Goal: Task Accomplishment & Management: Use online tool/utility

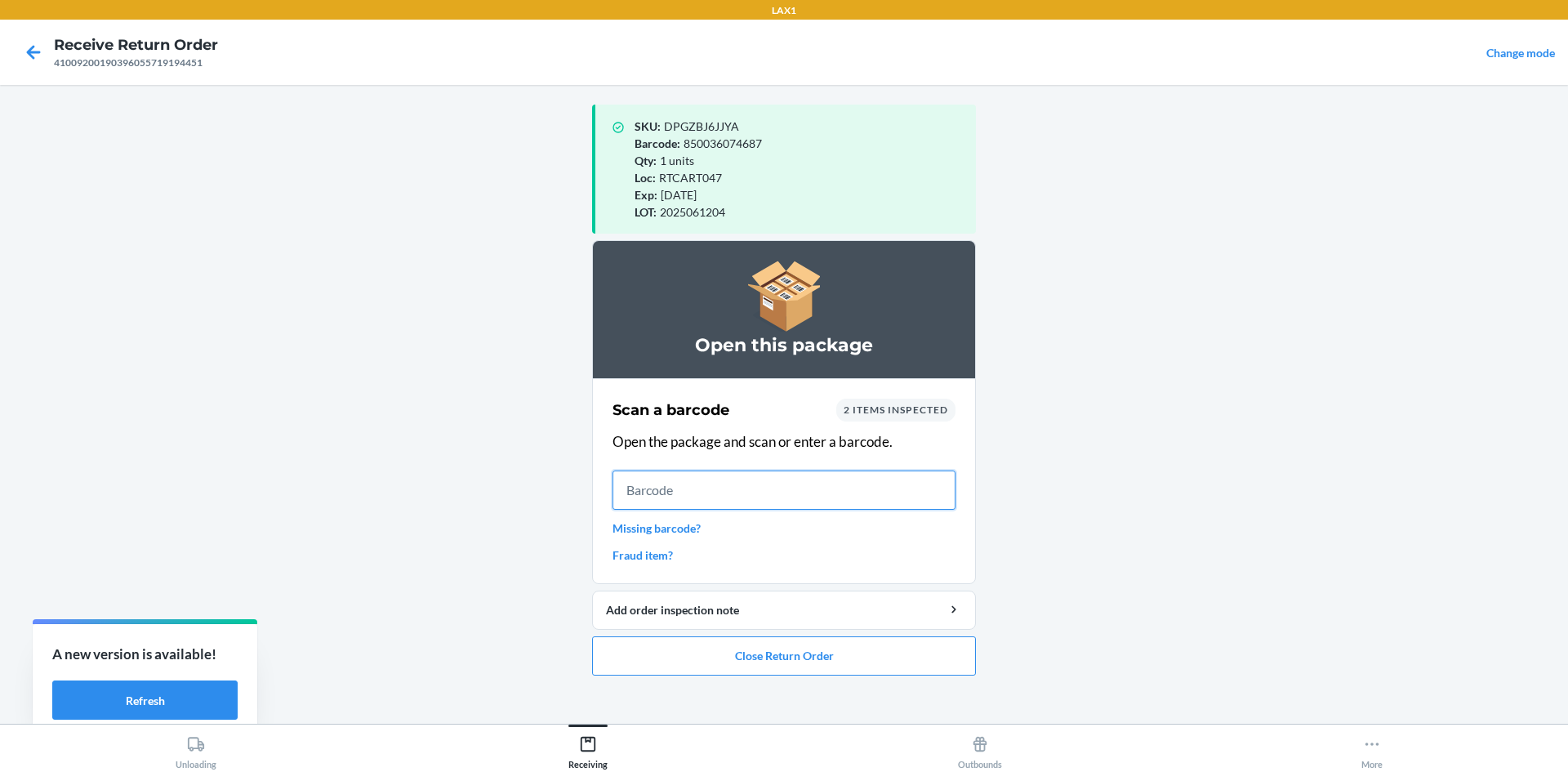
click at [865, 486] on input "text" at bounding box center [783, 490] width 343 height 39
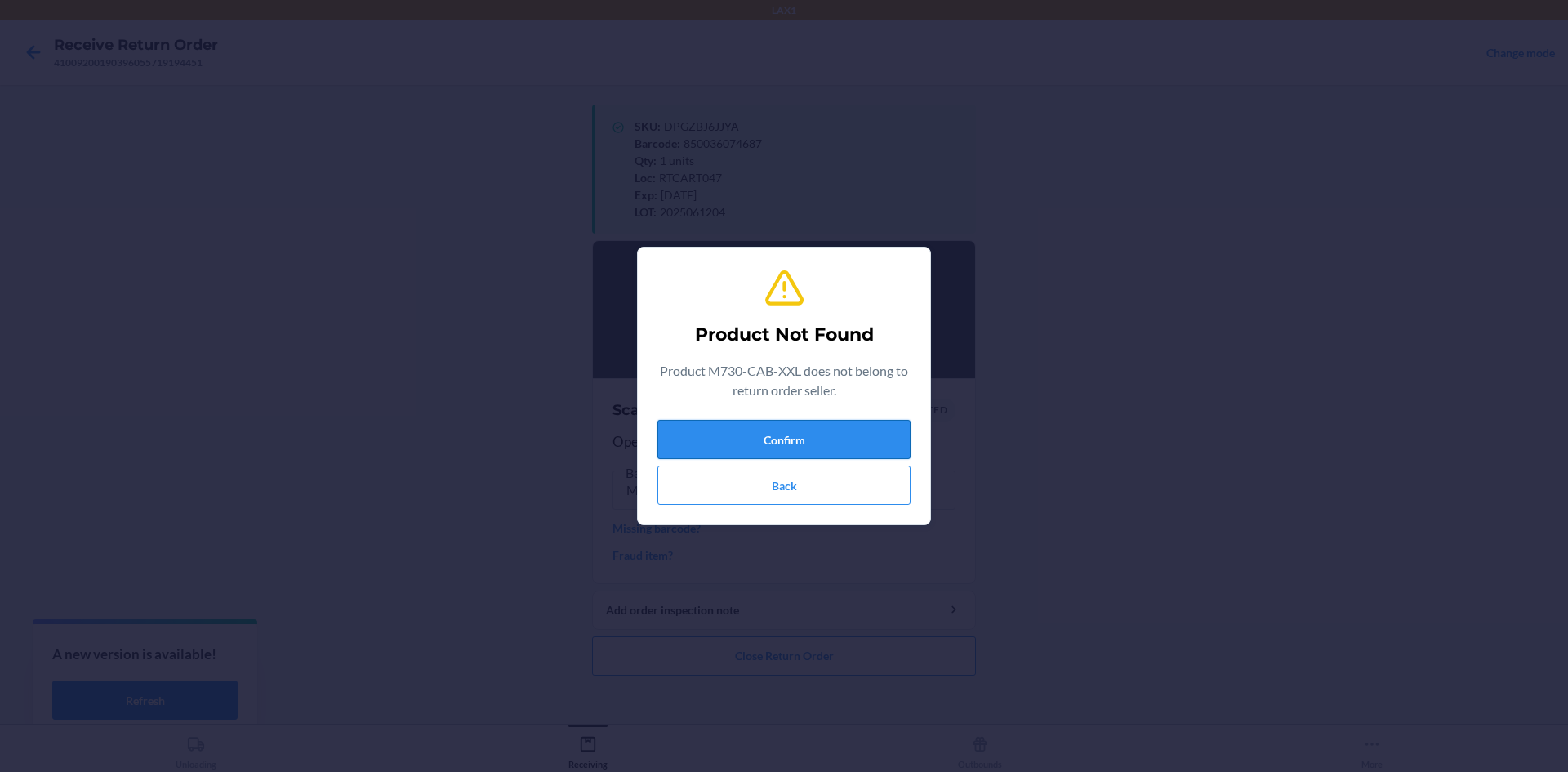
click at [831, 431] on button "Confirm" at bounding box center [783, 440] width 253 height 39
click at [818, 437] on button "Confirm" at bounding box center [783, 440] width 253 height 39
click at [852, 431] on button "Confirm" at bounding box center [783, 440] width 253 height 39
click at [849, 492] on button "Back" at bounding box center [783, 484] width 253 height 39
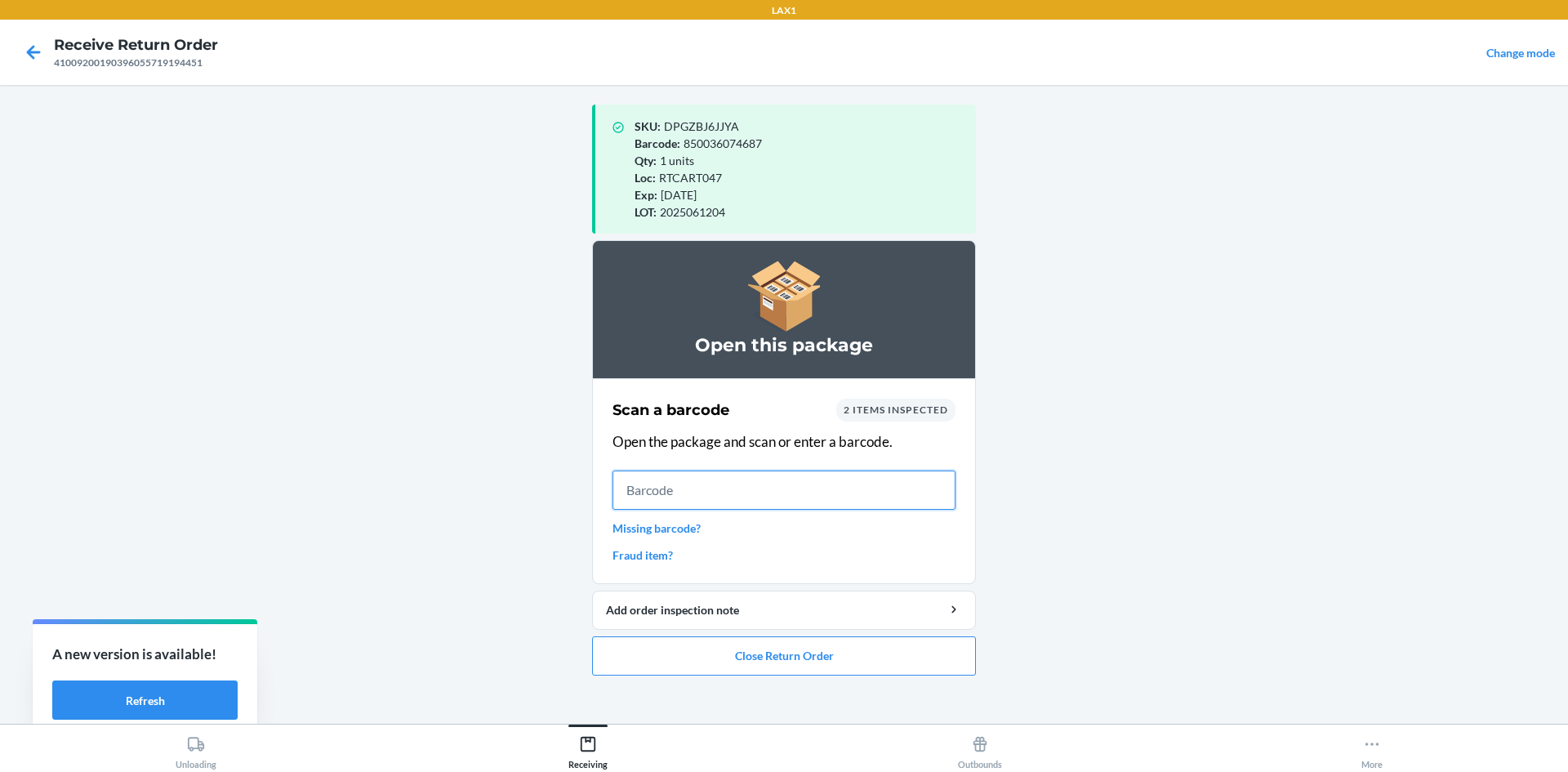
click at [716, 486] on input "text" at bounding box center [783, 490] width 343 height 39
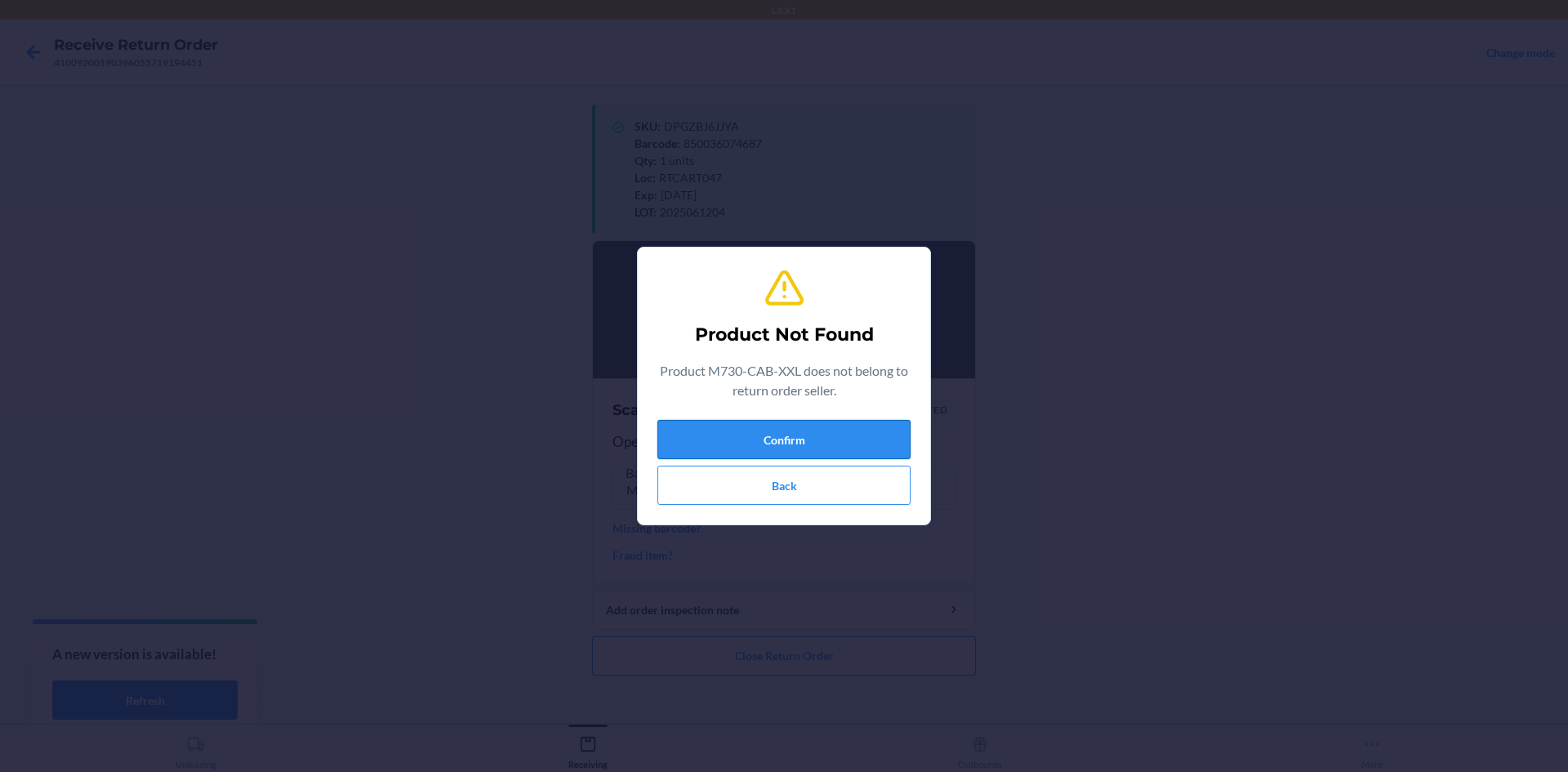
click at [839, 424] on button "Confirm" at bounding box center [783, 440] width 253 height 39
click at [835, 425] on button "Confirm" at bounding box center [783, 440] width 253 height 39
drag, startPoint x: 835, startPoint y: 425, endPoint x: 849, endPoint y: 431, distance: 15.2
click at [842, 427] on button "Confirm" at bounding box center [783, 440] width 253 height 39
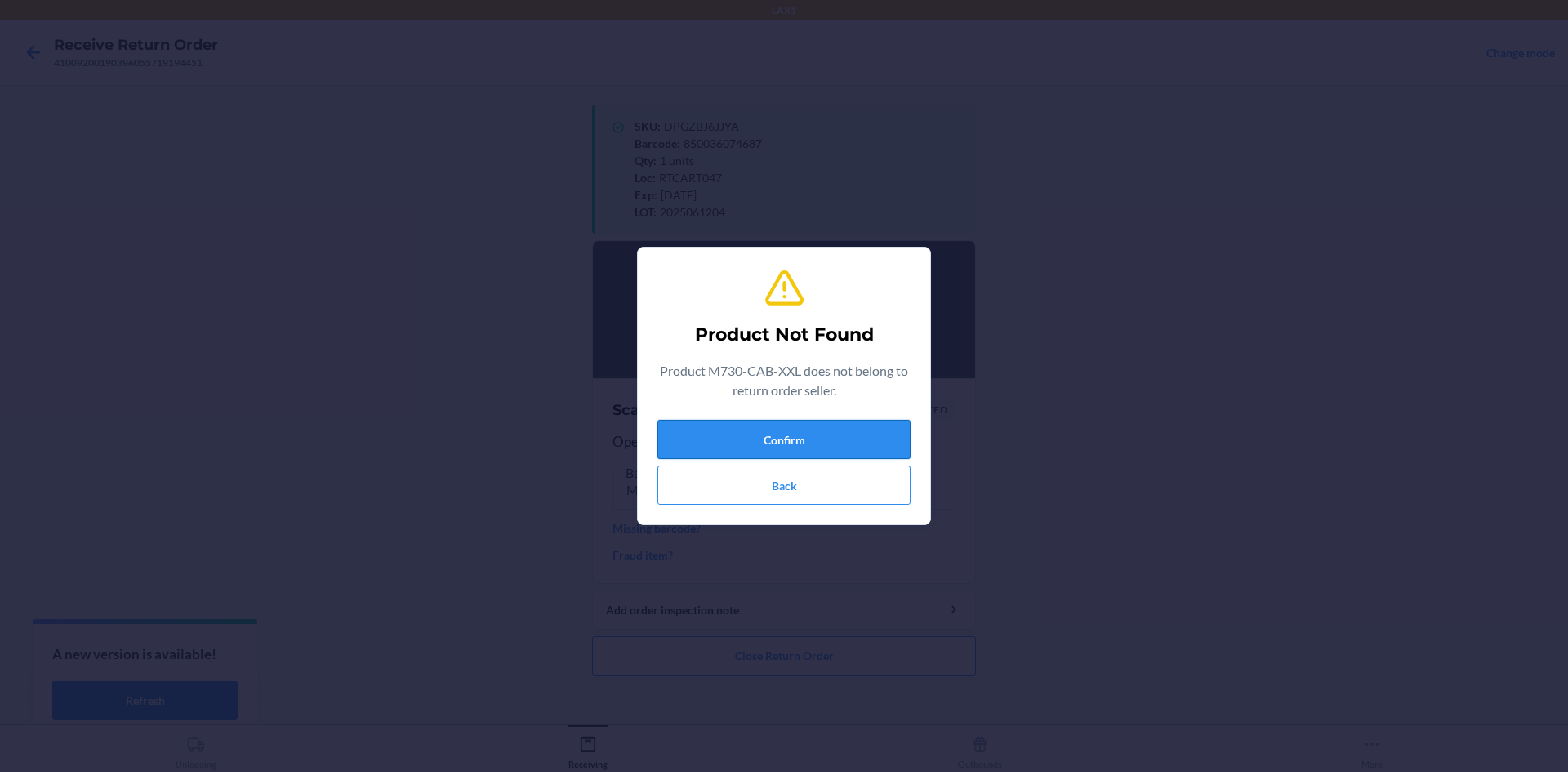
click at [849, 431] on button "Confirm" at bounding box center [783, 440] width 253 height 39
click at [850, 435] on button "Confirm" at bounding box center [783, 440] width 253 height 39
drag, startPoint x: 837, startPoint y: 419, endPoint x: 812, endPoint y: 441, distance: 33.3
click at [837, 430] on div "Product Not Found Product M730-CAB-XXL does not belong to return order seller. …" at bounding box center [783, 386] width 253 height 251
click at [796, 434] on button "Confirm" at bounding box center [783, 440] width 253 height 39
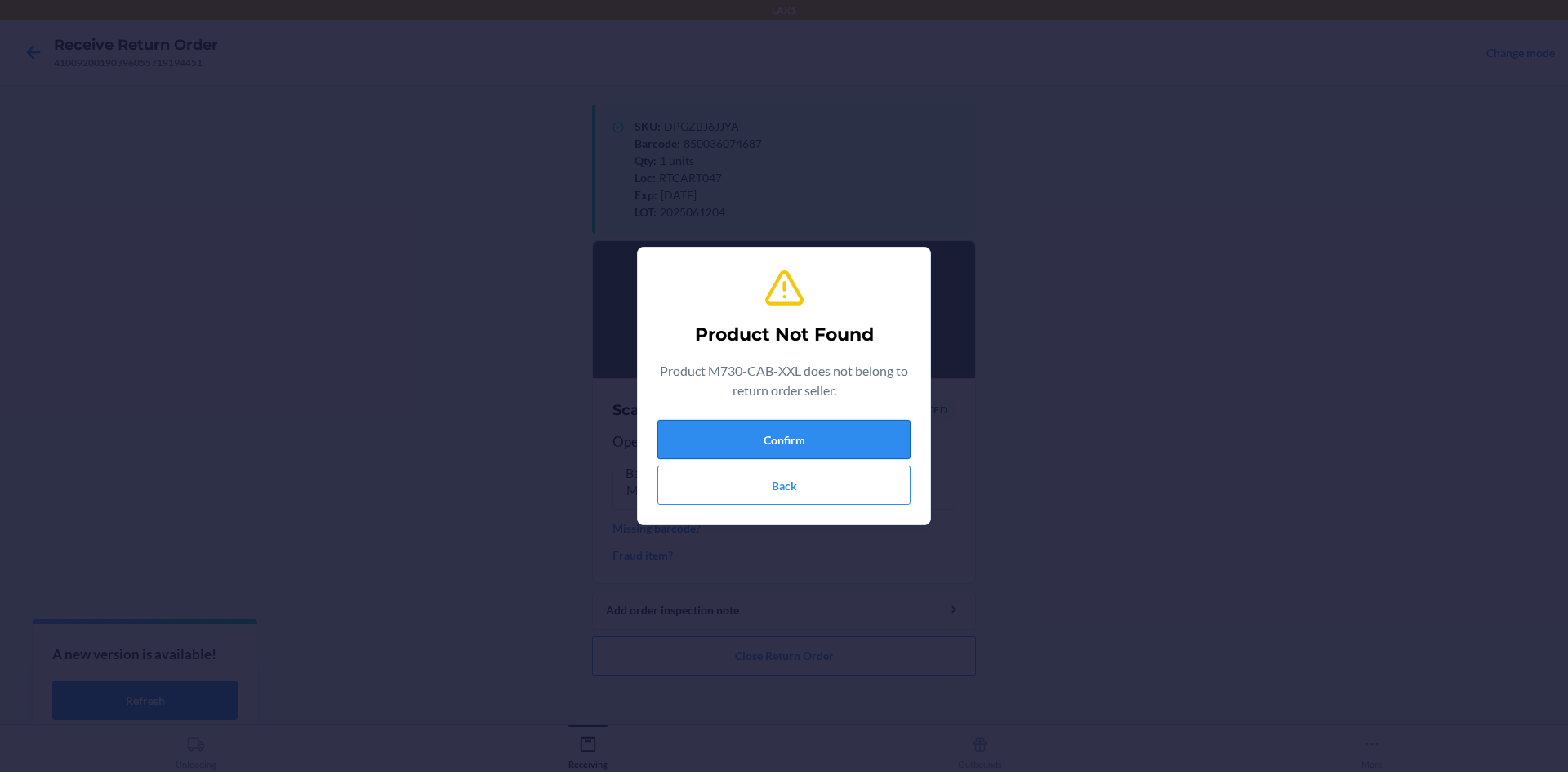
click at [795, 440] on button "Confirm" at bounding box center [783, 440] width 253 height 39
click at [794, 440] on button "Confirm" at bounding box center [783, 440] width 253 height 39
drag, startPoint x: 795, startPoint y: 441, endPoint x: 797, endPoint y: 465, distance: 24.1
click at [795, 448] on button "Confirm" at bounding box center [783, 440] width 253 height 39
click at [821, 484] on button "Back" at bounding box center [783, 484] width 253 height 39
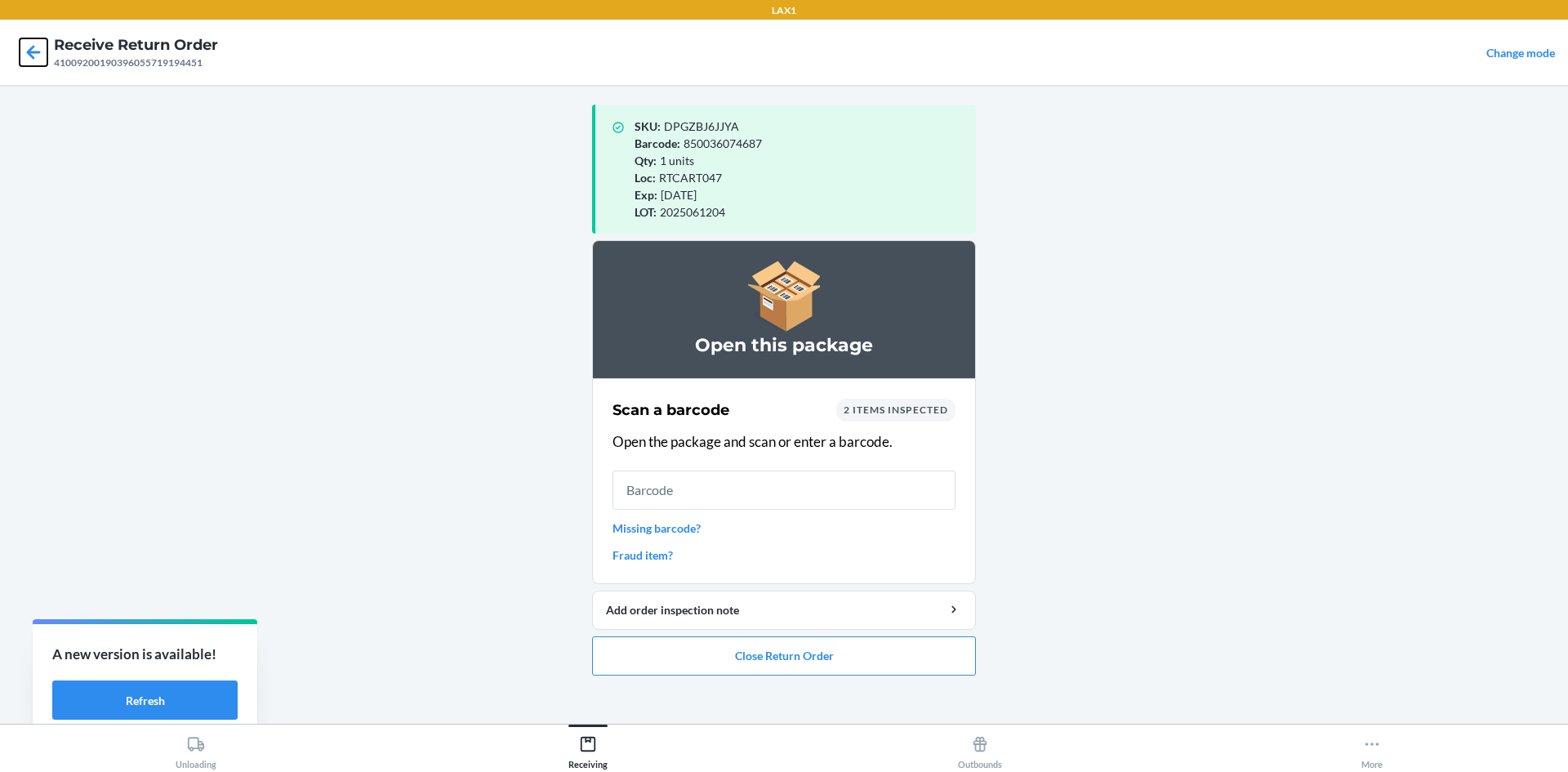
click at [42, 51] on icon at bounding box center [33, 52] width 28 height 28
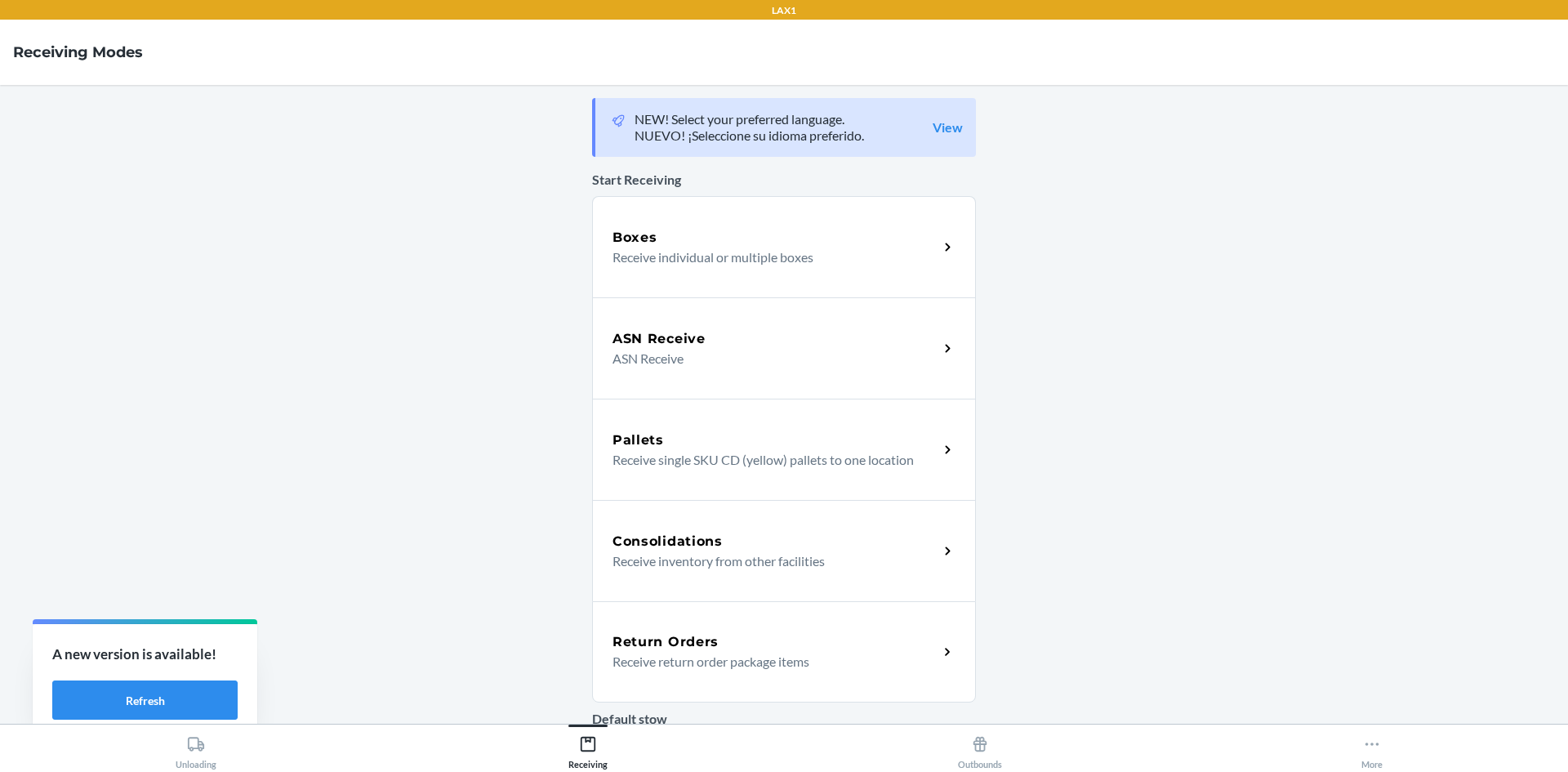
click at [748, 648] on div "Return Orders" at bounding box center [774, 642] width 326 height 20
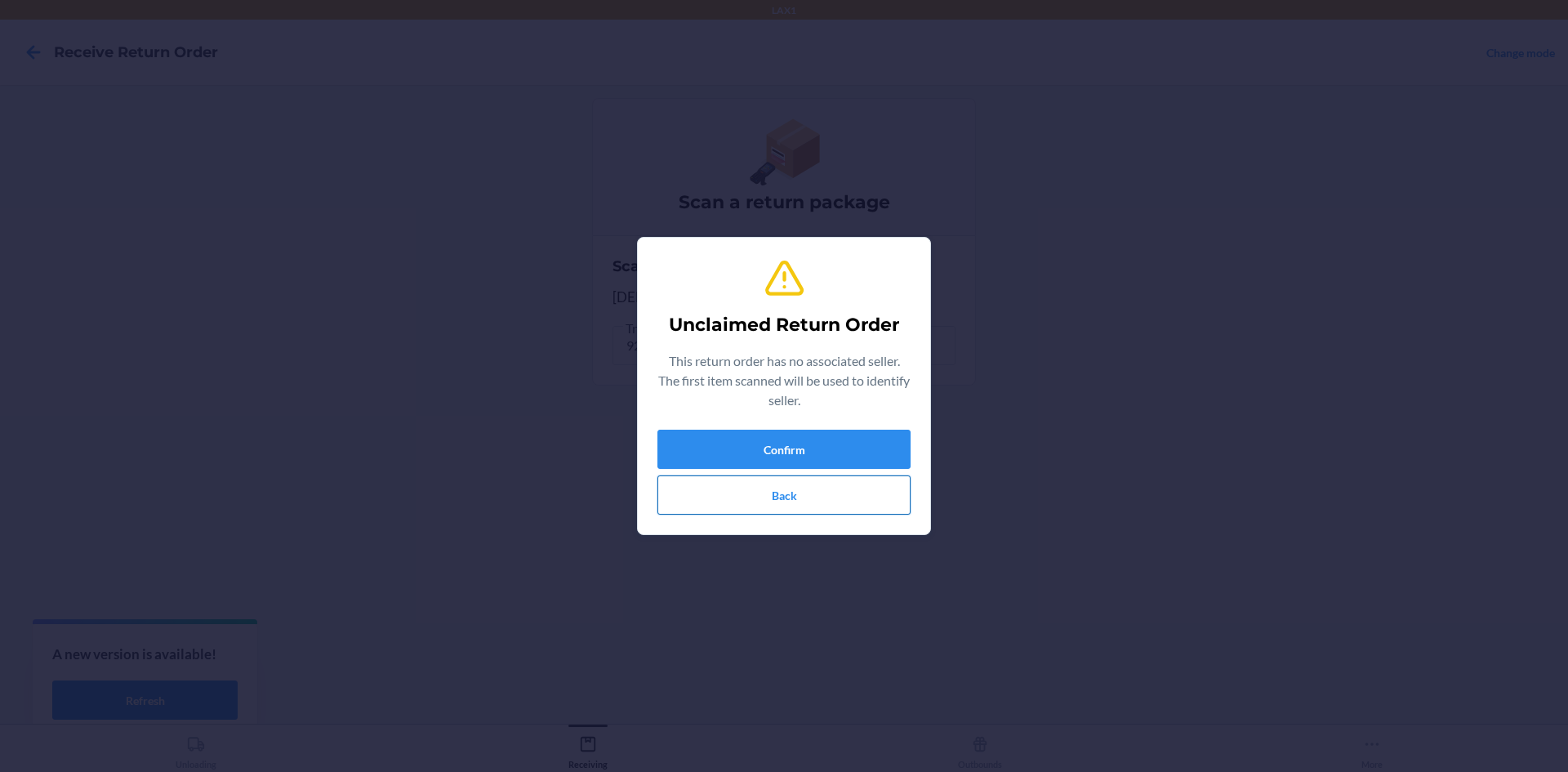
click at [790, 490] on button "Back" at bounding box center [783, 495] width 253 height 39
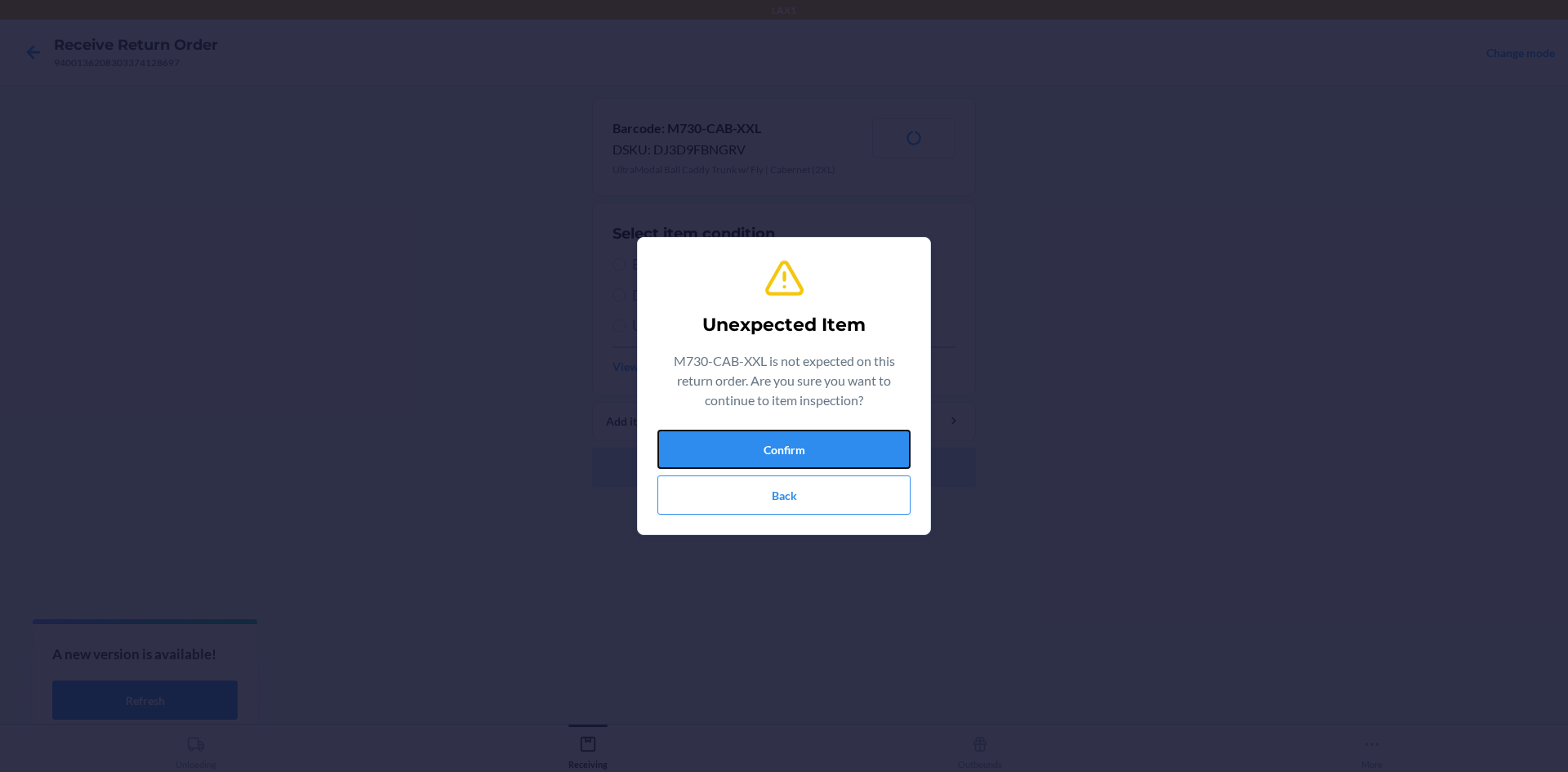
click at [789, 451] on button "Confirm" at bounding box center [783, 449] width 253 height 39
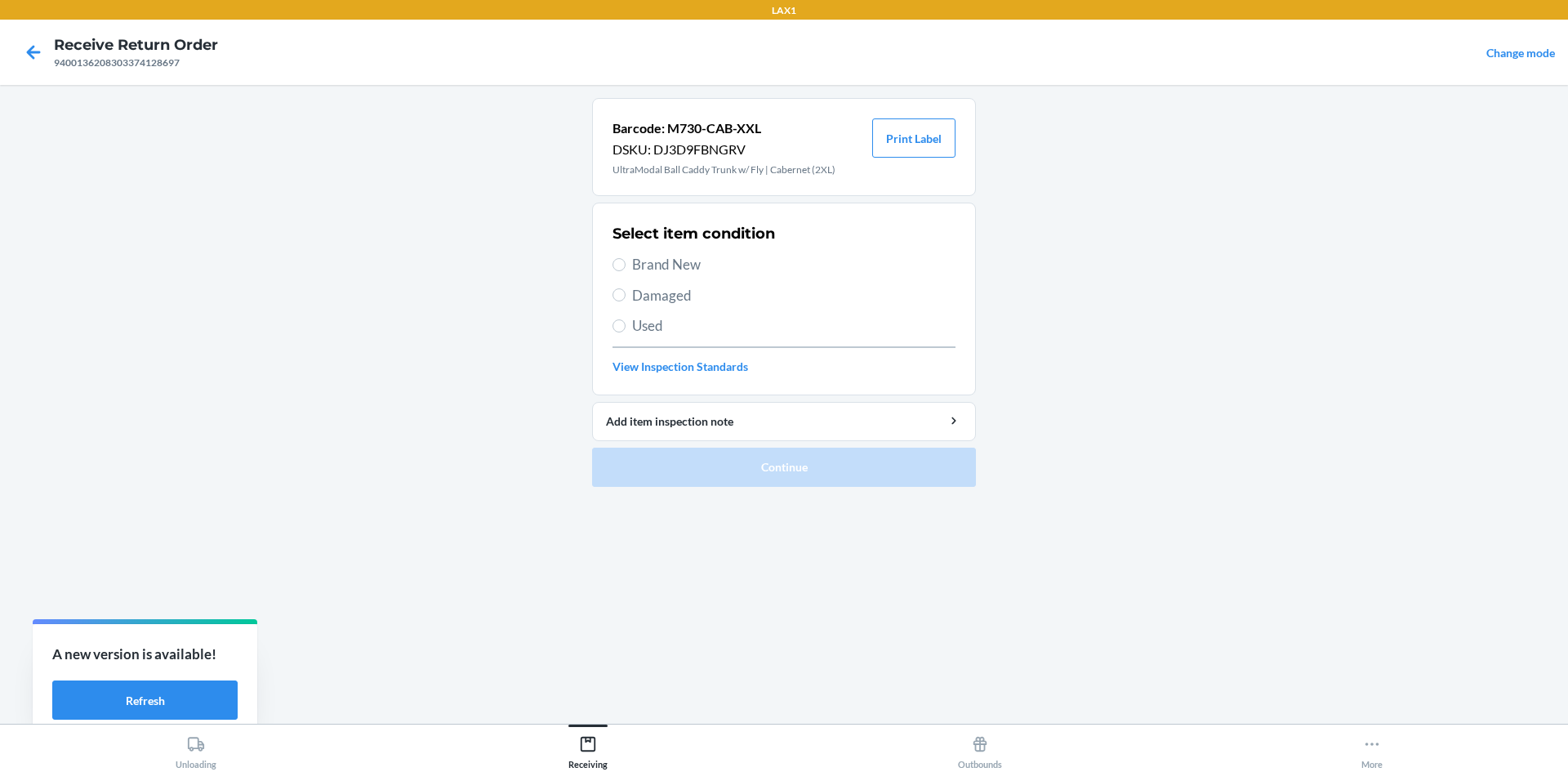
click at [647, 257] on span "Brand New" at bounding box center [794, 265] width 324 height 21
click at [625, 258] on input "Brand New" at bounding box center [619, 265] width 13 height 13
radio input "true"
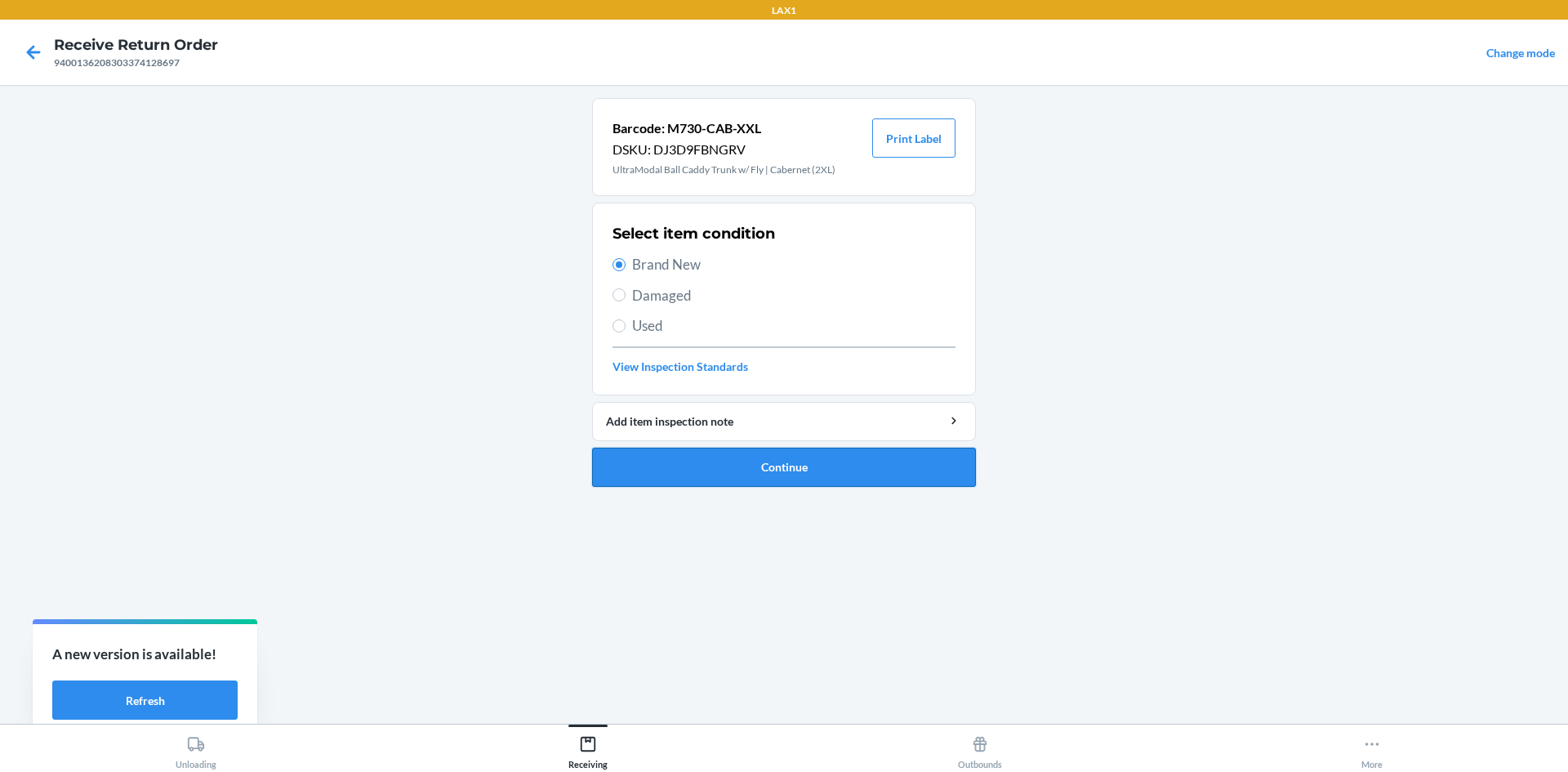
click at [636, 482] on button "Continue" at bounding box center [784, 467] width 384 height 39
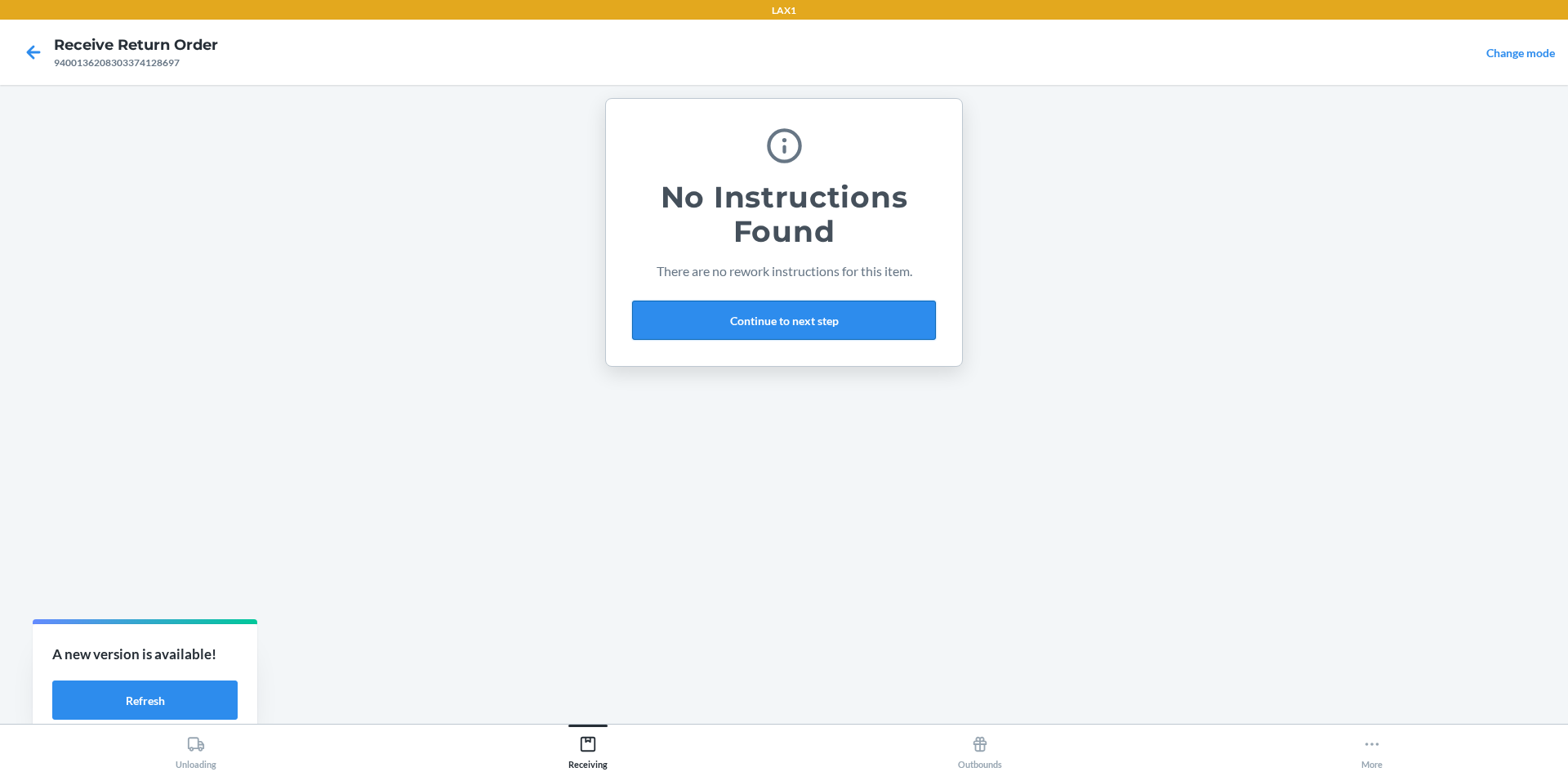
click at [840, 308] on button "Continue to next step" at bounding box center [784, 320] width 304 height 39
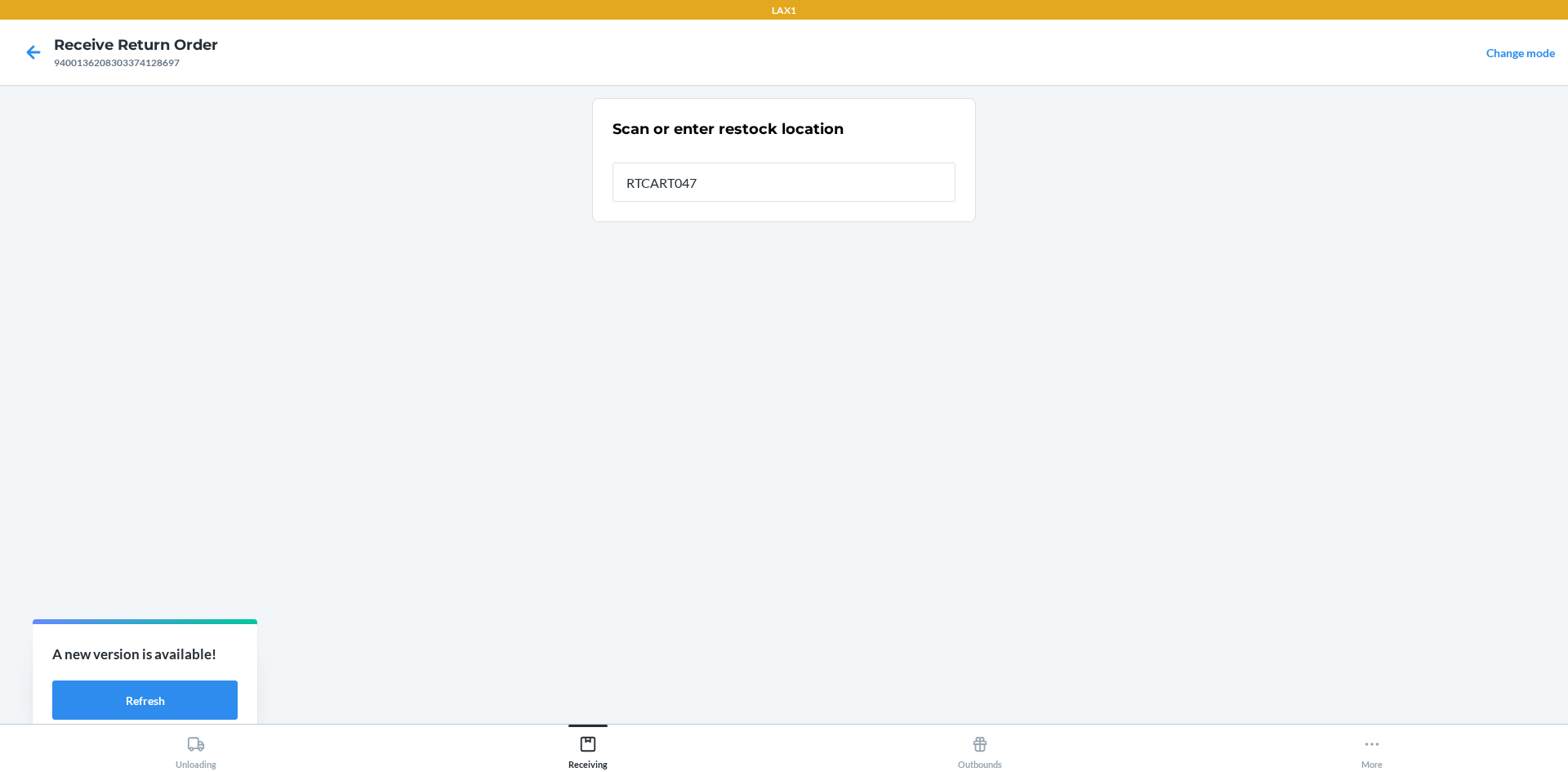
type input "RTCART047"
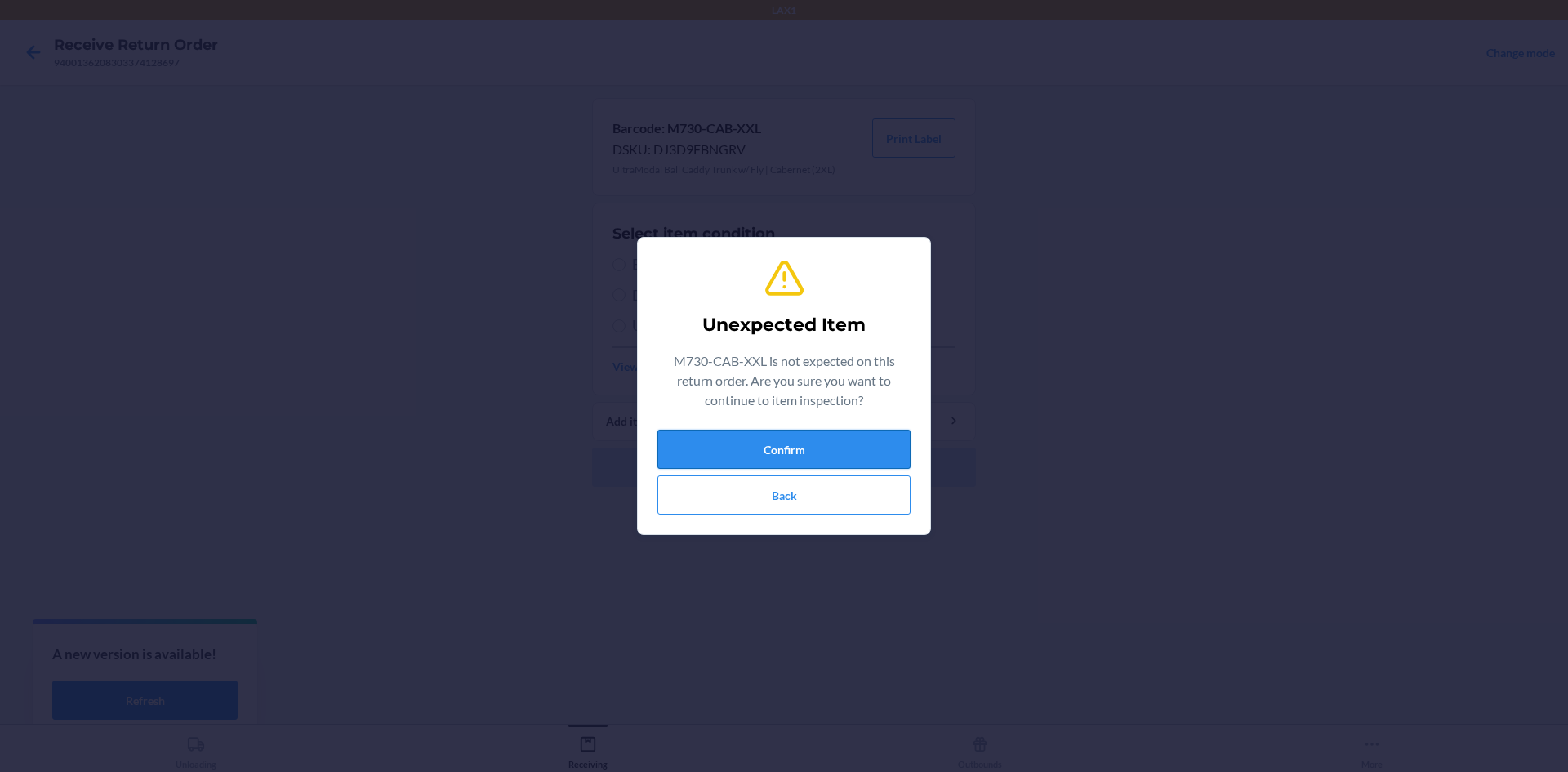
click at [872, 454] on button "Confirm" at bounding box center [783, 449] width 253 height 39
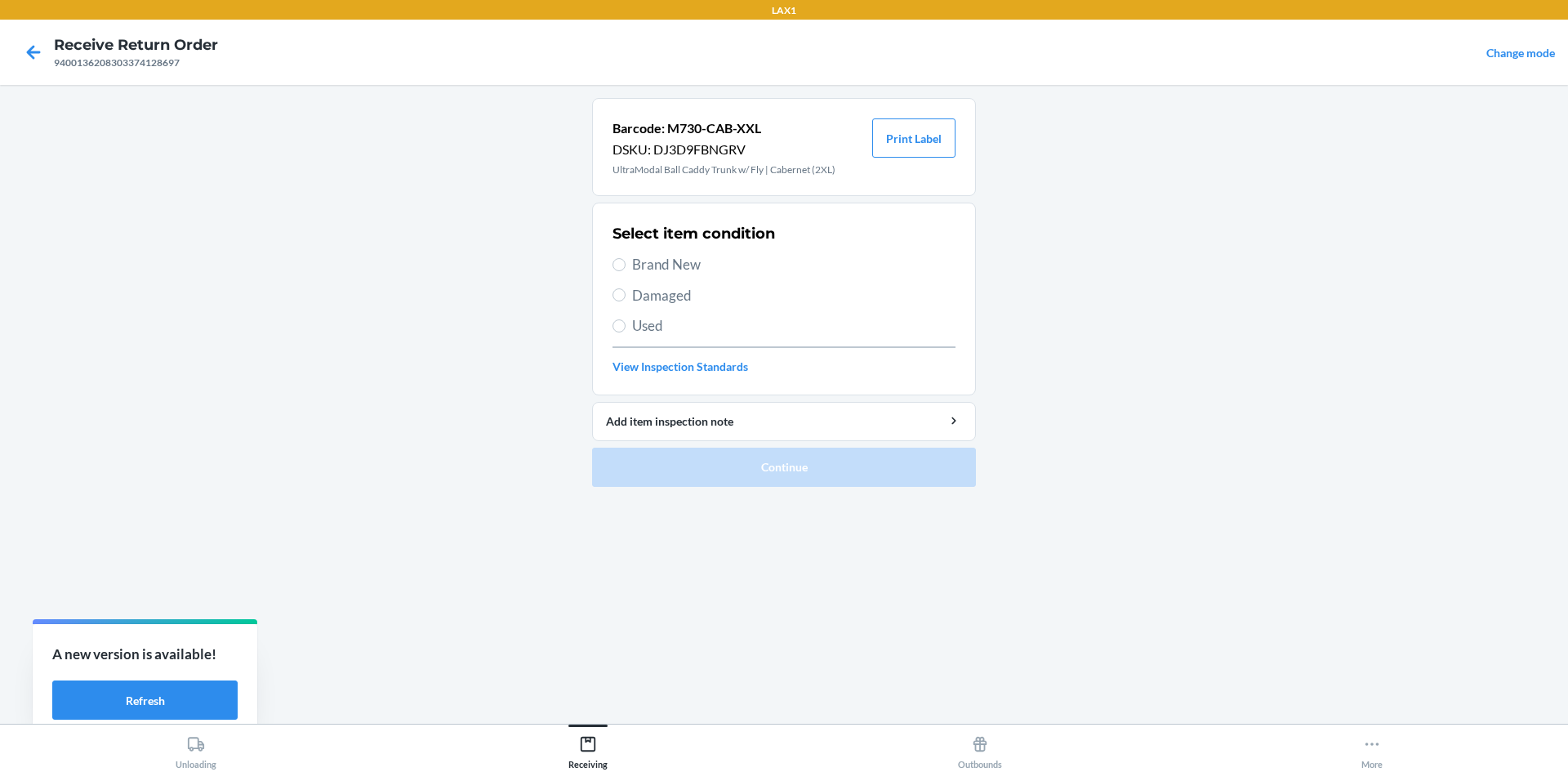
click at [716, 255] on span "Brand New" at bounding box center [794, 265] width 324 height 21
click at [625, 258] on input "Brand New" at bounding box center [619, 265] width 13 height 13
radio input "true"
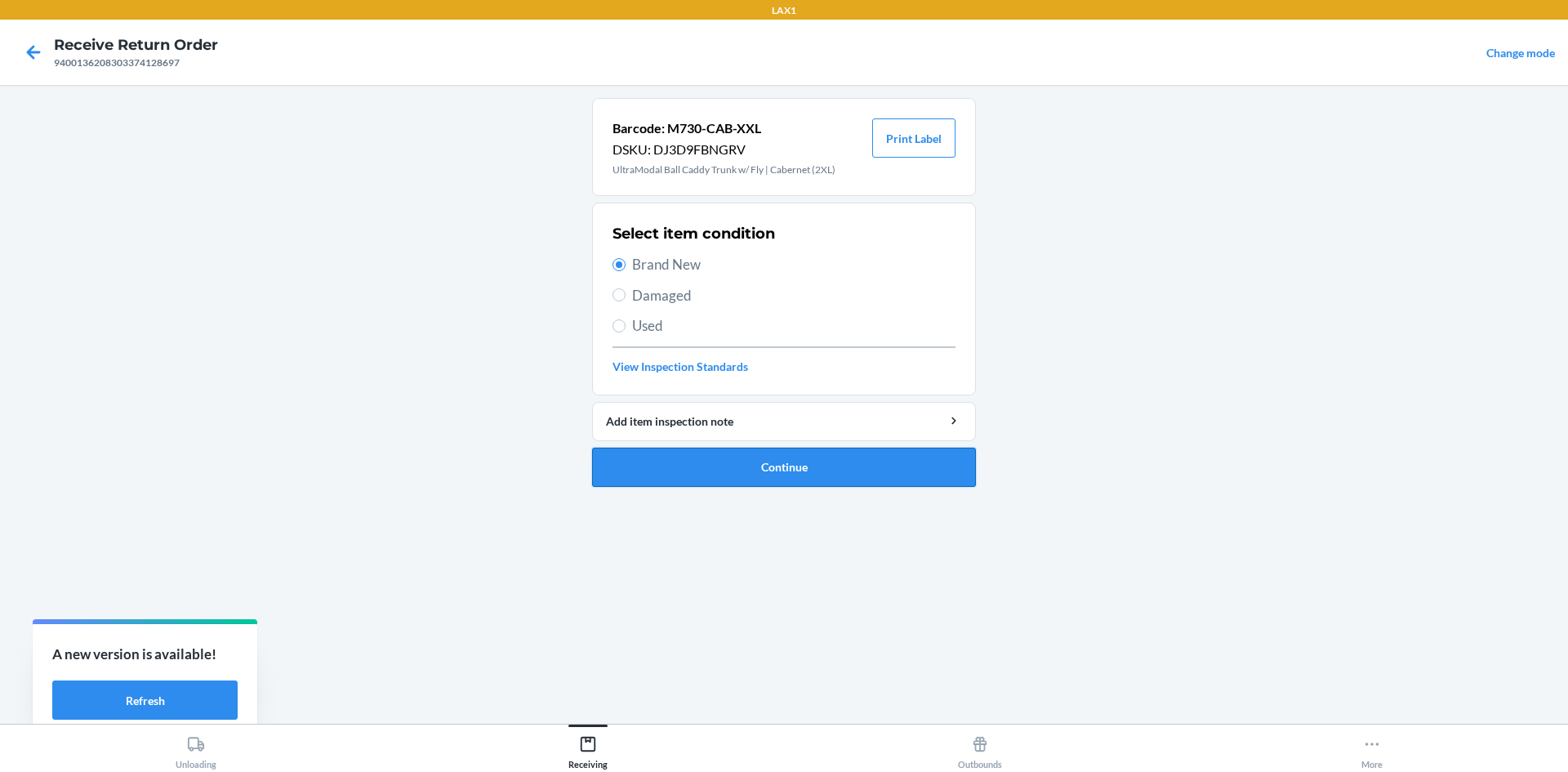
click at [739, 465] on button "Continue" at bounding box center [784, 467] width 384 height 39
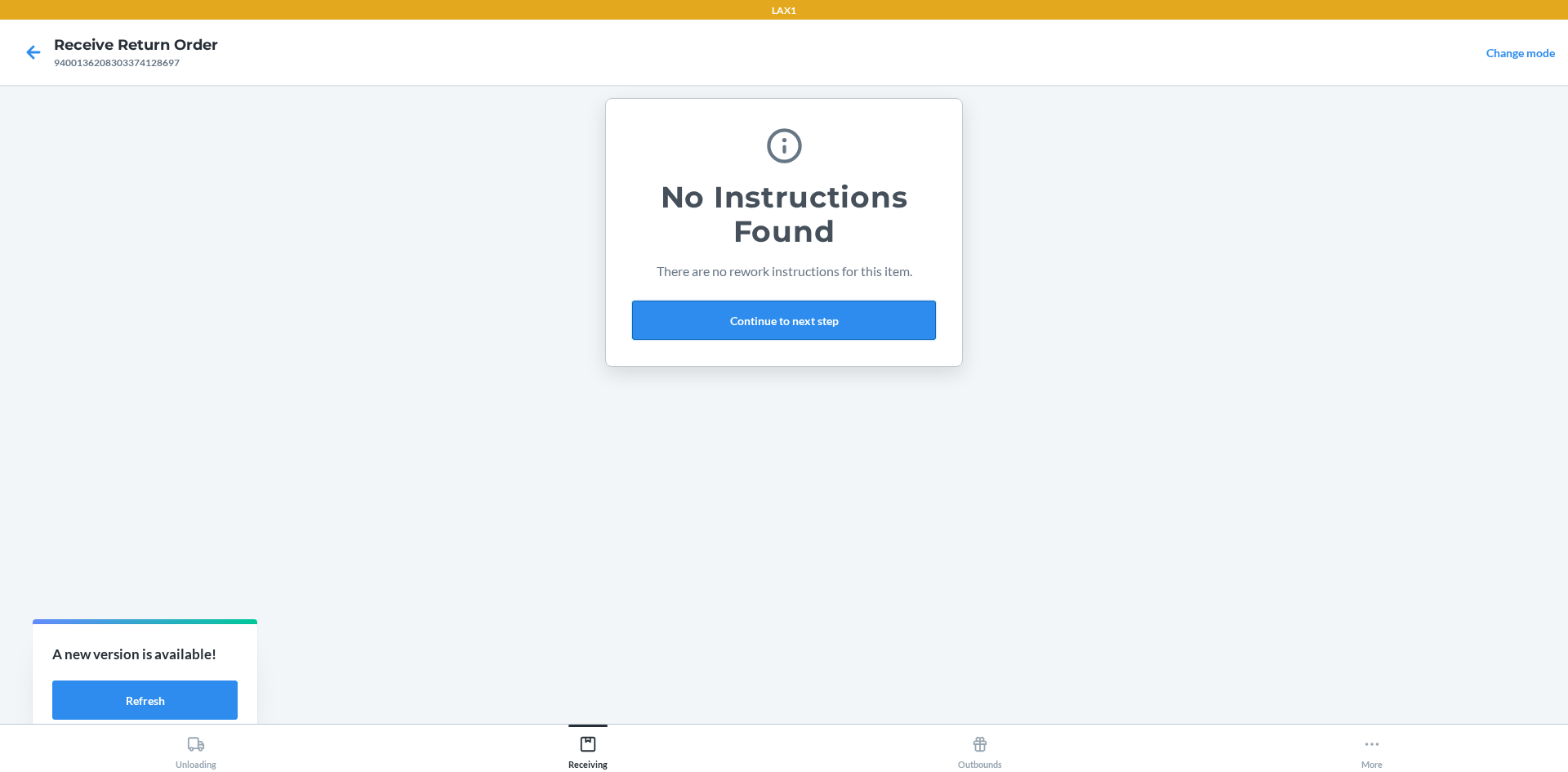
click at [738, 323] on button "Continue to next step" at bounding box center [784, 320] width 304 height 39
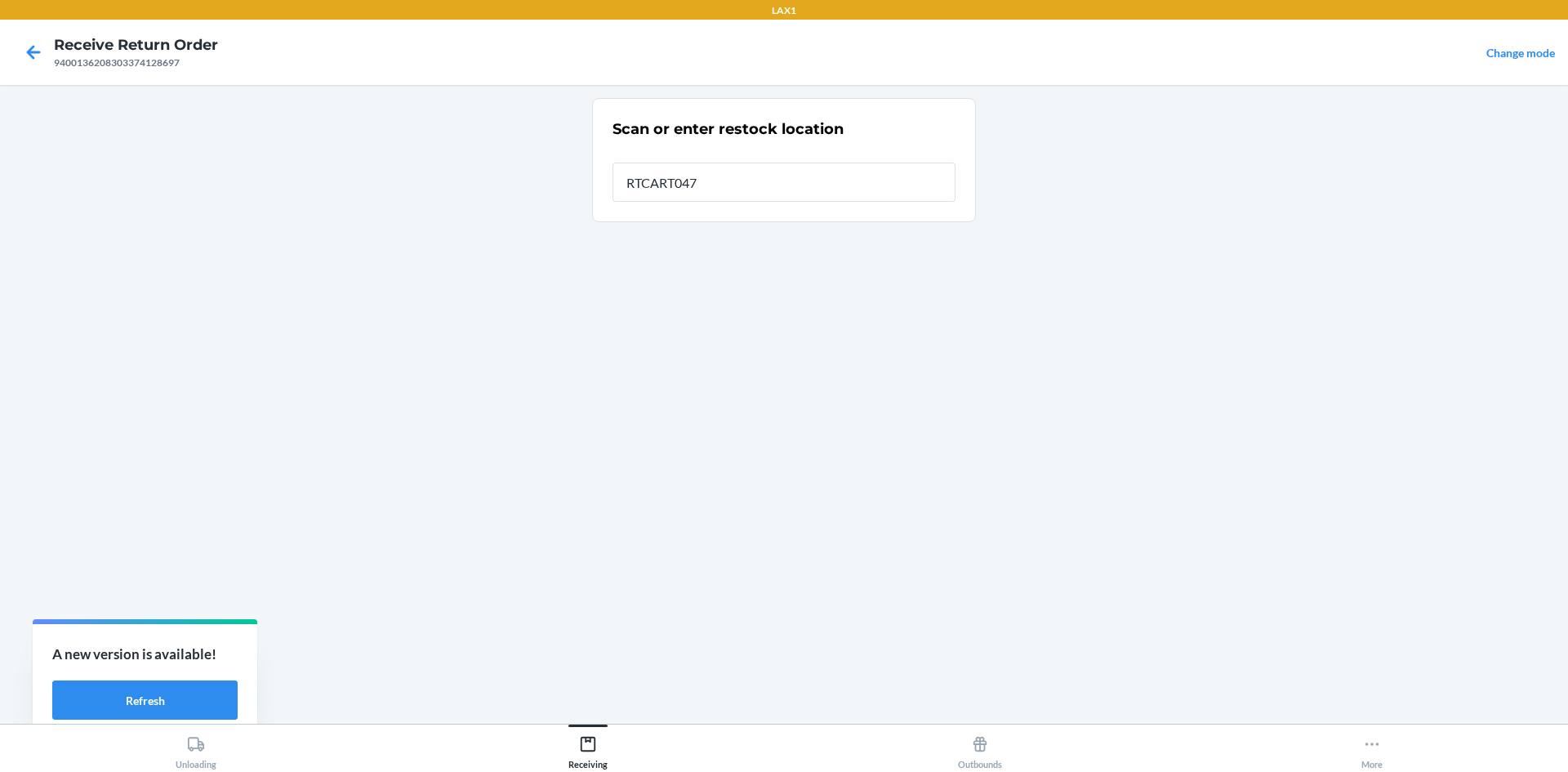
type input "RTCART047"
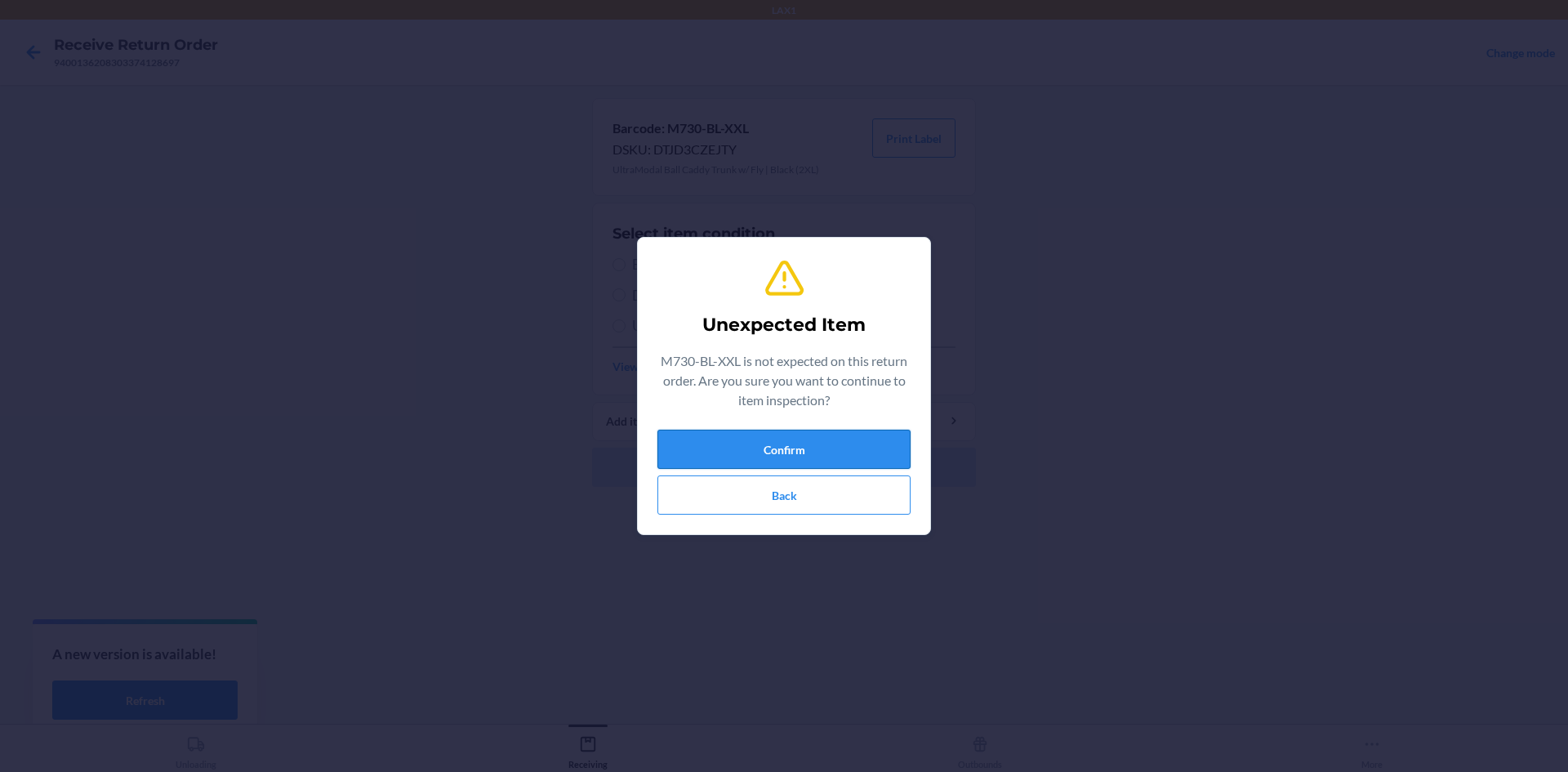
click at [797, 454] on button "Confirm" at bounding box center [783, 449] width 253 height 39
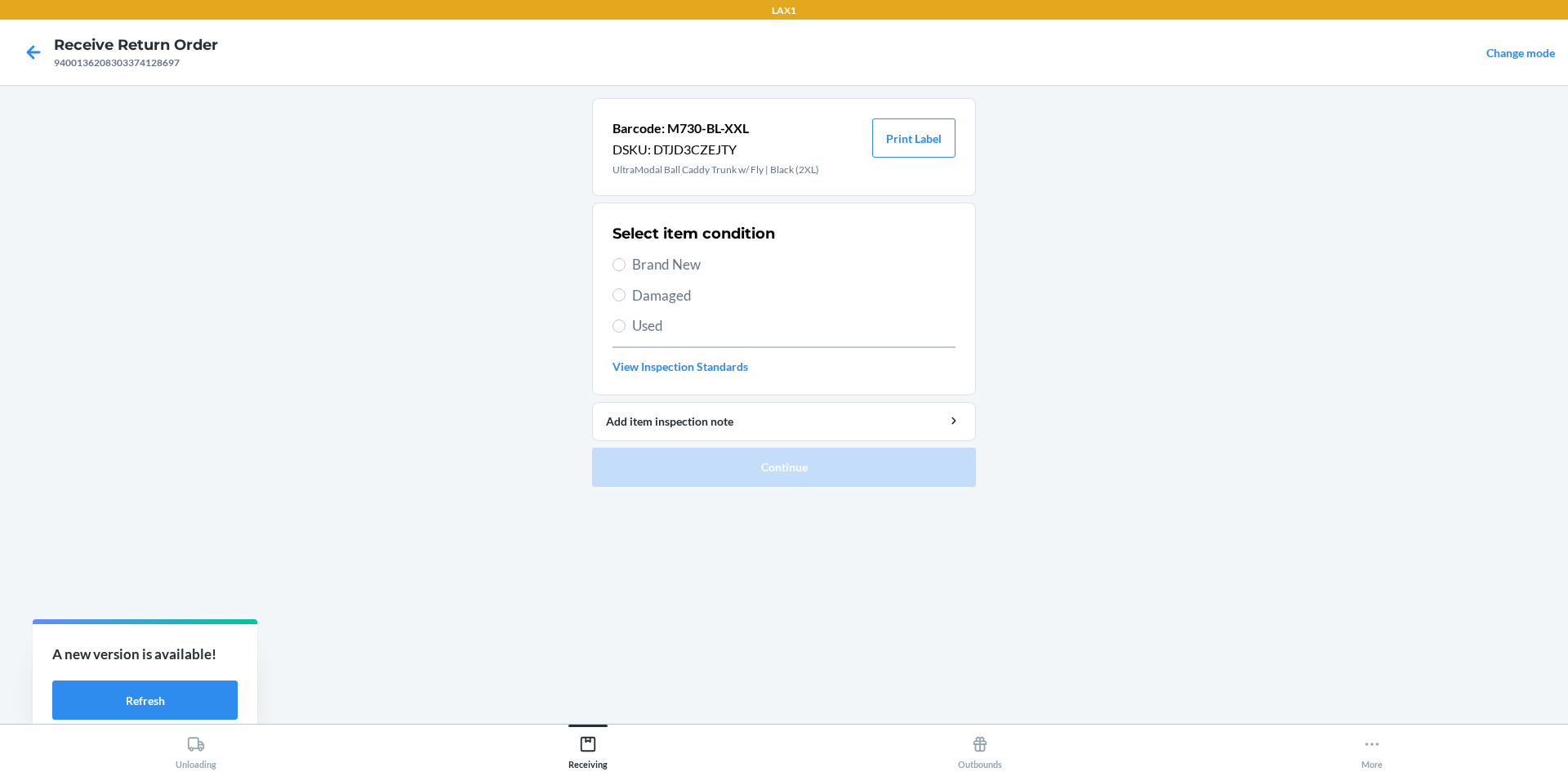
click at [703, 260] on span "Brand New" at bounding box center [794, 265] width 324 height 21
click at [625, 260] on input "Brand New" at bounding box center [619, 265] width 13 height 13
radio input "true"
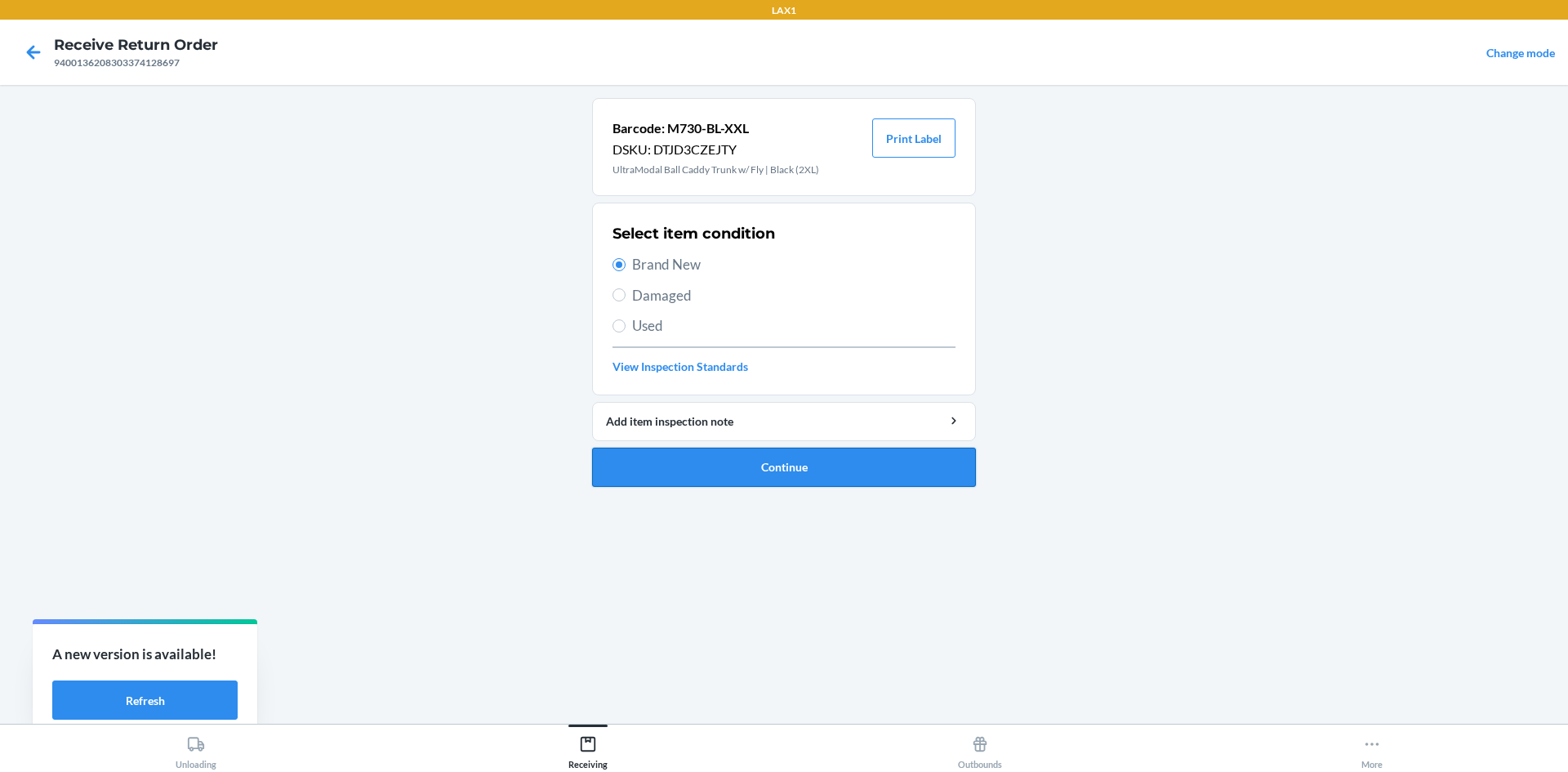
click at [816, 458] on button "Continue" at bounding box center [784, 467] width 384 height 39
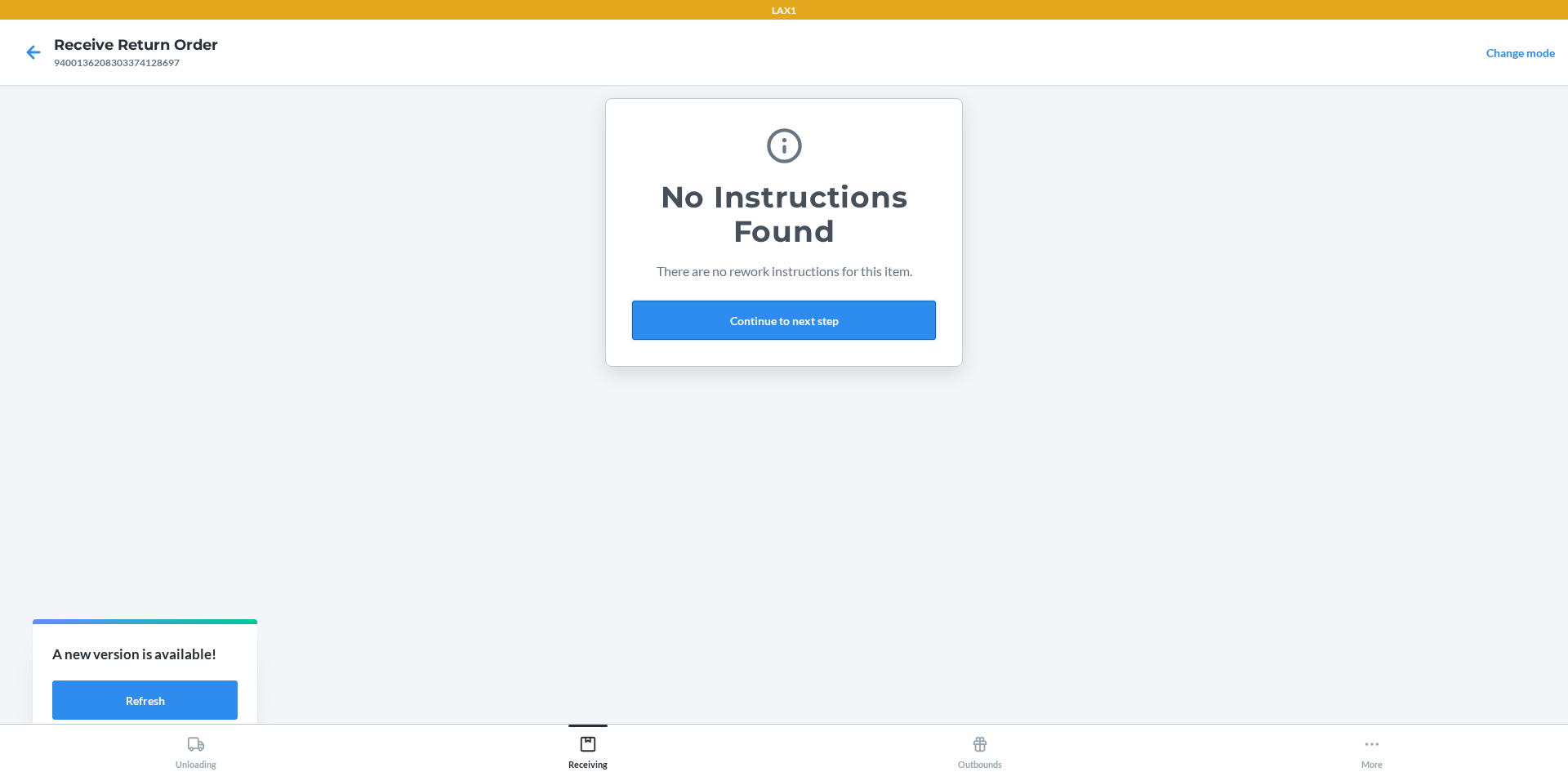
click at [735, 324] on button "Continue to next step" at bounding box center [784, 320] width 304 height 39
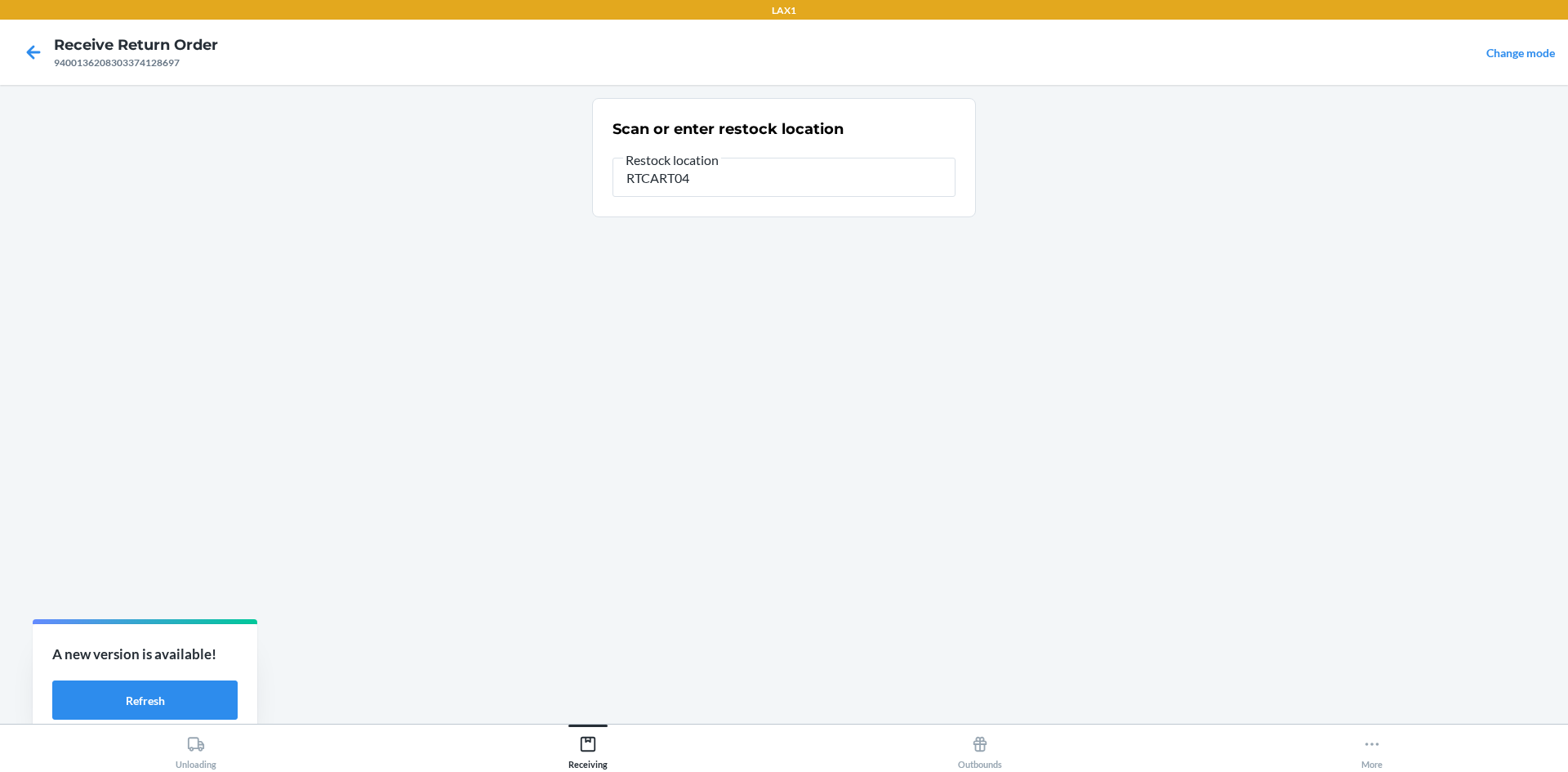
type input "RTCART047"
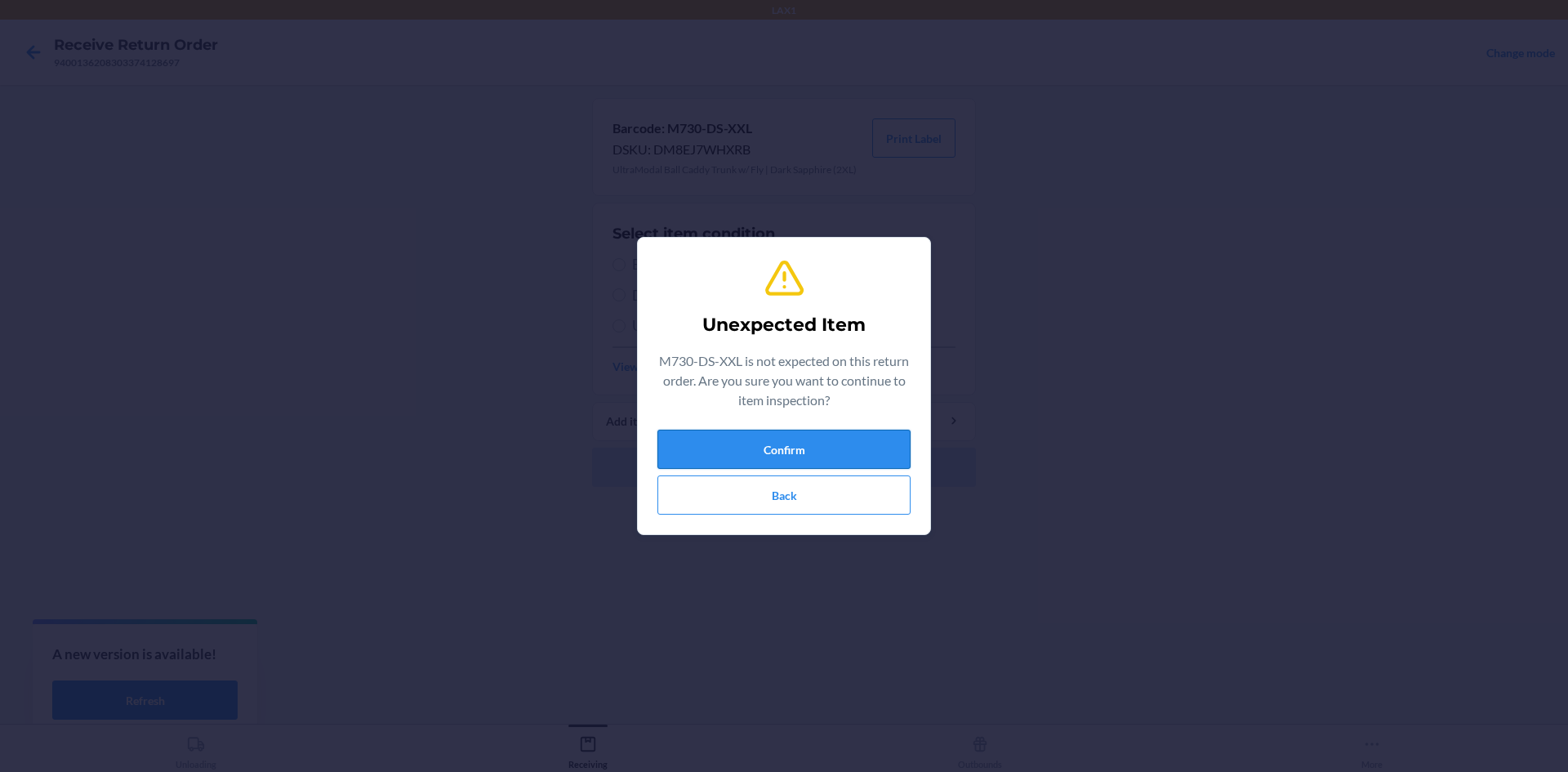
click at [694, 446] on button "Confirm" at bounding box center [783, 449] width 253 height 39
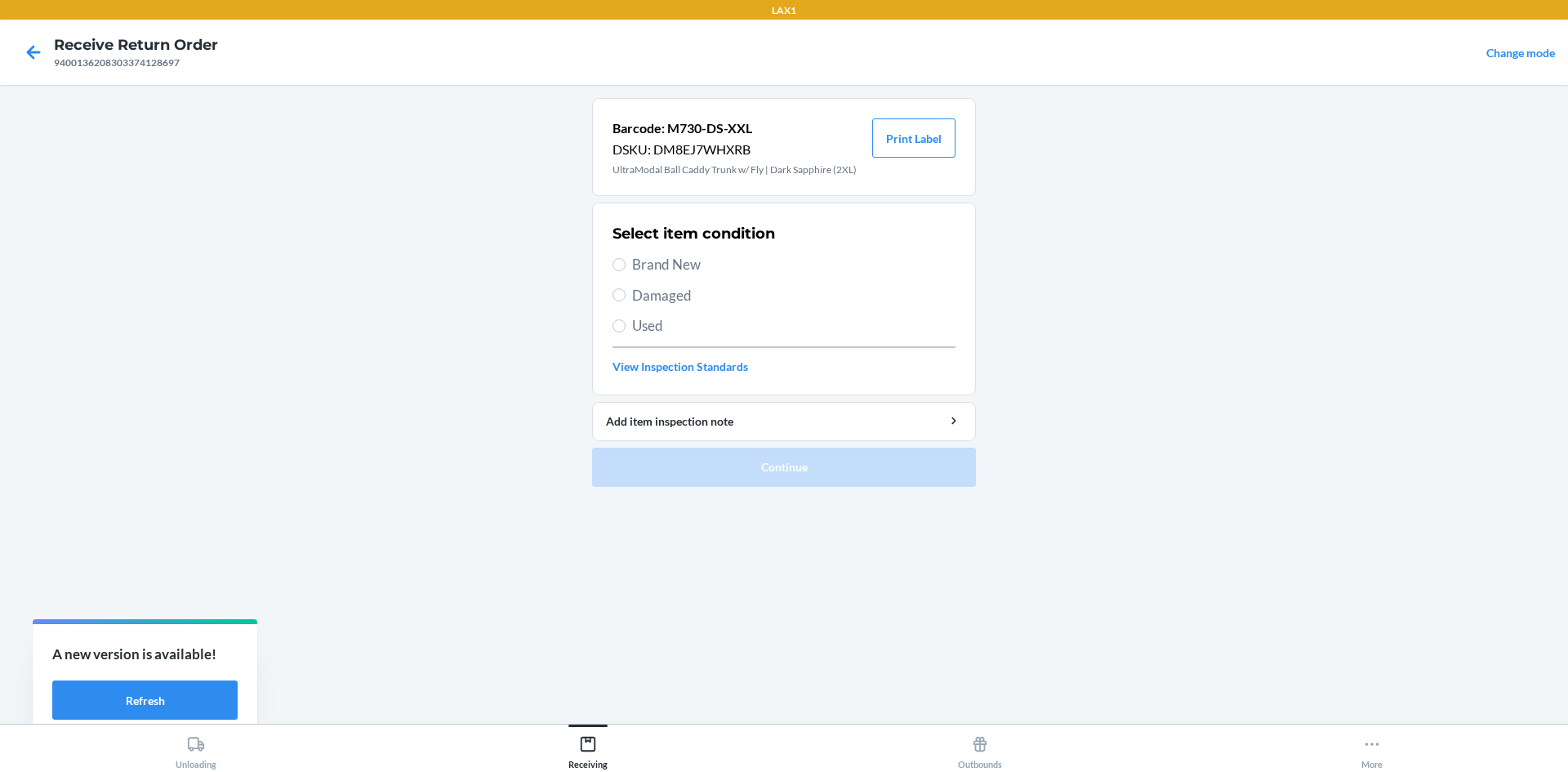
click at [632, 257] on span "Brand New" at bounding box center [794, 265] width 324 height 21
click at [625, 258] on input "Brand New" at bounding box center [619, 265] width 13 height 13
radio input "true"
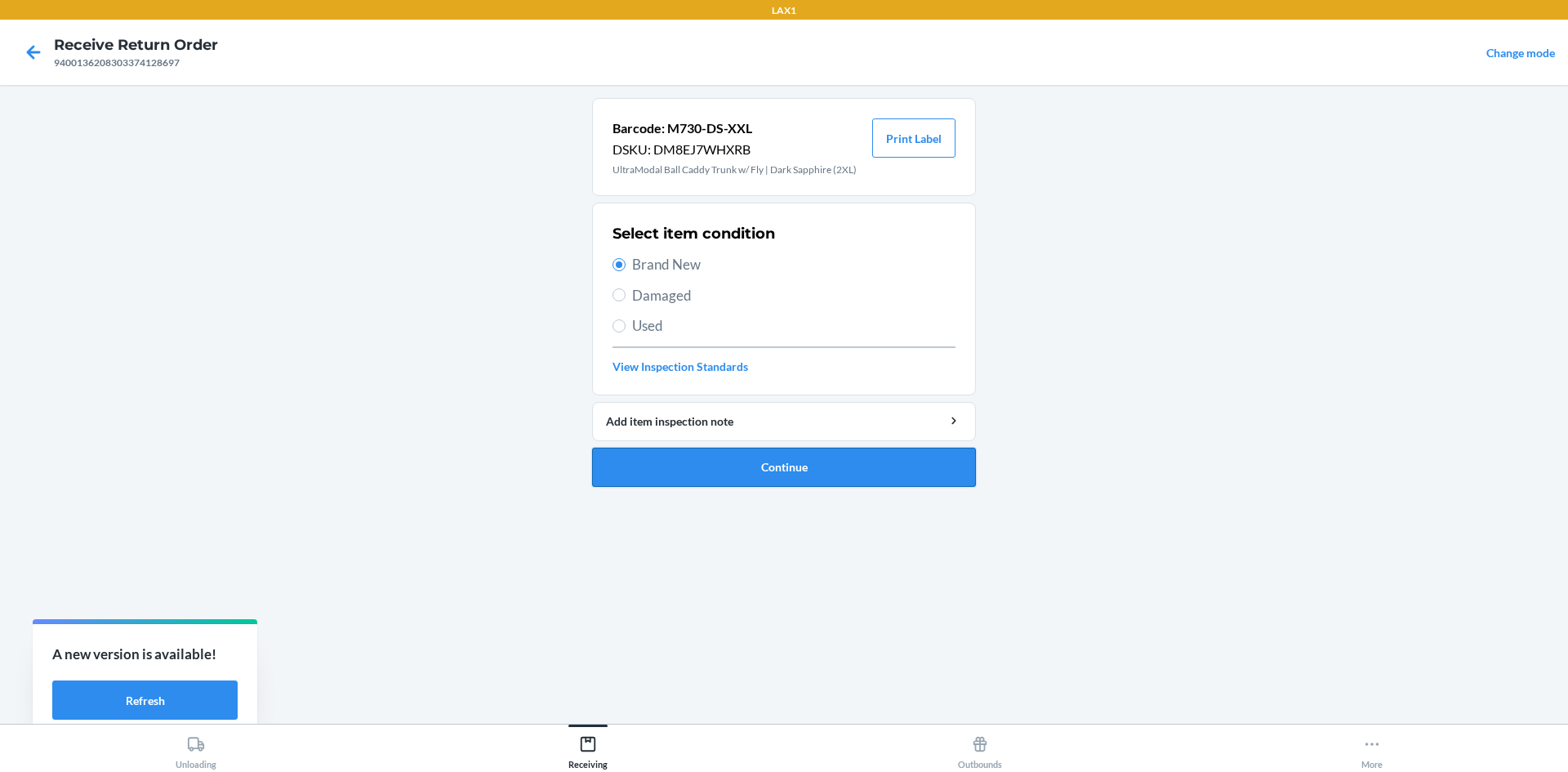
click at [663, 484] on button "Continue" at bounding box center [784, 467] width 384 height 39
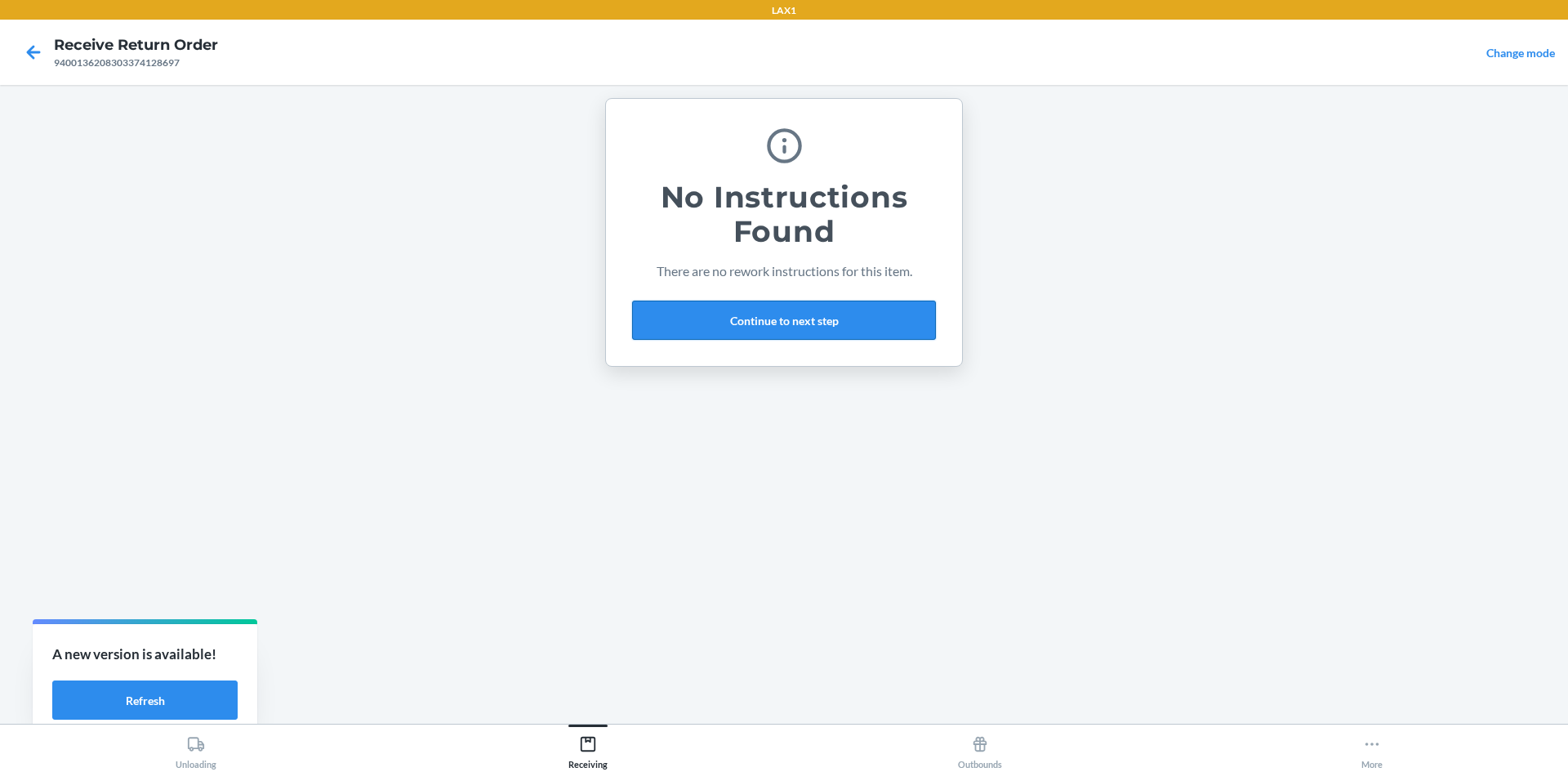
click at [851, 331] on button "Continue to next step" at bounding box center [784, 320] width 304 height 39
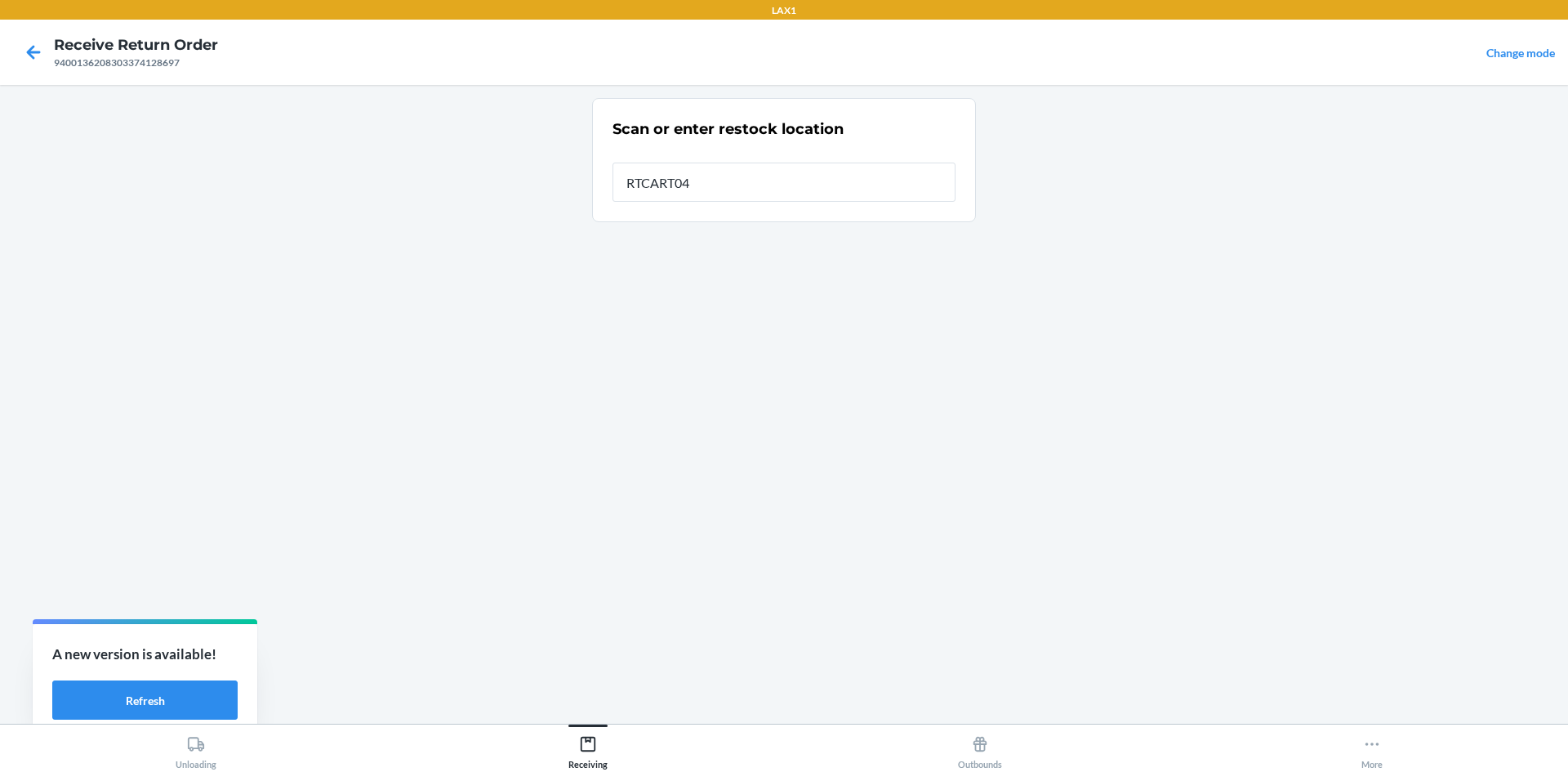
type input "RTCART047"
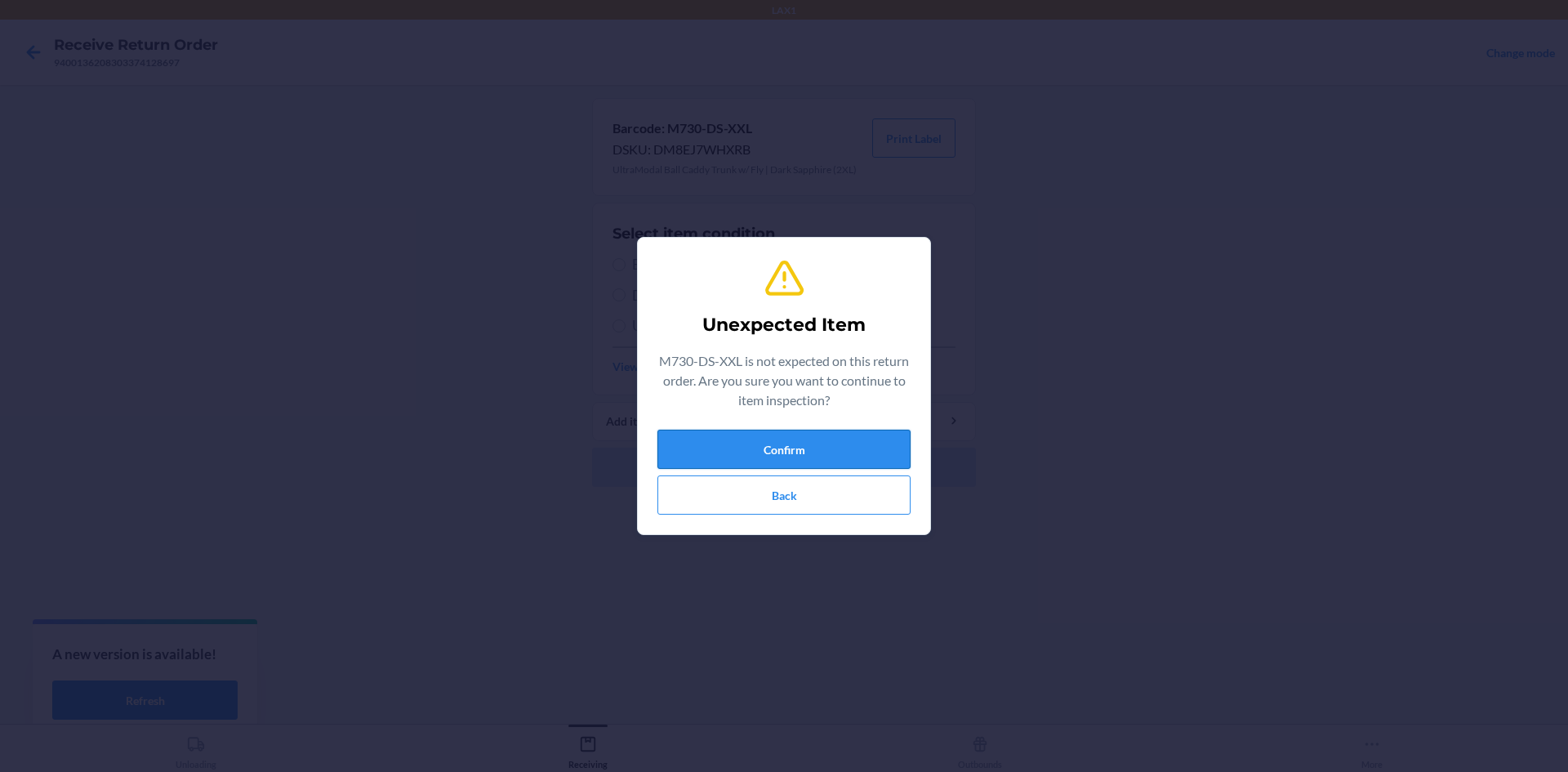
click at [710, 449] on button "Confirm" at bounding box center [783, 449] width 253 height 39
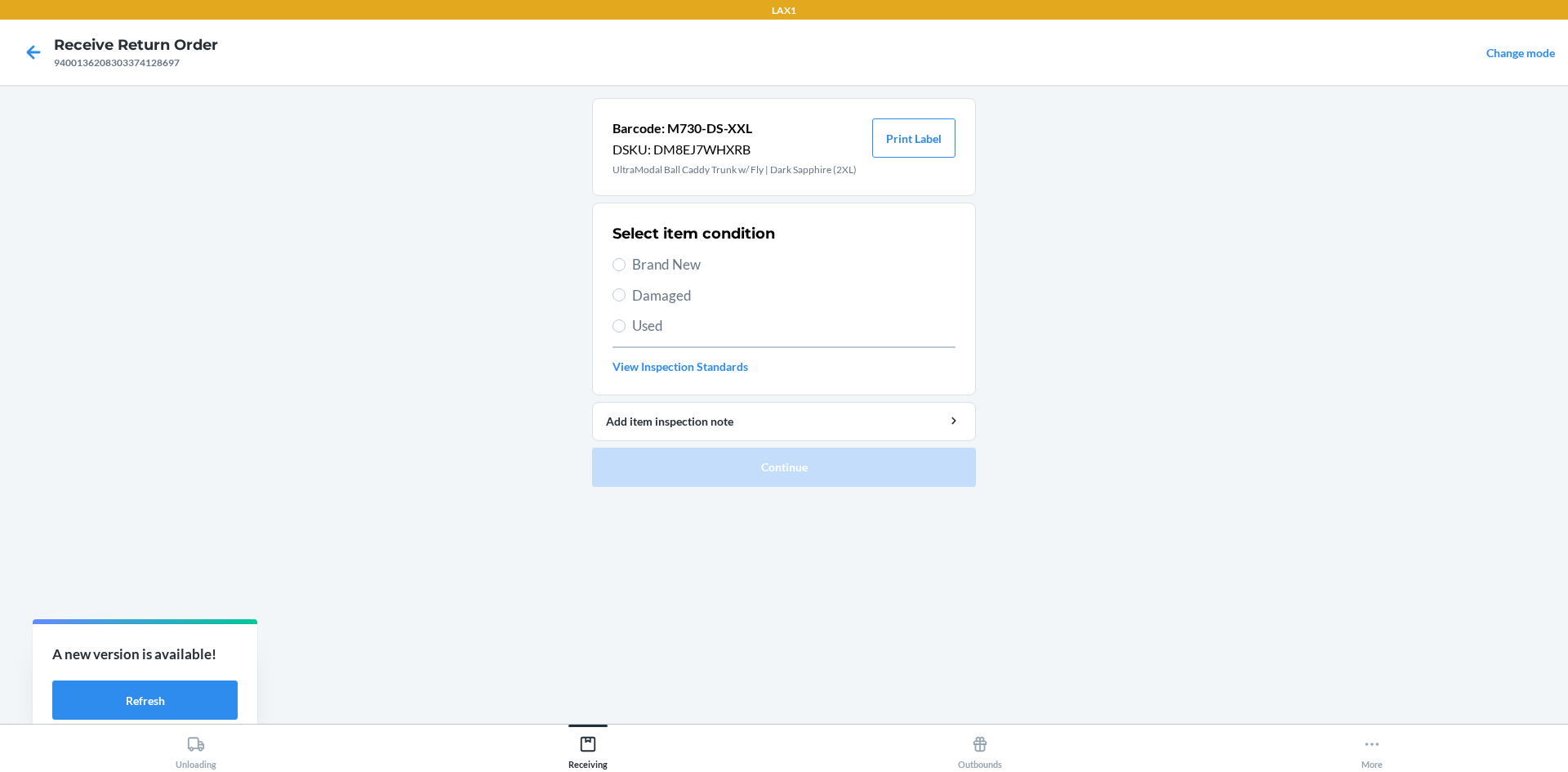
click at [633, 264] on span "Brand New" at bounding box center [794, 265] width 324 height 21
click at [625, 264] on input "Brand New" at bounding box center [619, 265] width 13 height 13
radio input "true"
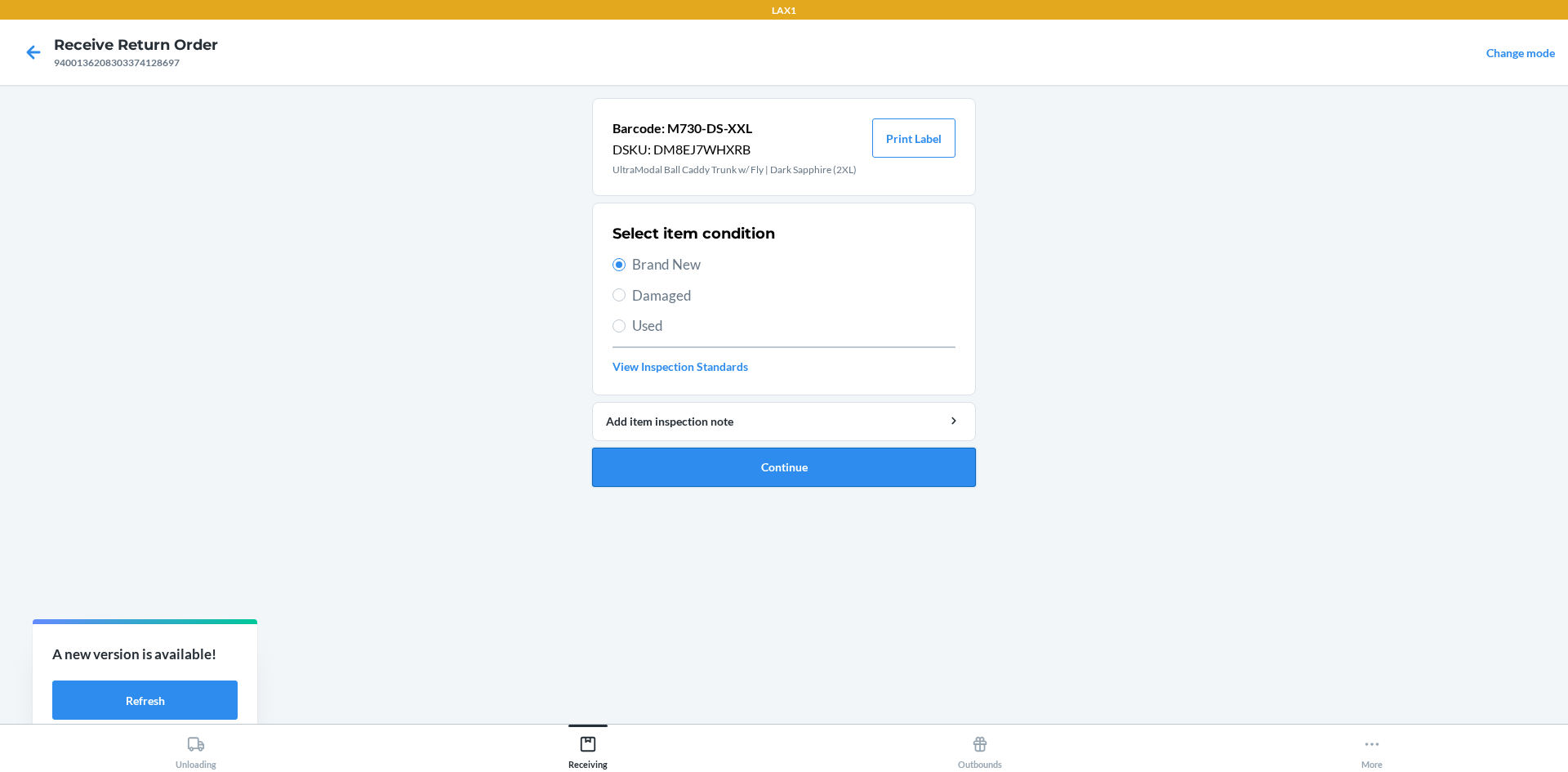
click at [707, 477] on button "Continue" at bounding box center [784, 467] width 384 height 39
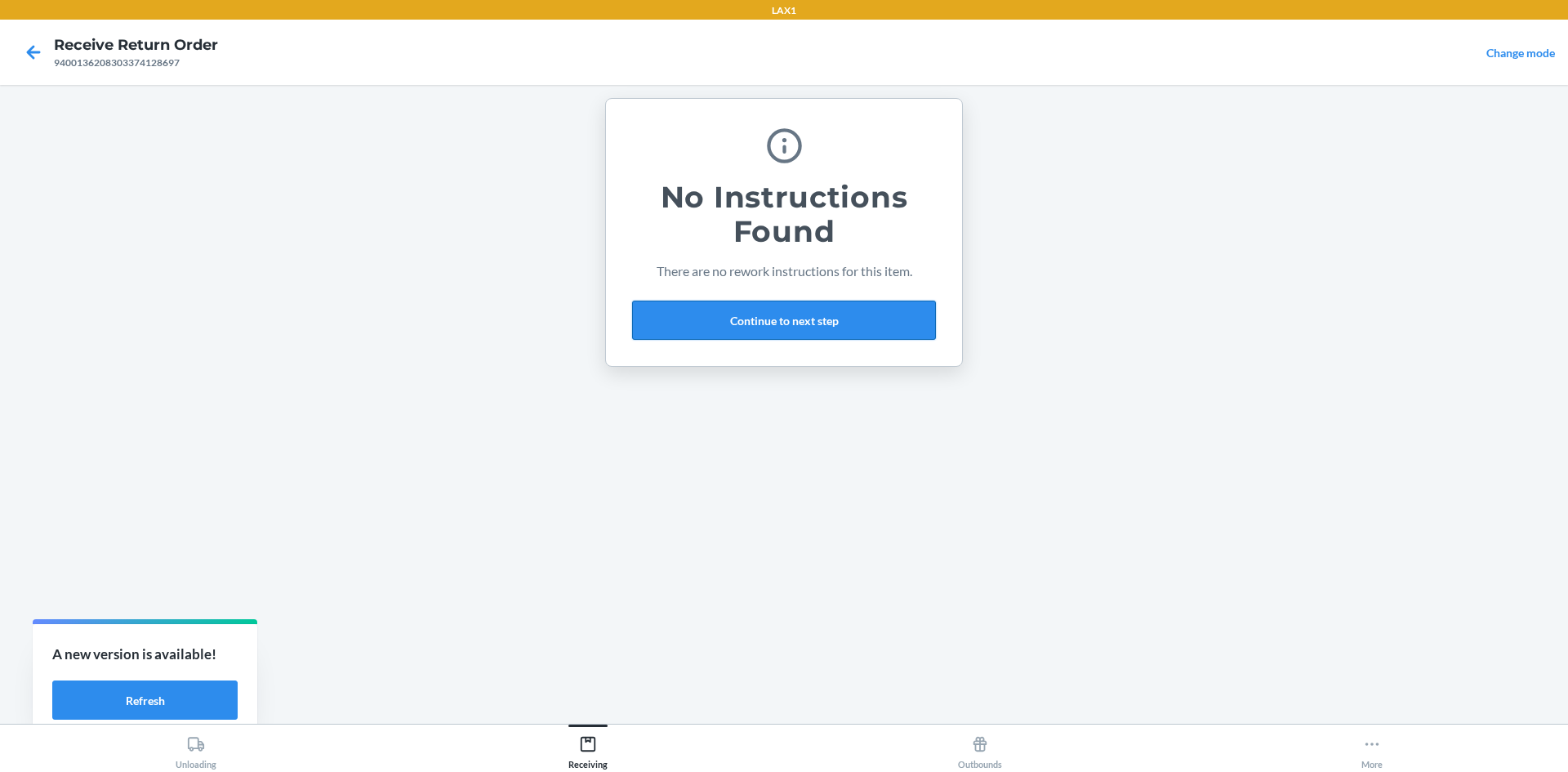
click at [819, 313] on button "Continue to next step" at bounding box center [784, 320] width 304 height 39
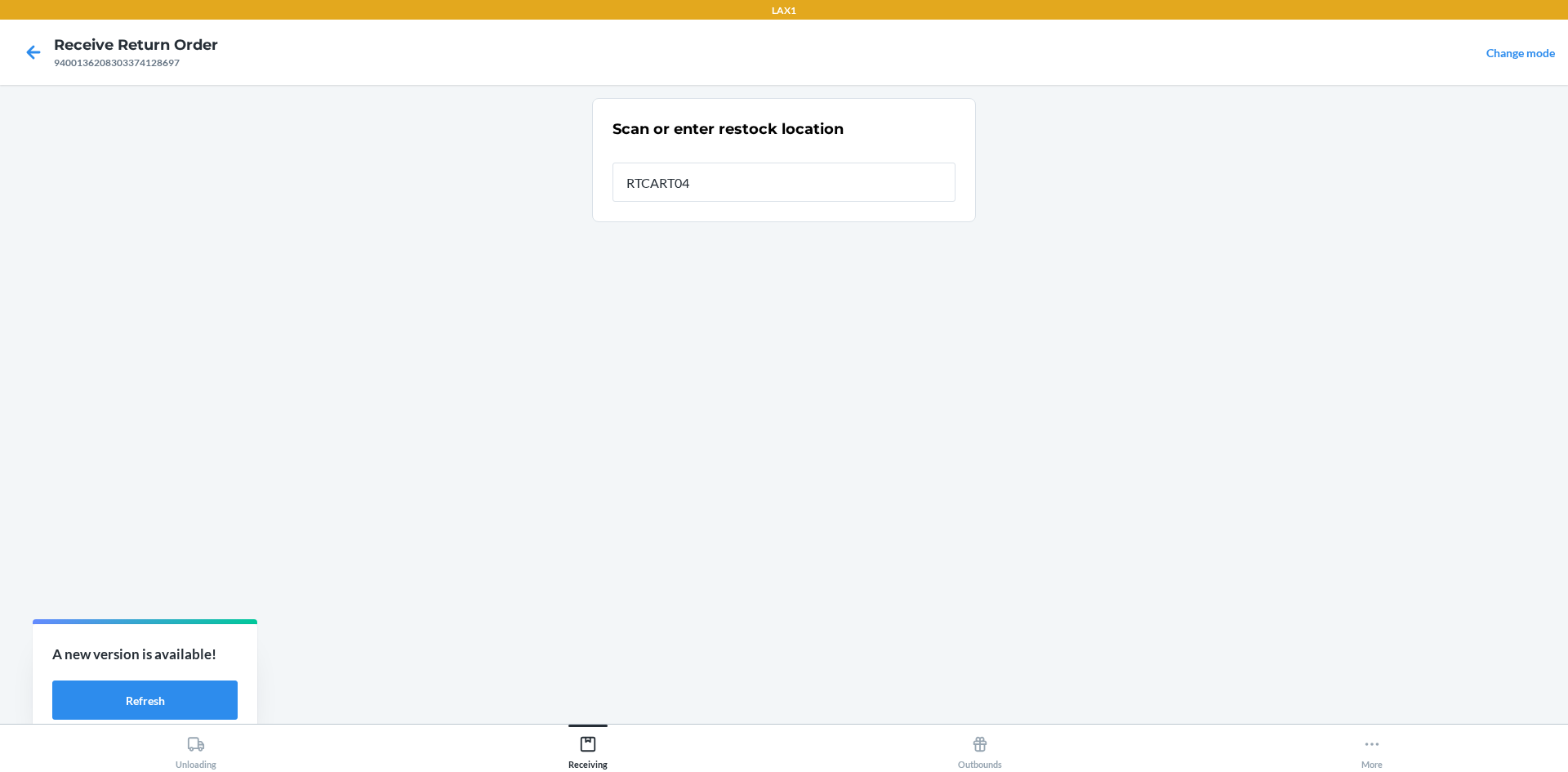
type input "RTCART047"
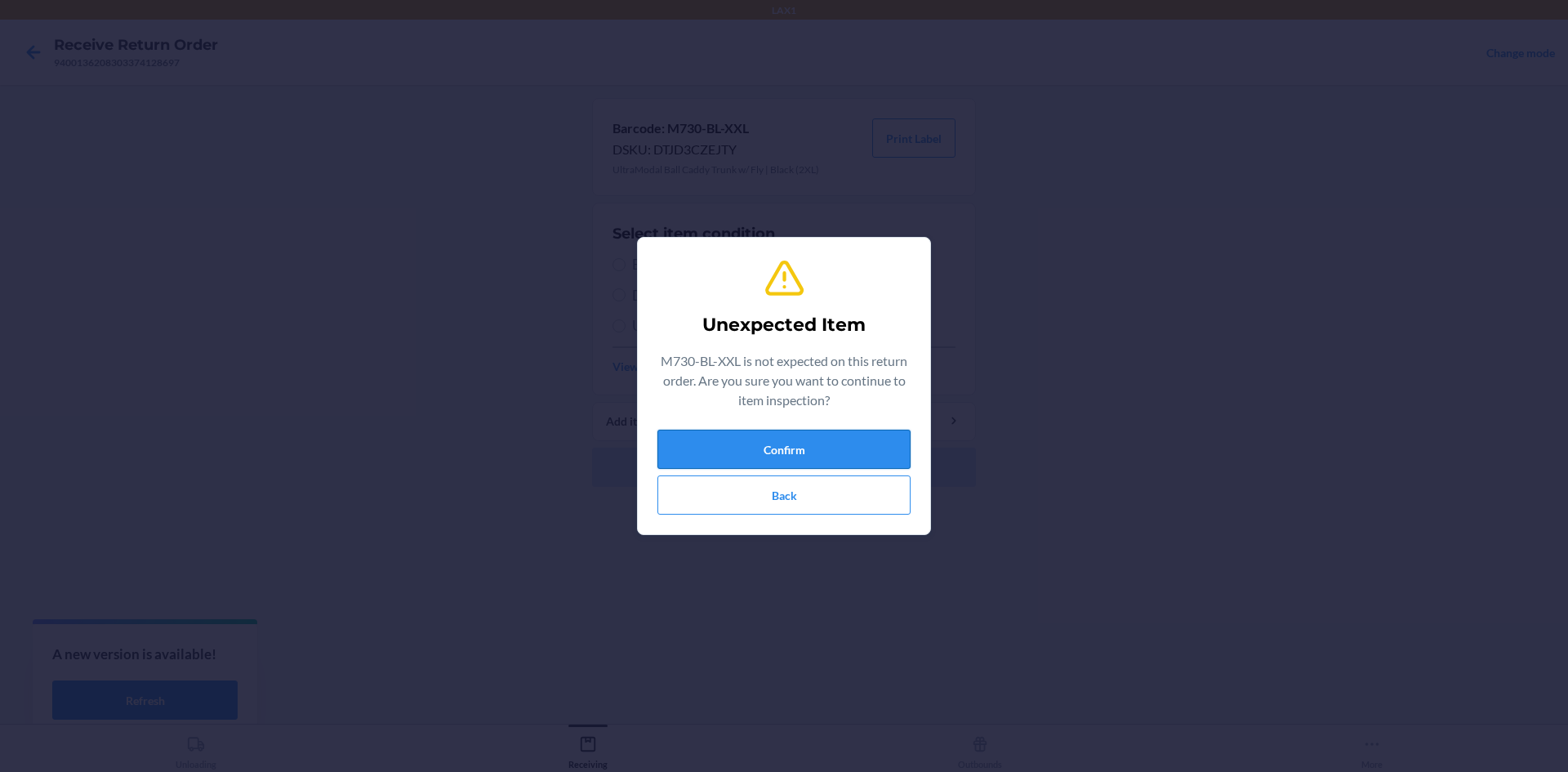
click at [792, 435] on button "Confirm" at bounding box center [783, 449] width 253 height 39
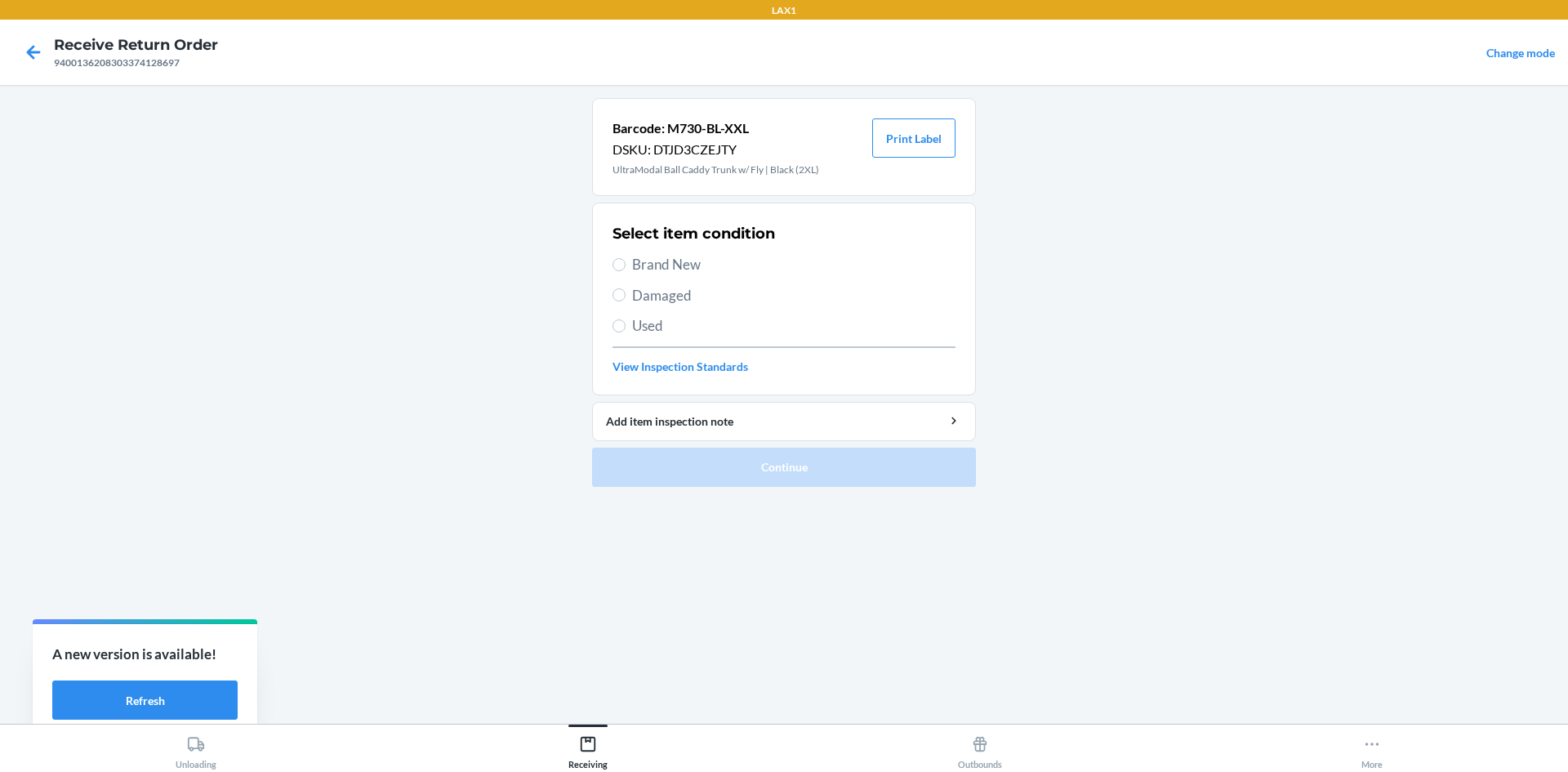
click at [668, 310] on div "Select item condition Brand New Damaged Used View Inspection Standards" at bounding box center [783, 298] width 343 height 161
click at [629, 290] on label "Damaged" at bounding box center [783, 295] width 343 height 21
click at [625, 290] on input "Damaged" at bounding box center [619, 295] width 13 height 13
radio input "true"
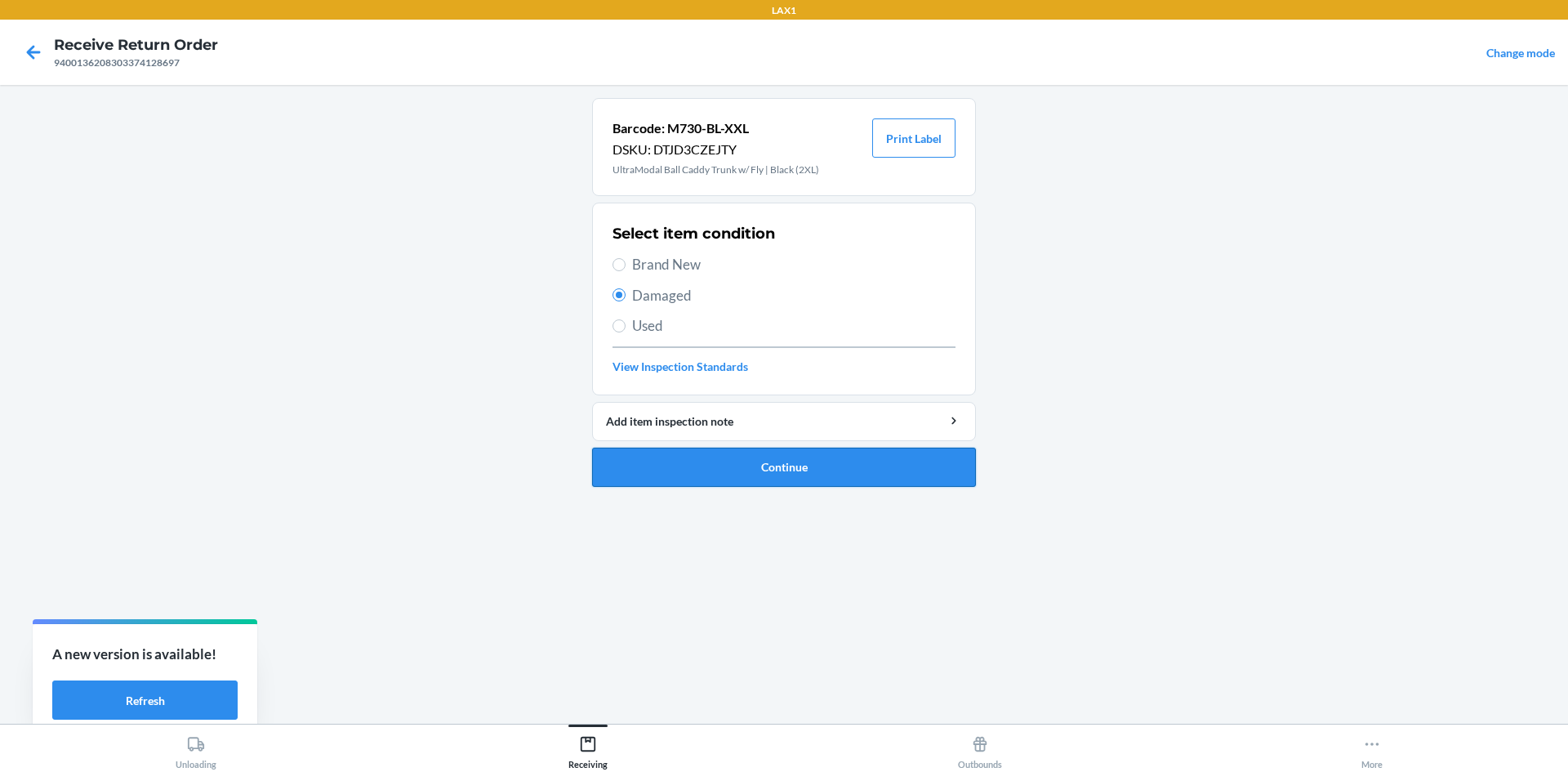
click at [747, 460] on button "Continue" at bounding box center [784, 467] width 384 height 39
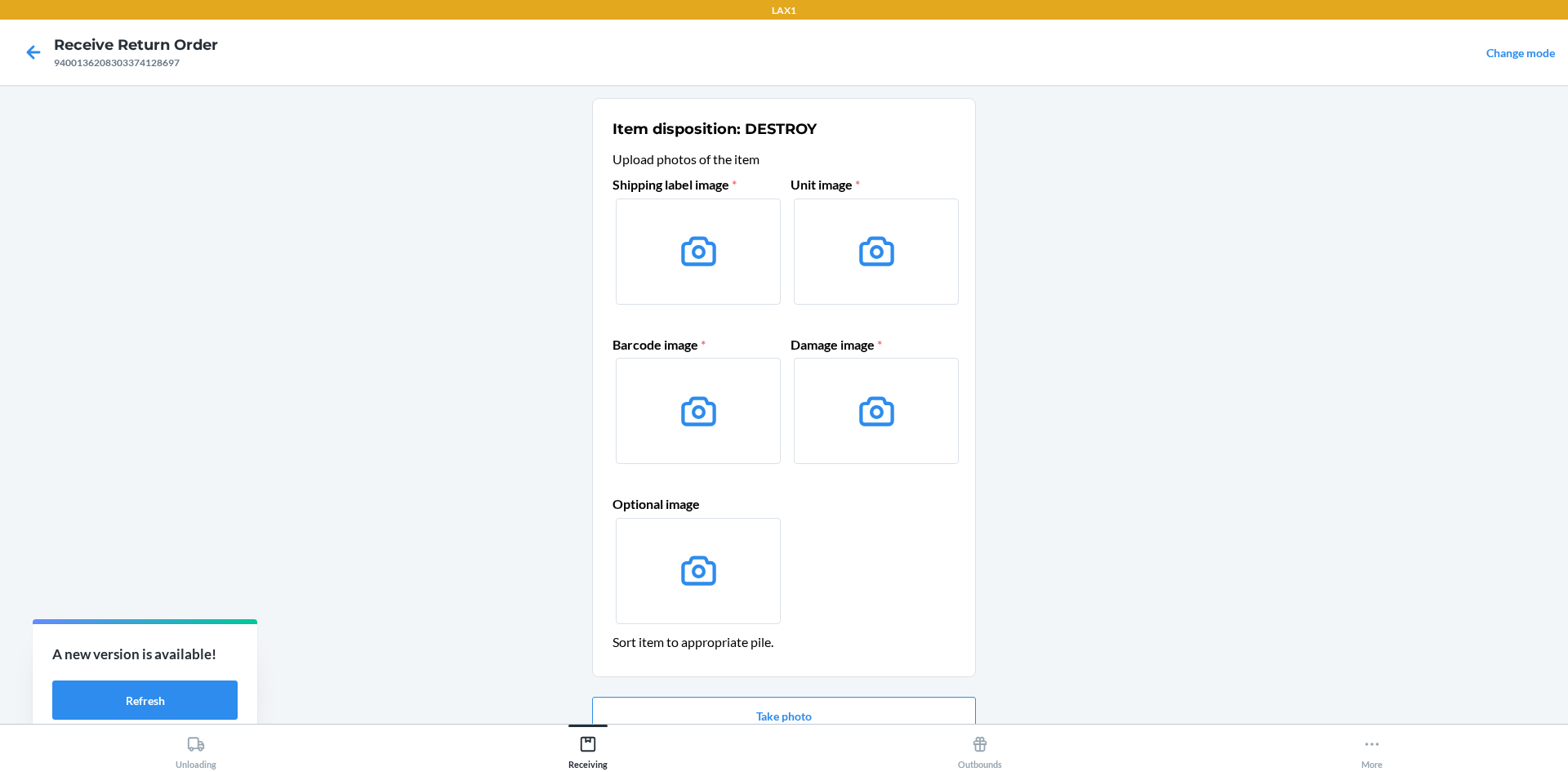
scroll to position [77, 0]
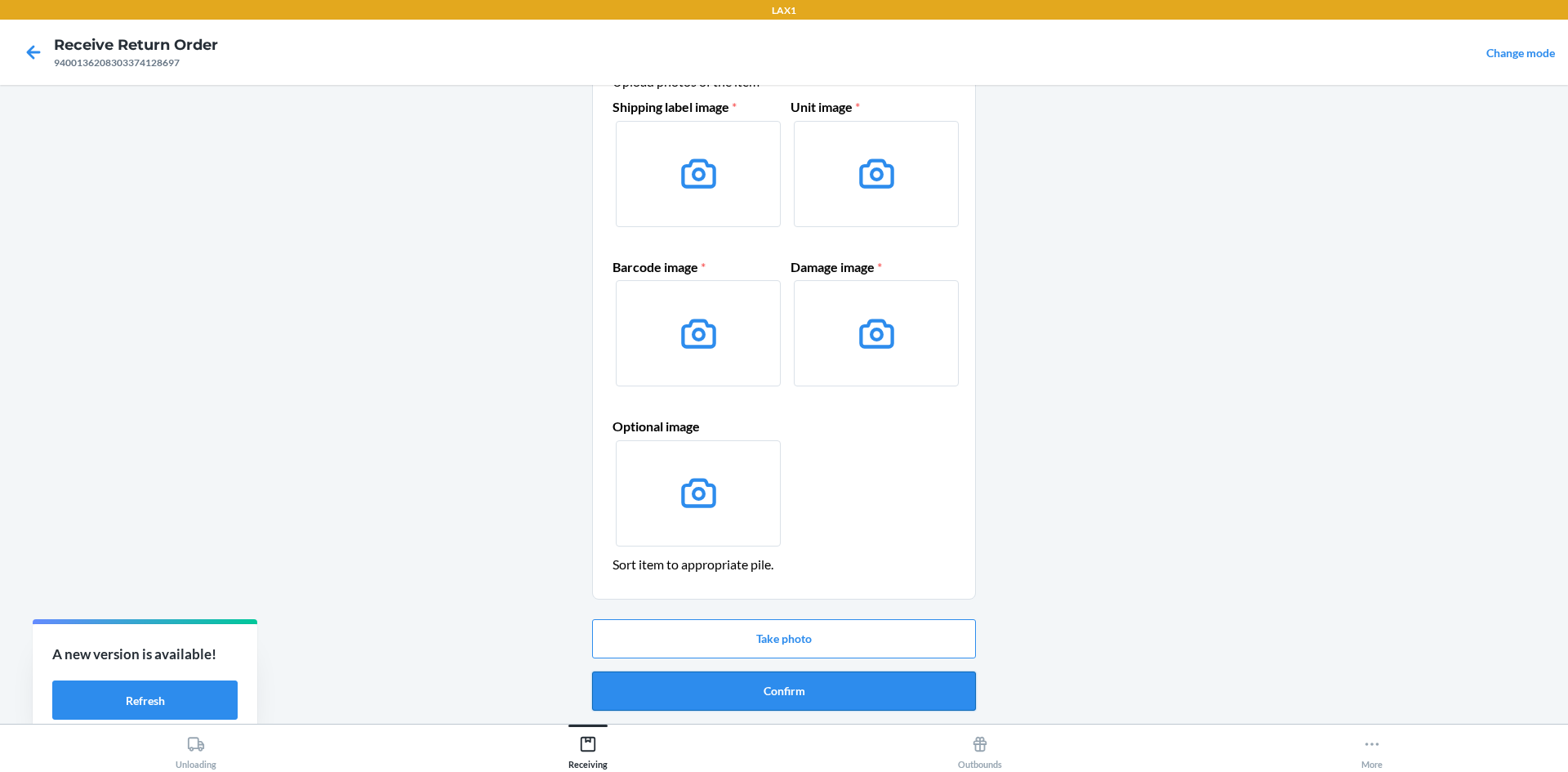
click at [747, 687] on button "Confirm" at bounding box center [784, 691] width 384 height 39
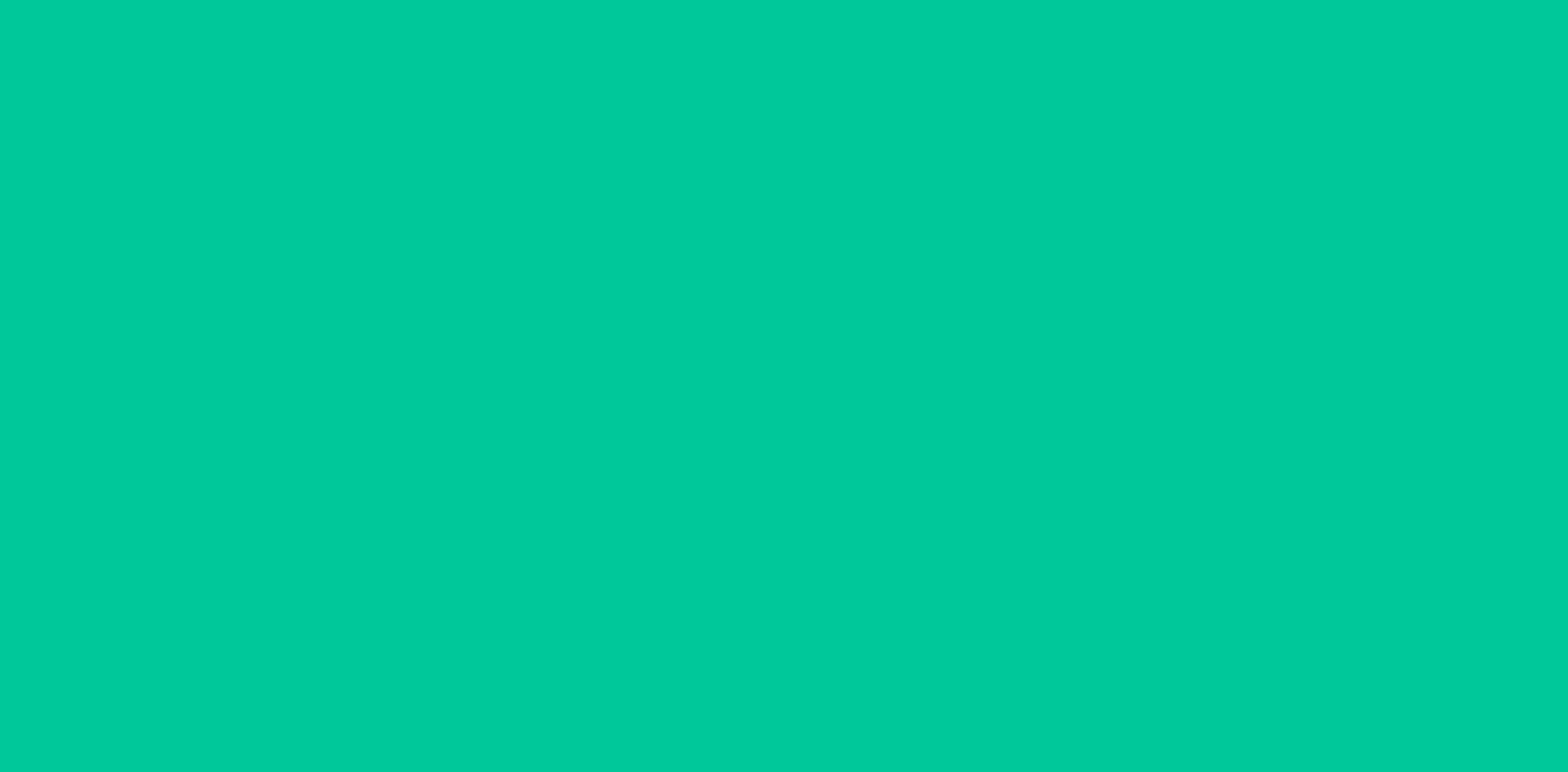
scroll to position [0, 0]
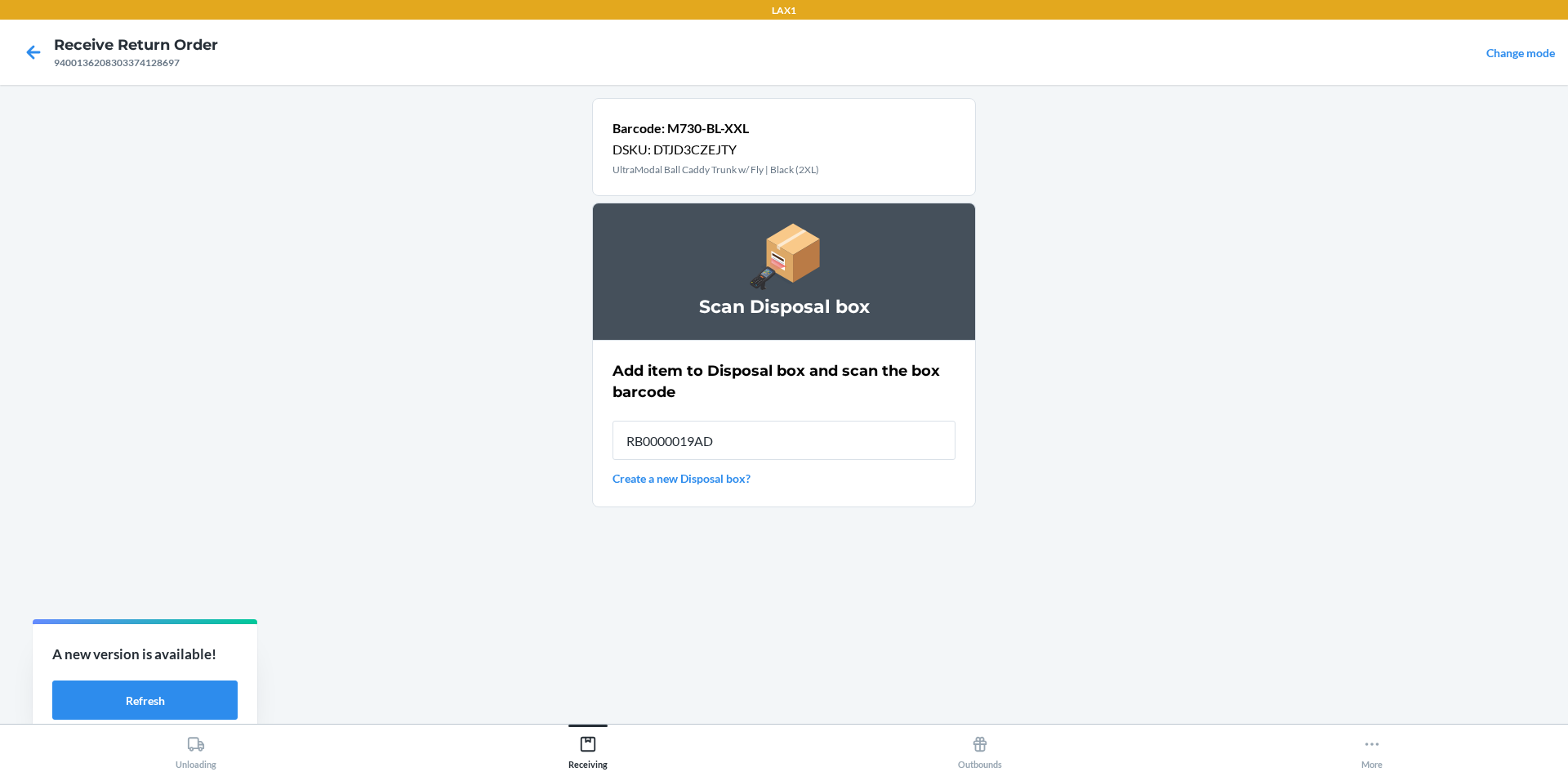
type input "RB0000019AD"
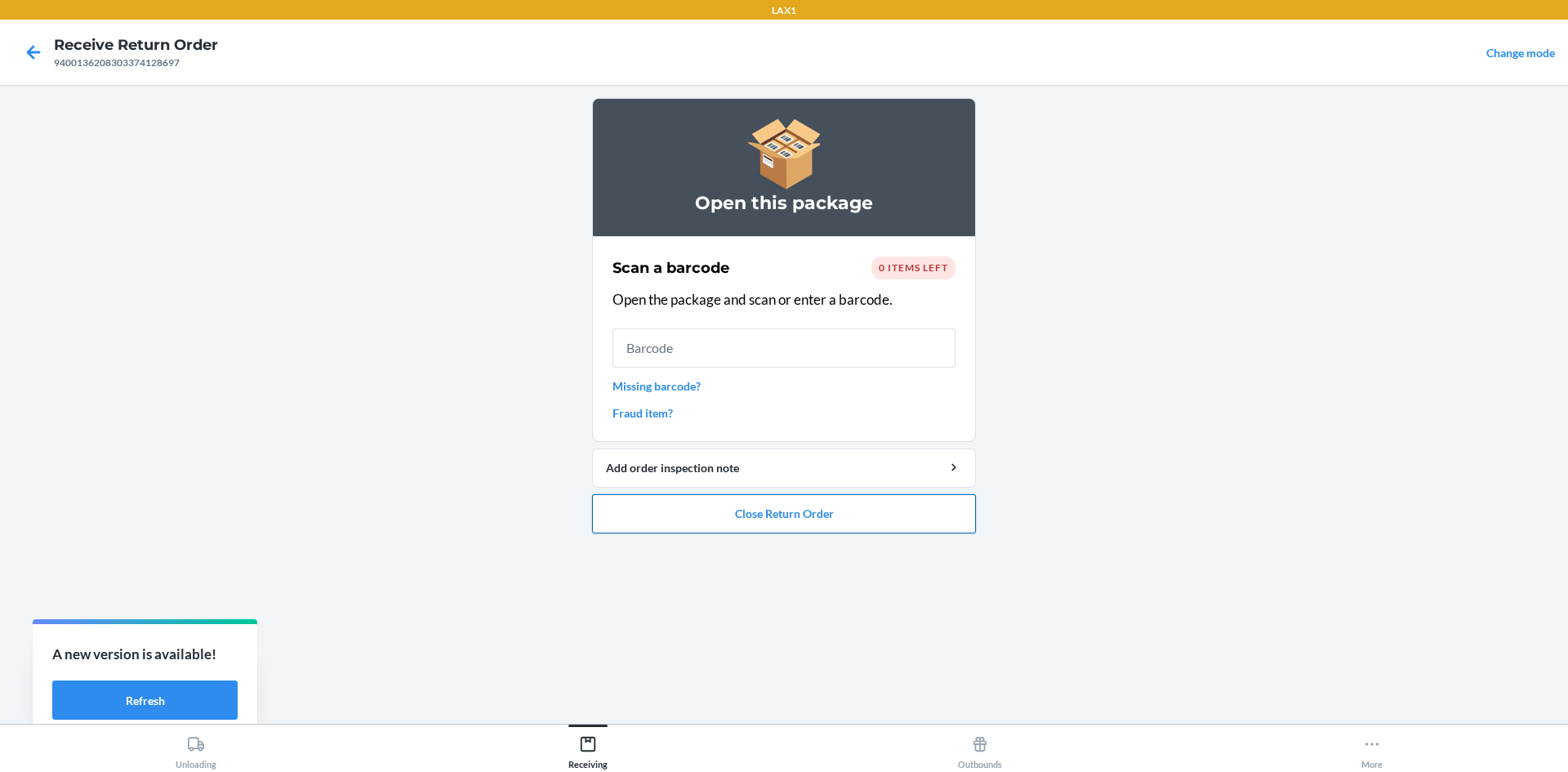
click at [639, 515] on button "Close Return Order" at bounding box center [784, 513] width 384 height 39
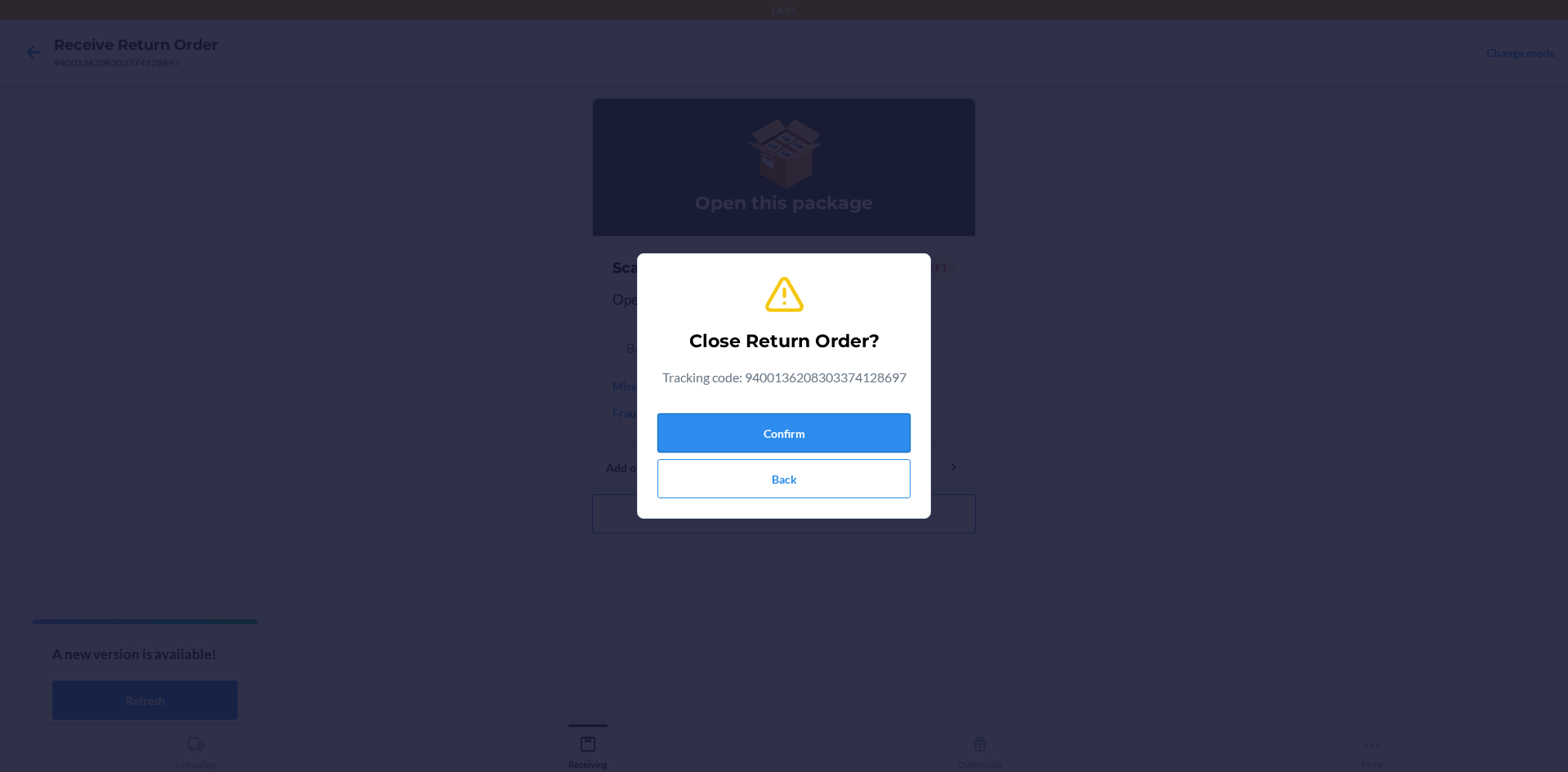
click at [757, 417] on button "Confirm" at bounding box center [783, 433] width 253 height 39
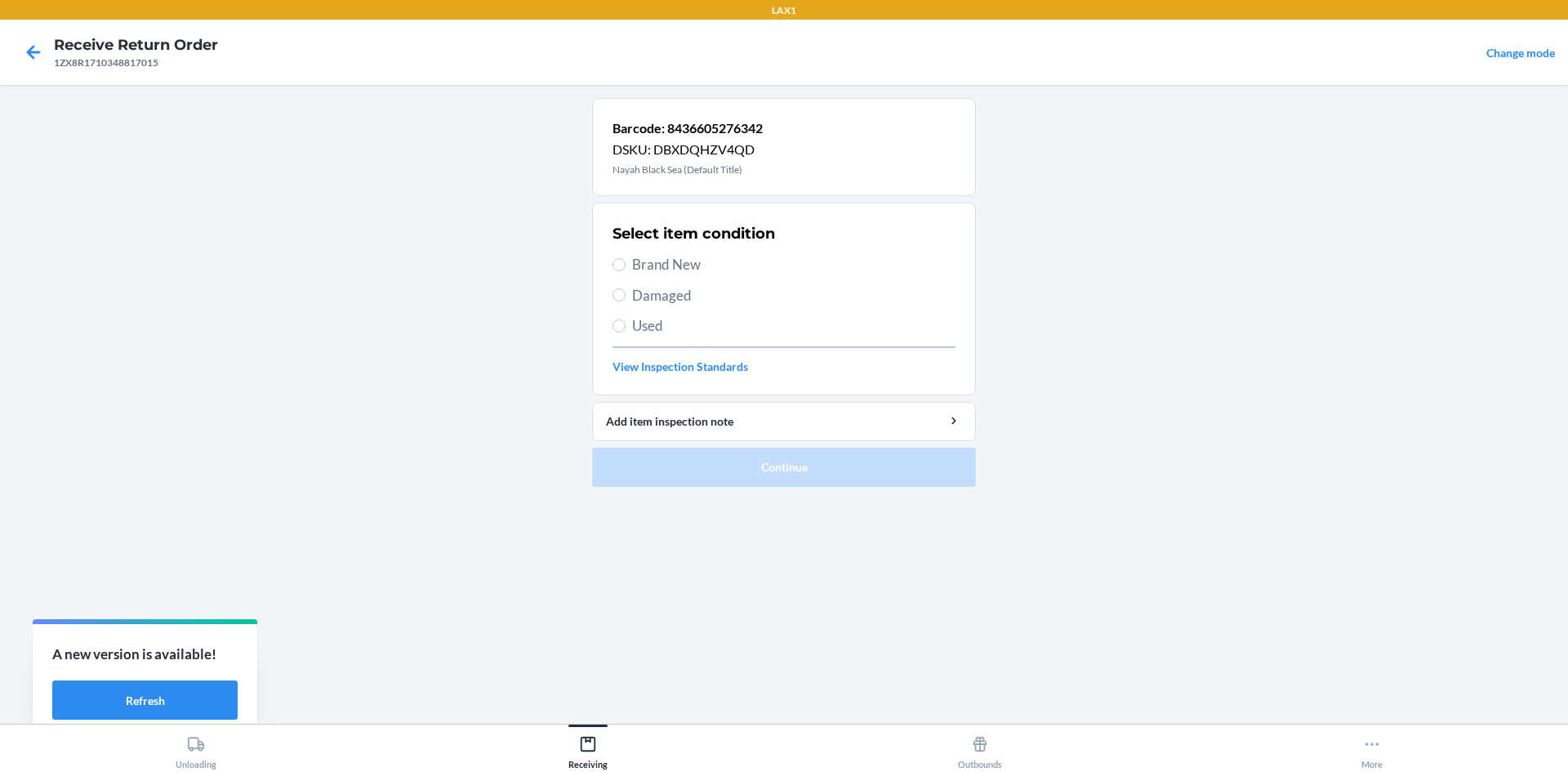
click at [691, 266] on span "Brand New" at bounding box center [794, 265] width 324 height 21
click at [625, 266] on input "Brand New" at bounding box center [619, 265] width 13 height 13
radio input "true"
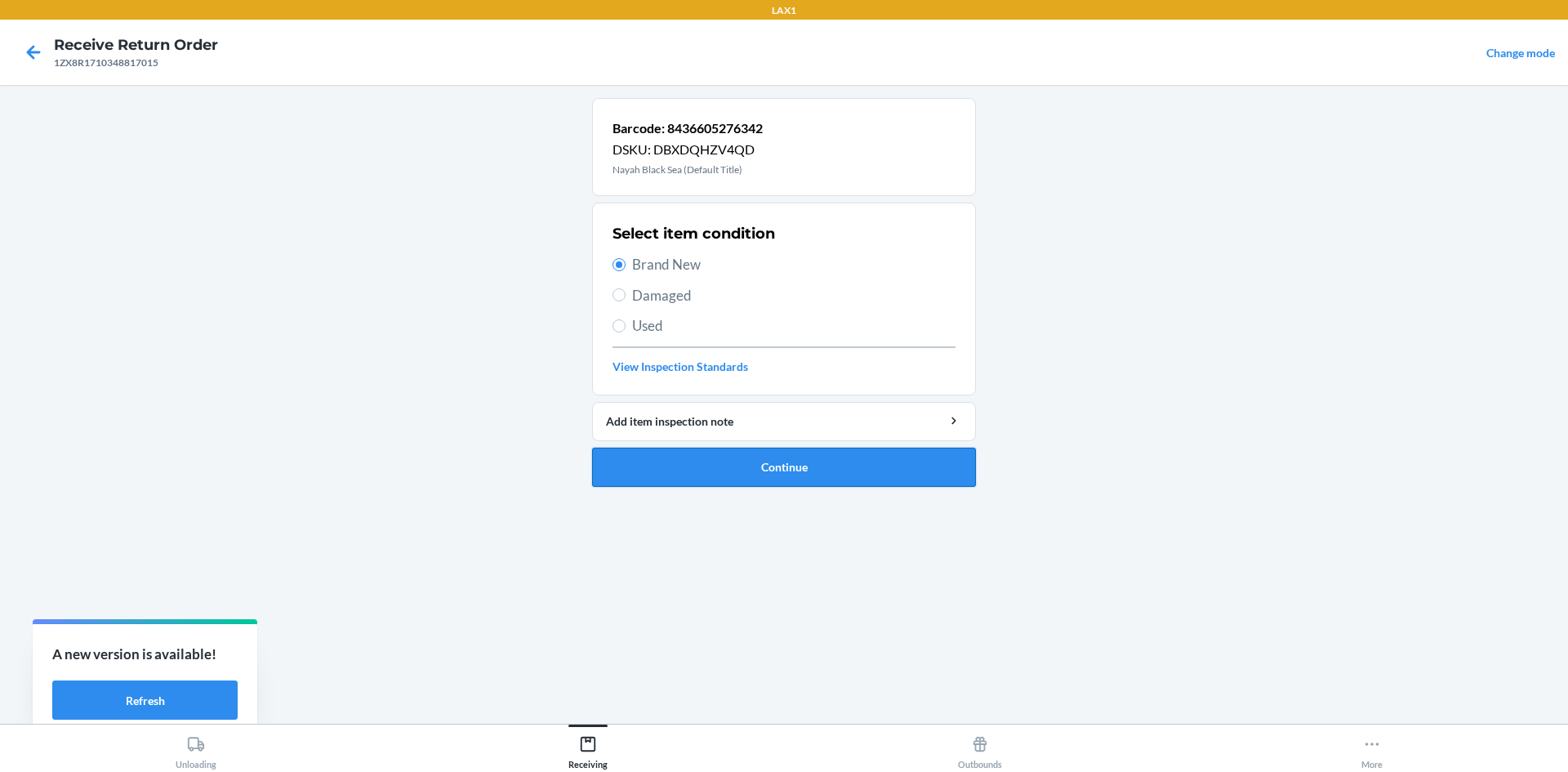
click at [799, 477] on button "Continue" at bounding box center [784, 467] width 384 height 39
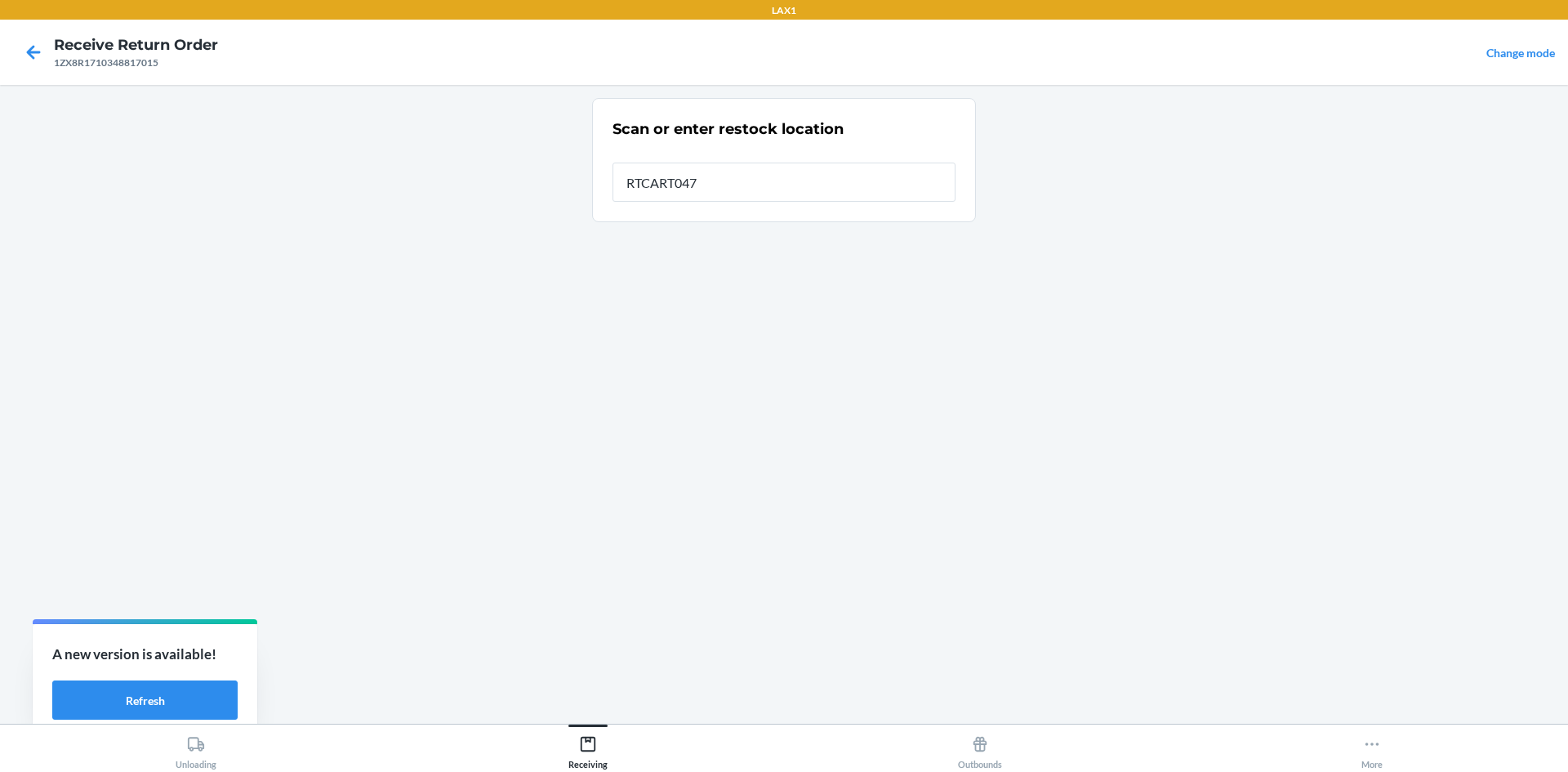
type input "RTCART047"
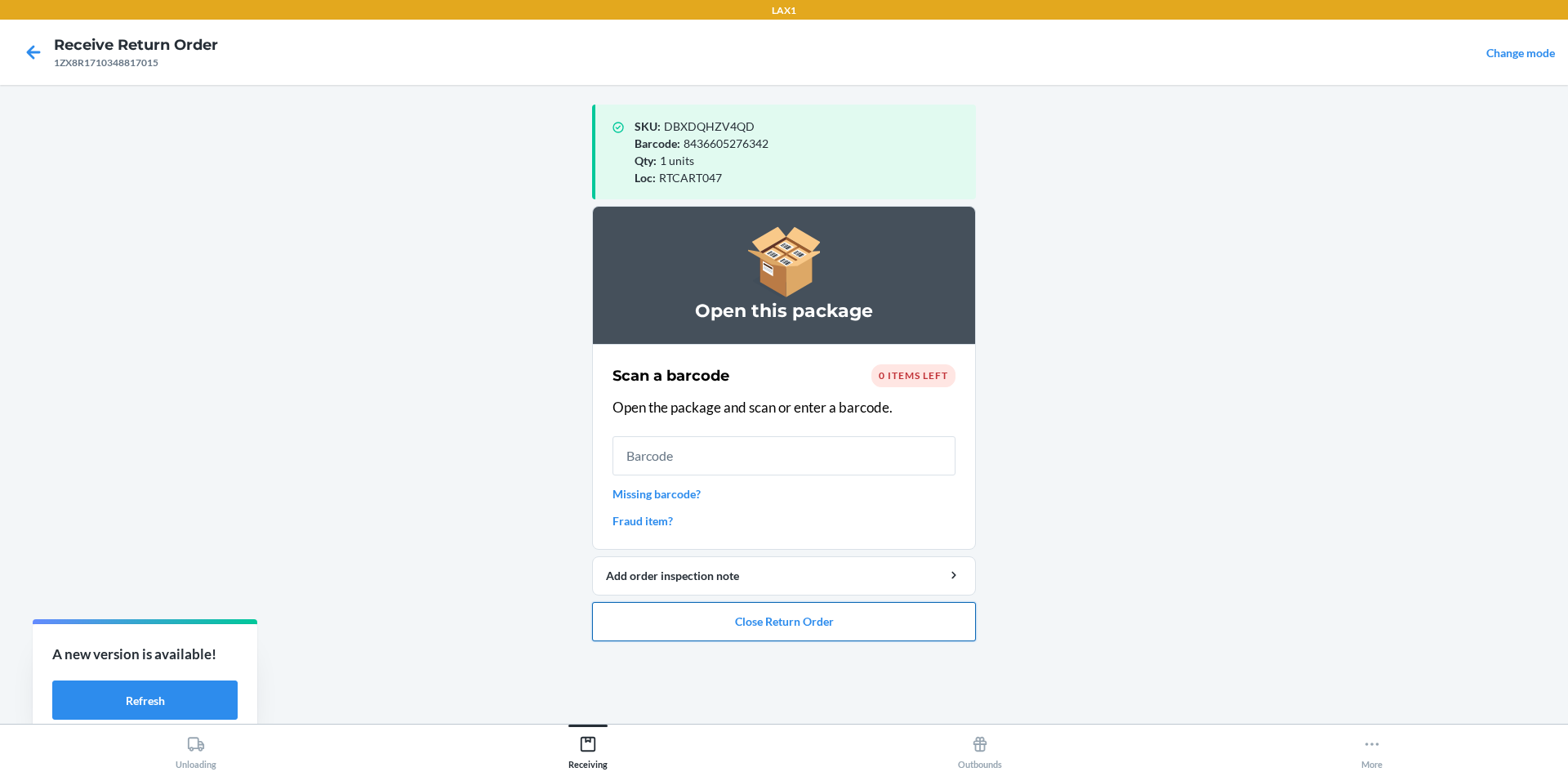
click at [894, 629] on button "Close Return Order" at bounding box center [784, 621] width 384 height 39
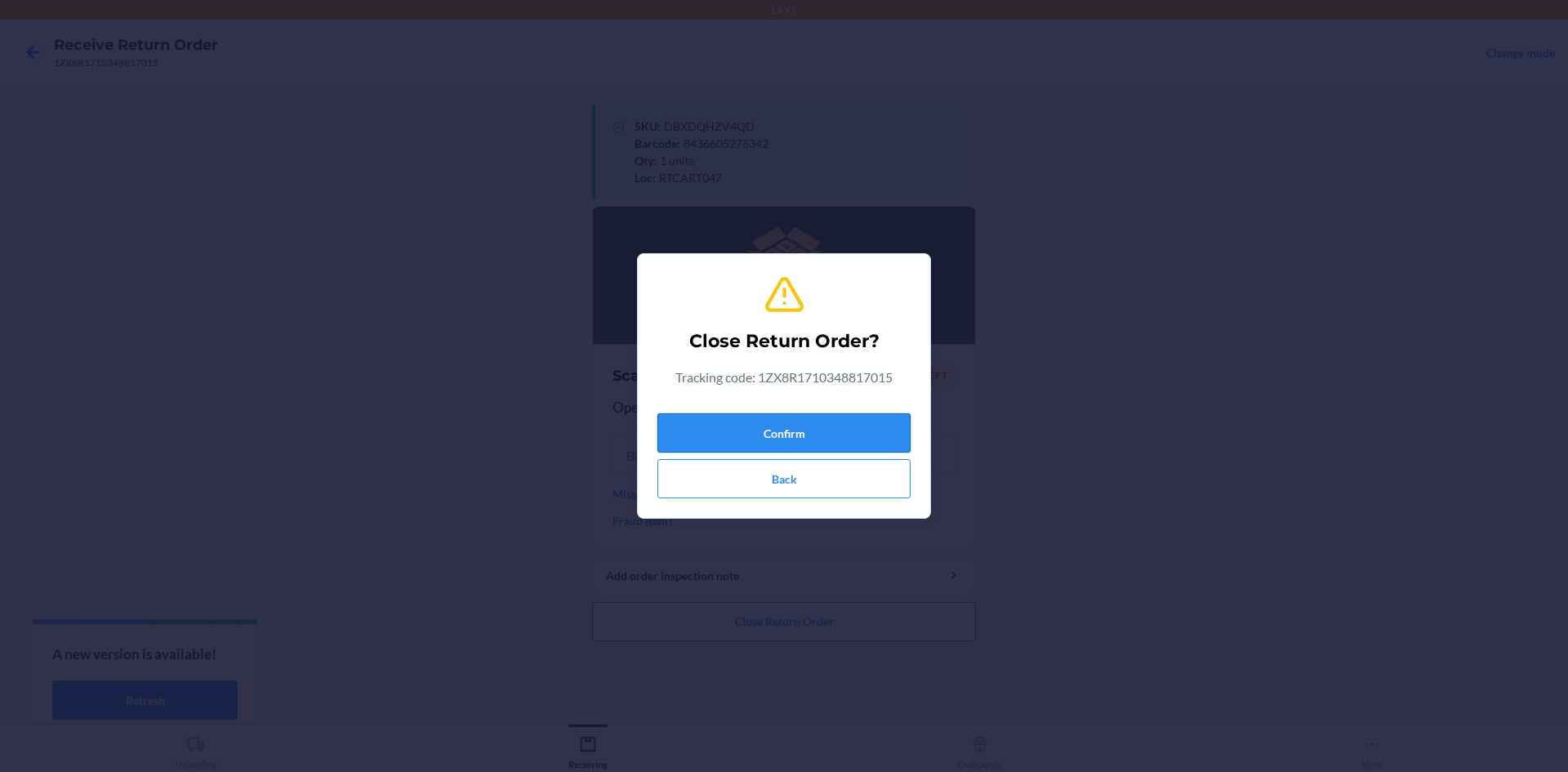
click at [897, 440] on button "Confirm" at bounding box center [783, 433] width 253 height 39
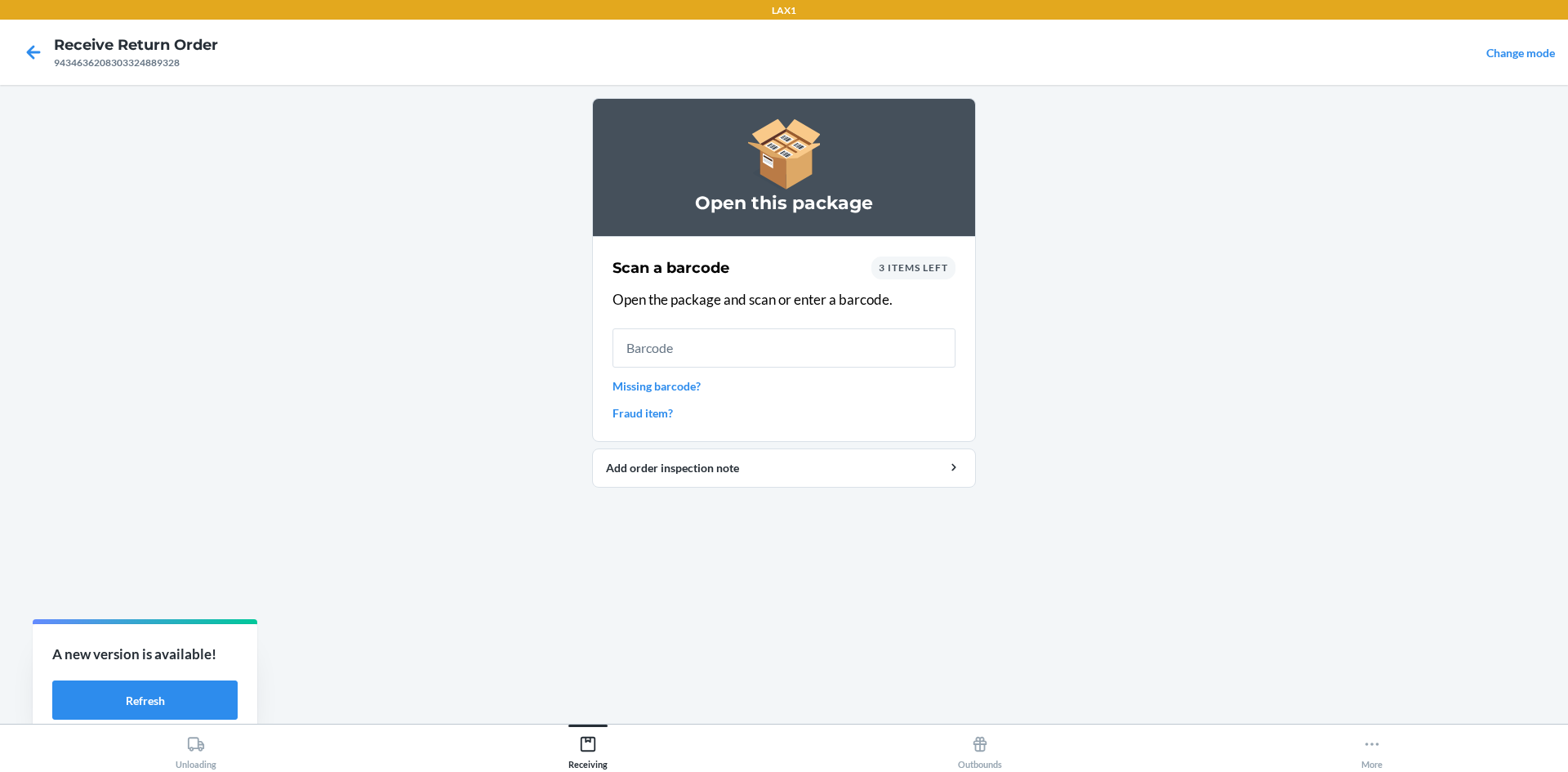
click at [682, 388] on link "Missing barcode?" at bounding box center [783, 386] width 343 height 17
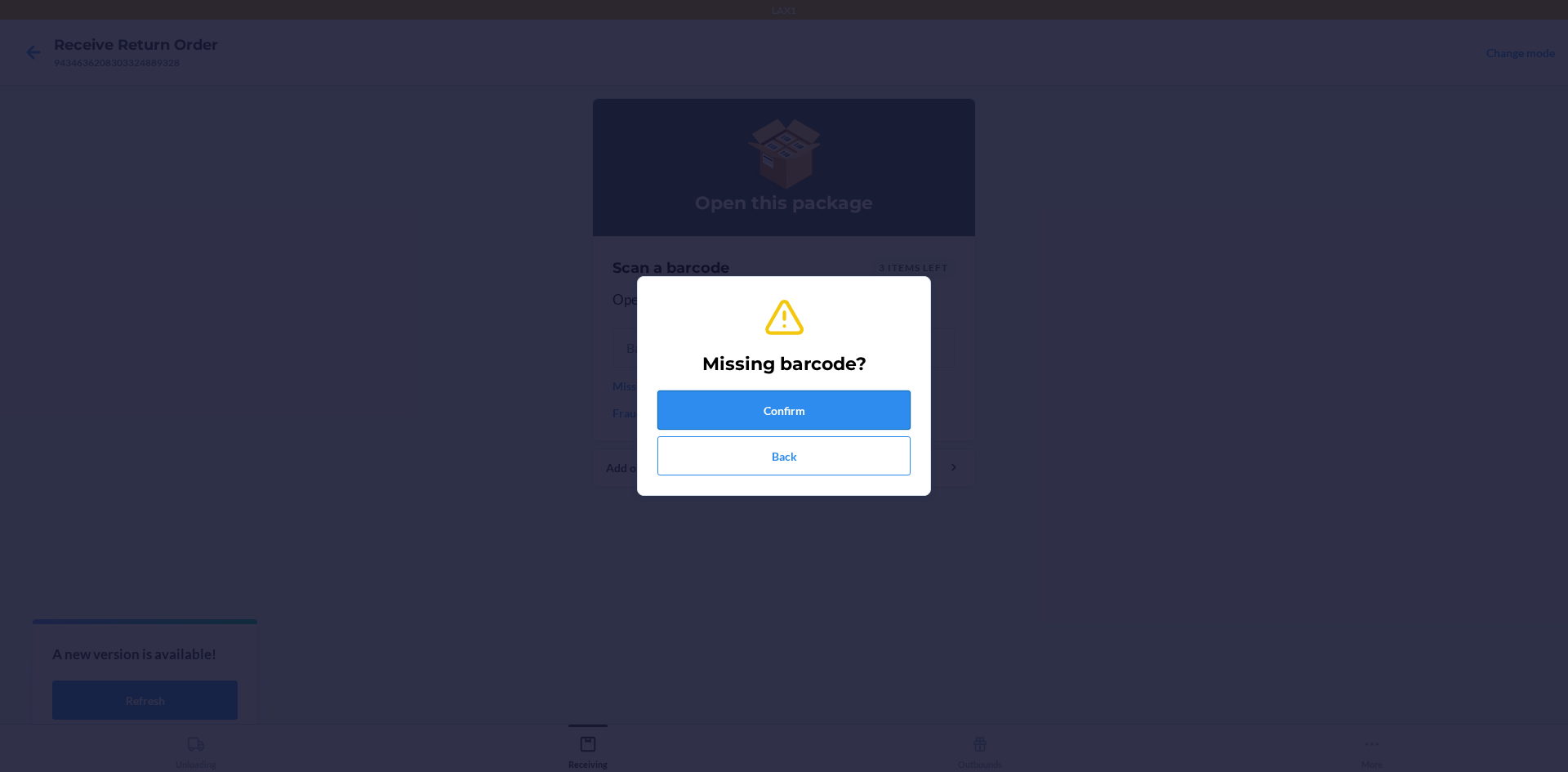
click at [724, 406] on button "Confirm" at bounding box center [783, 410] width 253 height 39
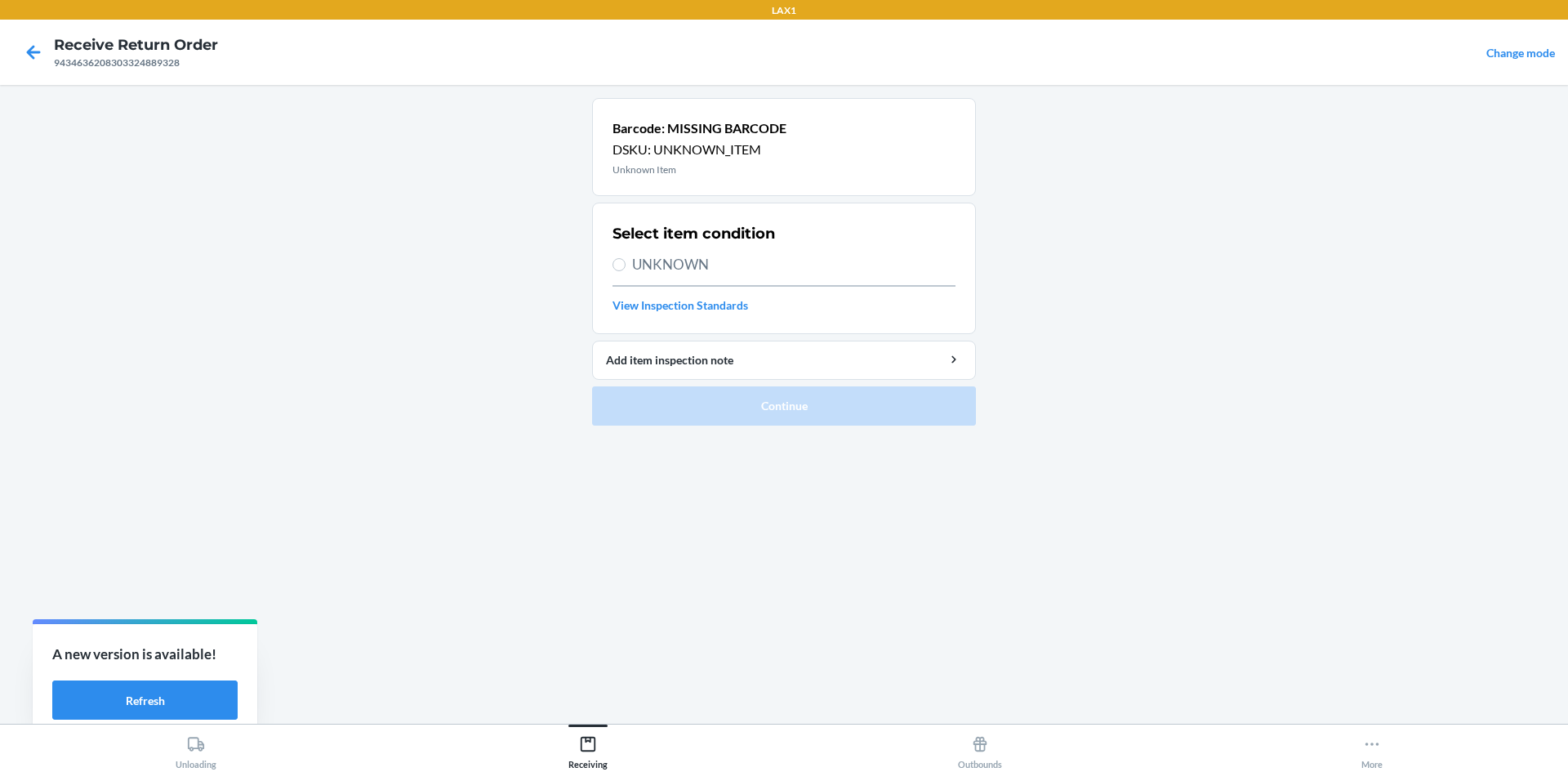
click at [731, 268] on span "UNKNOWN" at bounding box center [794, 265] width 324 height 21
click at [625, 268] on input "UNKNOWN" at bounding box center [619, 265] width 13 height 13
radio input "true"
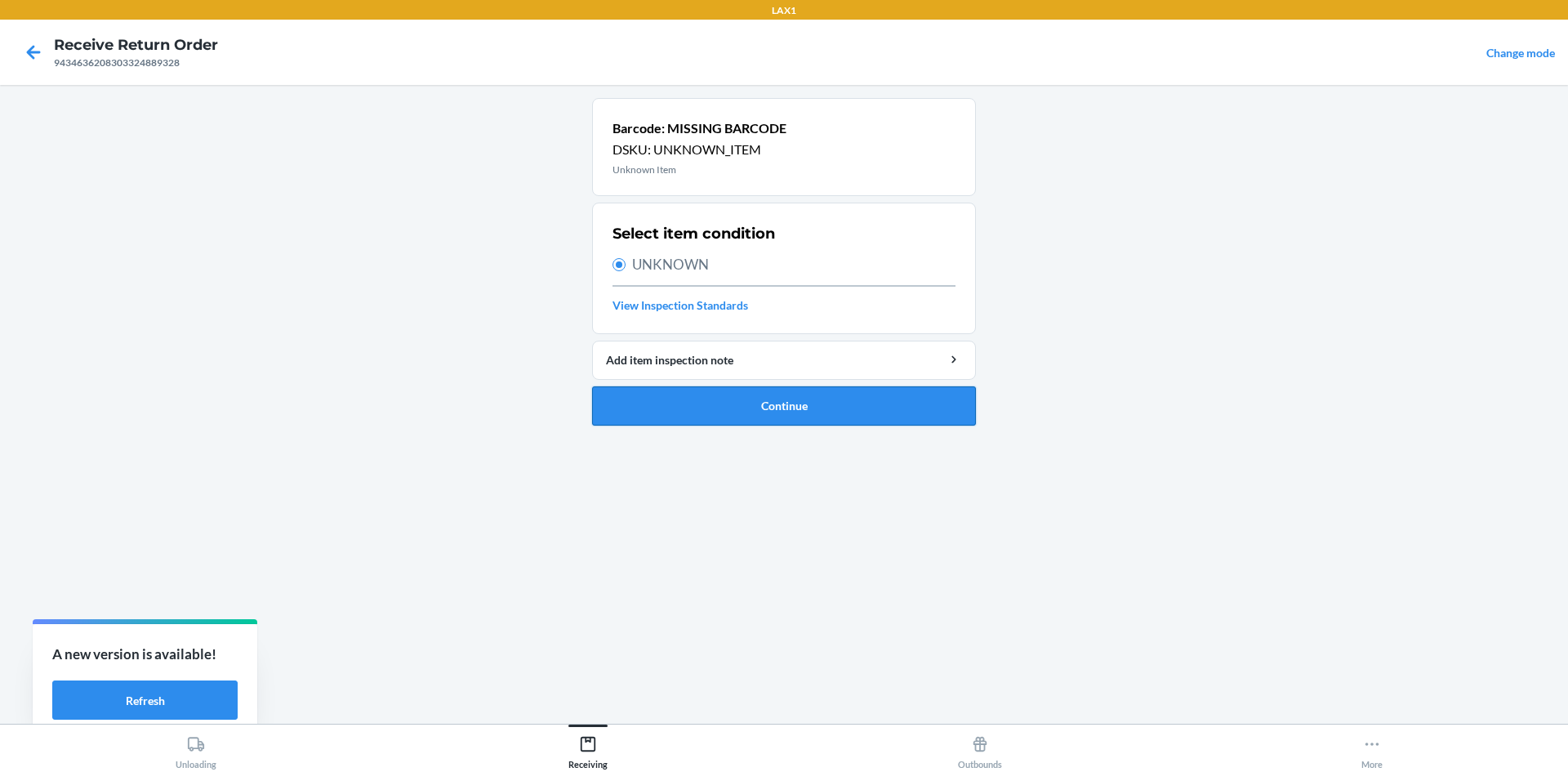
click at [752, 412] on button "Continue" at bounding box center [784, 405] width 384 height 39
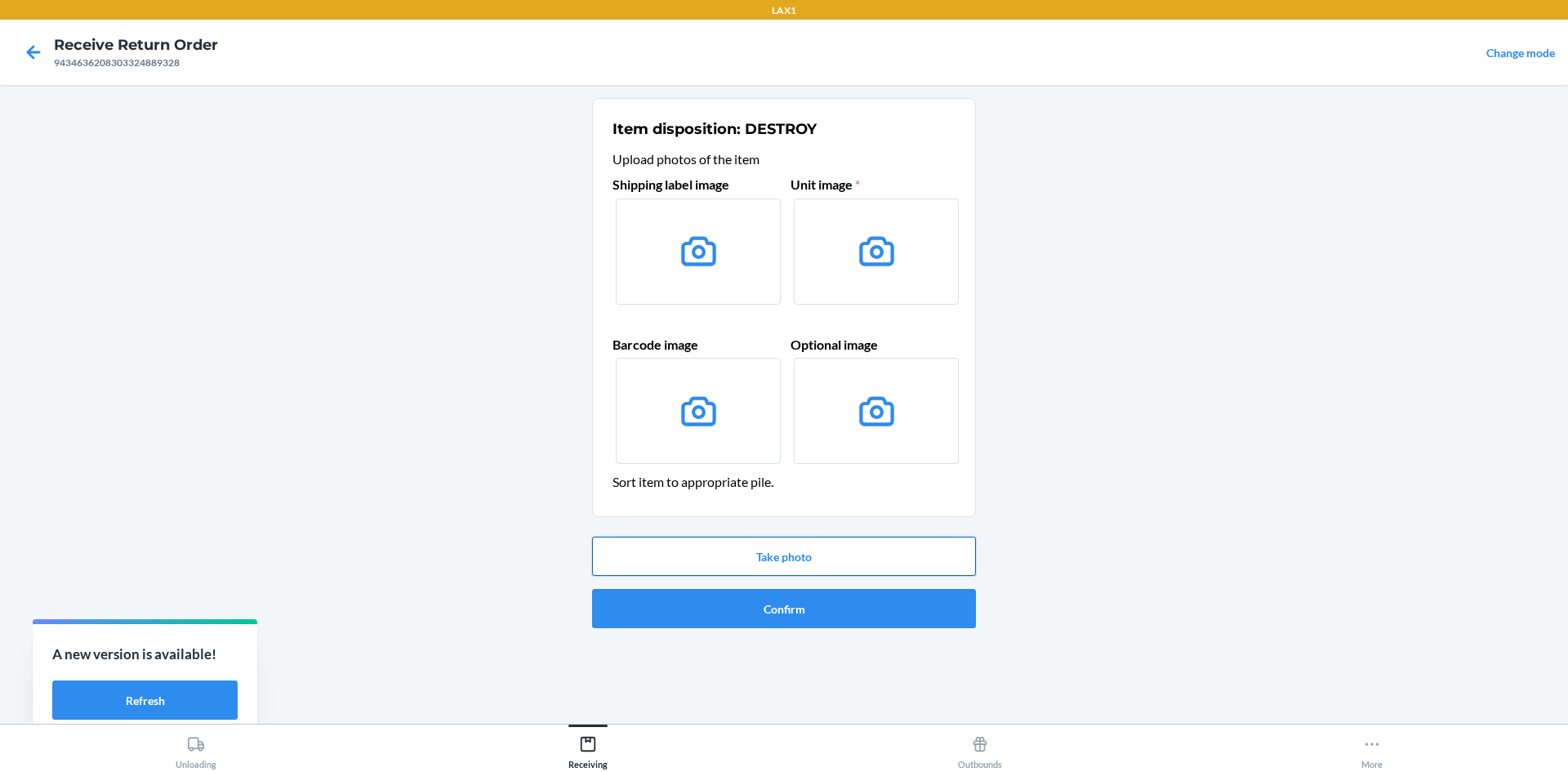
click at [786, 568] on button "Take photo" at bounding box center [784, 556] width 384 height 39
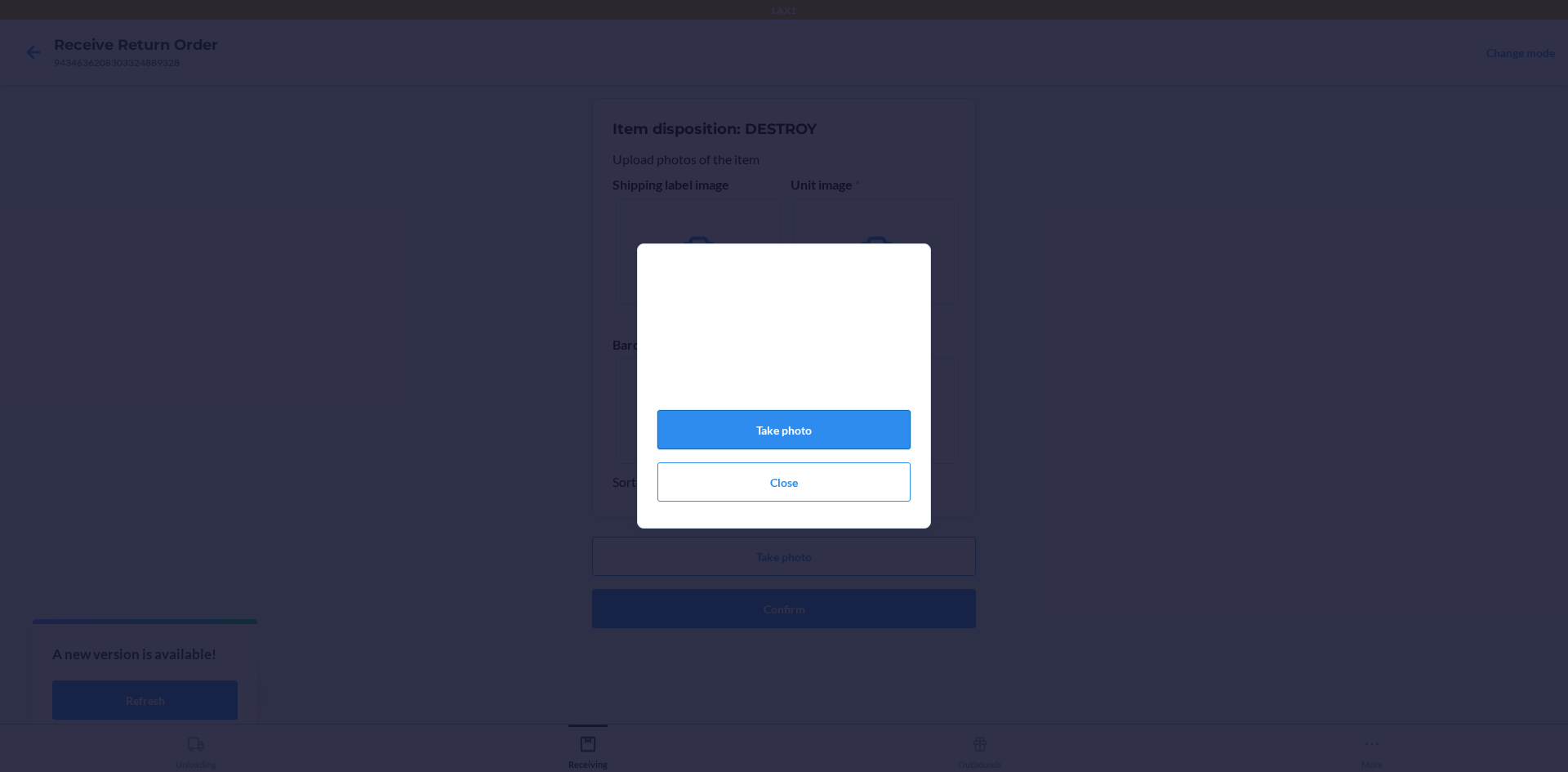
click at [787, 432] on button "Take photo" at bounding box center [783, 429] width 253 height 39
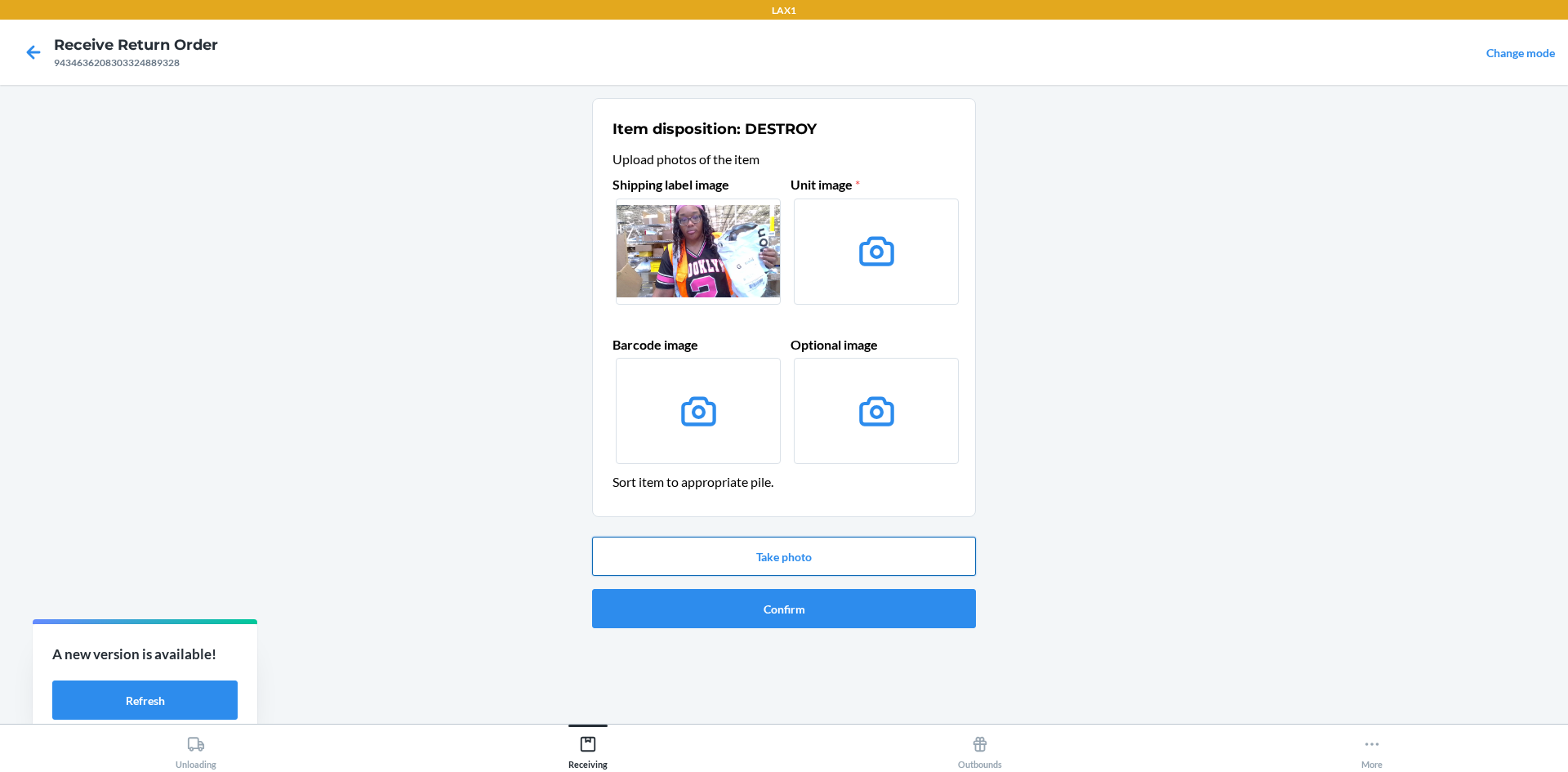
click at [835, 555] on button "Take photo" at bounding box center [784, 556] width 384 height 39
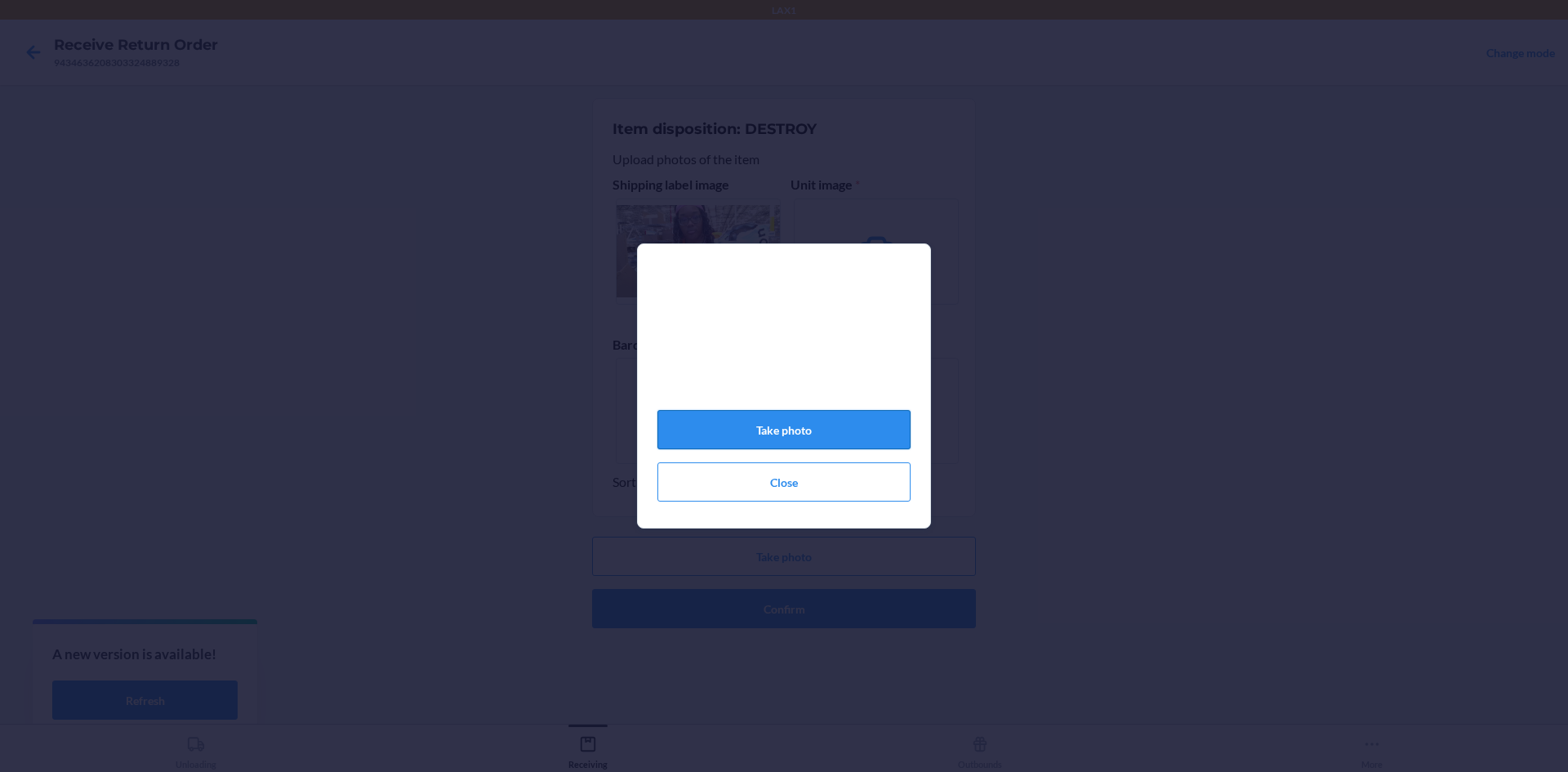
click at [839, 441] on button "Take photo" at bounding box center [783, 429] width 253 height 39
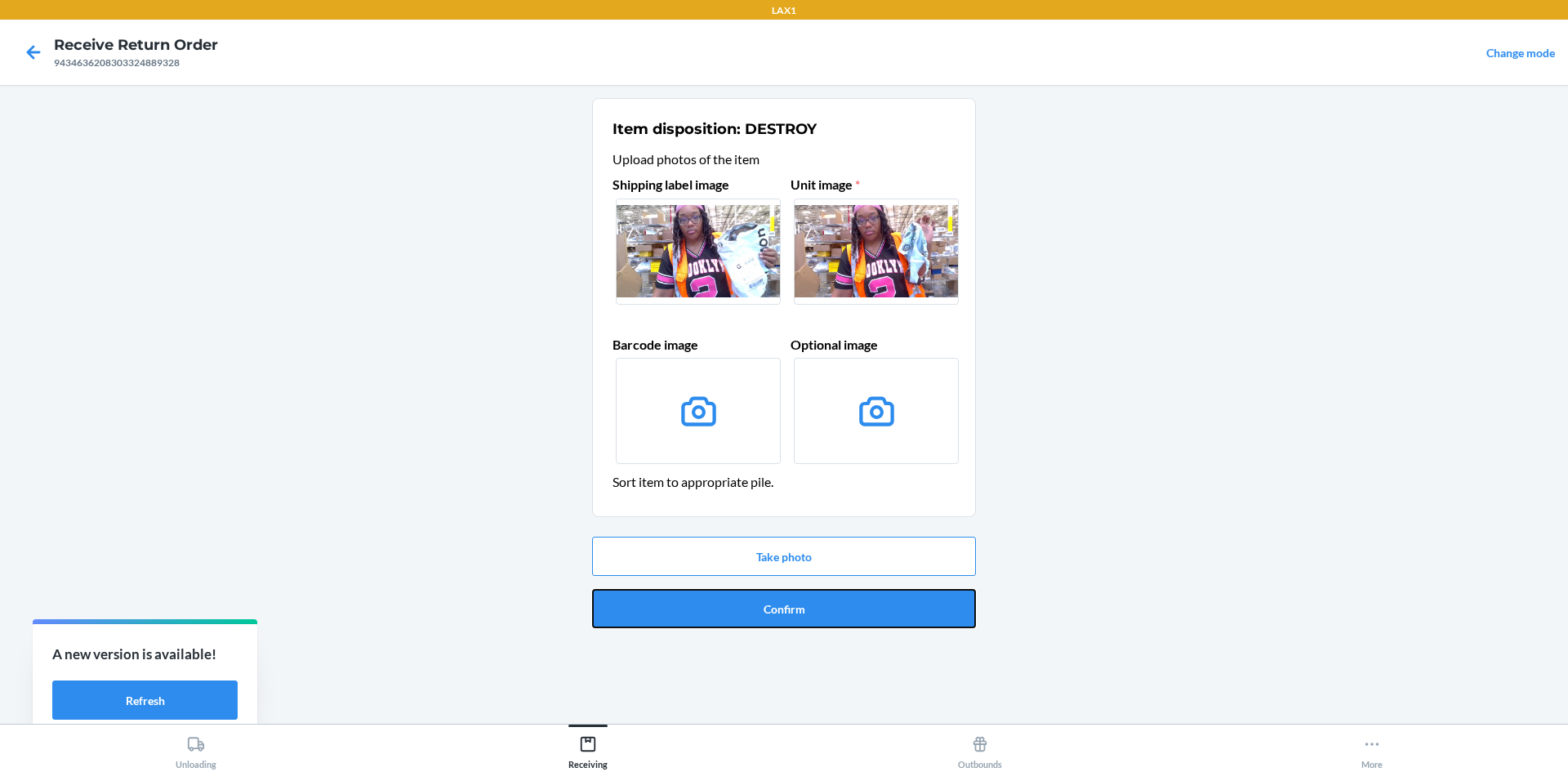
click at [881, 614] on button "Confirm" at bounding box center [784, 609] width 384 height 39
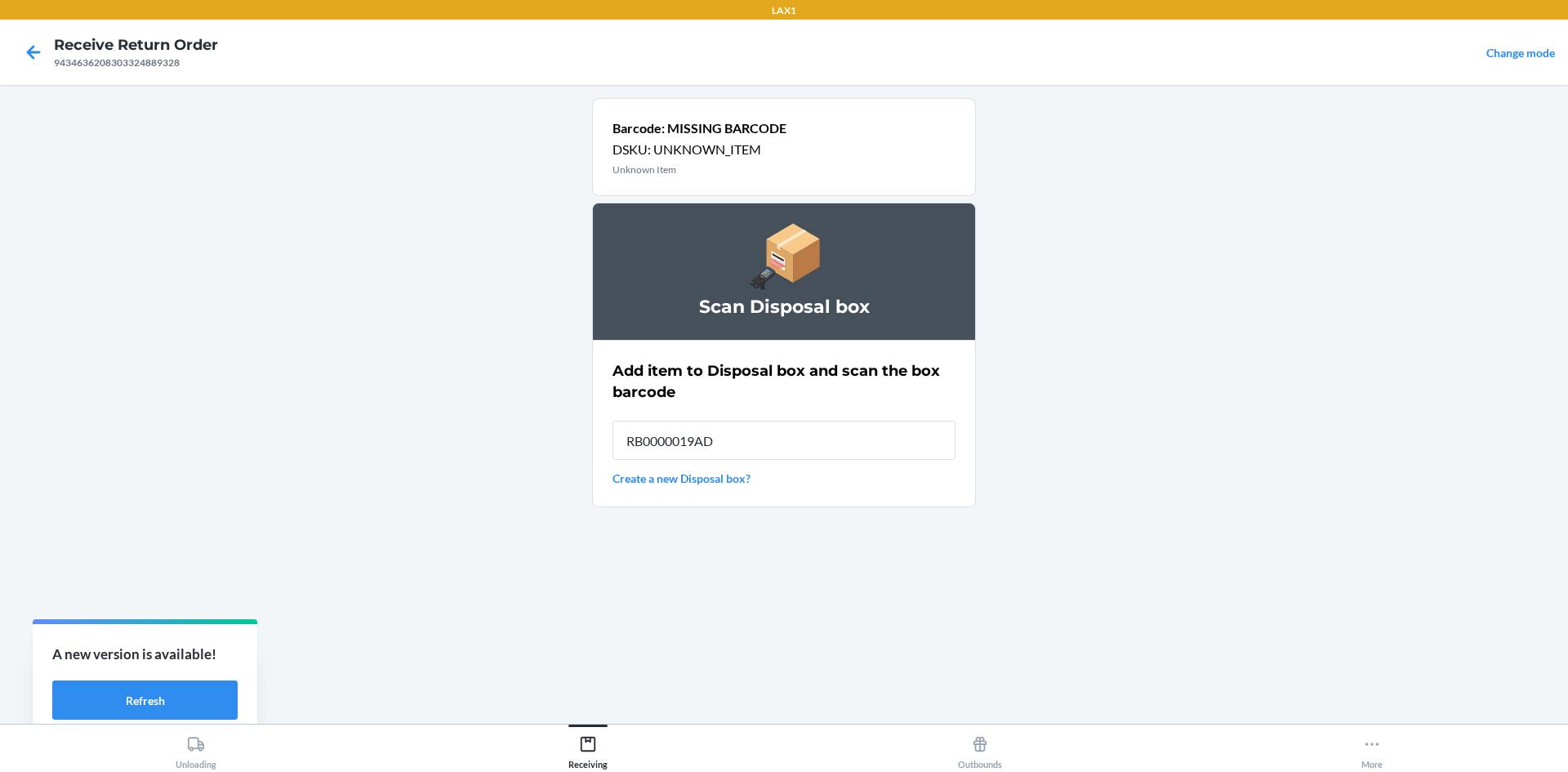
type input "RB0000019AD"
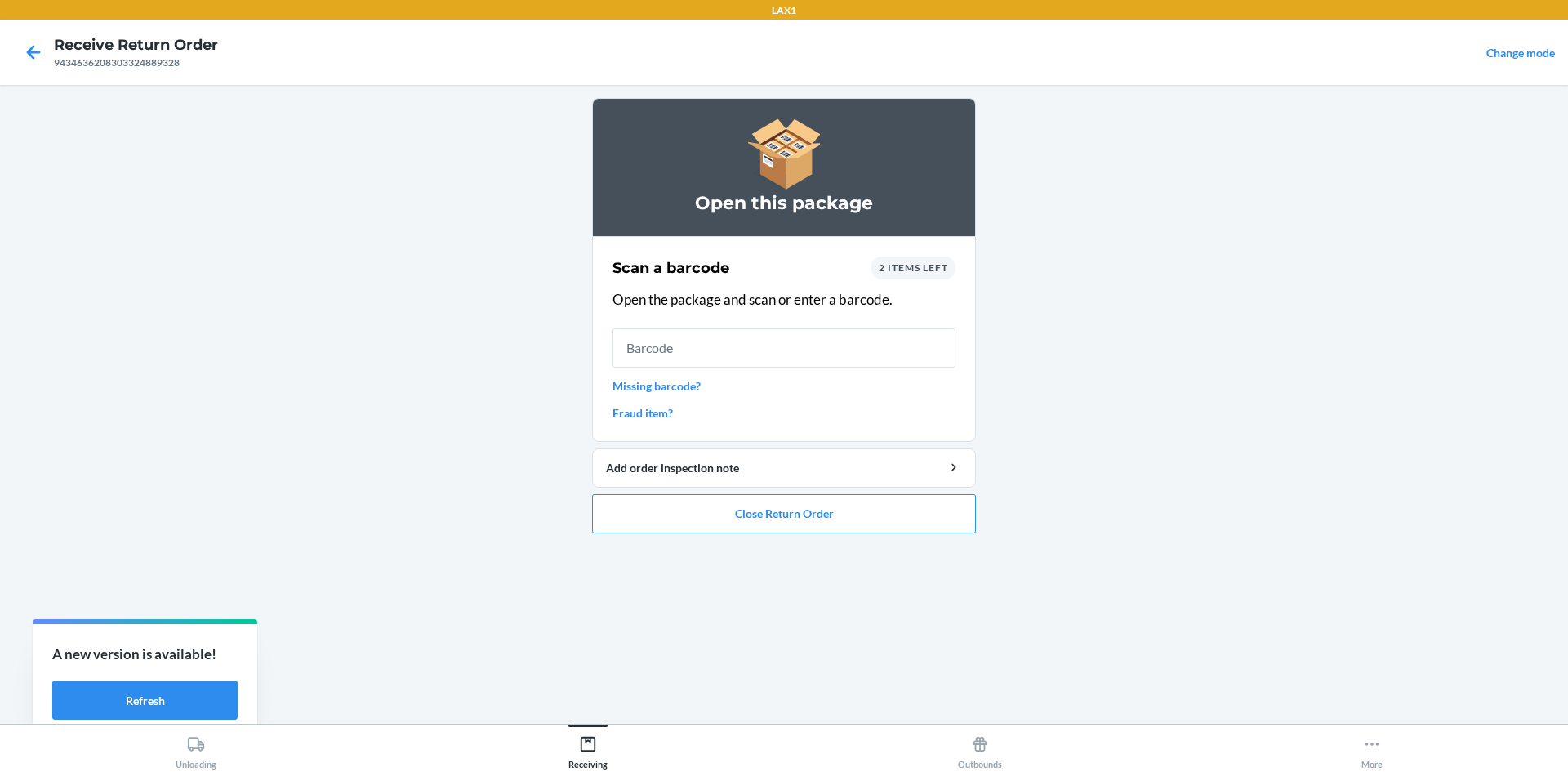
click at [681, 385] on link "Missing barcode?" at bounding box center [783, 386] width 343 height 17
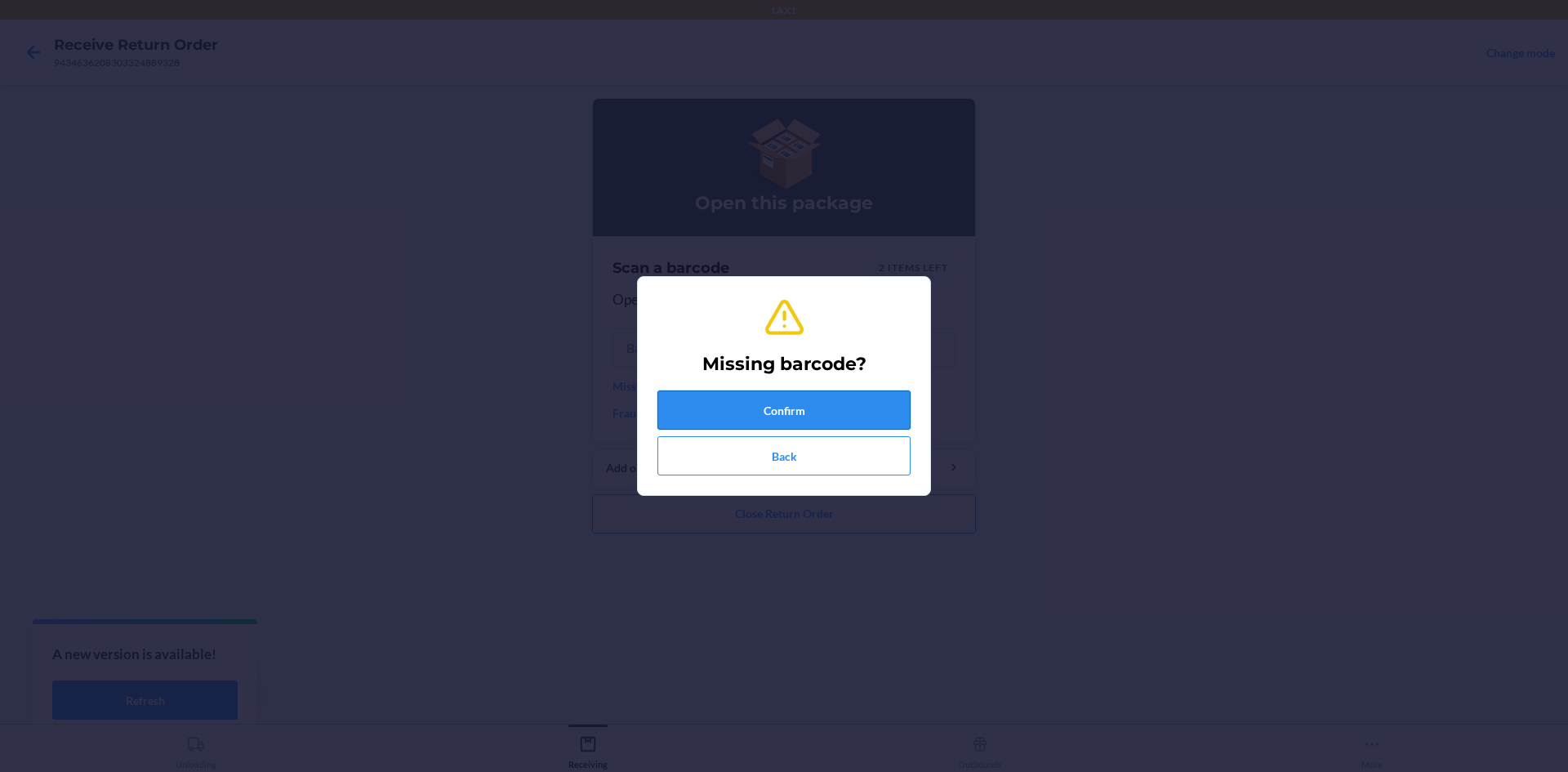
click at [711, 408] on button "Confirm" at bounding box center [783, 410] width 253 height 39
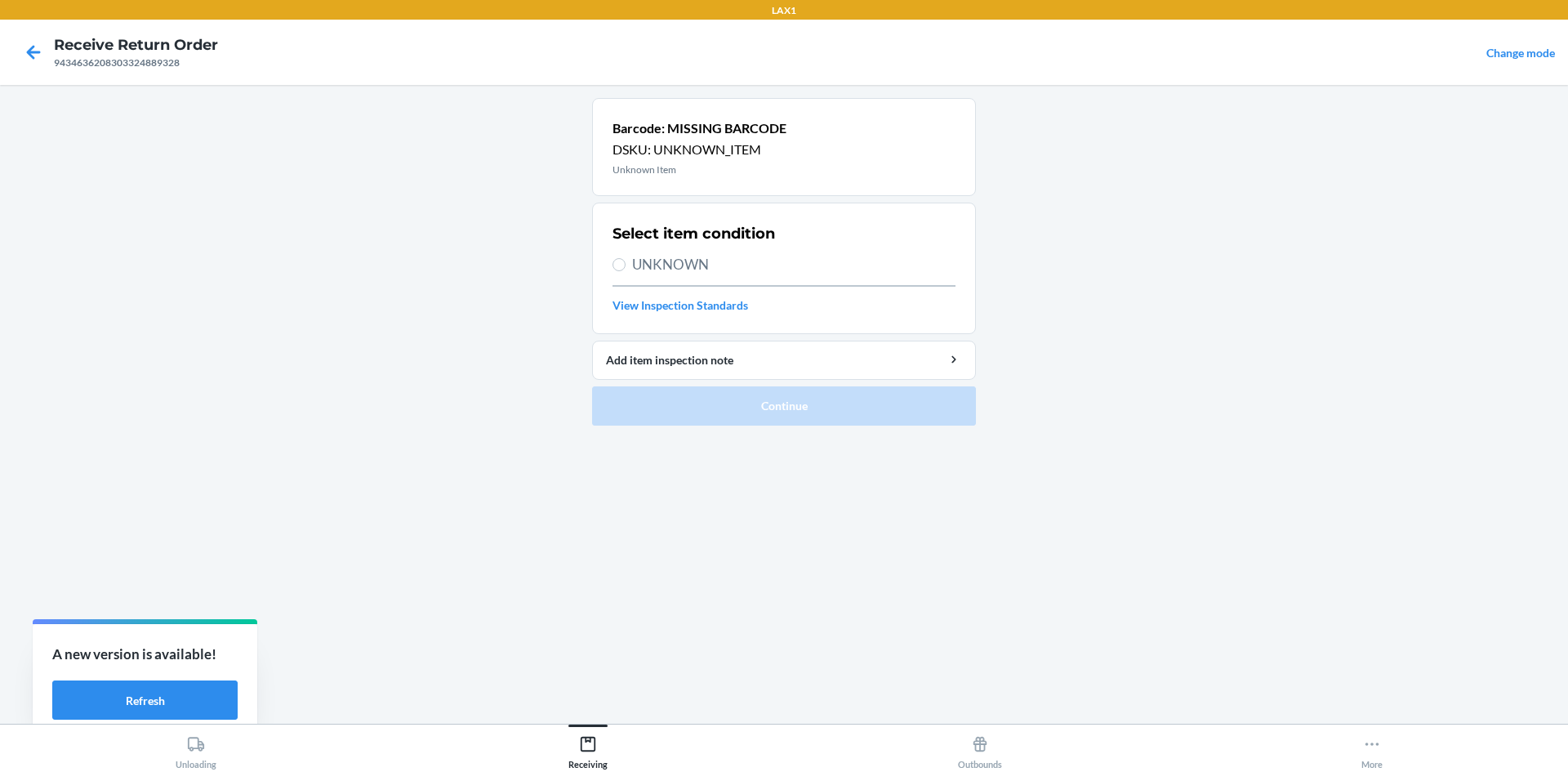
click at [706, 251] on div "Select item condition UNKNOWN View Inspection Standards" at bounding box center [783, 268] width 343 height 100
click at [703, 267] on span "UNKNOWN" at bounding box center [794, 265] width 324 height 21
click at [625, 267] on input "UNKNOWN" at bounding box center [619, 265] width 13 height 13
radio input "true"
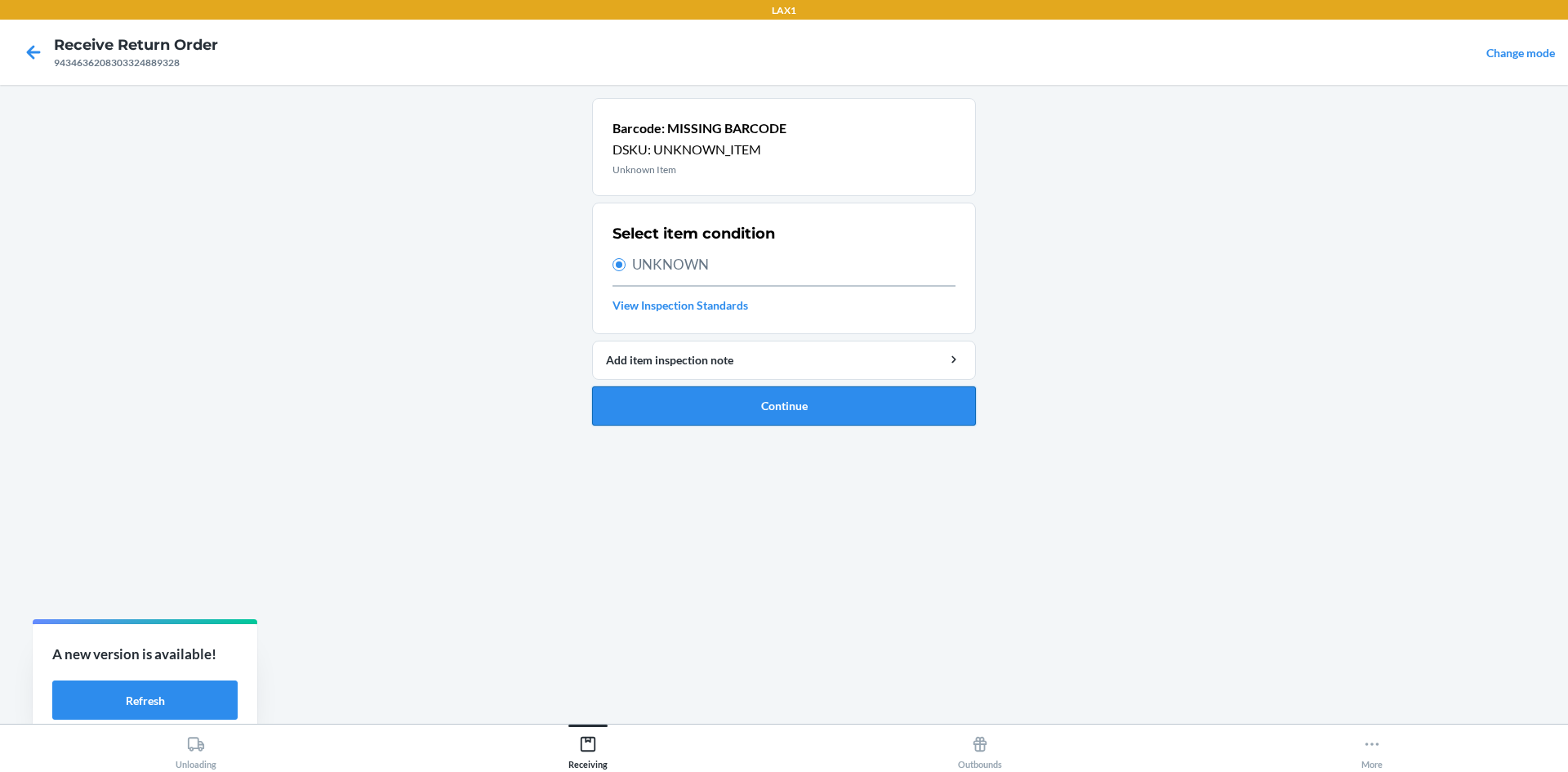
click at [784, 405] on button "Continue" at bounding box center [784, 405] width 384 height 39
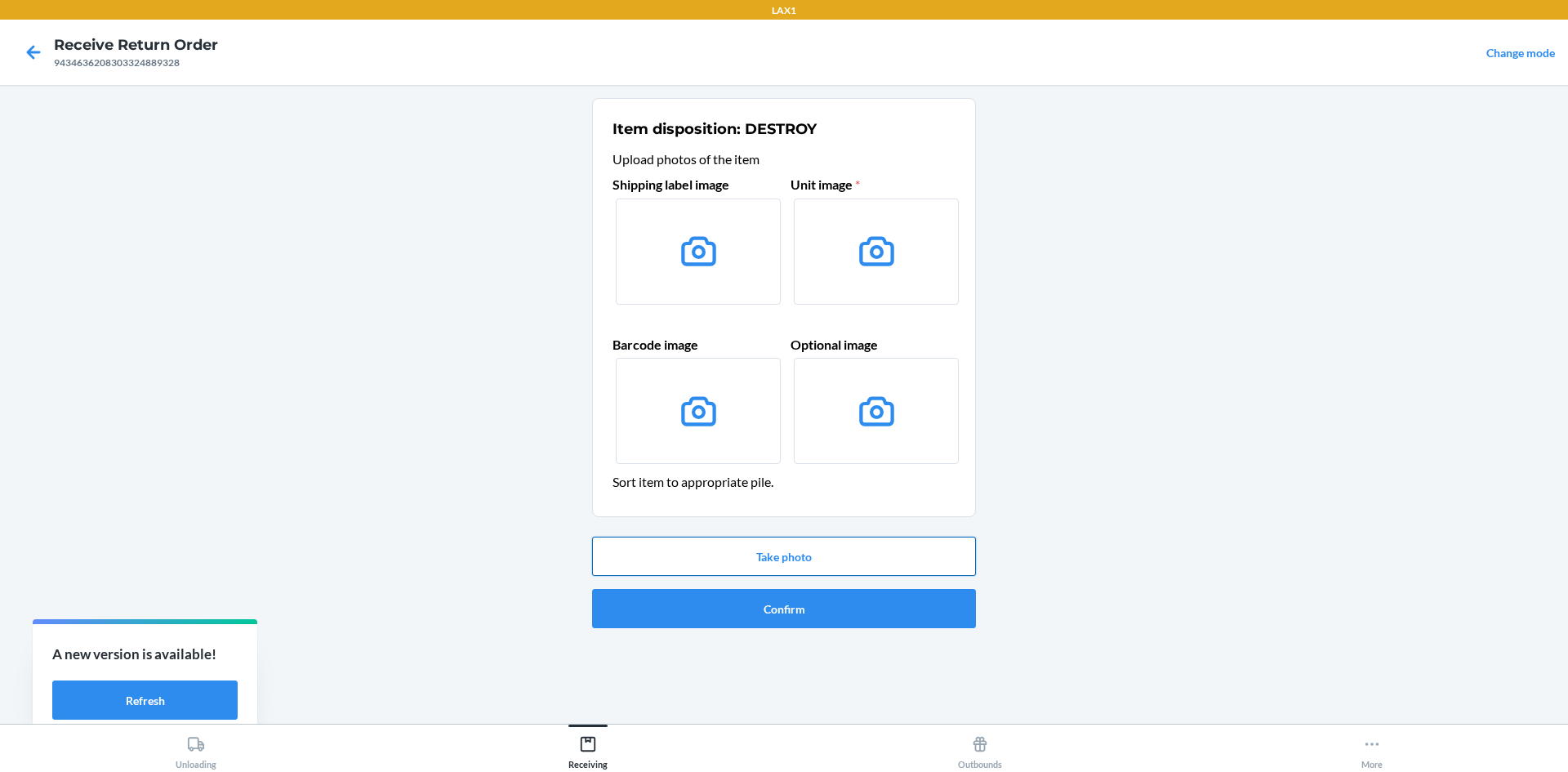
click at [825, 562] on button "Take photo" at bounding box center [784, 556] width 384 height 39
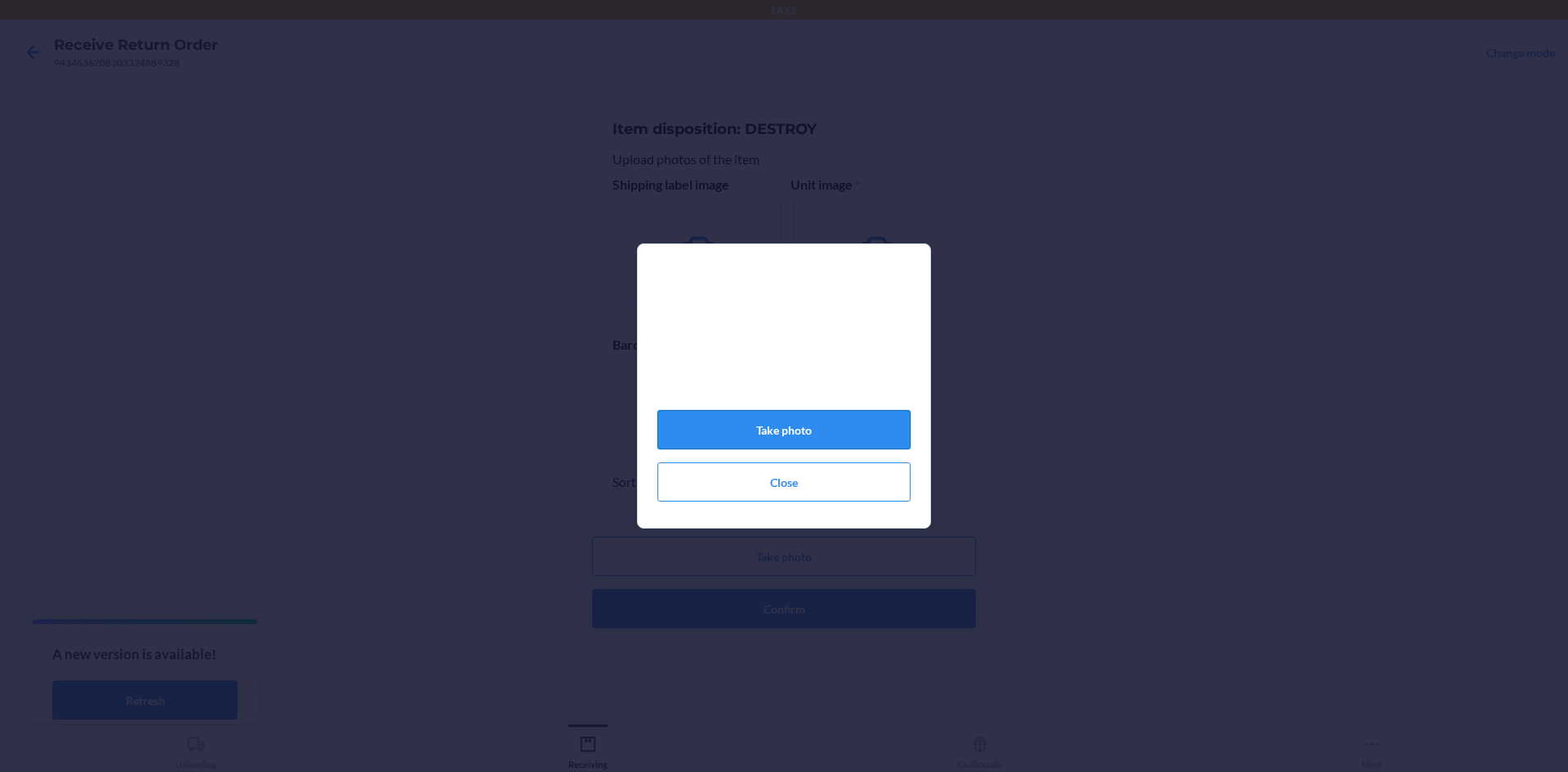
click at [831, 443] on button "Take photo" at bounding box center [783, 429] width 253 height 39
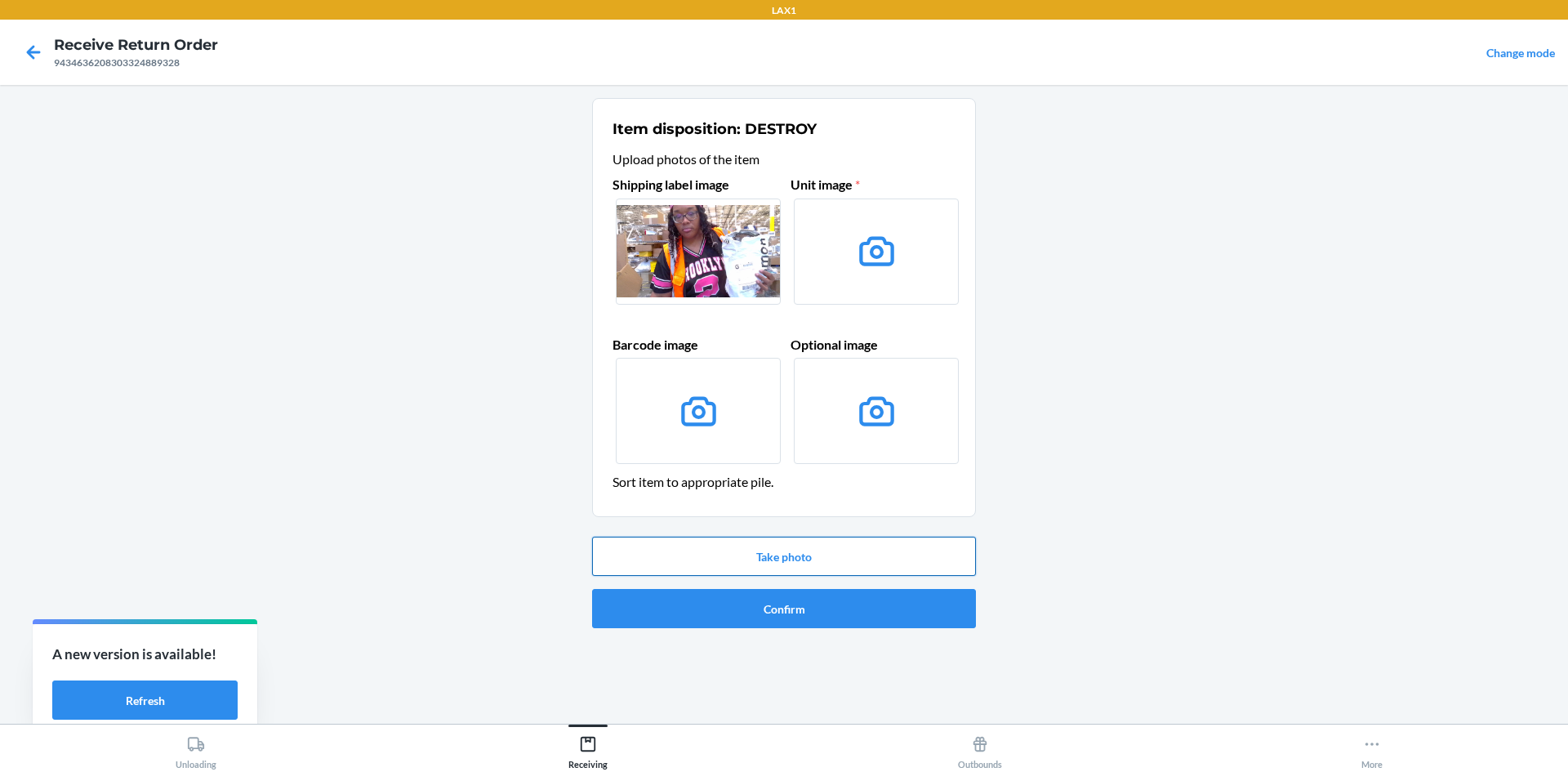
click at [897, 560] on button "Take photo" at bounding box center [784, 556] width 384 height 39
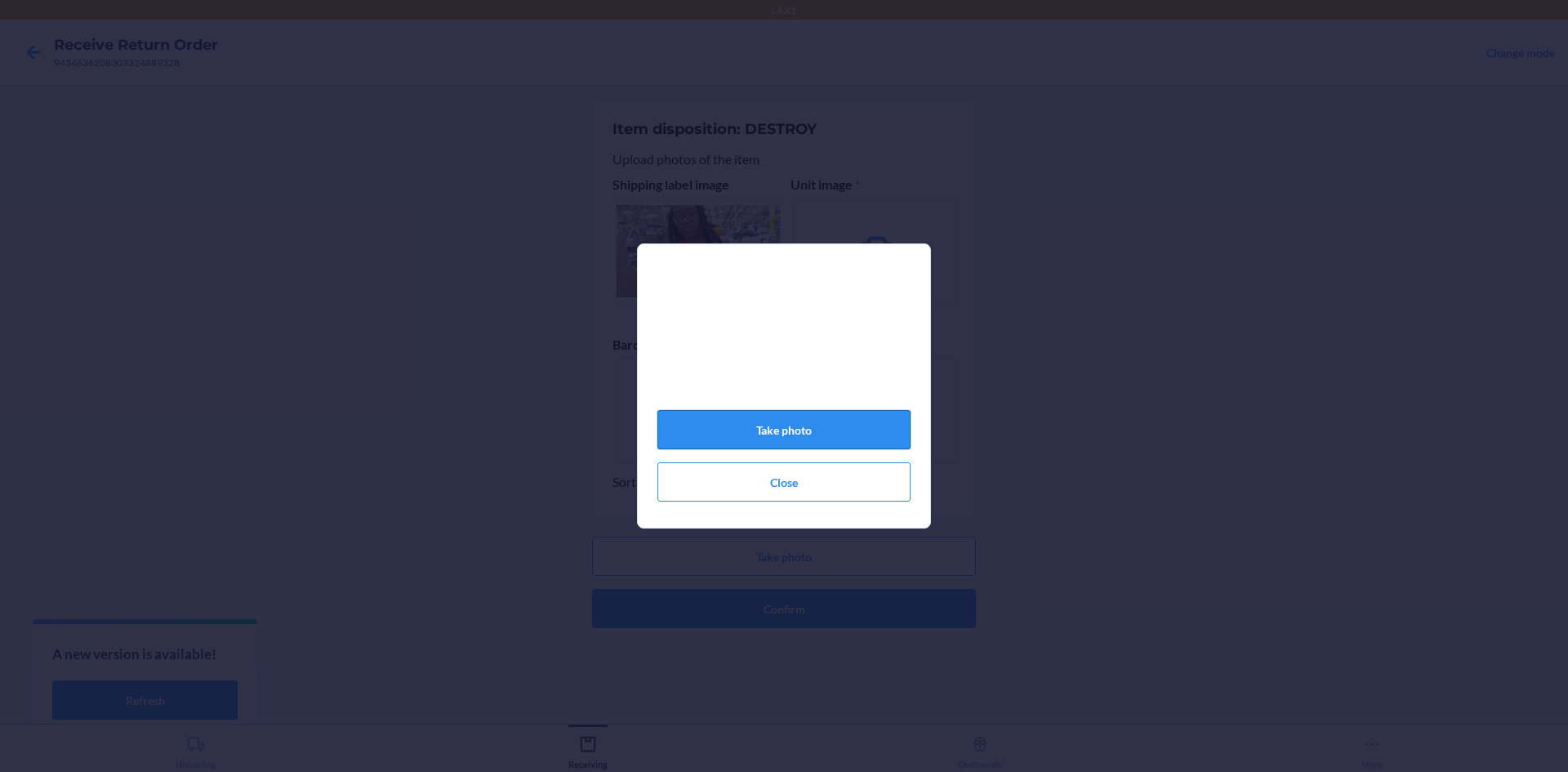
click at [857, 442] on button "Take photo" at bounding box center [783, 429] width 253 height 39
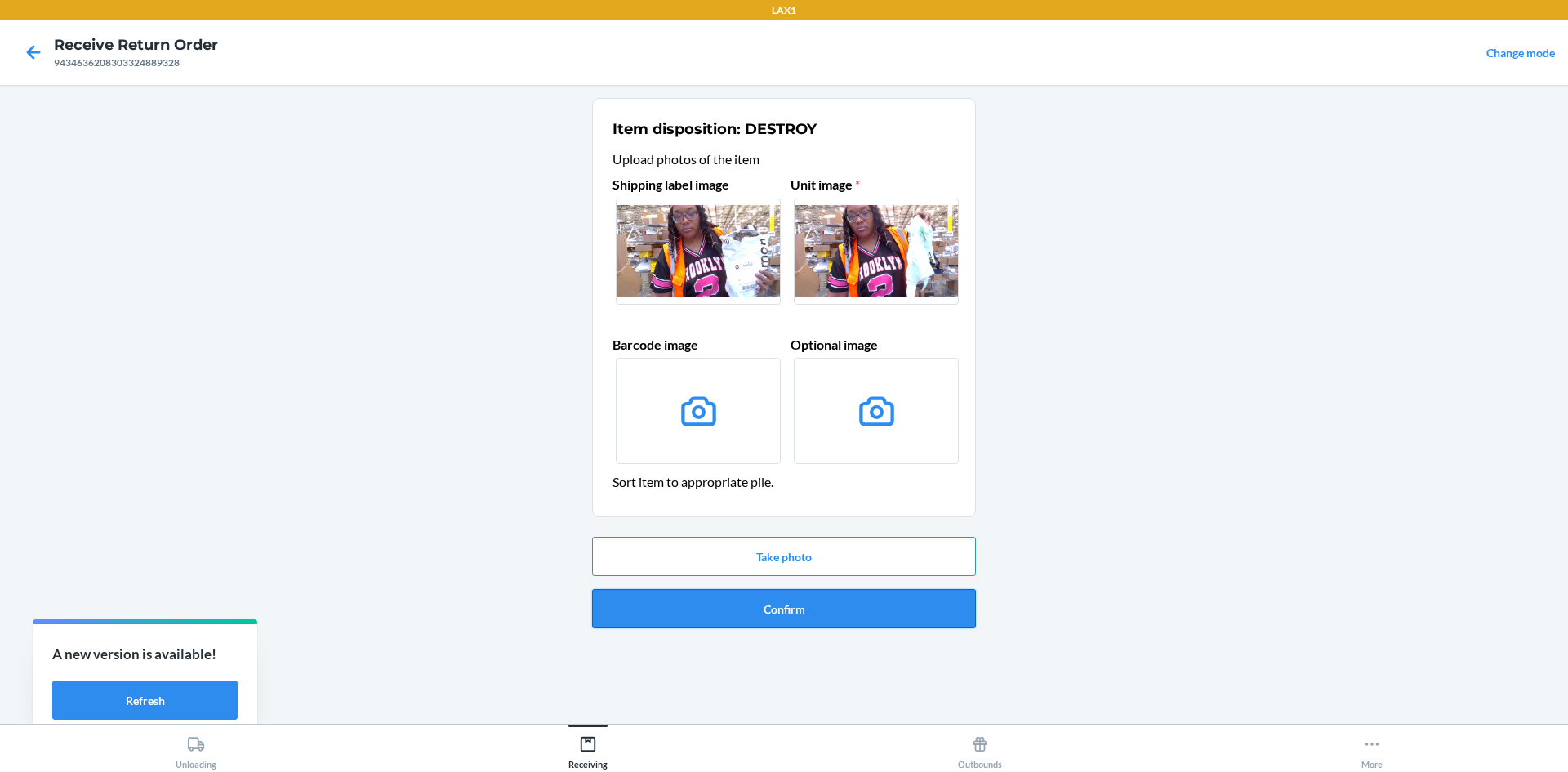
click at [856, 599] on button "Confirm" at bounding box center [784, 609] width 384 height 39
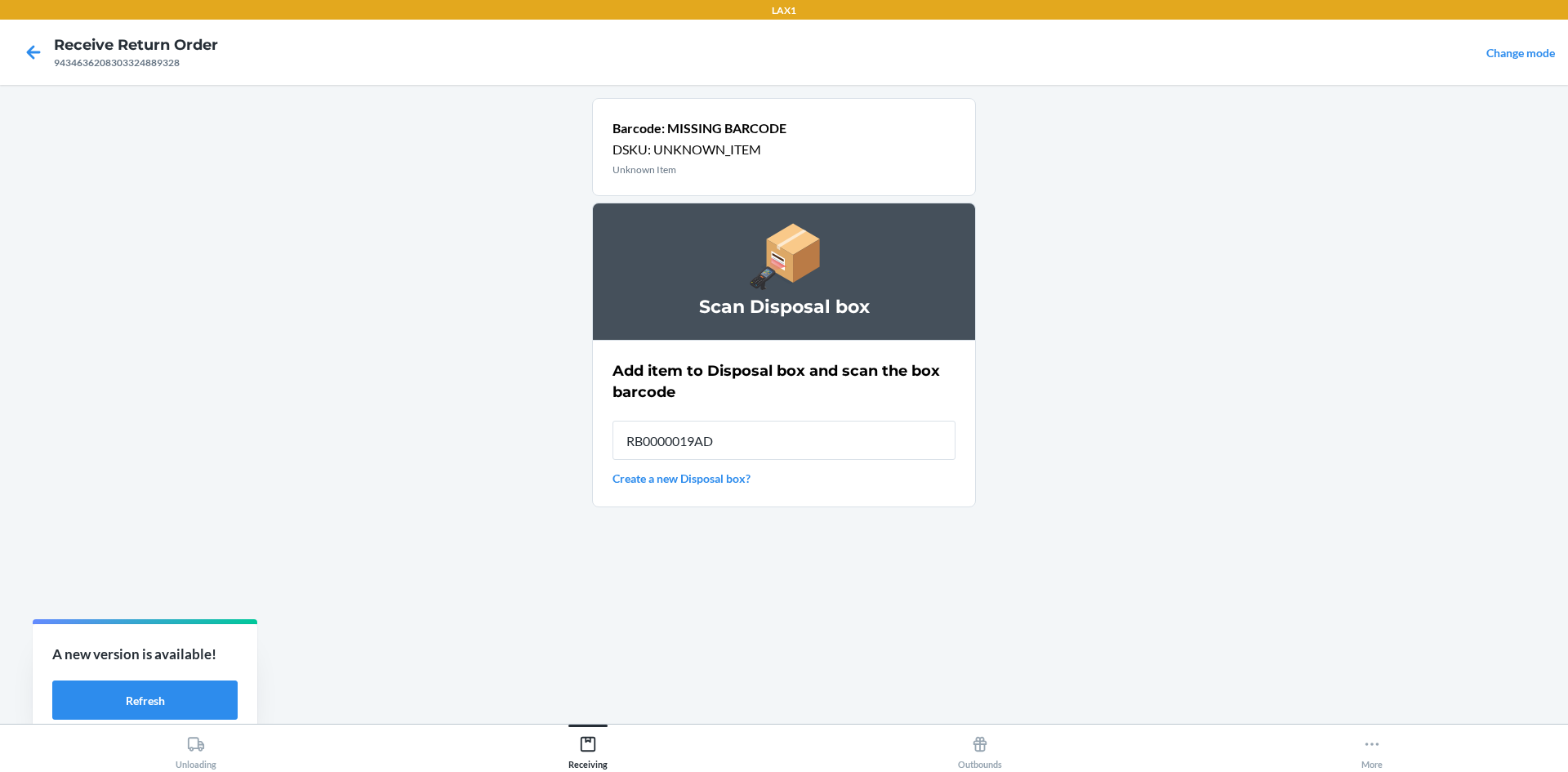
type input "RB0000019AD"
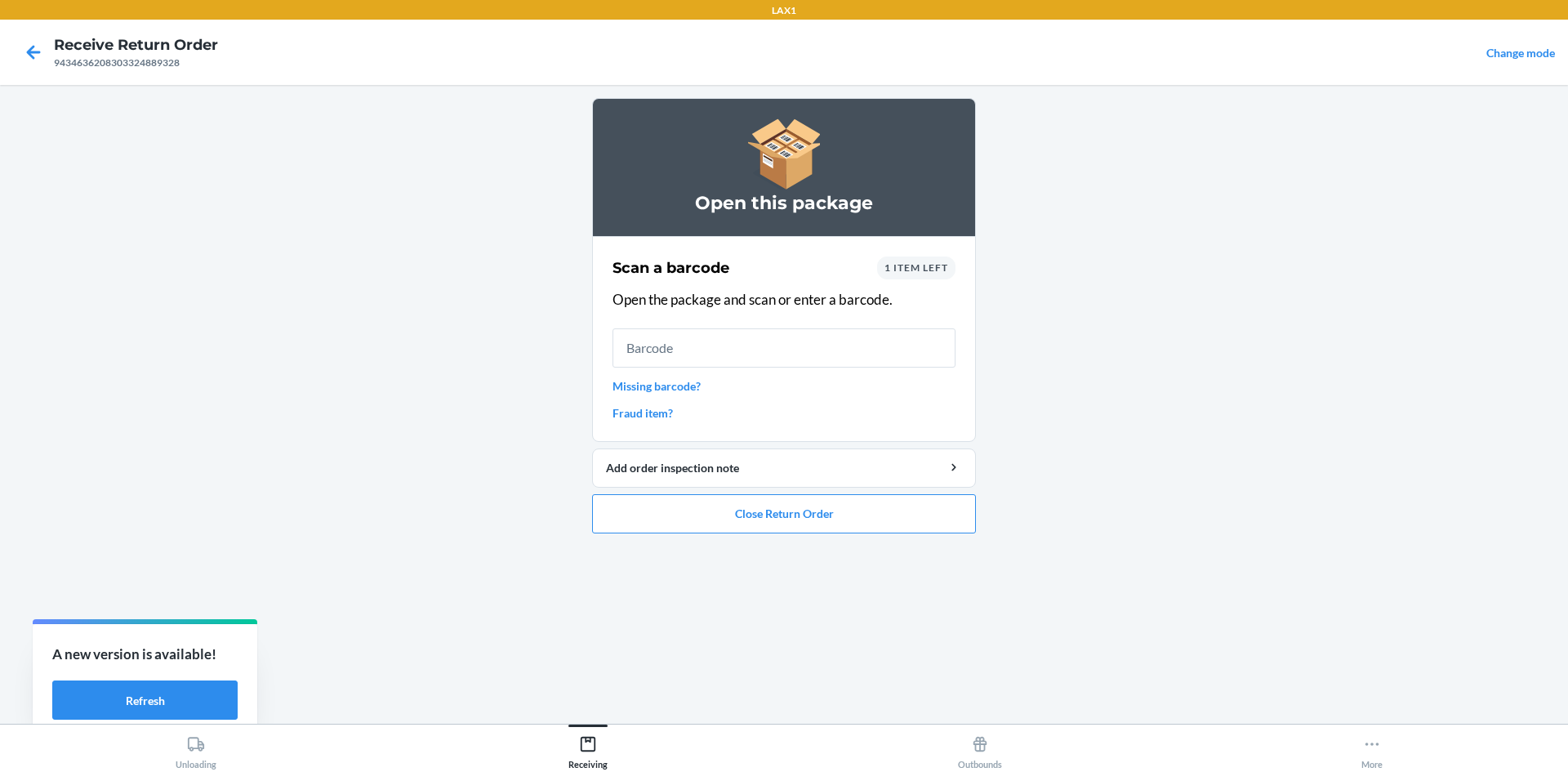
click at [668, 387] on link "Missing barcode?" at bounding box center [783, 386] width 343 height 17
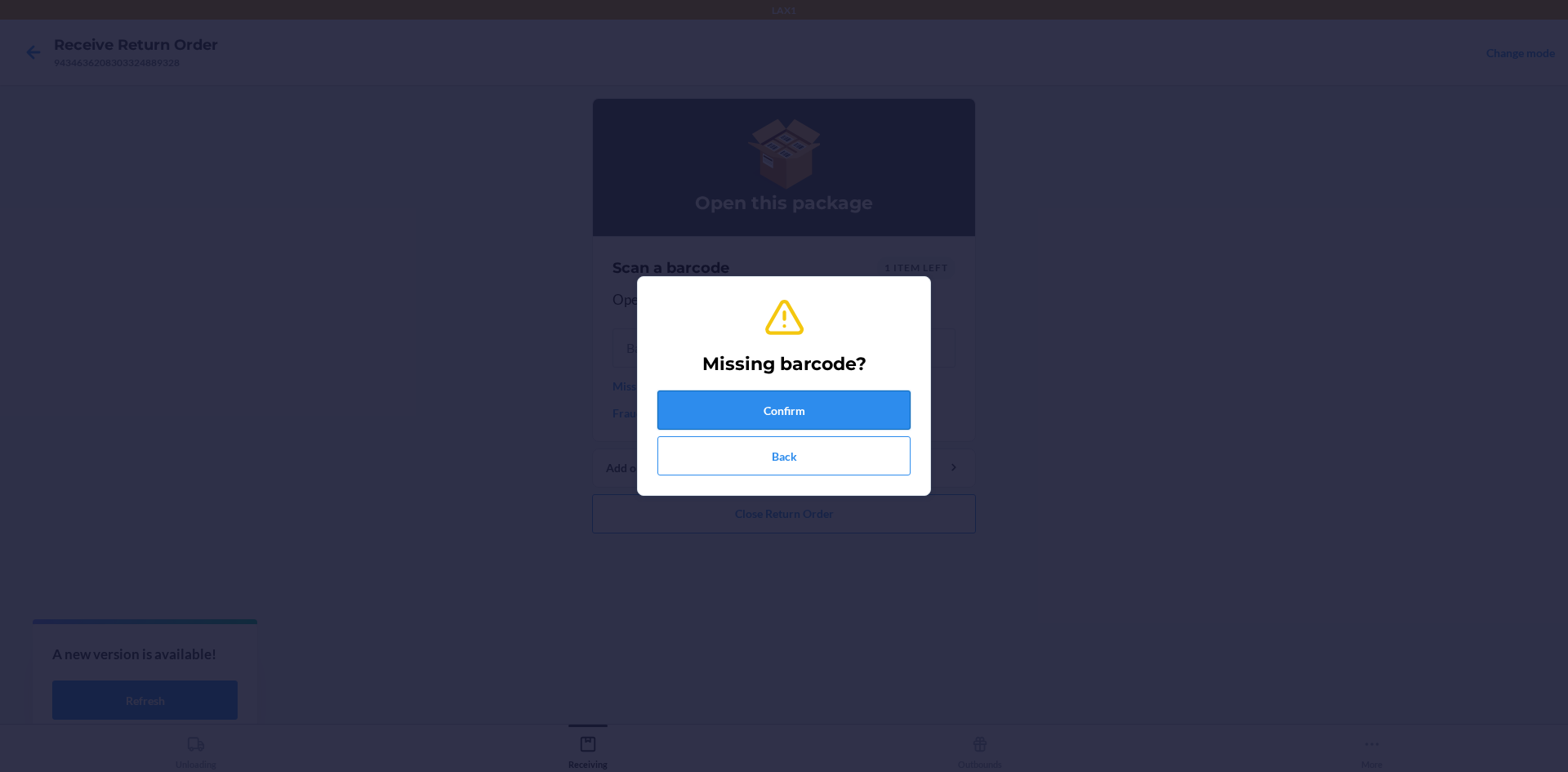
click at [726, 397] on button "Confirm" at bounding box center [783, 410] width 253 height 39
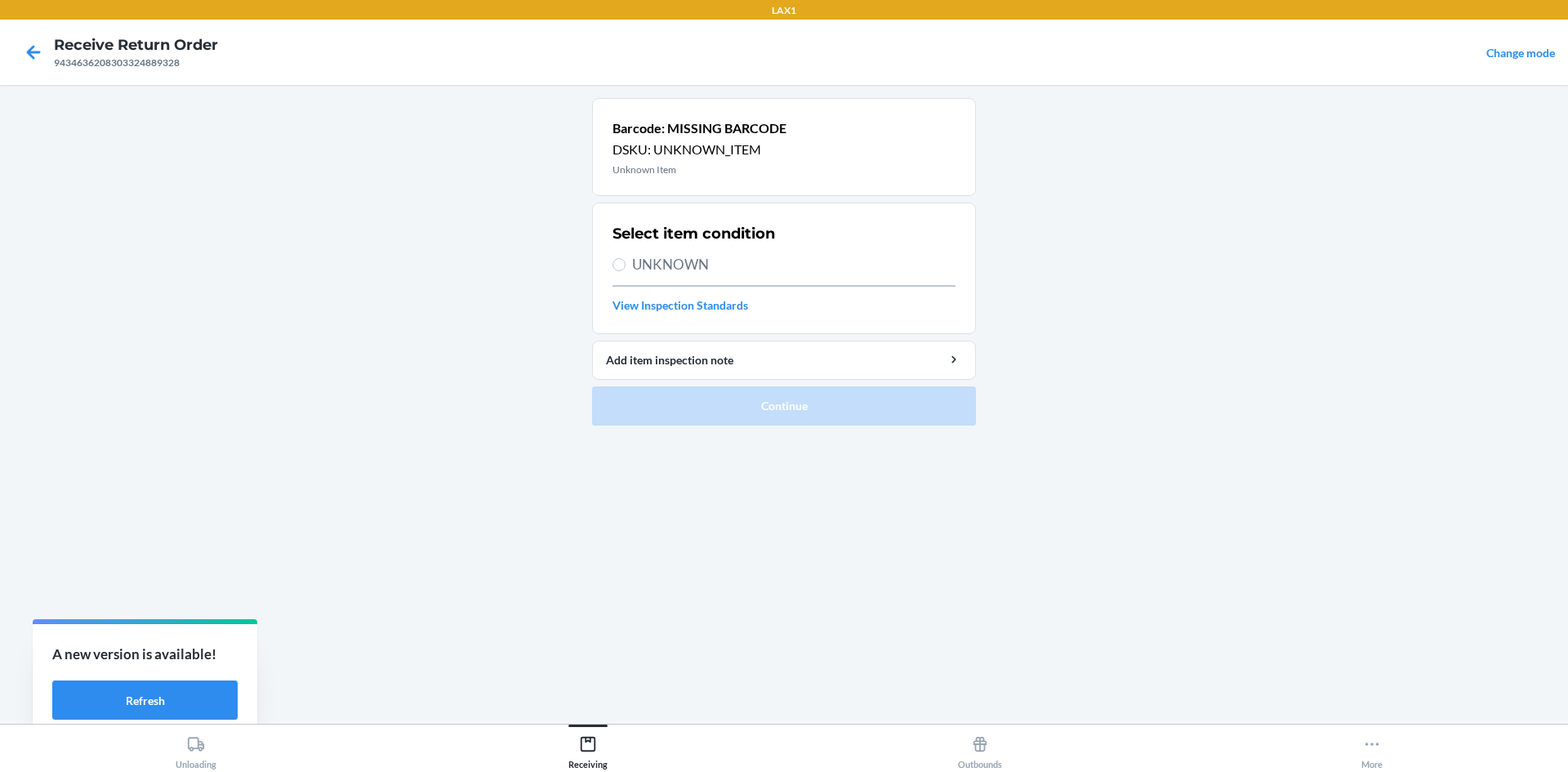
click at [678, 267] on span "UNKNOWN" at bounding box center [794, 265] width 324 height 21
click at [625, 267] on input "UNKNOWN" at bounding box center [619, 265] width 13 height 13
radio input "true"
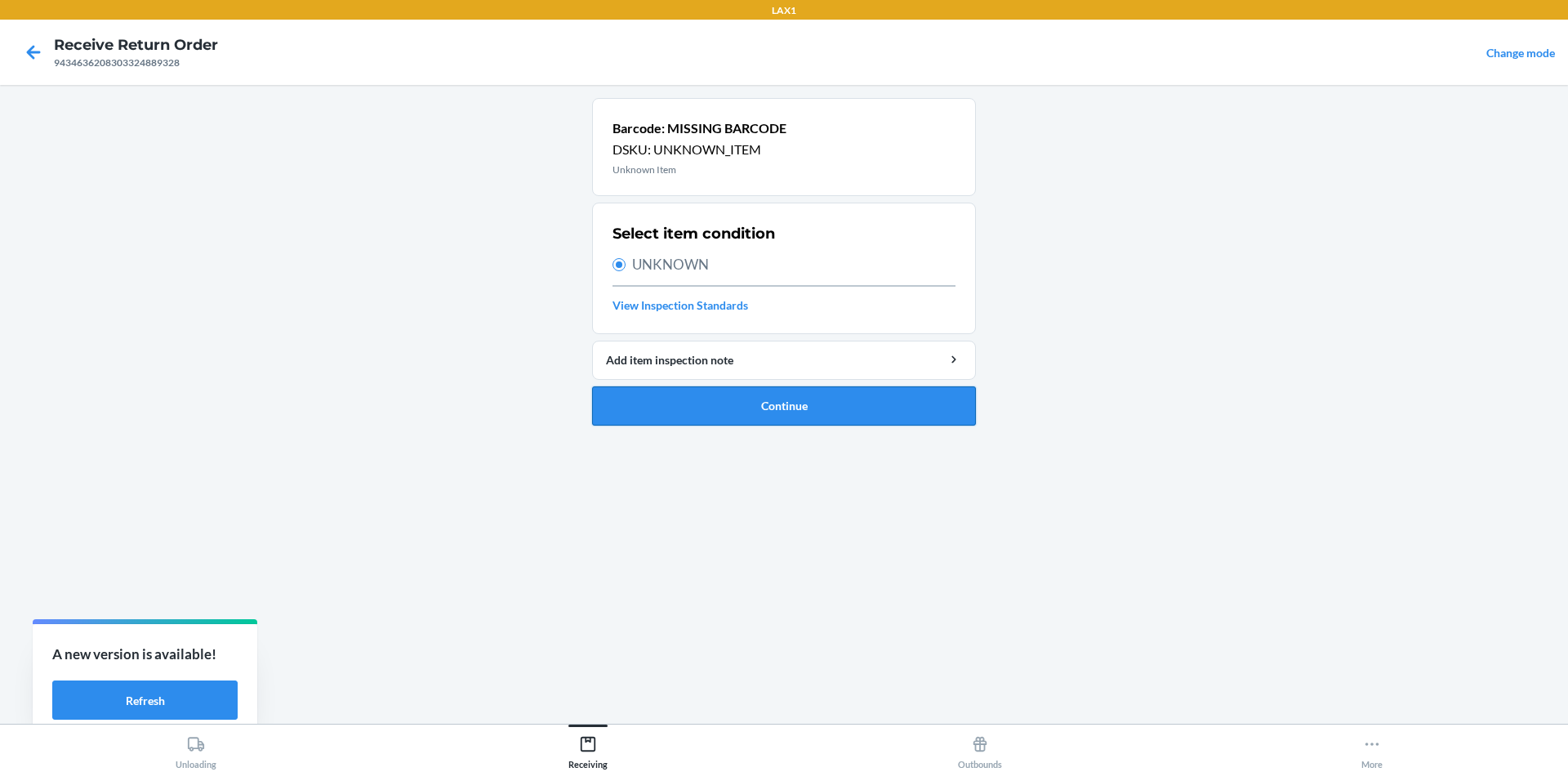
click at [749, 419] on button "Continue" at bounding box center [784, 405] width 384 height 39
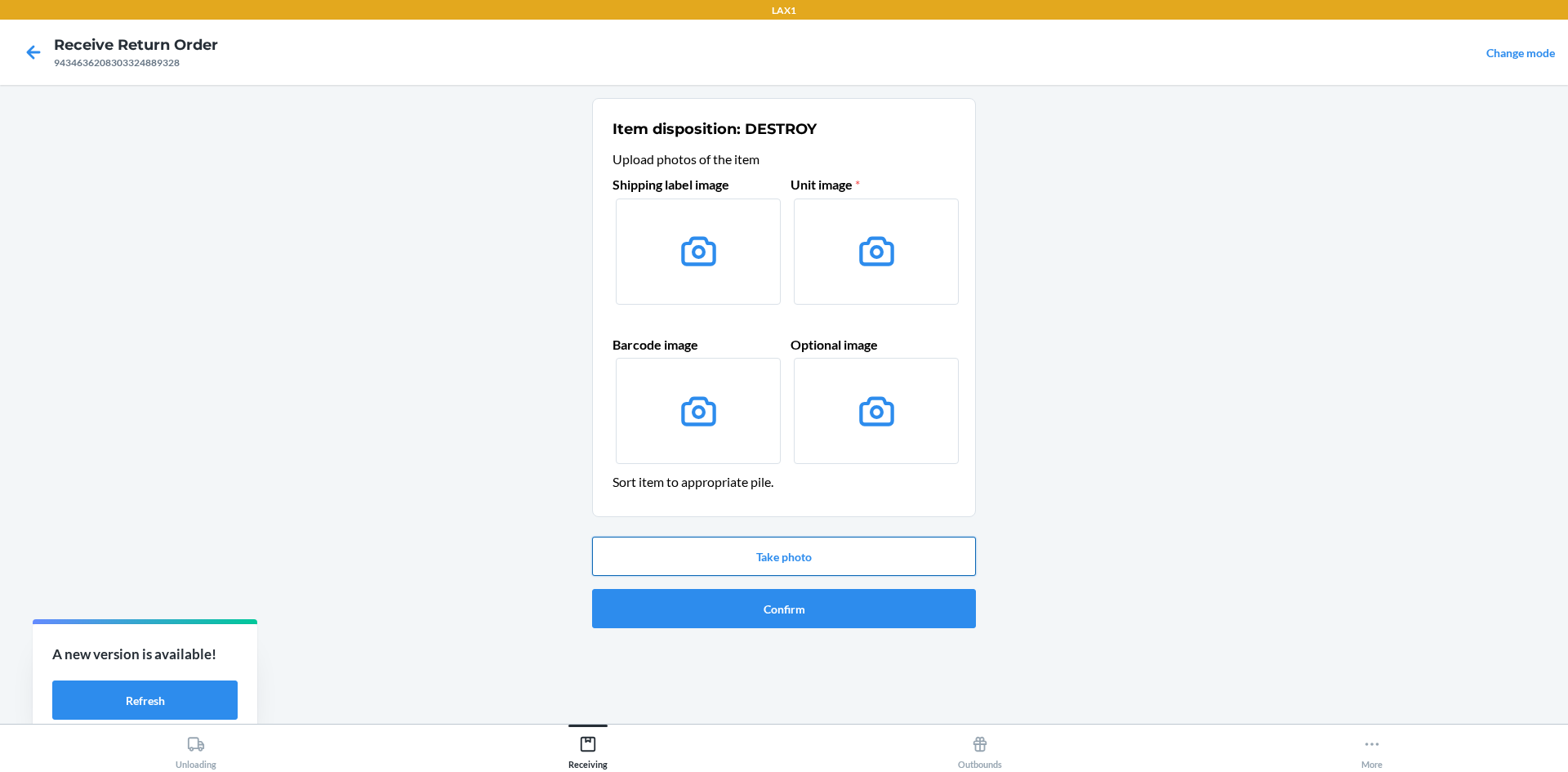
click at [786, 550] on button "Take photo" at bounding box center [784, 556] width 384 height 39
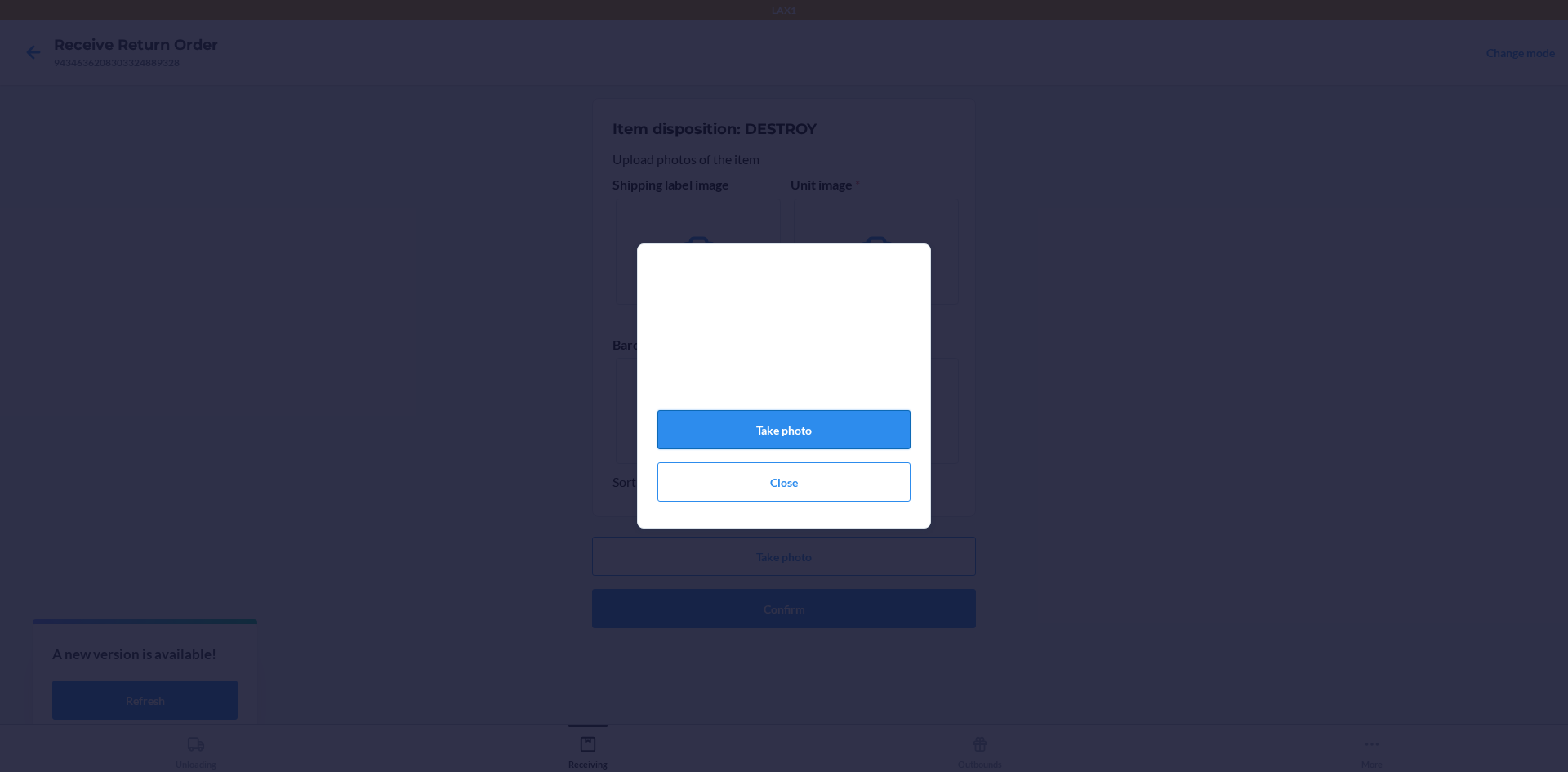
click at [836, 431] on button "Take photo" at bounding box center [783, 429] width 253 height 39
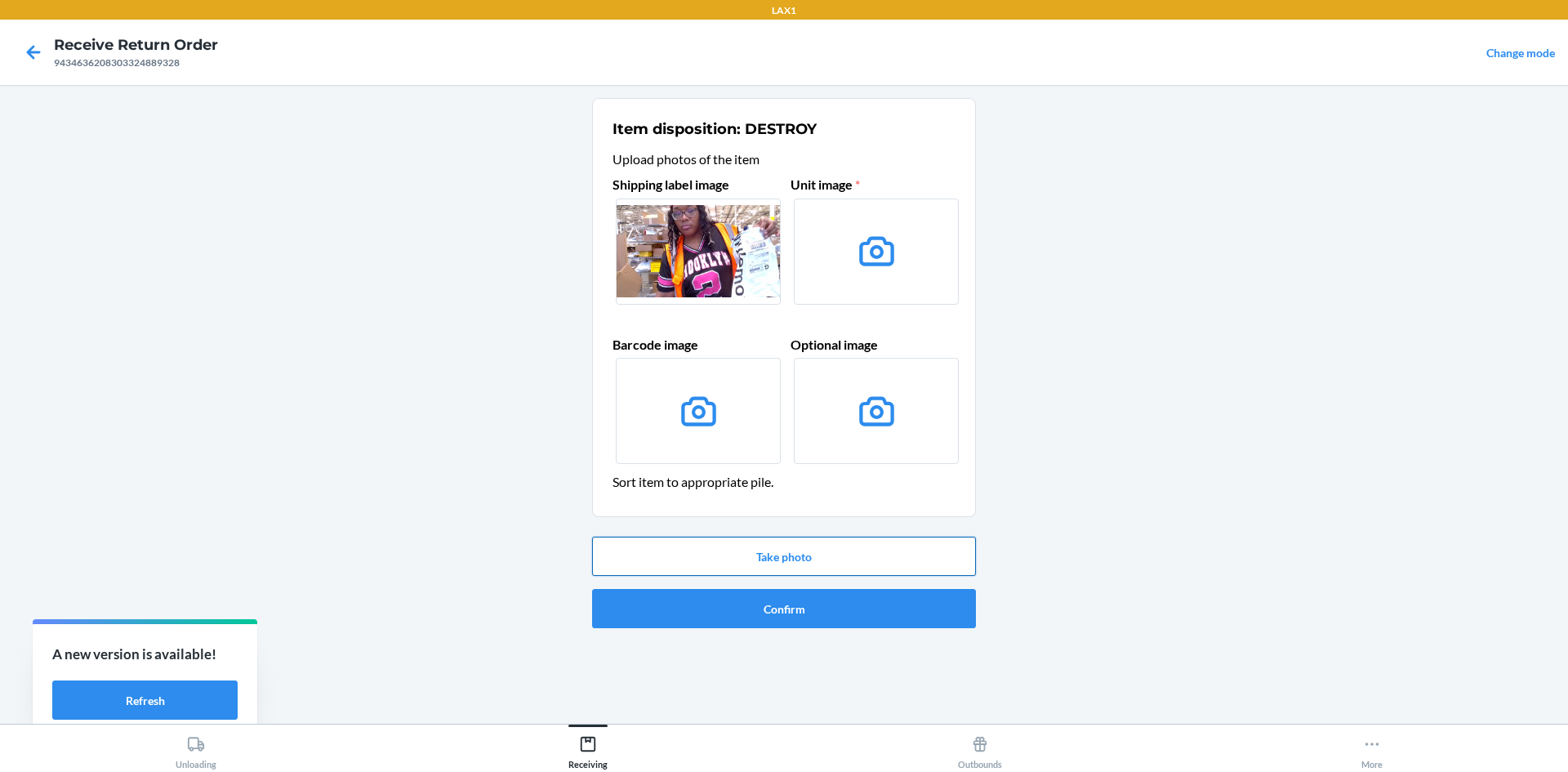
click at [860, 549] on button "Take photo" at bounding box center [784, 556] width 384 height 39
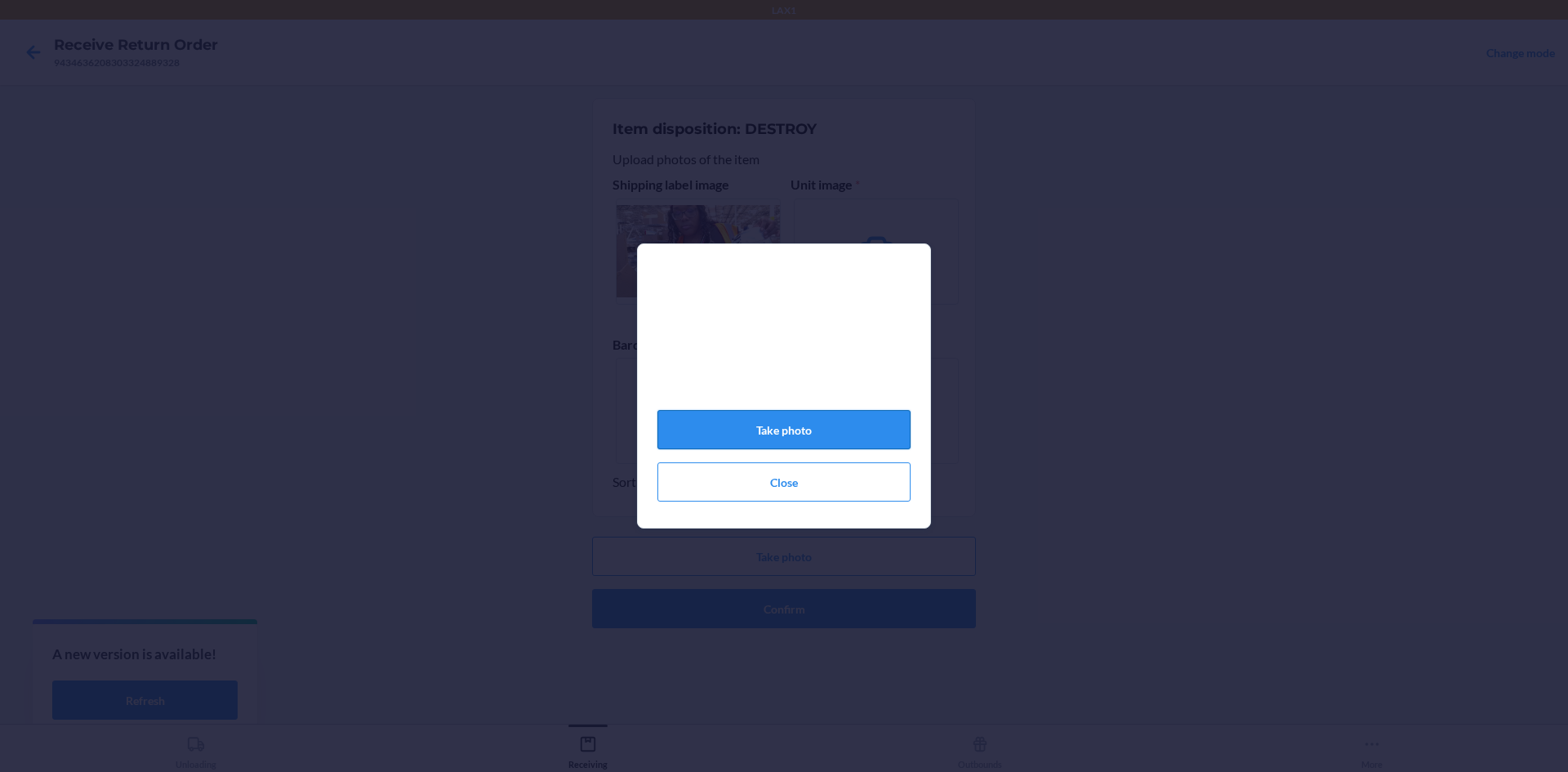
click at [876, 442] on button "Take photo" at bounding box center [783, 429] width 253 height 39
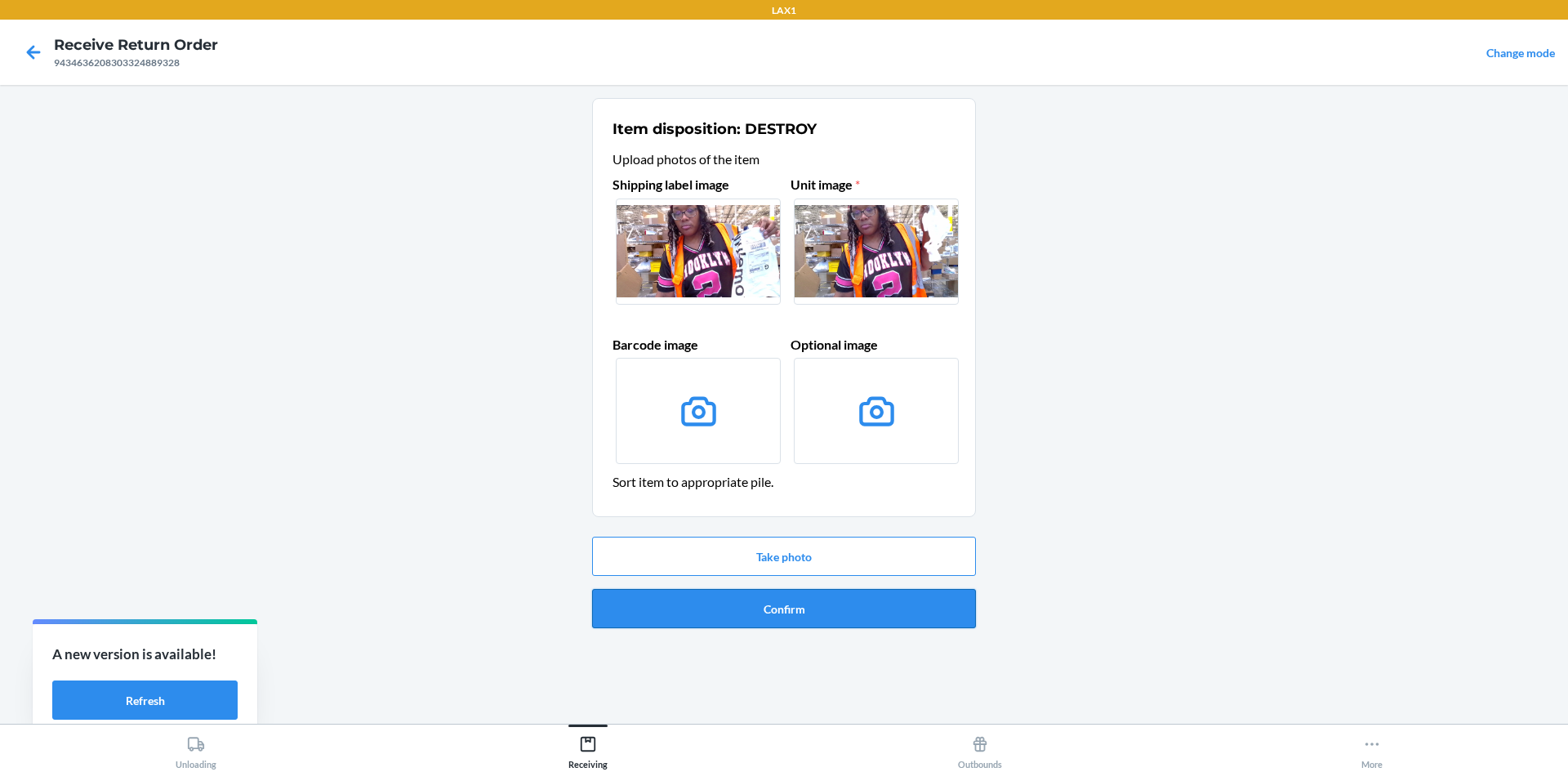
click at [900, 623] on button "Confirm" at bounding box center [784, 609] width 384 height 39
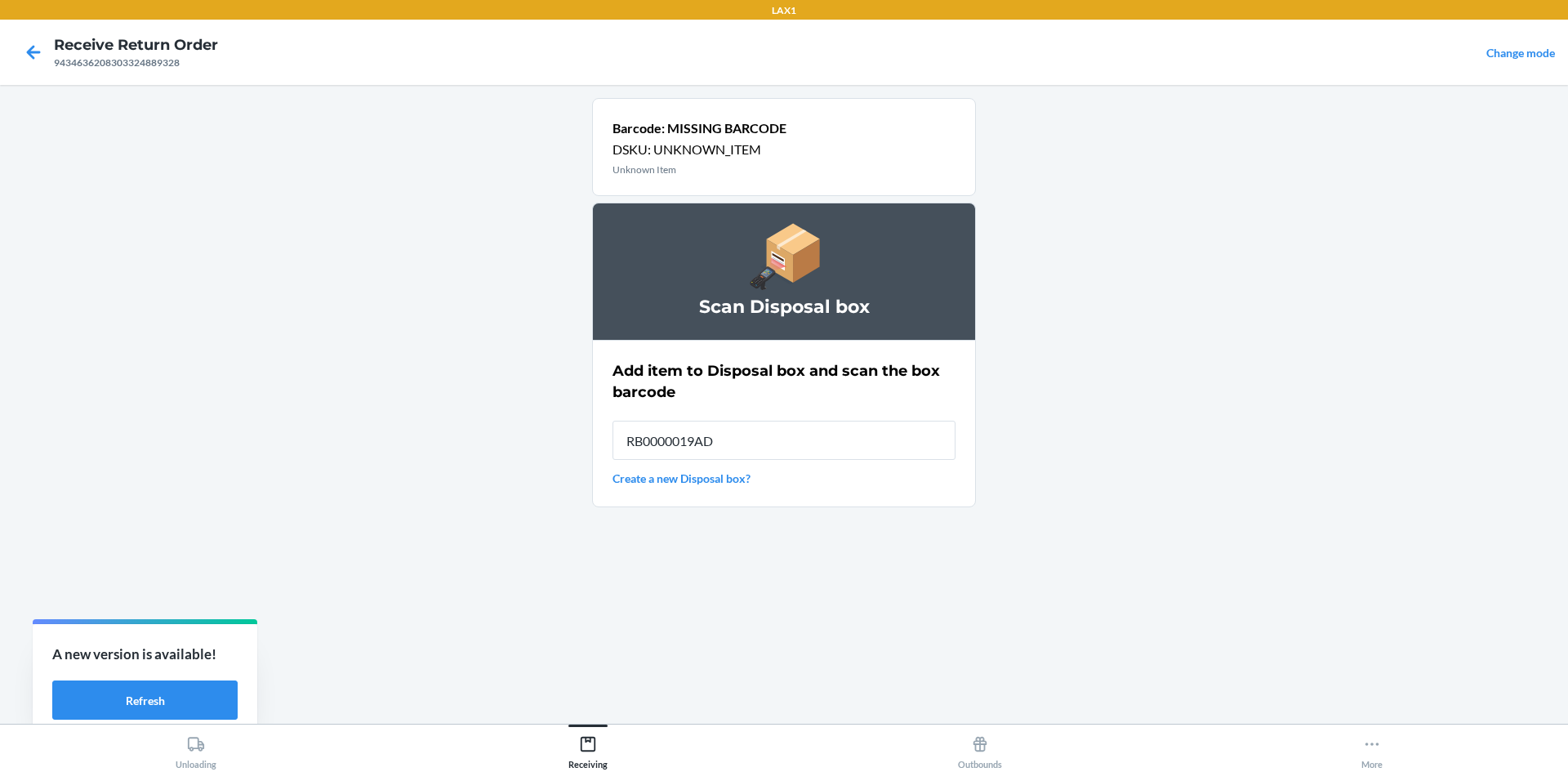
type input "RB0000019AD"
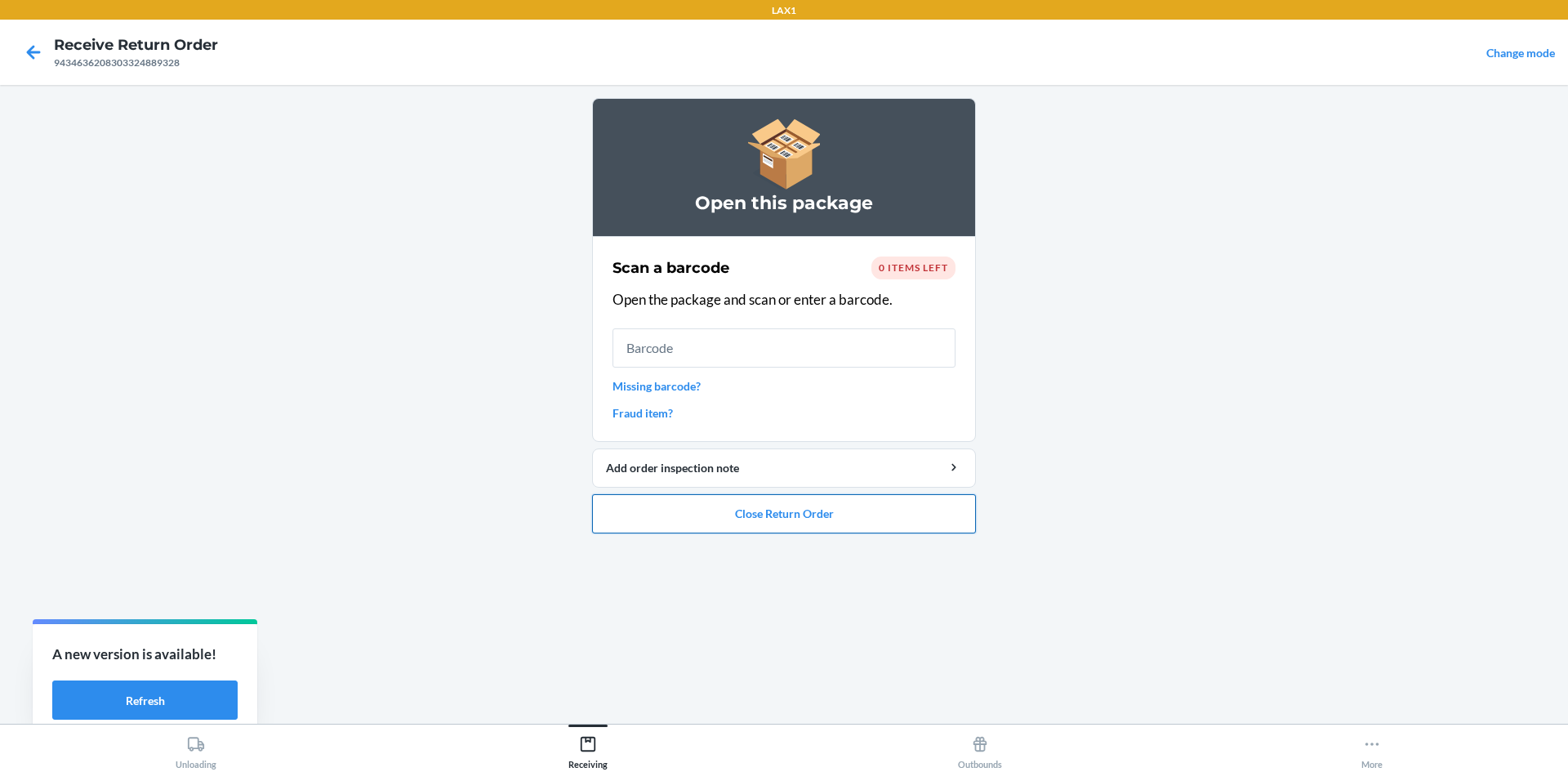
drag, startPoint x: 689, startPoint y: 514, endPoint x: 702, endPoint y: 505, distance: 15.8
click at [696, 509] on button "Close Return Order" at bounding box center [784, 513] width 384 height 39
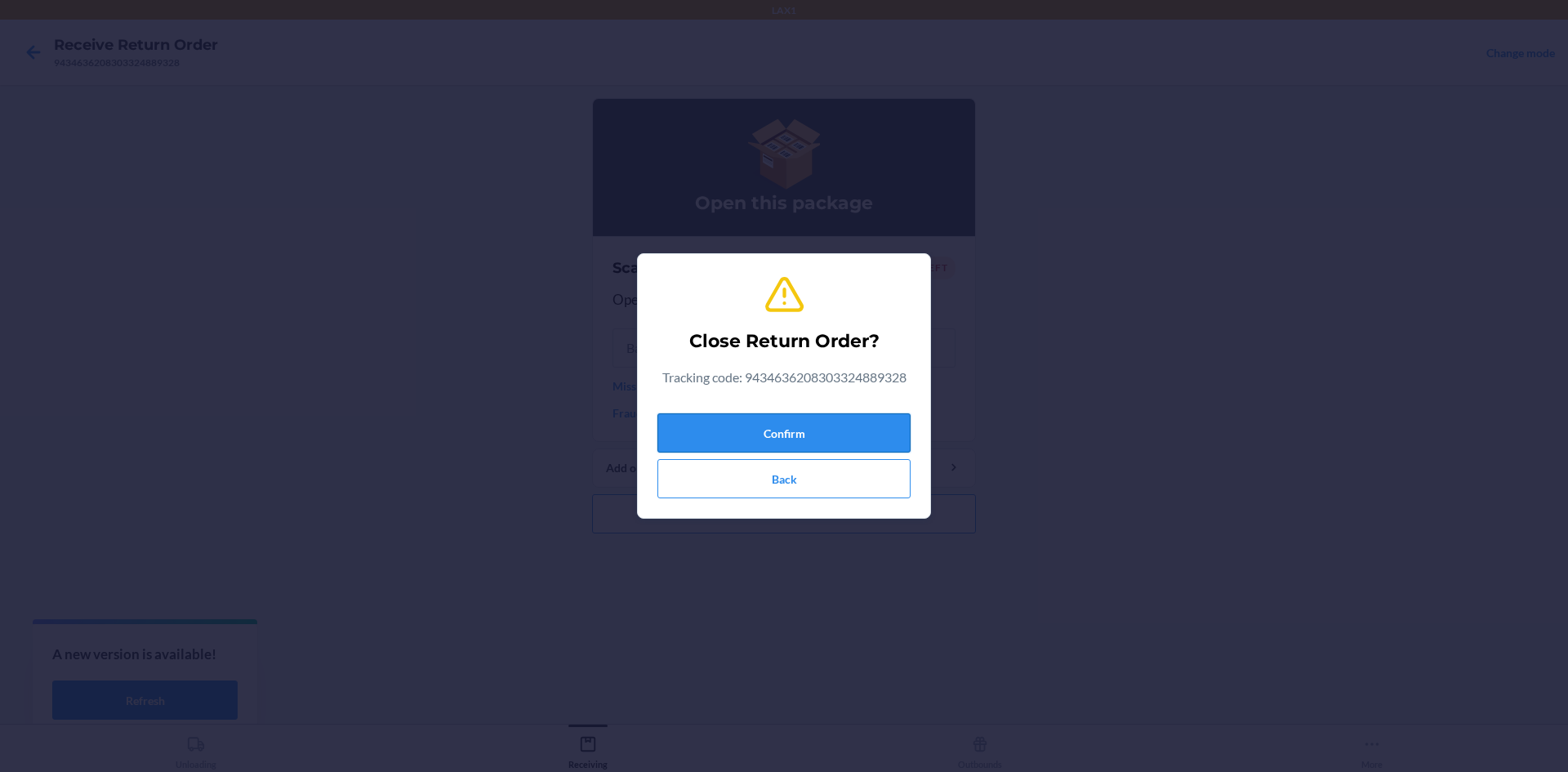
click at [748, 434] on button "Confirm" at bounding box center [783, 433] width 253 height 39
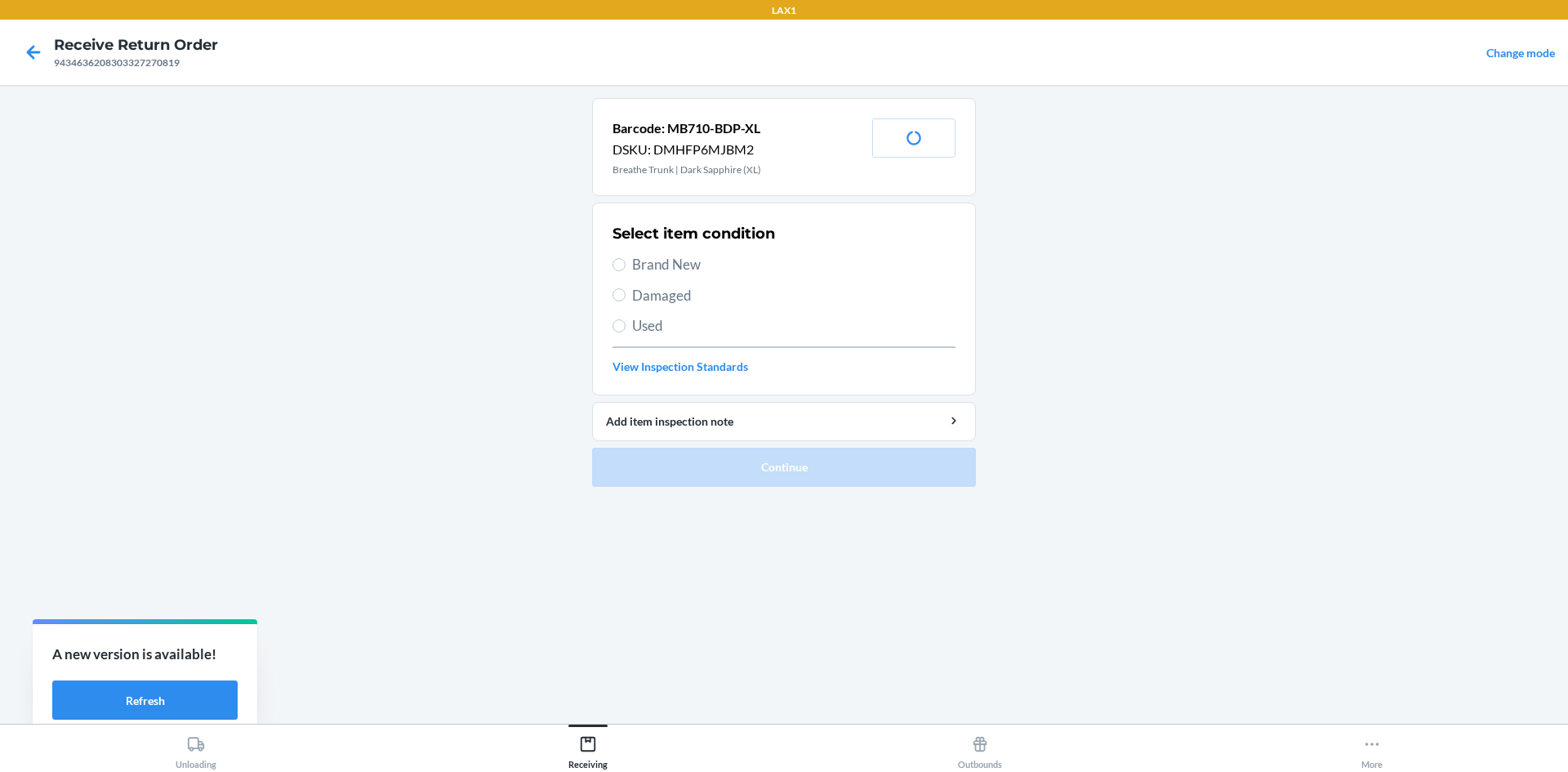
click at [655, 268] on span "Brand New" at bounding box center [794, 265] width 324 height 21
click at [625, 268] on input "Brand New" at bounding box center [619, 265] width 13 height 13
radio input "true"
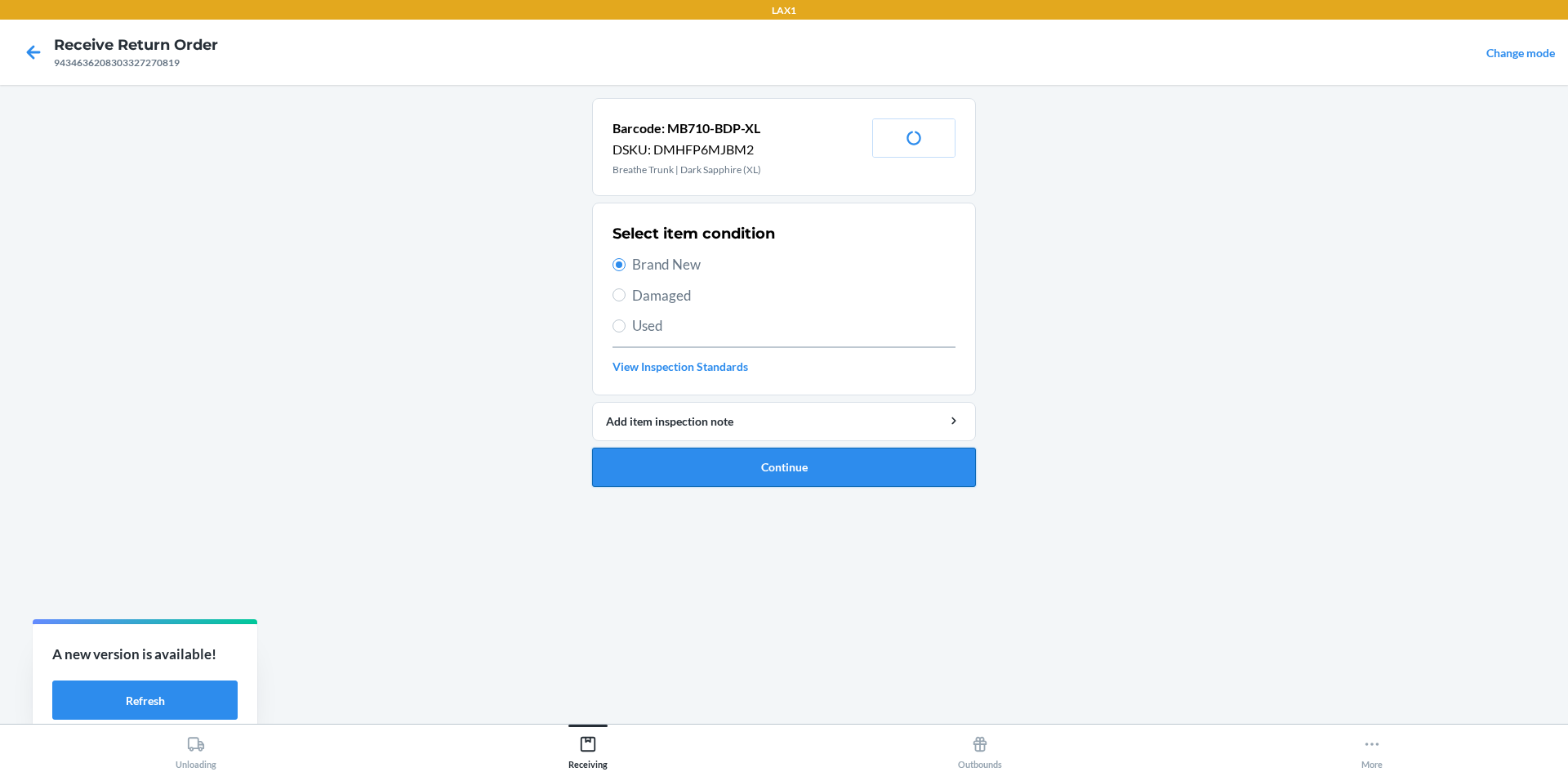
click at [705, 461] on button "Continue" at bounding box center [784, 467] width 384 height 39
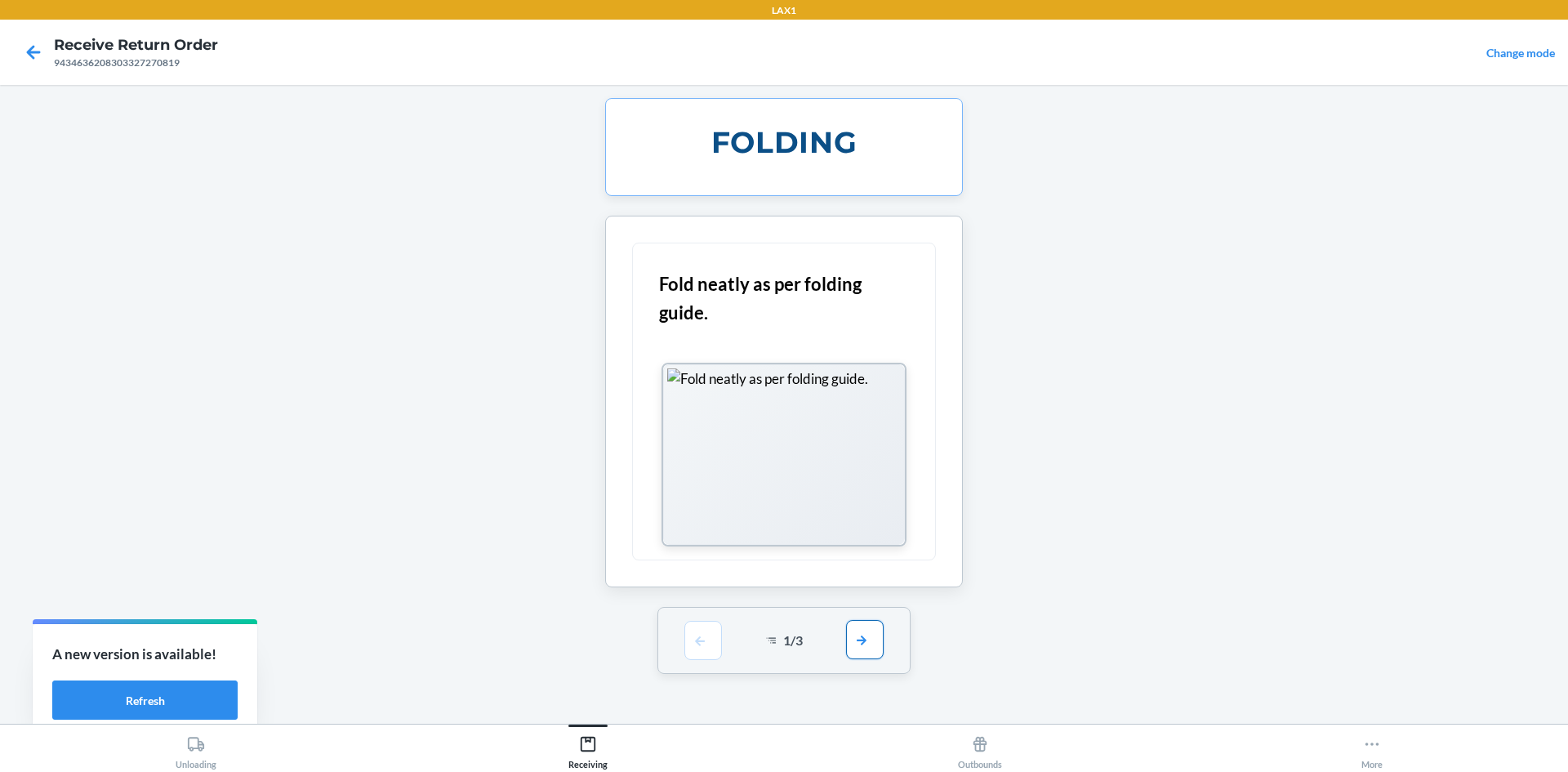
click at [871, 647] on button "button" at bounding box center [864, 639] width 37 height 39
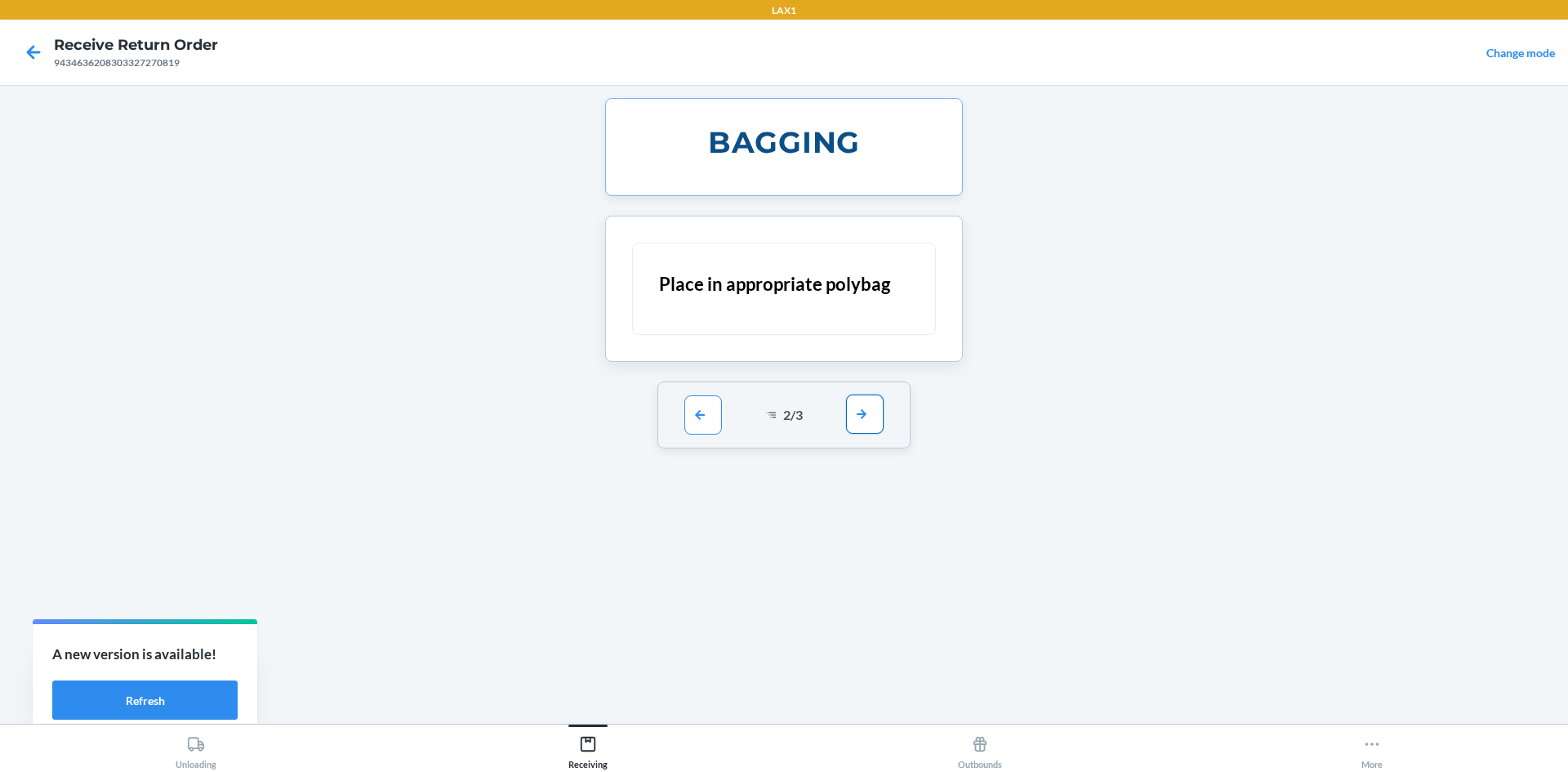
click at [861, 418] on button "button" at bounding box center [864, 414] width 37 height 39
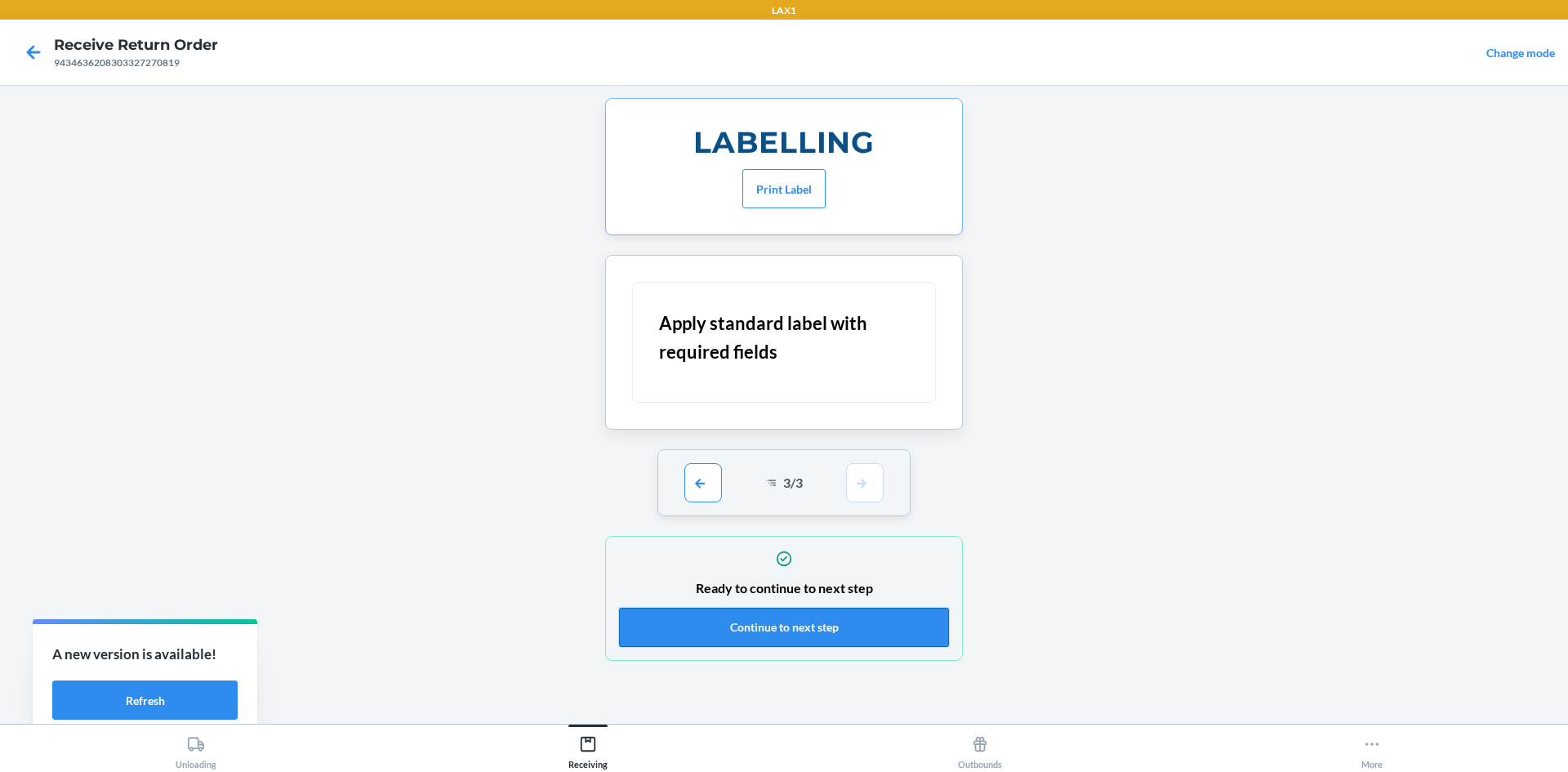
click at [801, 633] on button "Continue to next step" at bounding box center [783, 627] width 329 height 39
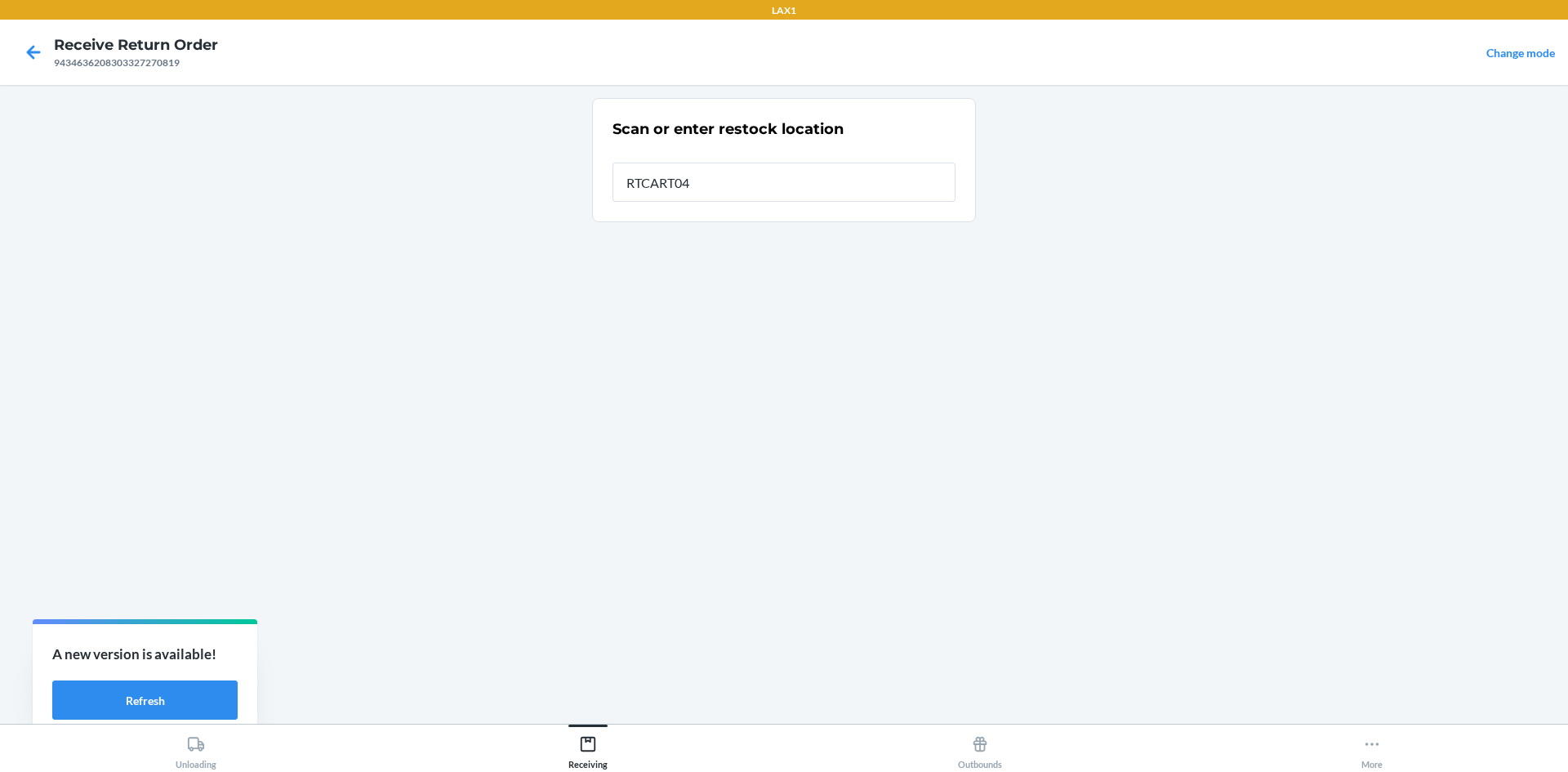
type input "RTCART047"
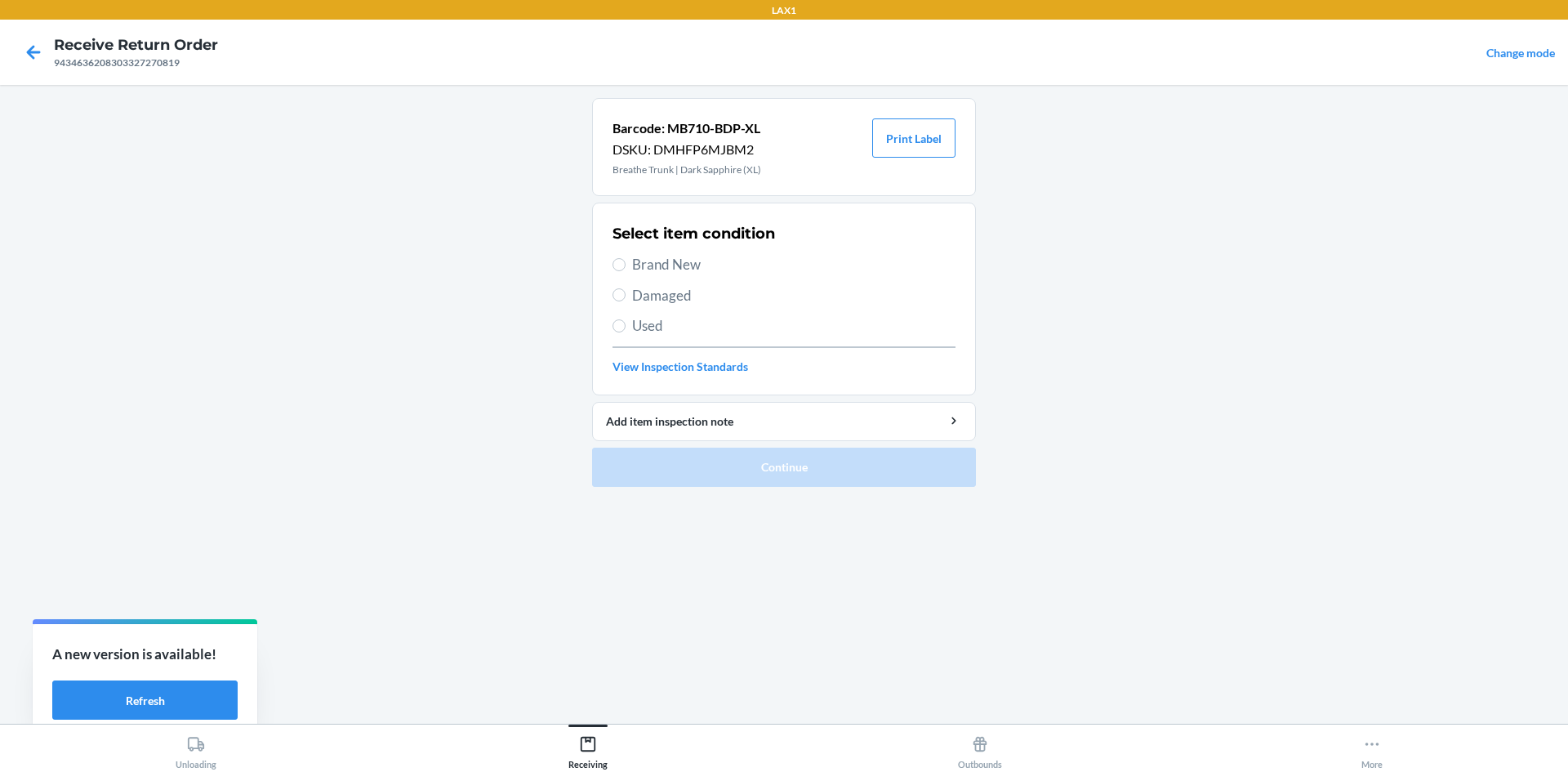
click at [673, 290] on span "Damaged" at bounding box center [794, 295] width 324 height 21
click at [625, 290] on input "Damaged" at bounding box center [619, 295] width 13 height 13
radio input "true"
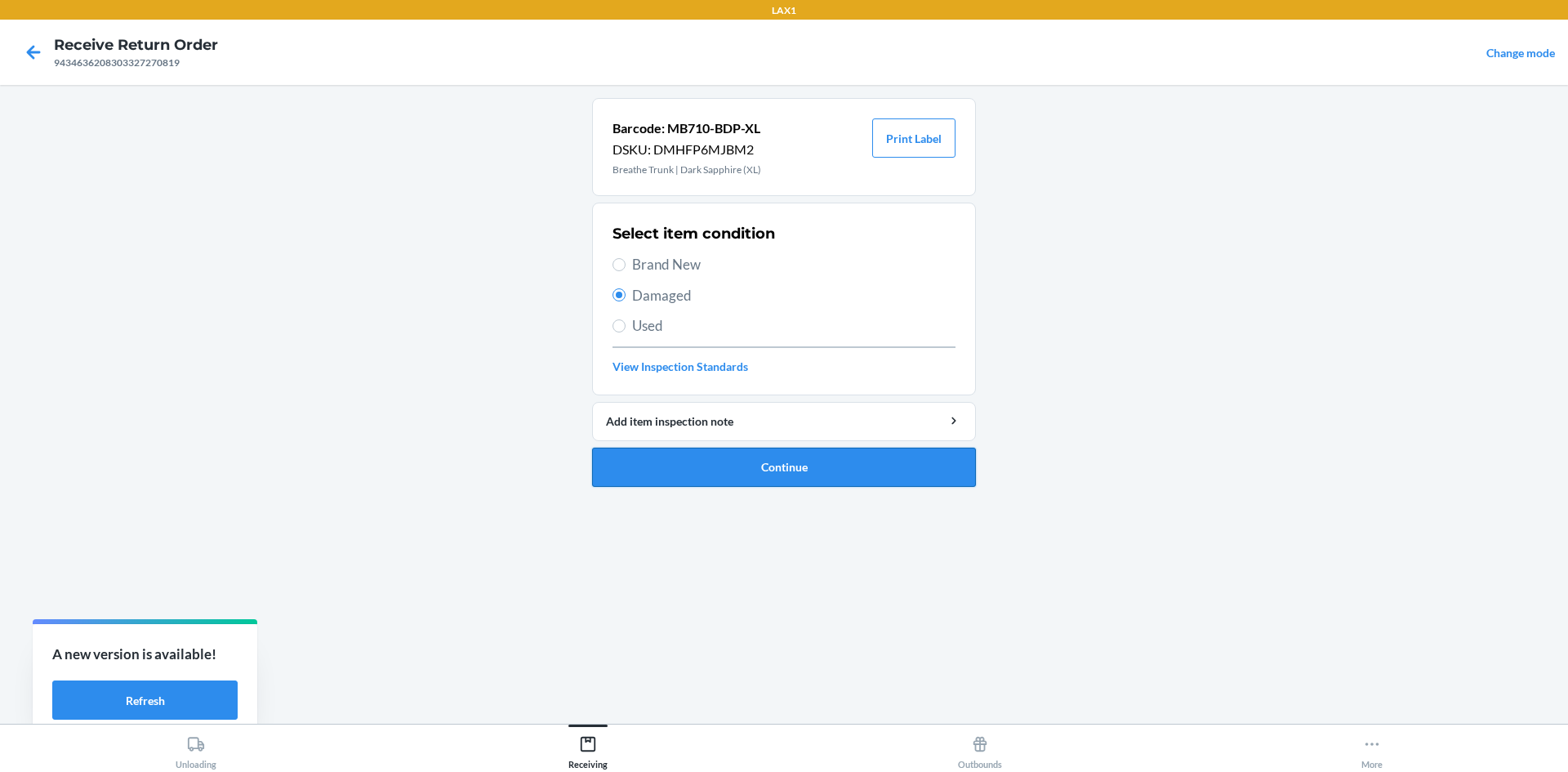
click at [769, 461] on button "Continue" at bounding box center [784, 467] width 384 height 39
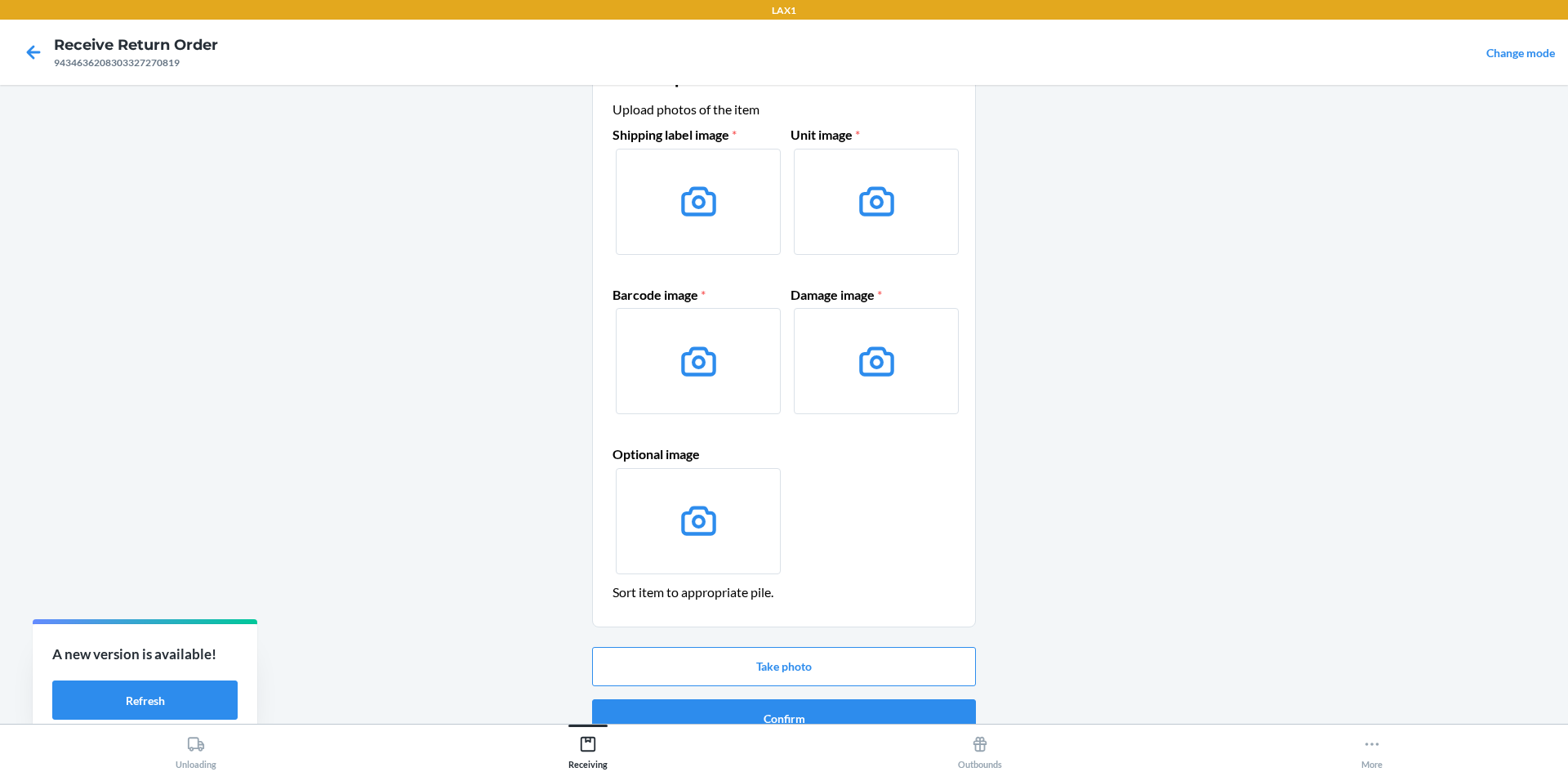
scroll to position [77, 0]
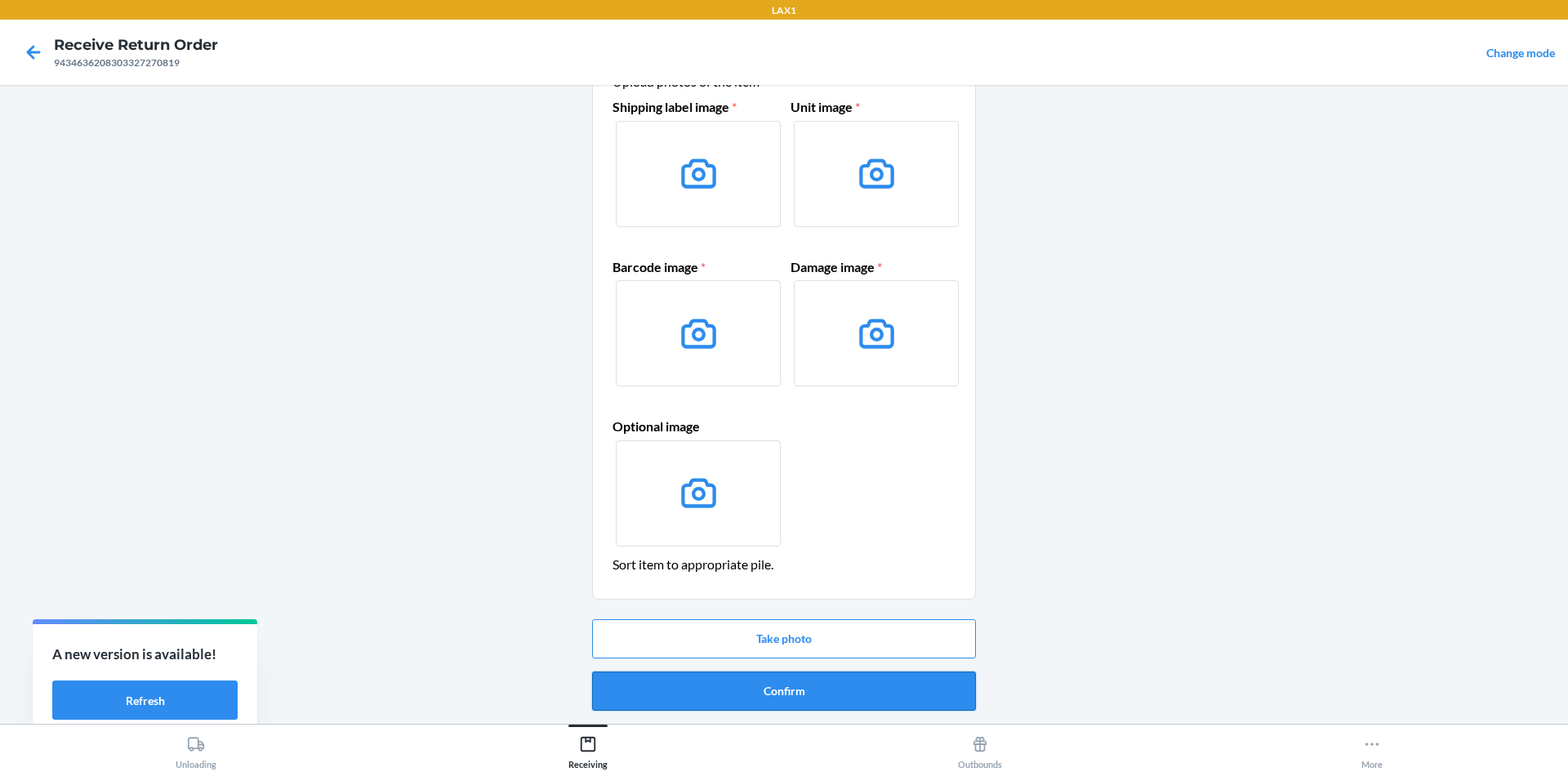
click at [852, 696] on button "Confirm" at bounding box center [784, 691] width 384 height 39
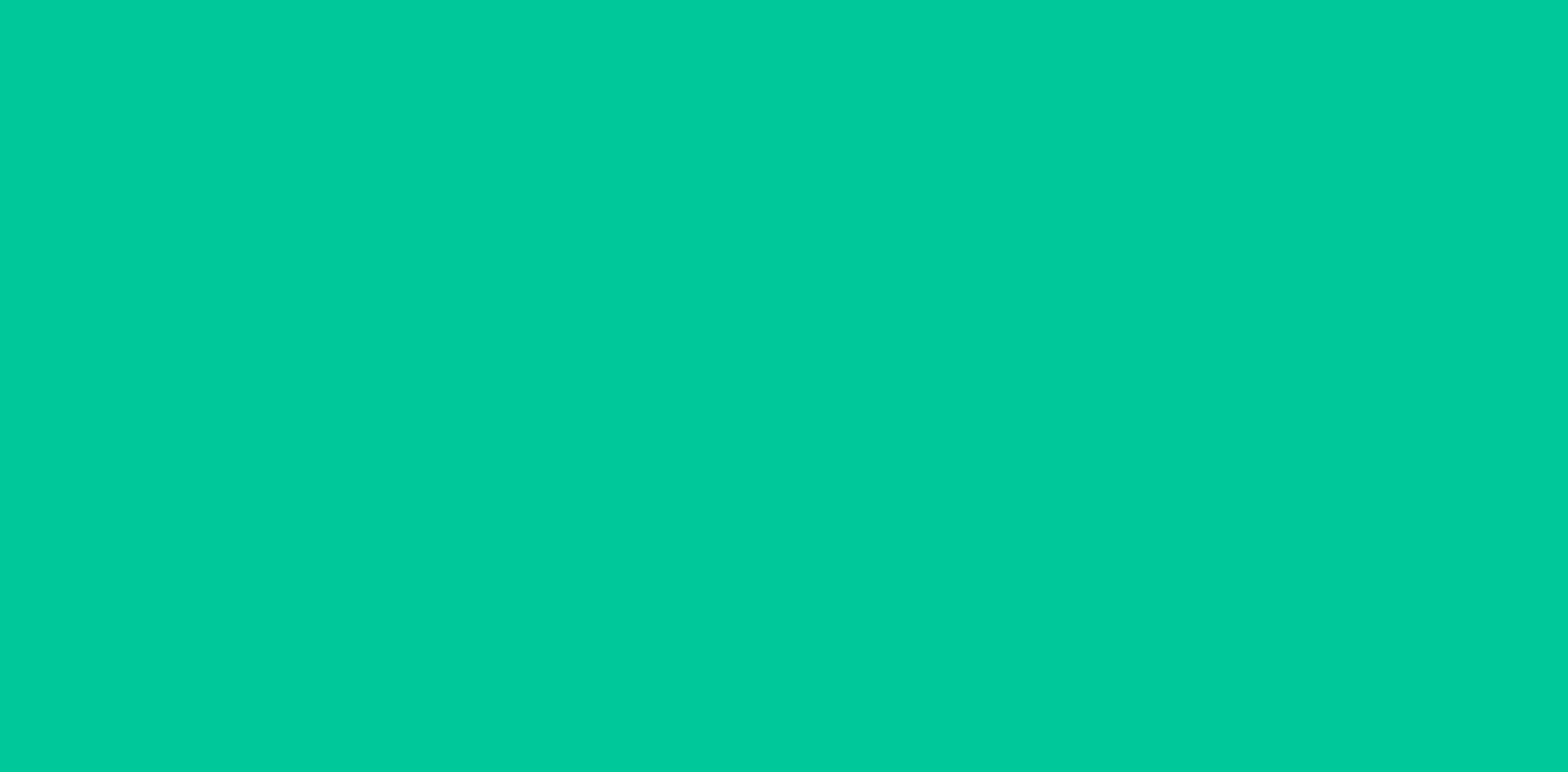
scroll to position [0, 0]
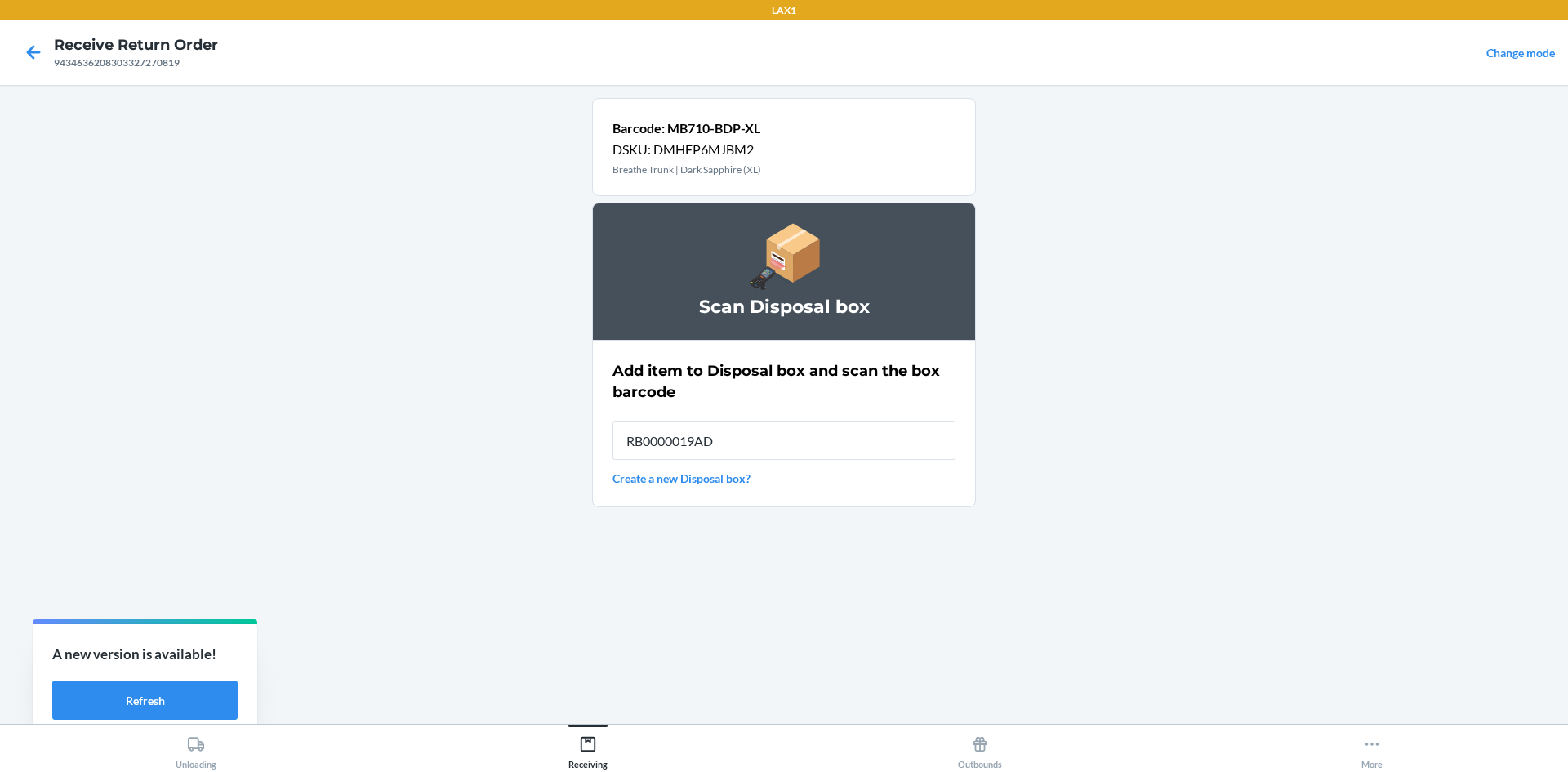
type input "RB0000019AD"
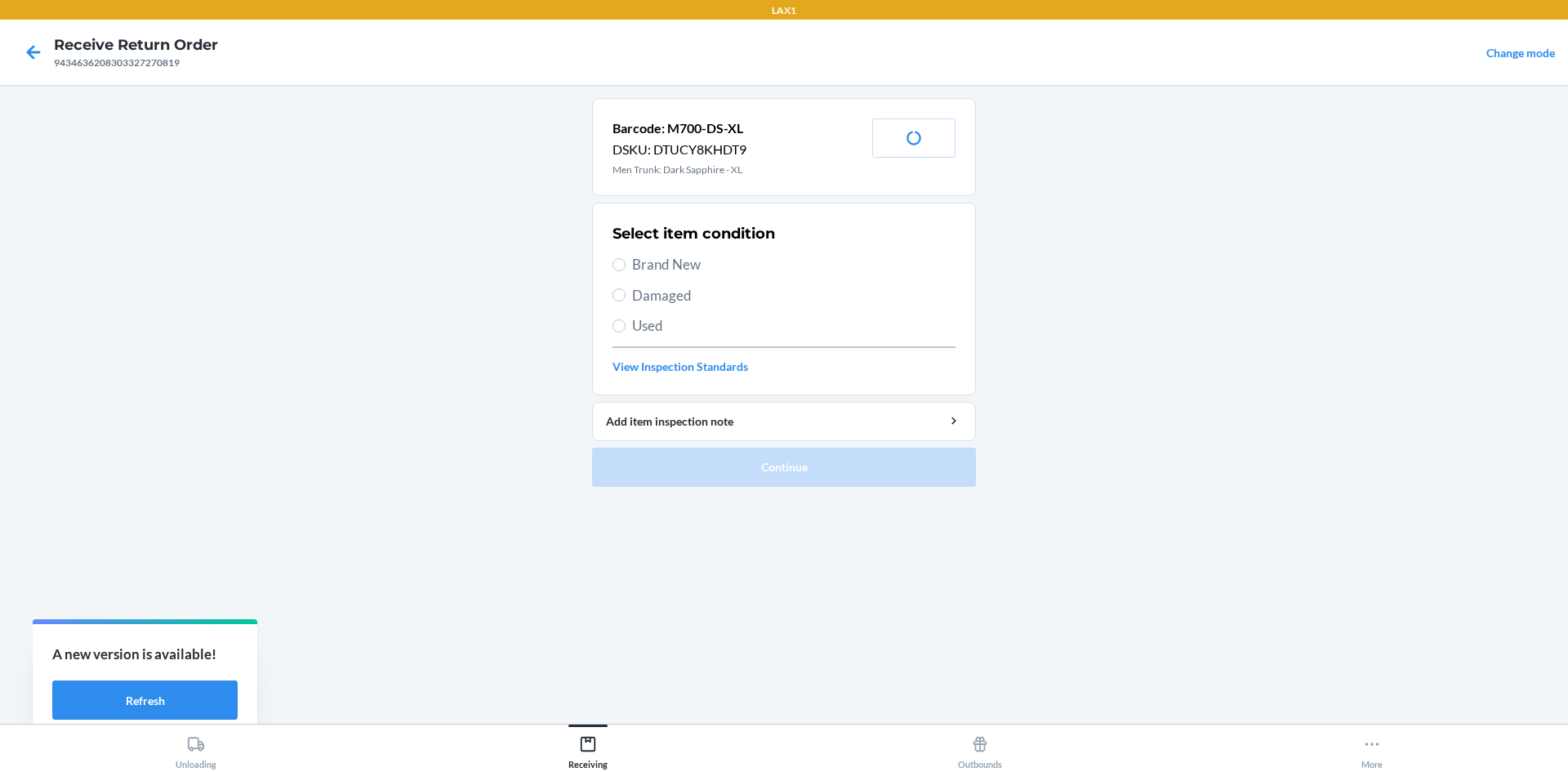
click at [667, 249] on div "Select item condition Brand New Damaged Used View Inspection Standards" at bounding box center [783, 298] width 343 height 161
click at [667, 258] on span "Brand New" at bounding box center [794, 265] width 324 height 21
click at [625, 258] on input "Brand New" at bounding box center [619, 265] width 13 height 13
radio input "true"
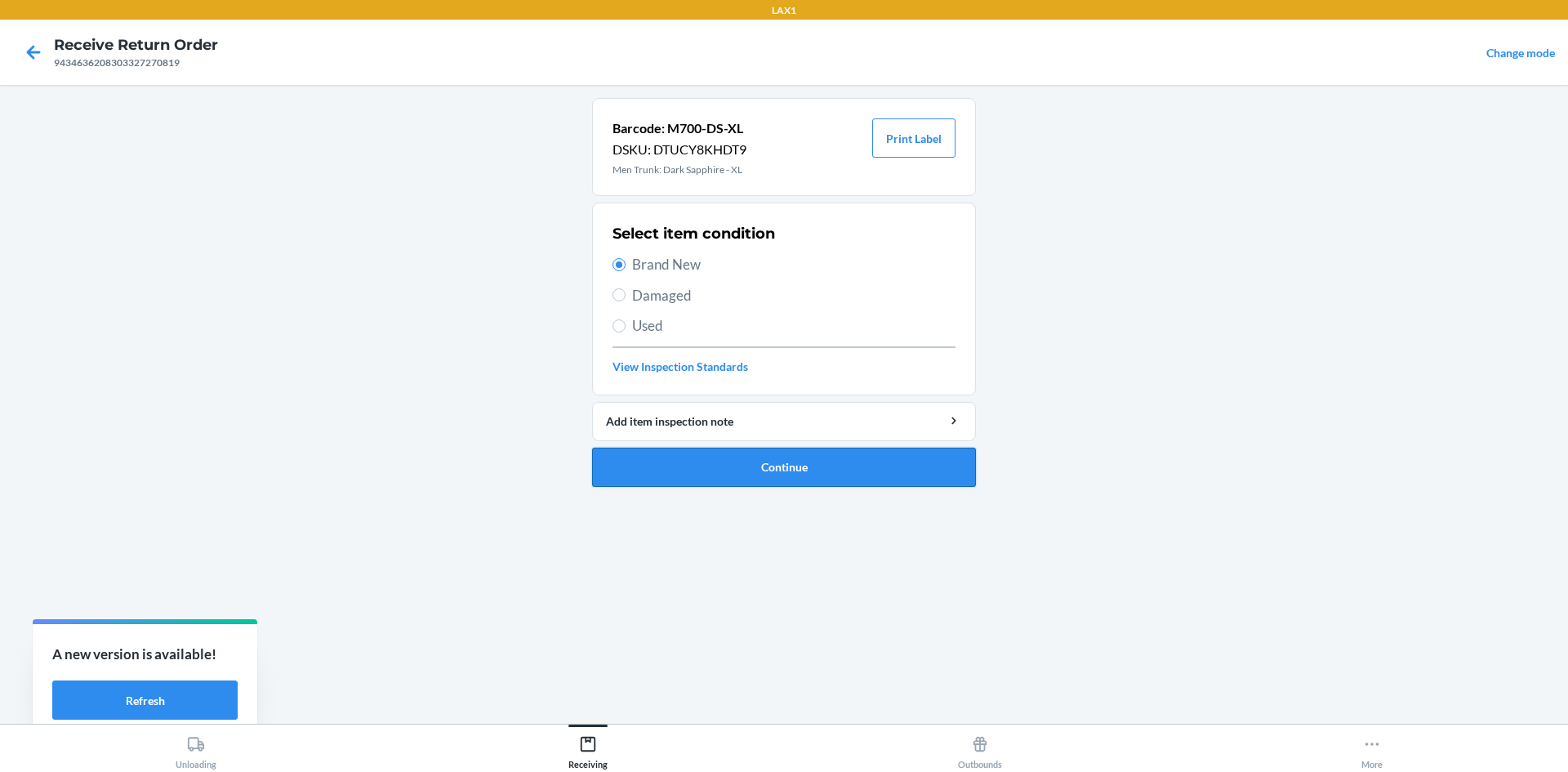
click at [758, 462] on button "Continue" at bounding box center [784, 467] width 384 height 39
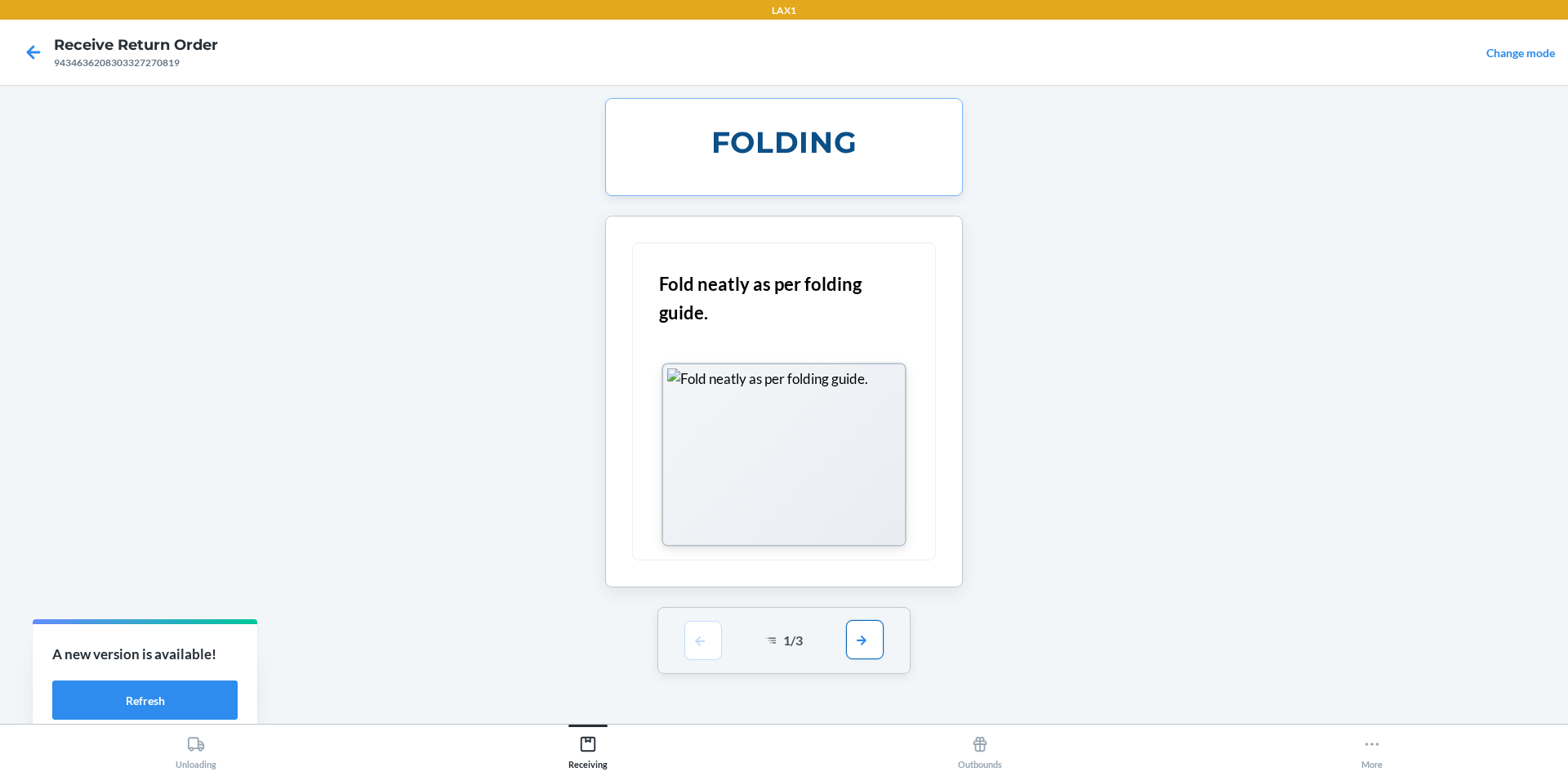
click at [864, 649] on button "button" at bounding box center [864, 639] width 37 height 39
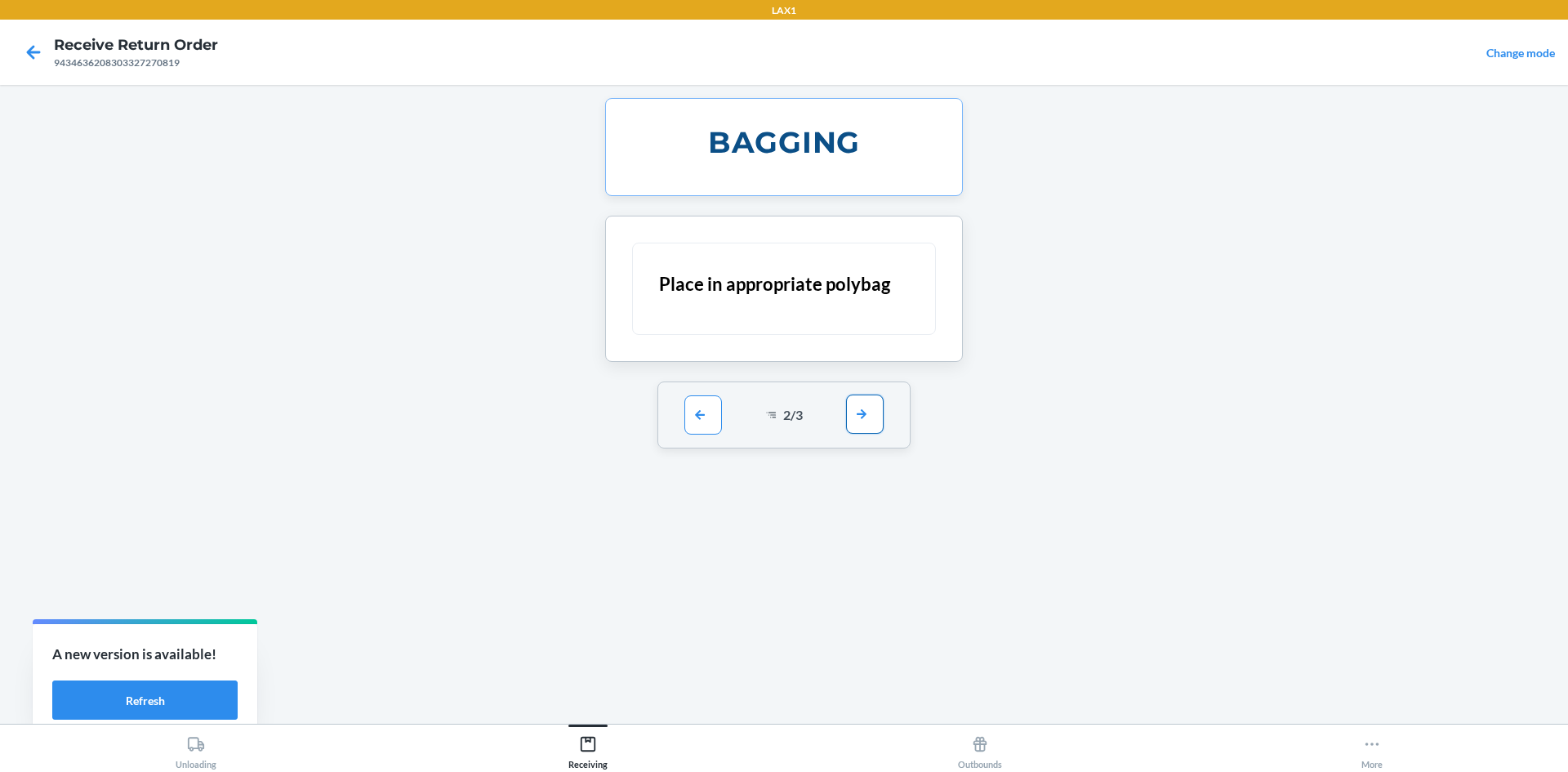
click at [877, 420] on button "button" at bounding box center [864, 414] width 37 height 39
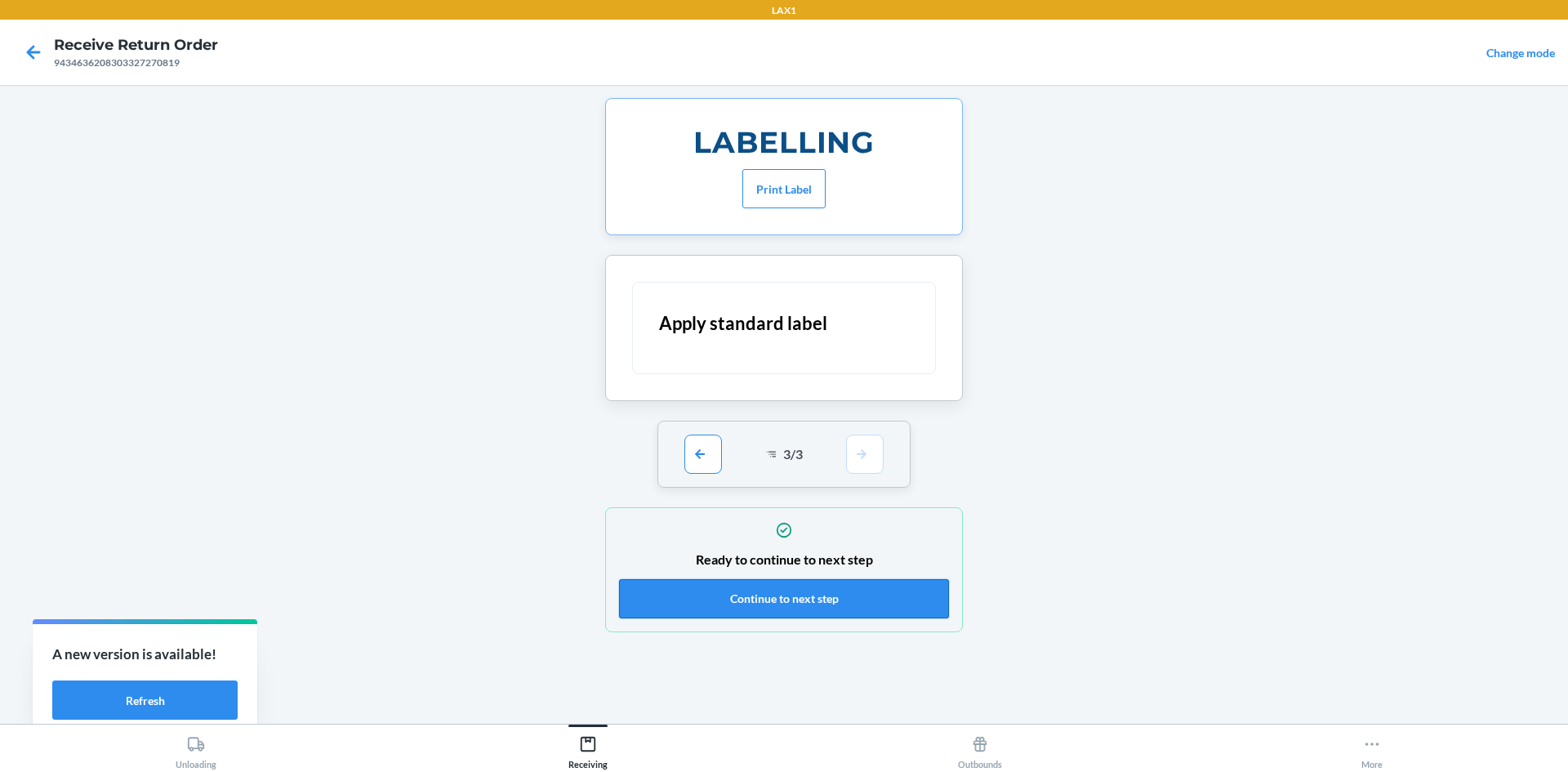
click at [866, 590] on button "Continue to next step" at bounding box center [783, 598] width 329 height 39
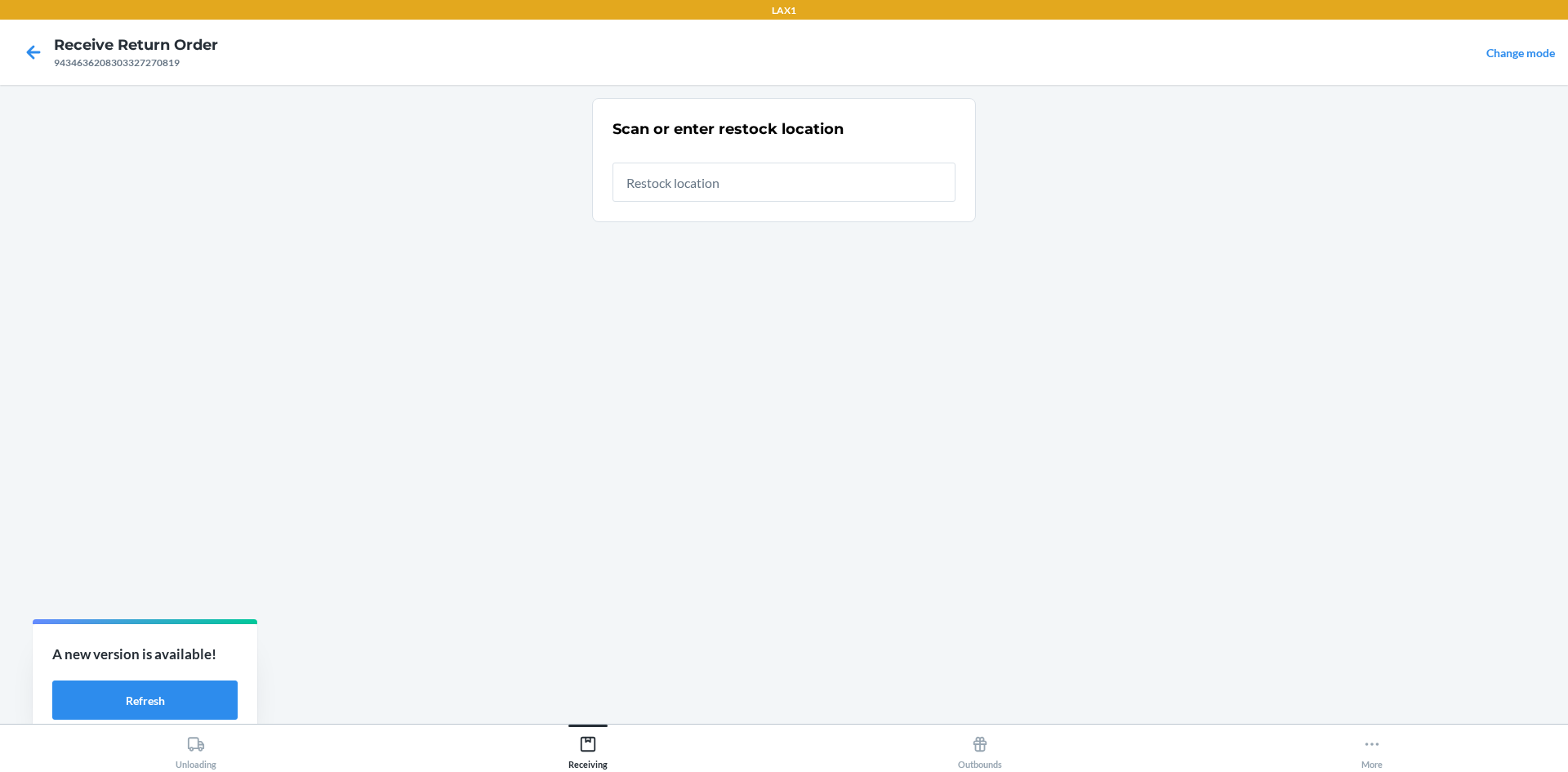
click at [854, 178] on input "text" at bounding box center [783, 182] width 343 height 39
type input "RTCART047"
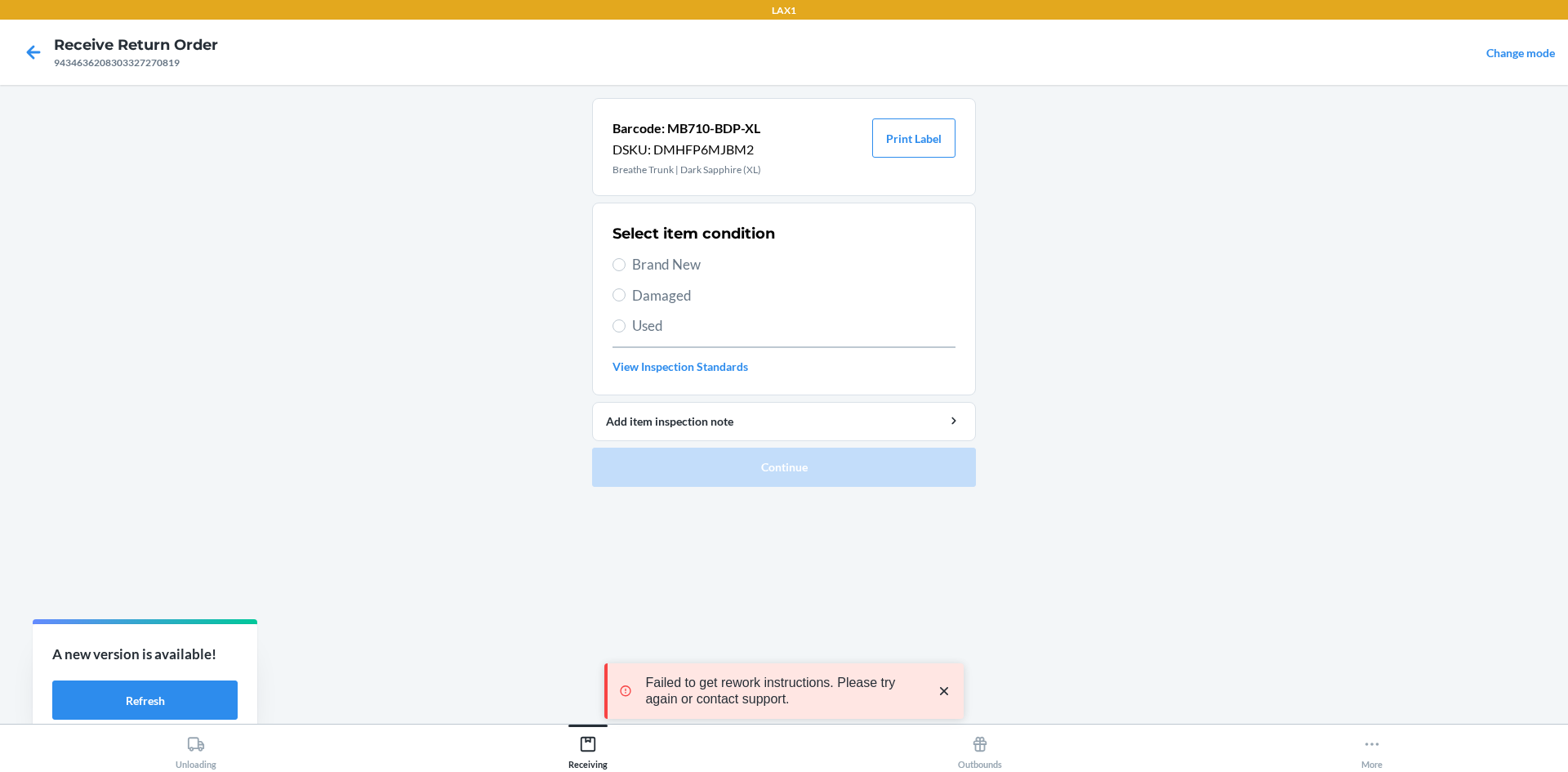
click at [660, 268] on span "Brand New" at bounding box center [794, 265] width 324 height 21
click at [625, 268] on input "Brand New" at bounding box center [619, 265] width 13 height 13
radio input "true"
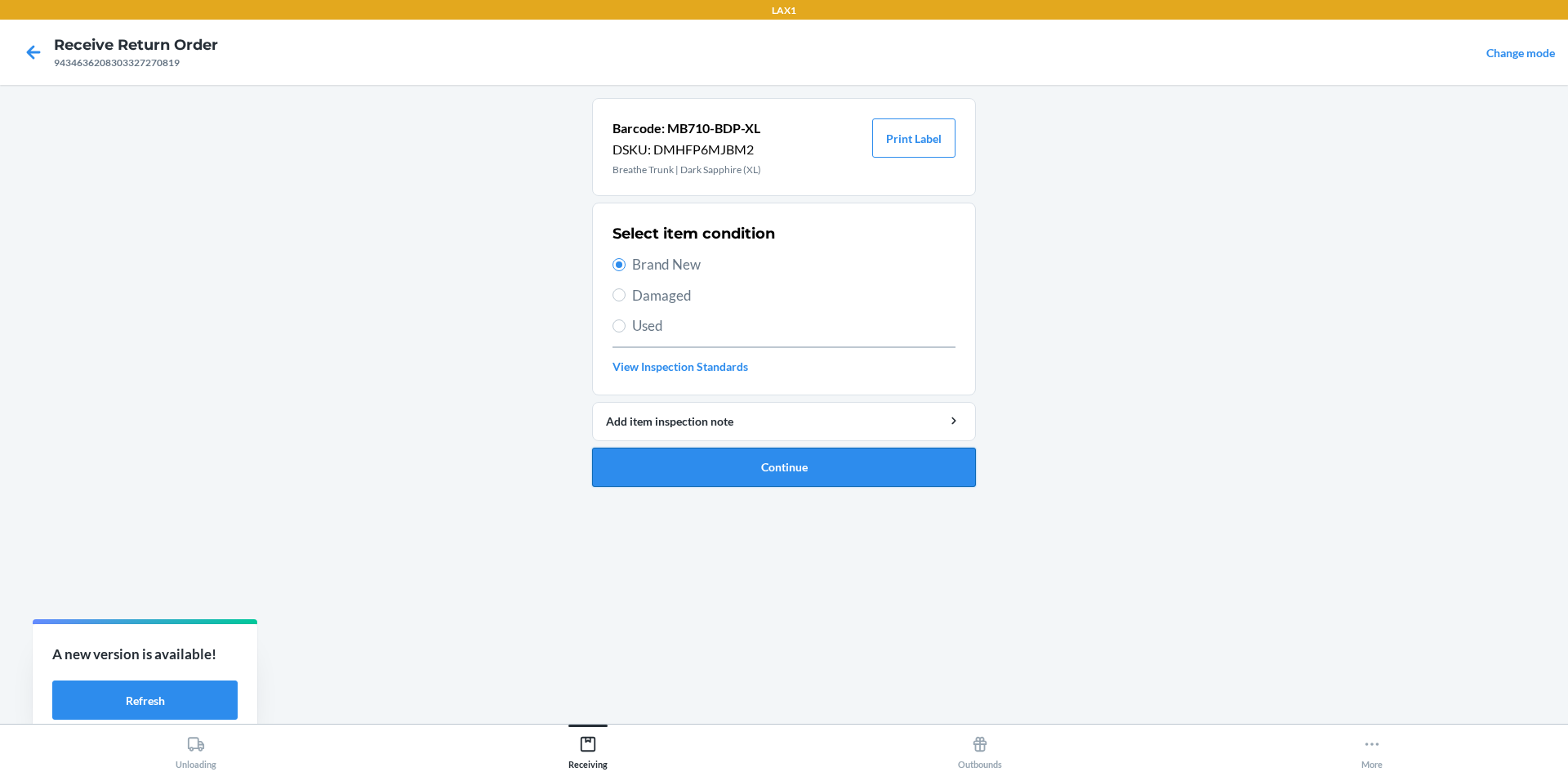
click at [701, 477] on button "Continue" at bounding box center [784, 467] width 384 height 39
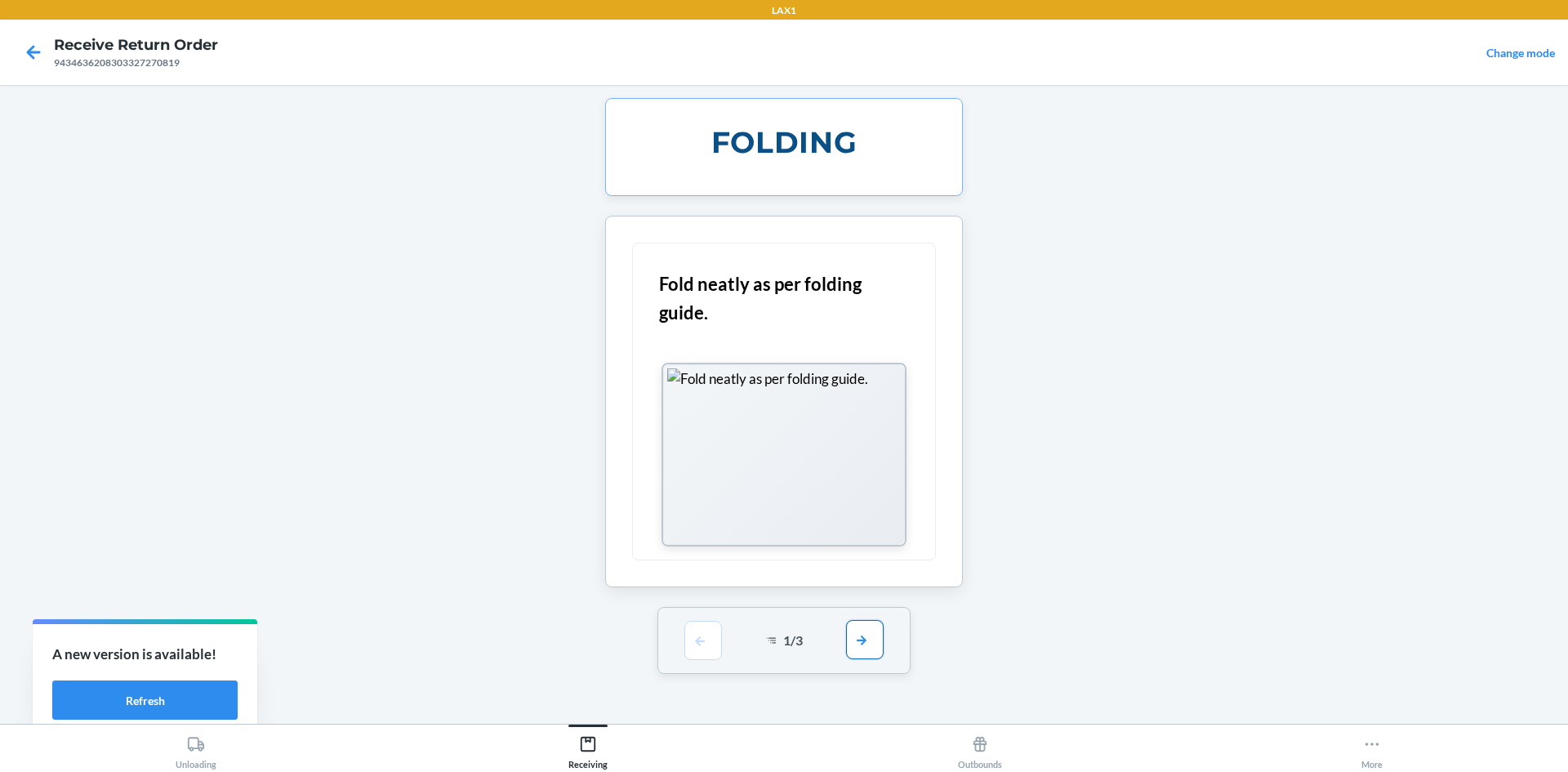
click at [864, 634] on button "button" at bounding box center [864, 639] width 37 height 39
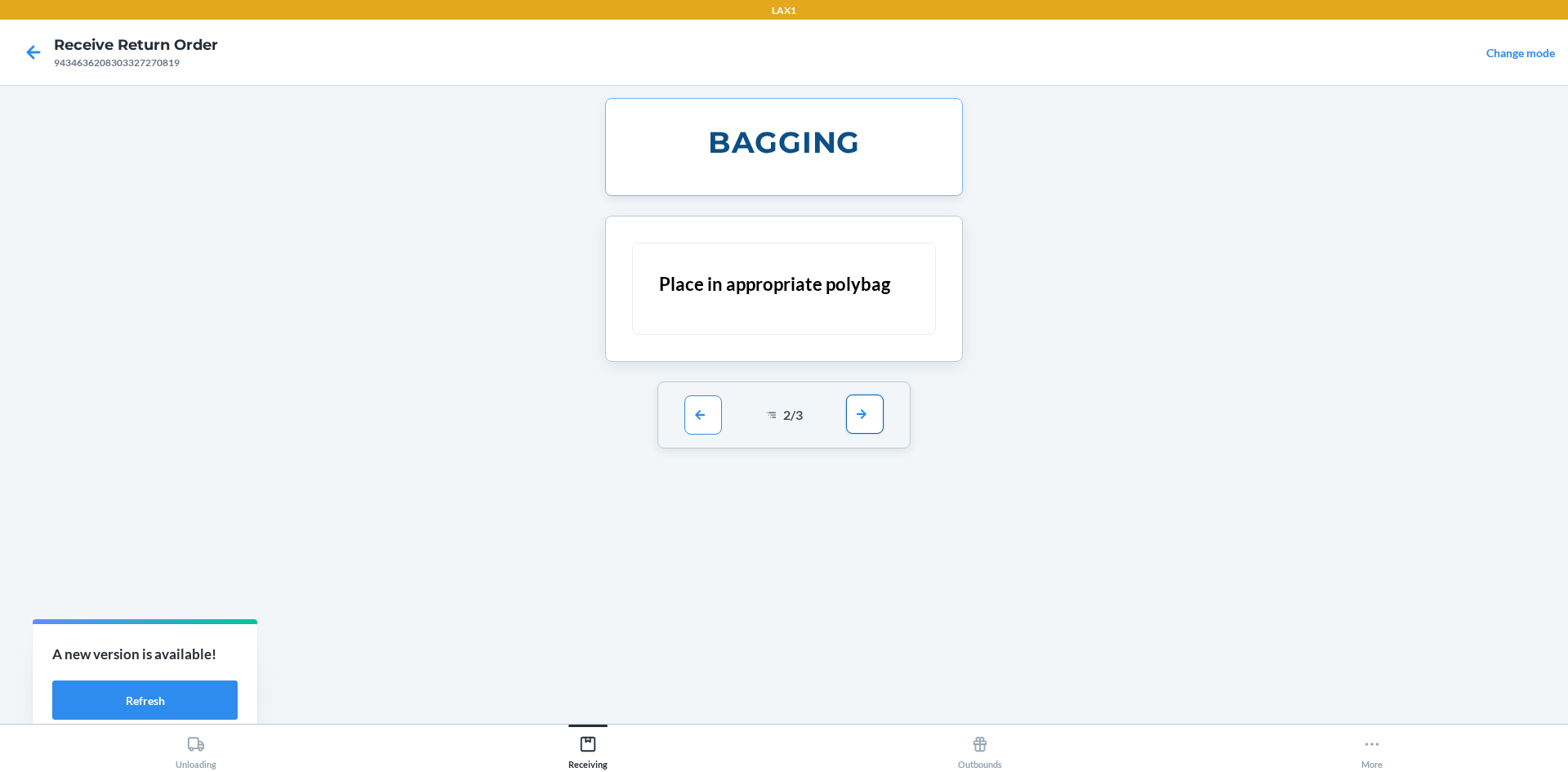
click at [868, 403] on button "button" at bounding box center [864, 414] width 37 height 39
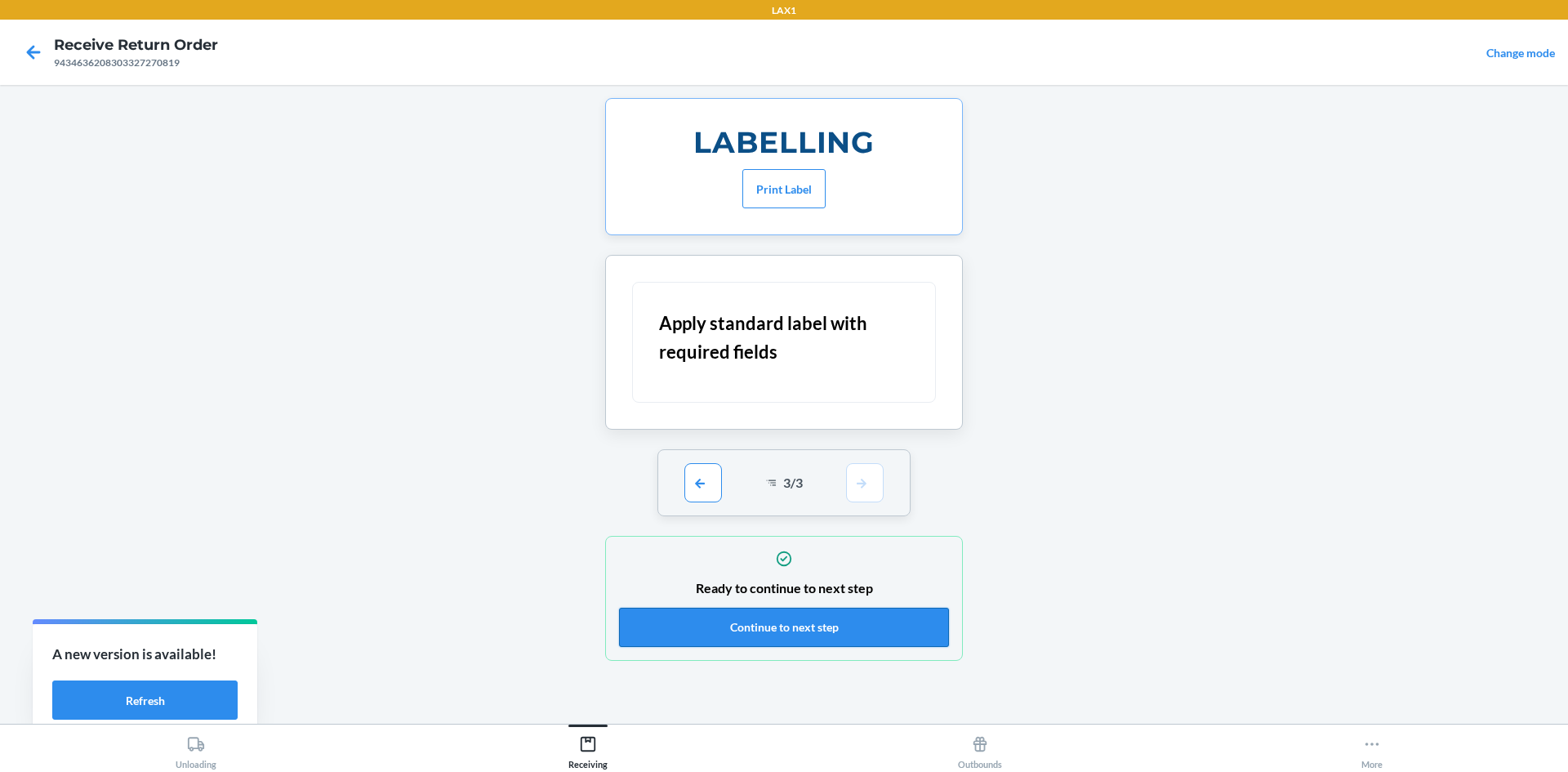
click at [822, 634] on button "Continue to next step" at bounding box center [783, 627] width 329 height 39
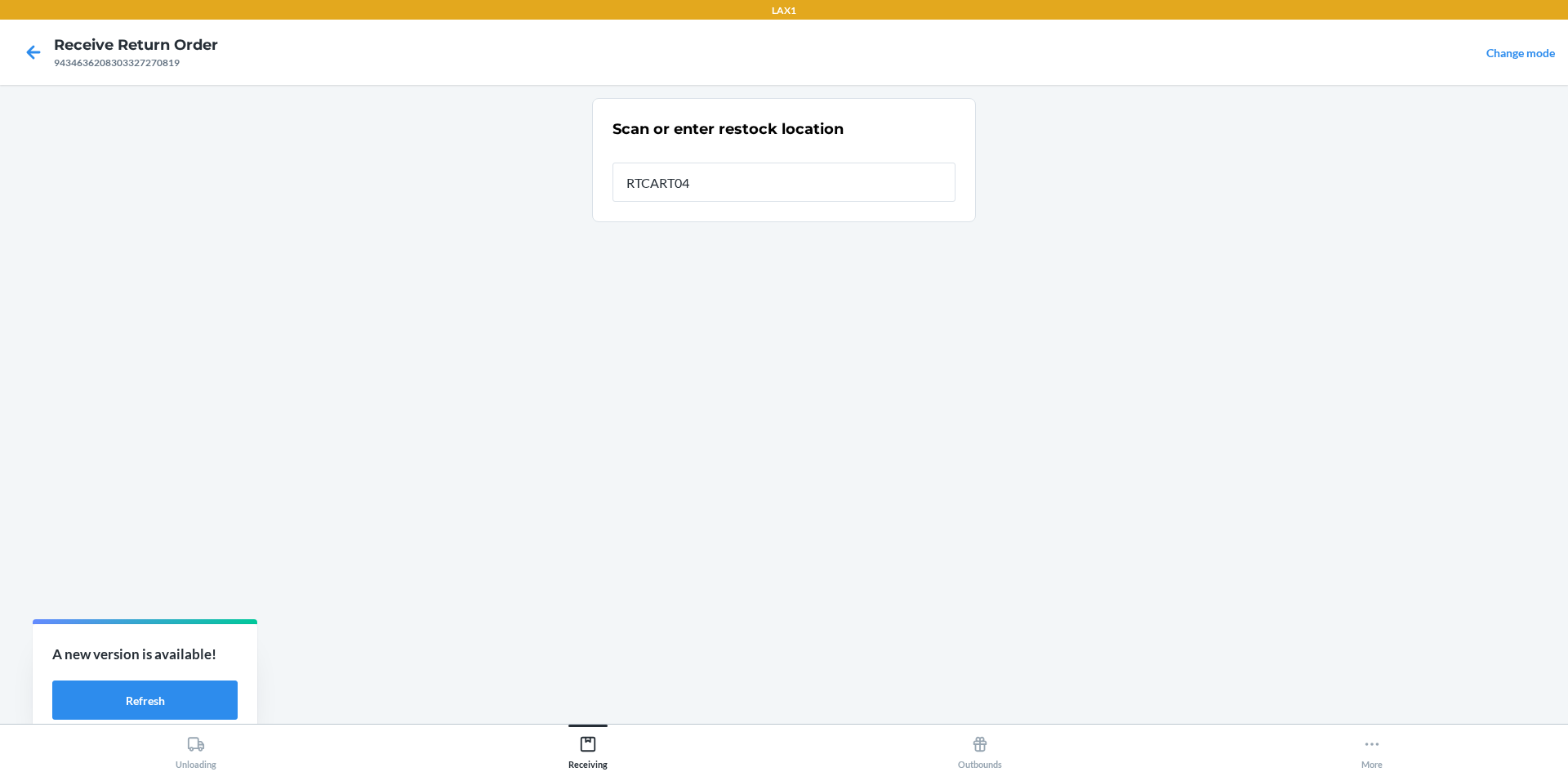
type input "RTCART047"
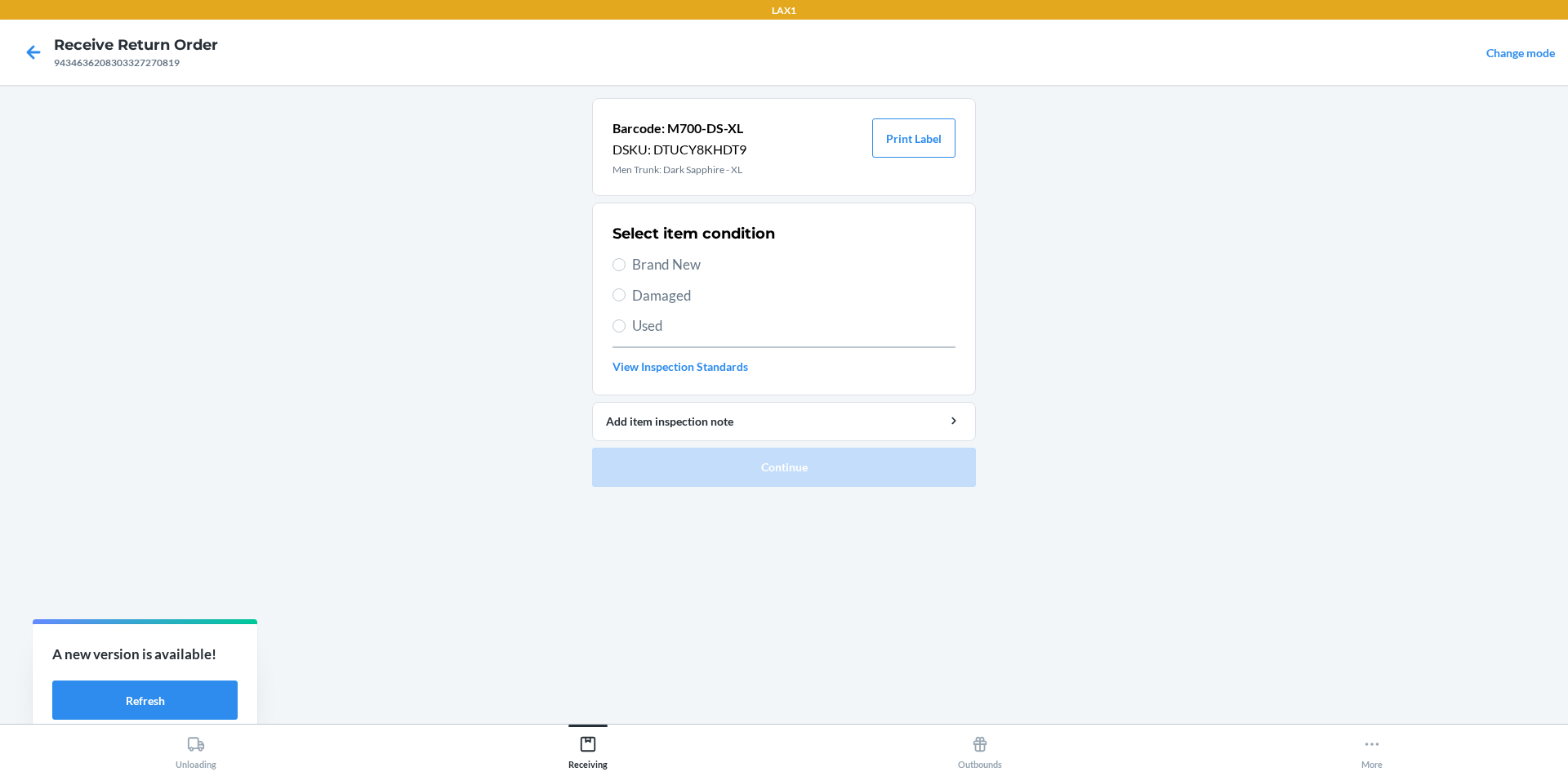
click at [690, 268] on span "Brand New" at bounding box center [794, 265] width 324 height 21
click at [625, 268] on input "Brand New" at bounding box center [619, 265] width 13 height 13
radio input "true"
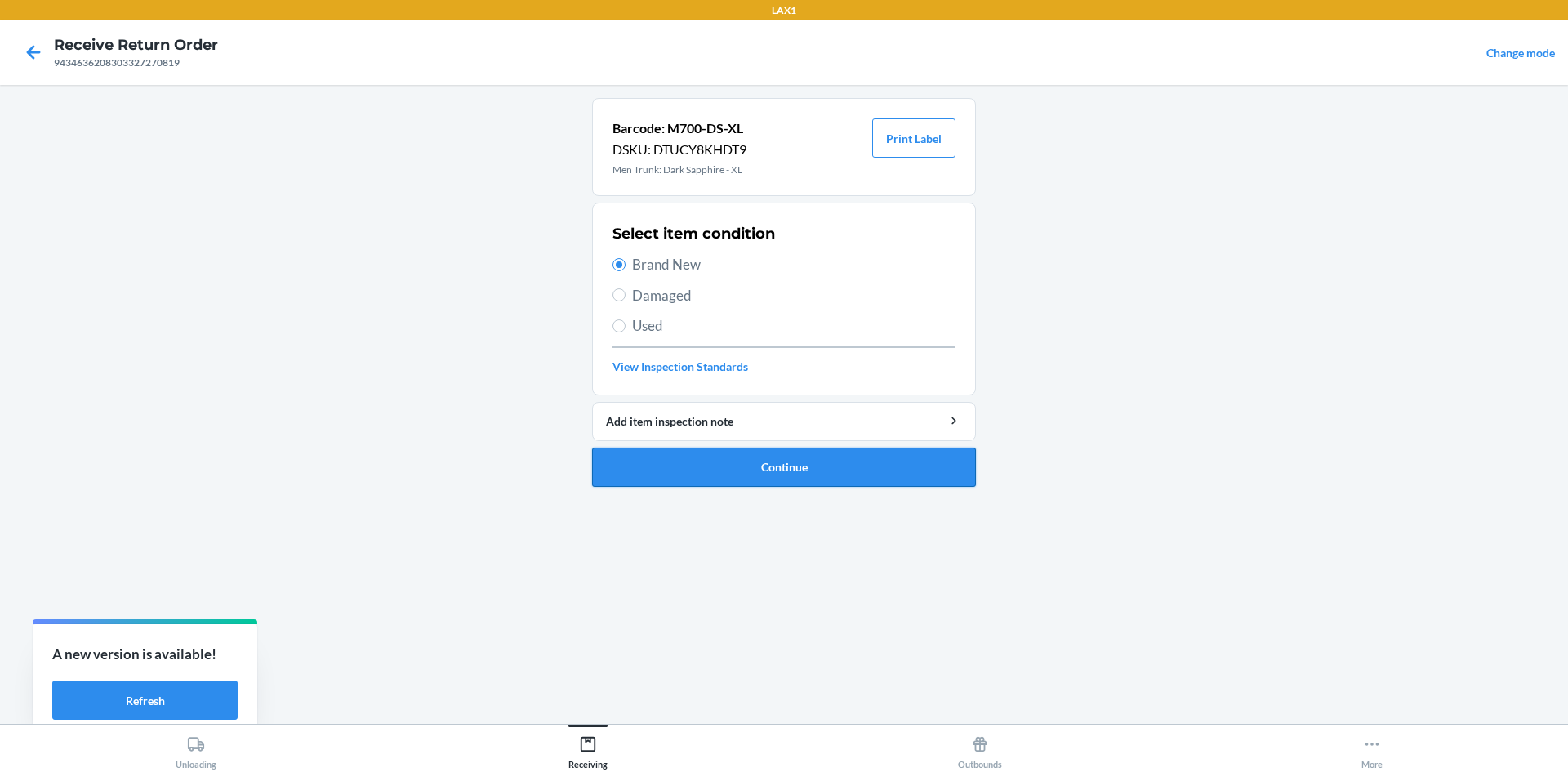
click at [709, 483] on button "Continue" at bounding box center [784, 467] width 384 height 39
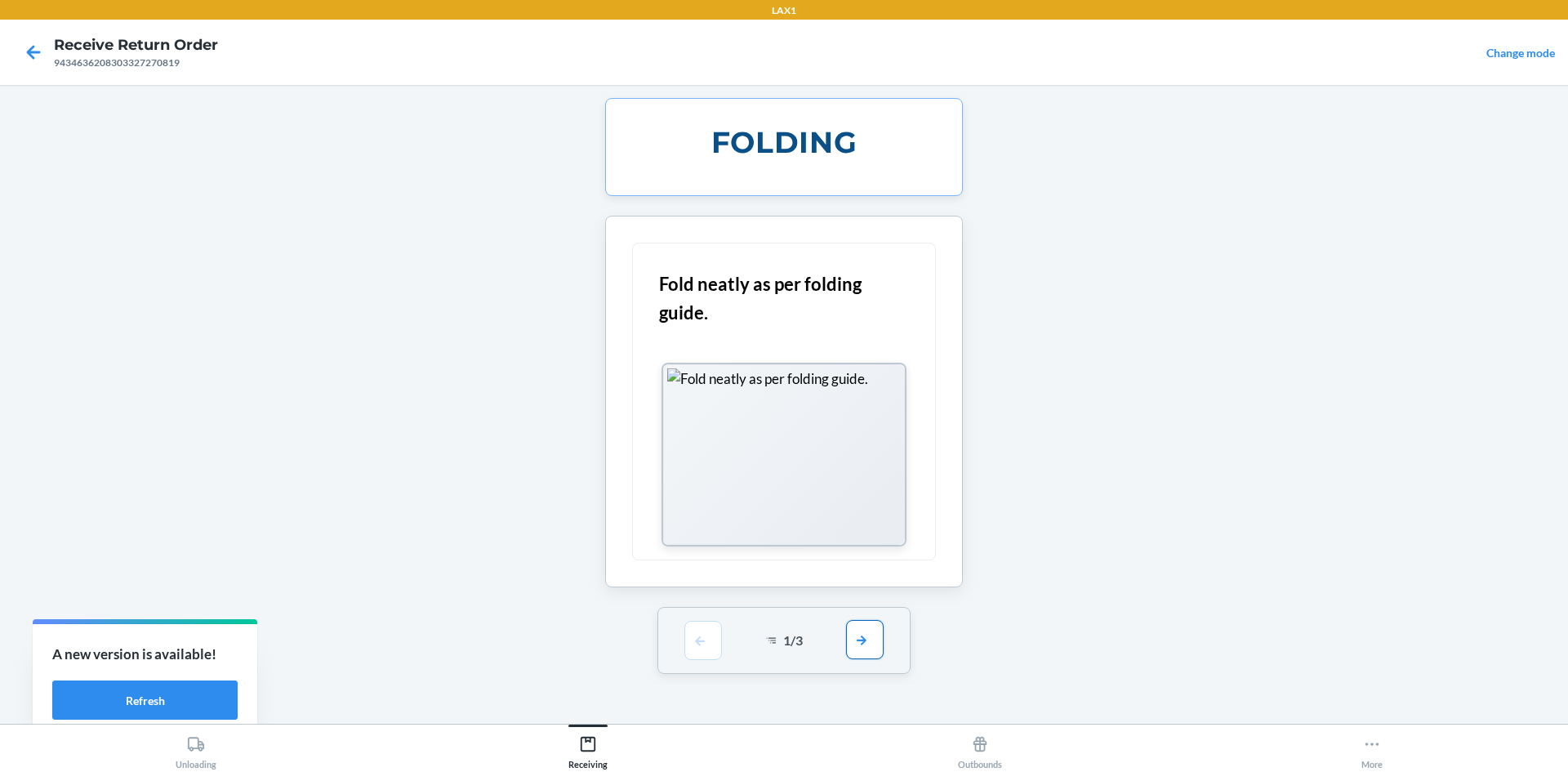
click at [875, 646] on button "button" at bounding box center [864, 639] width 37 height 39
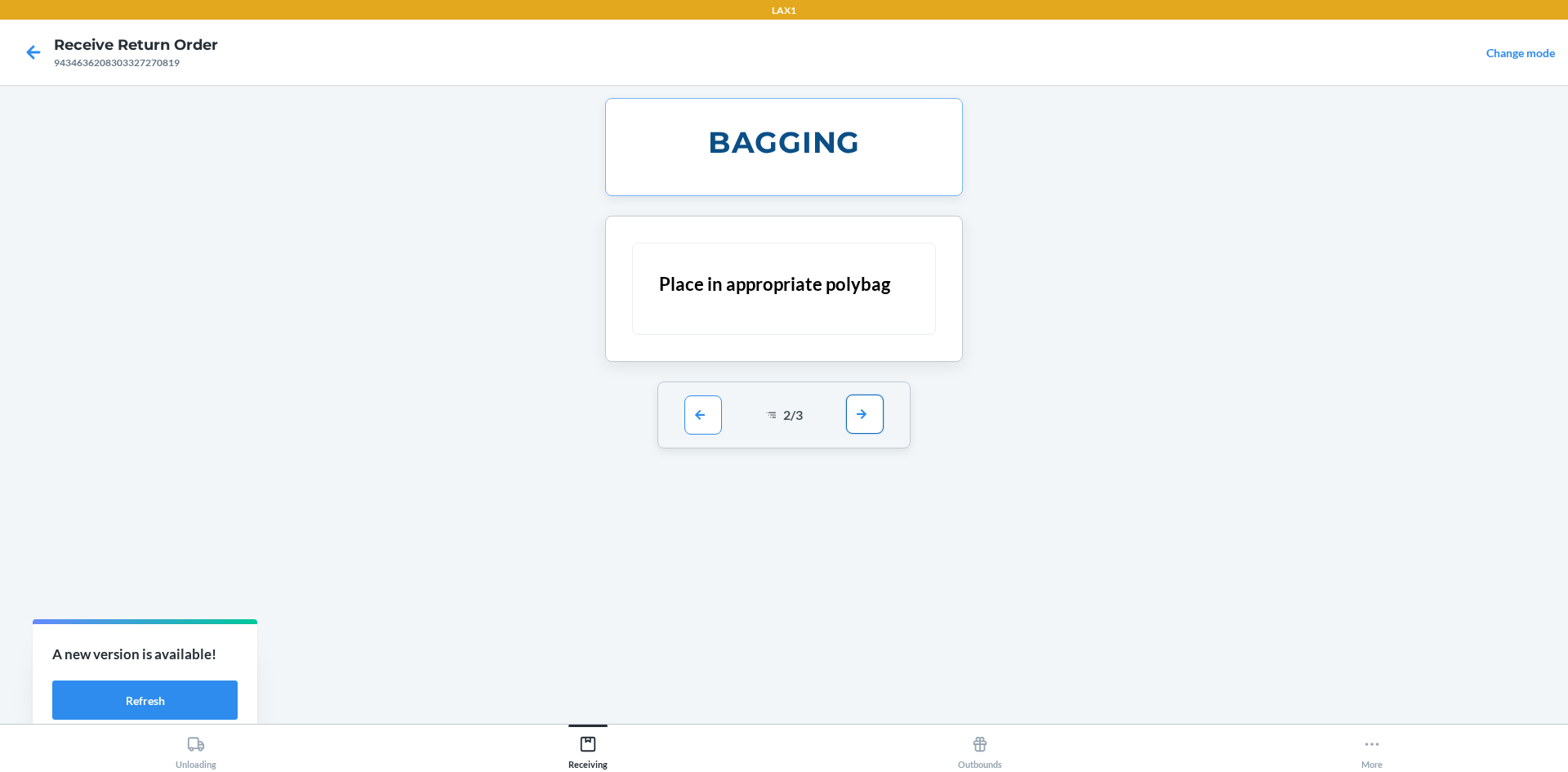
click at [870, 416] on button "button" at bounding box center [864, 414] width 37 height 39
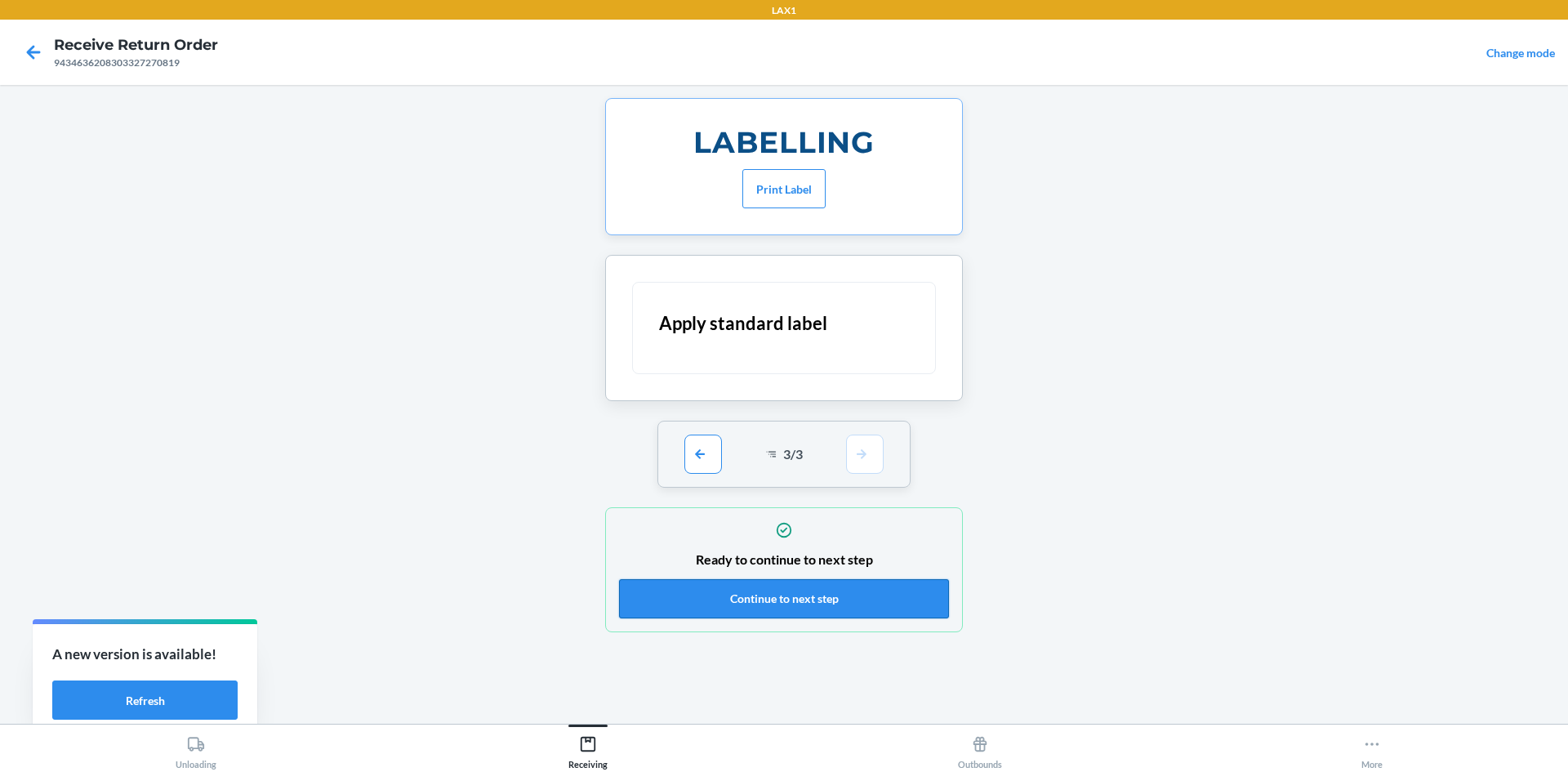
click at [837, 608] on button "Continue to next step" at bounding box center [783, 598] width 329 height 39
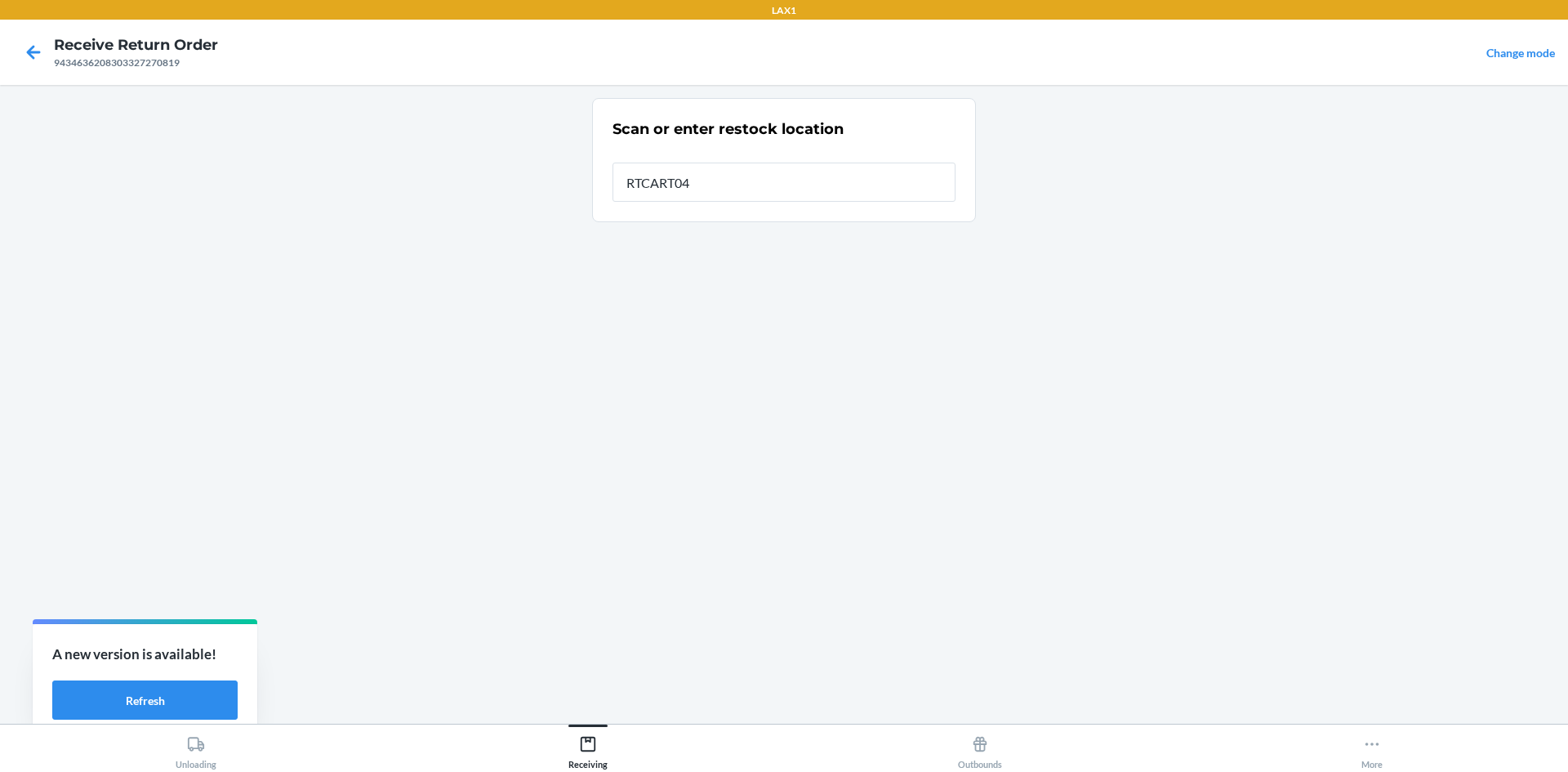
type input "RTCART047"
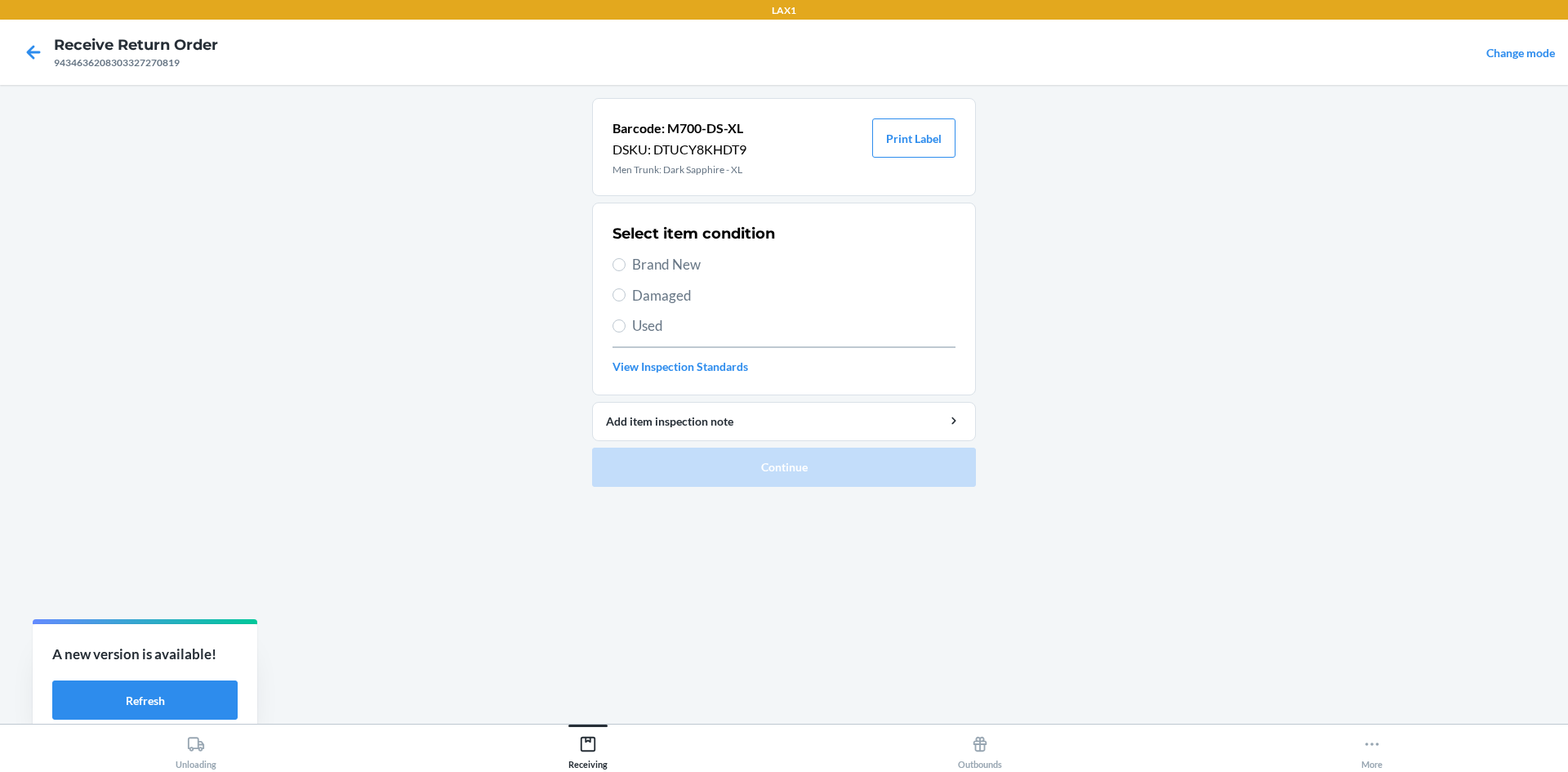
click at [686, 286] on span "Damaged" at bounding box center [794, 295] width 324 height 21
click at [625, 289] on input "Damaged" at bounding box center [619, 295] width 13 height 13
radio input "true"
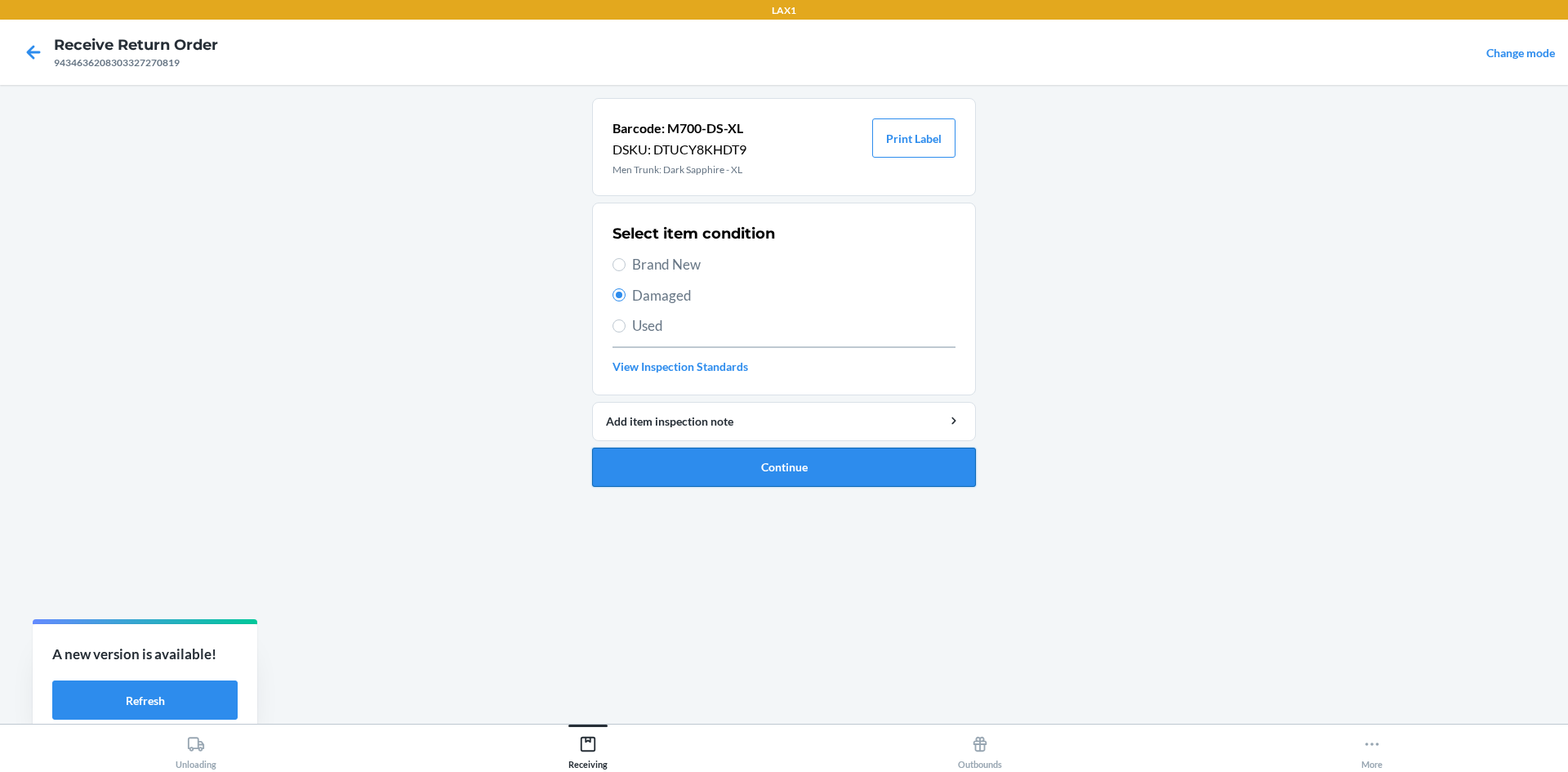
click at [811, 486] on button "Continue" at bounding box center [784, 467] width 384 height 39
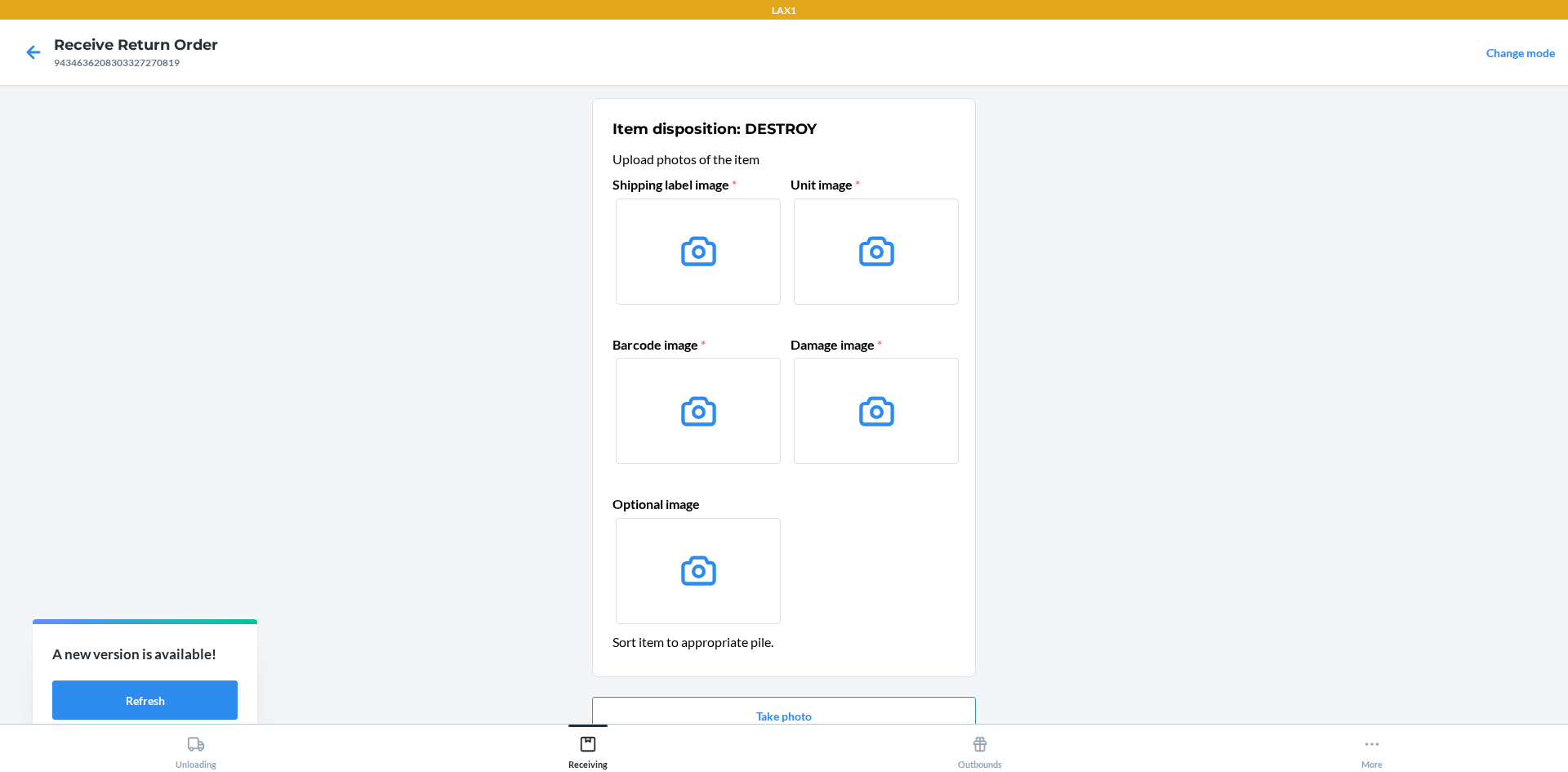
scroll to position [77, 0]
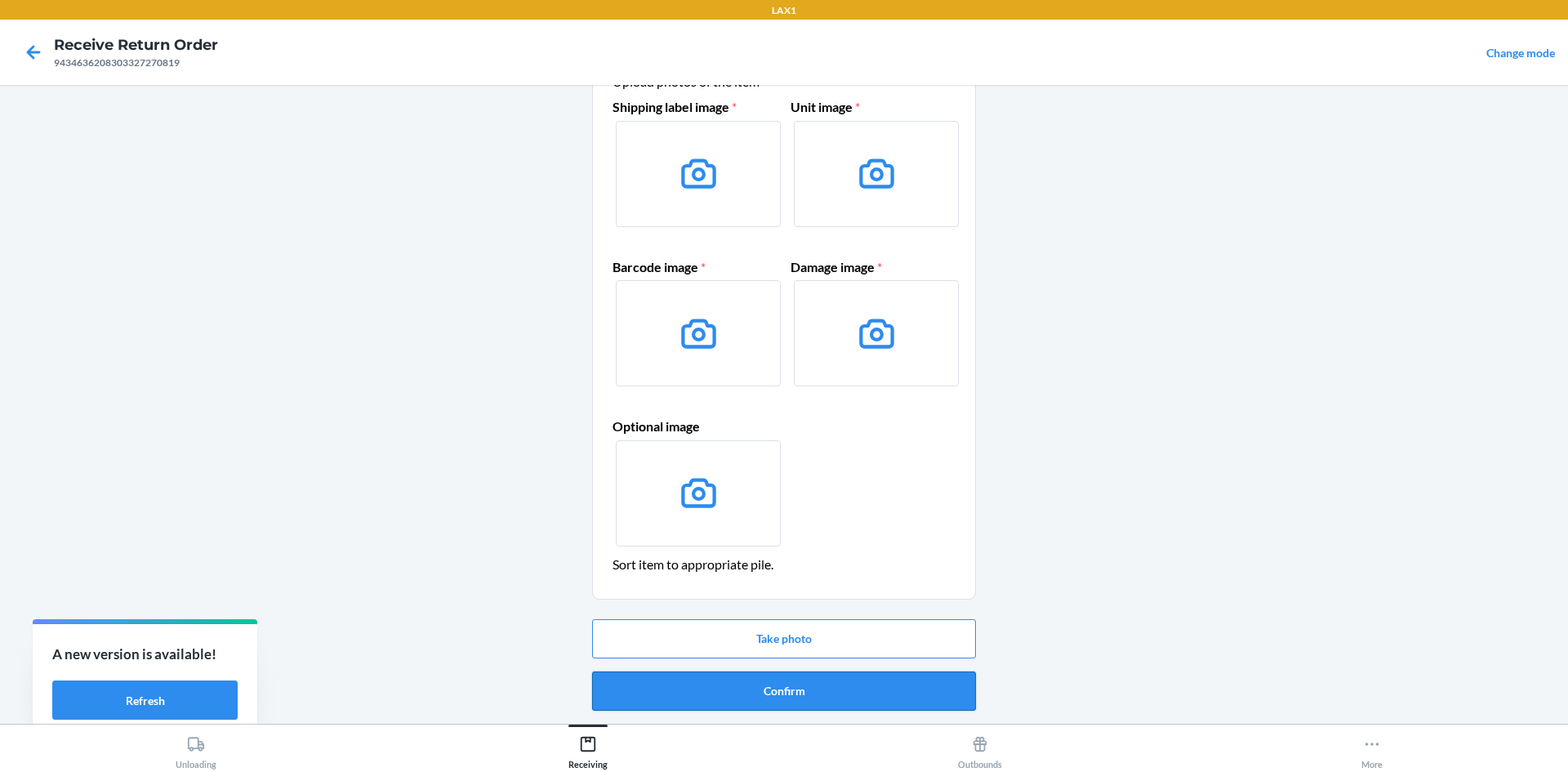
click at [837, 691] on button "Confirm" at bounding box center [784, 691] width 384 height 39
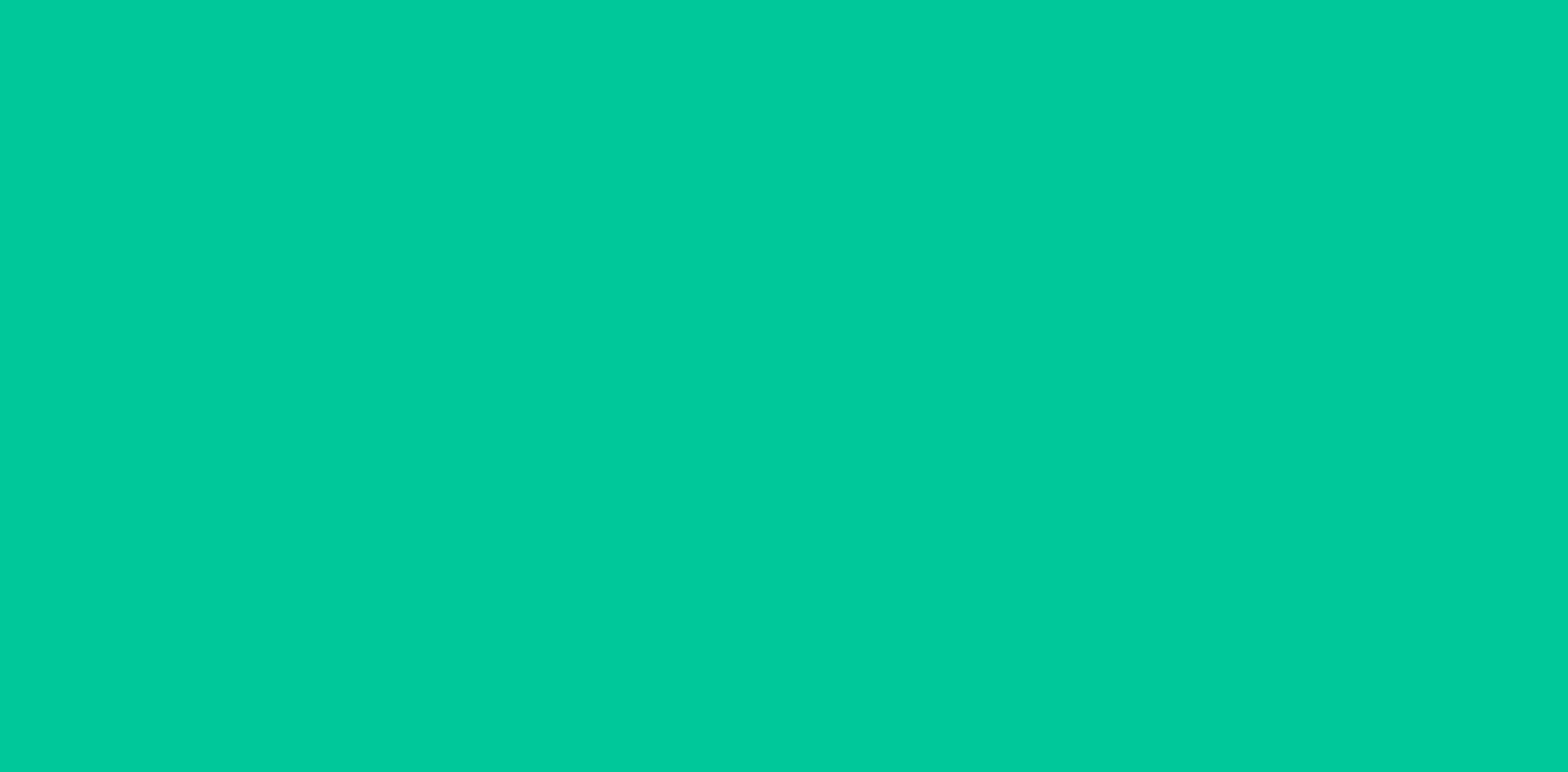
scroll to position [0, 0]
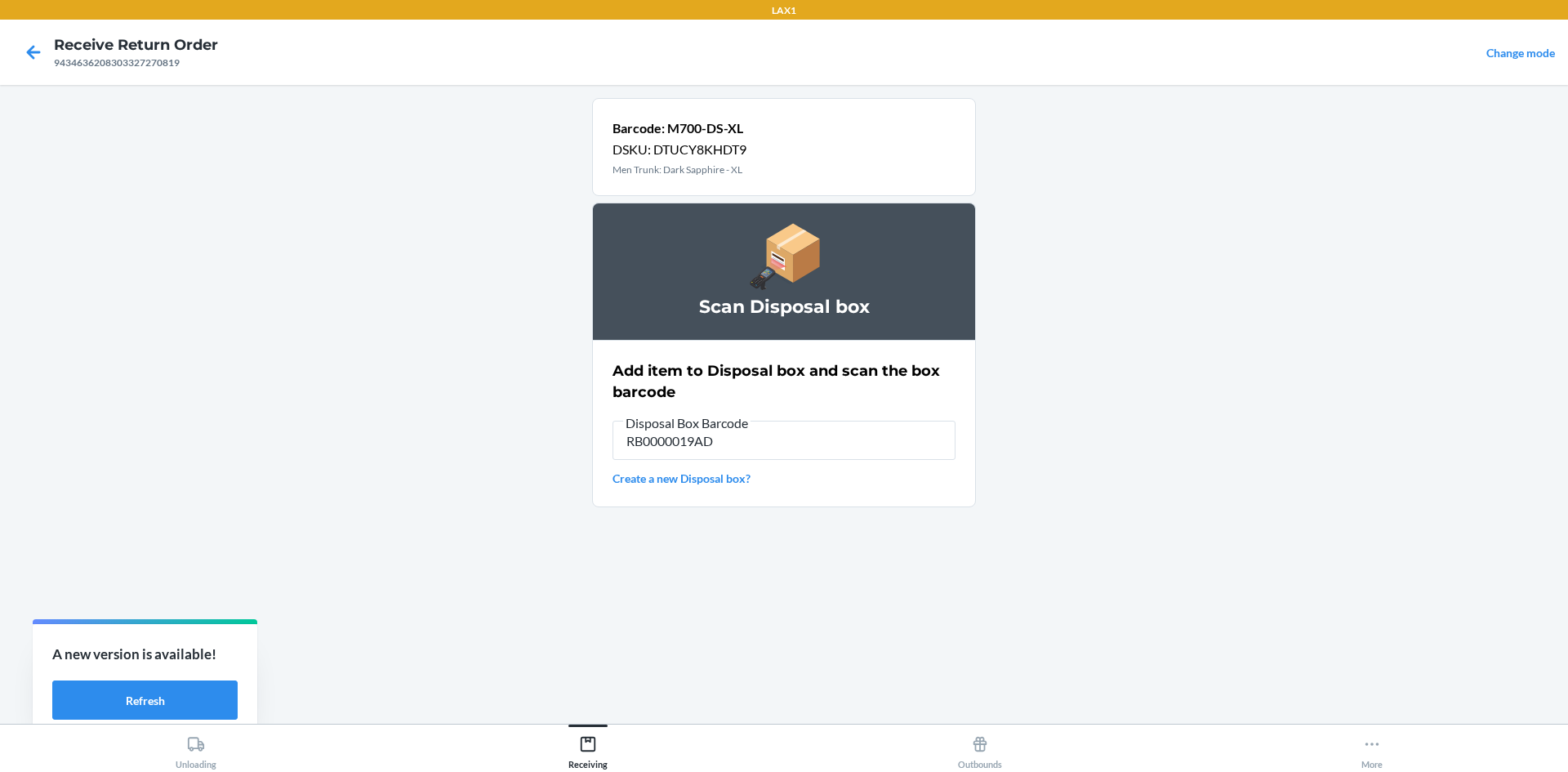
type input "RB0000019AD"
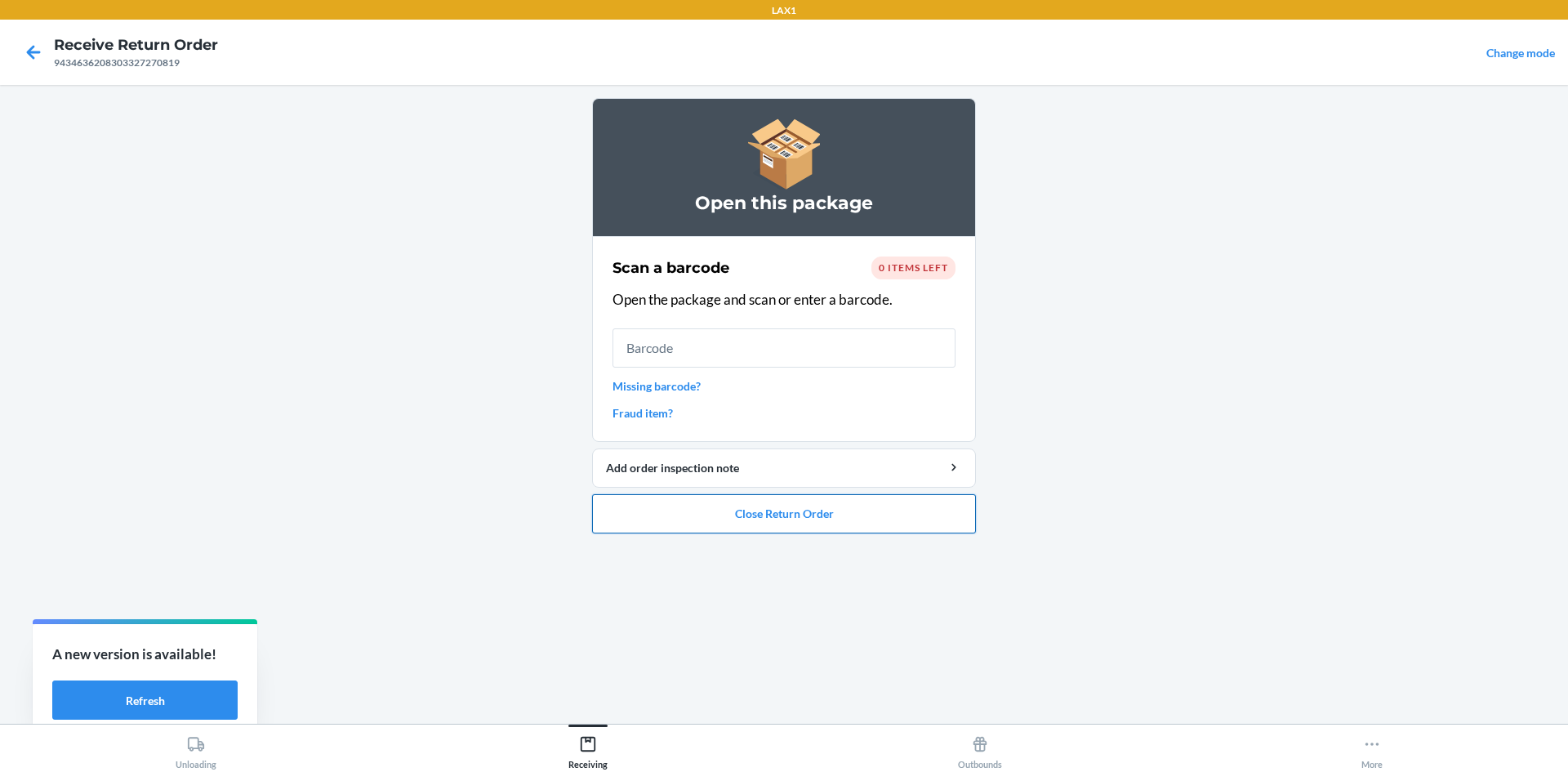
click at [866, 521] on button "Close Return Order" at bounding box center [784, 513] width 384 height 39
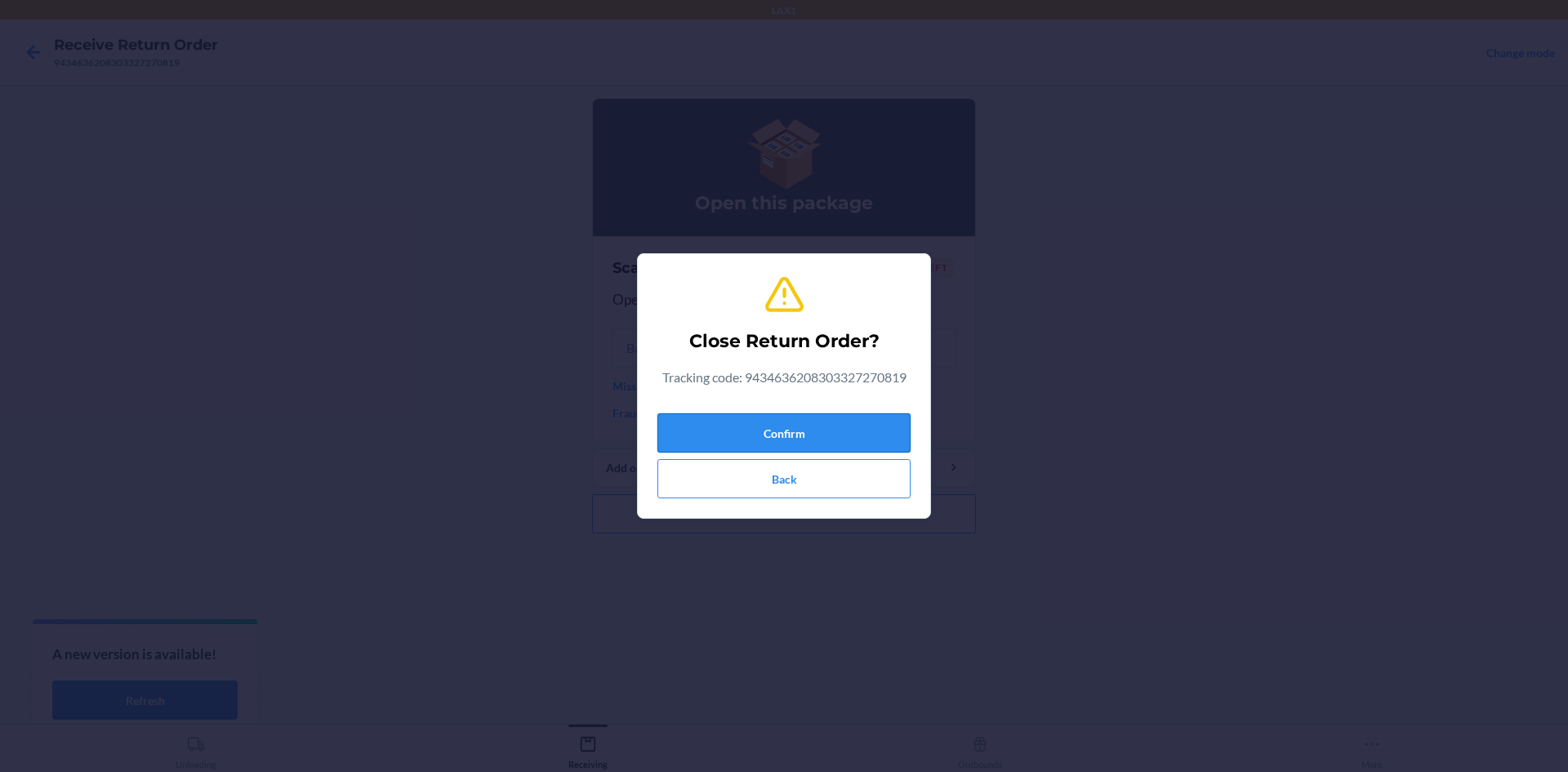
click at [834, 432] on button "Confirm" at bounding box center [783, 433] width 253 height 39
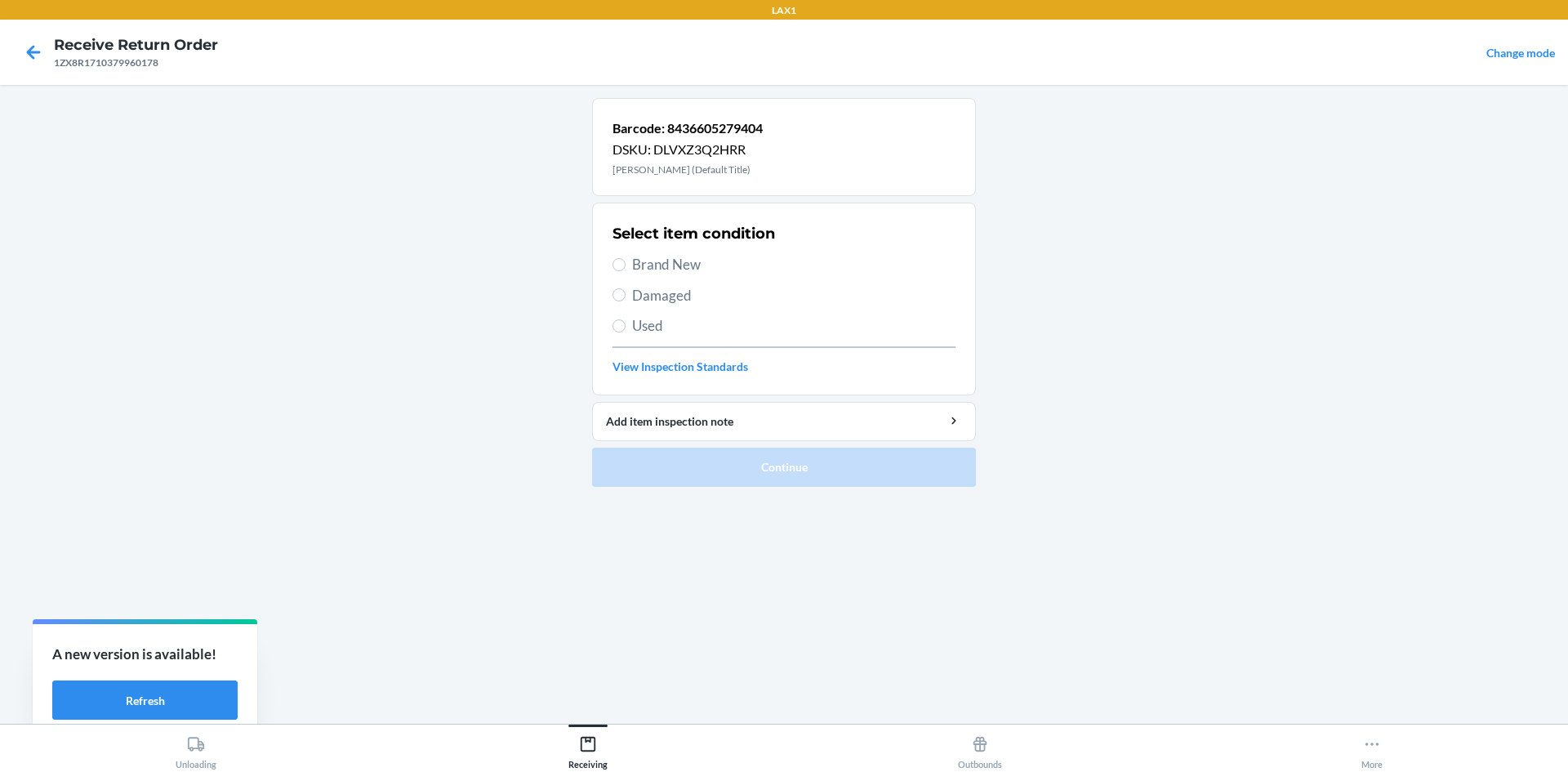
click at [740, 275] on div "Select item condition Brand New Damaged Used View Inspection Standards" at bounding box center [783, 298] width 343 height 161
click at [673, 258] on span "Brand New" at bounding box center [794, 265] width 324 height 21
click at [625, 258] on input "Brand New" at bounding box center [619, 265] width 13 height 13
radio input "true"
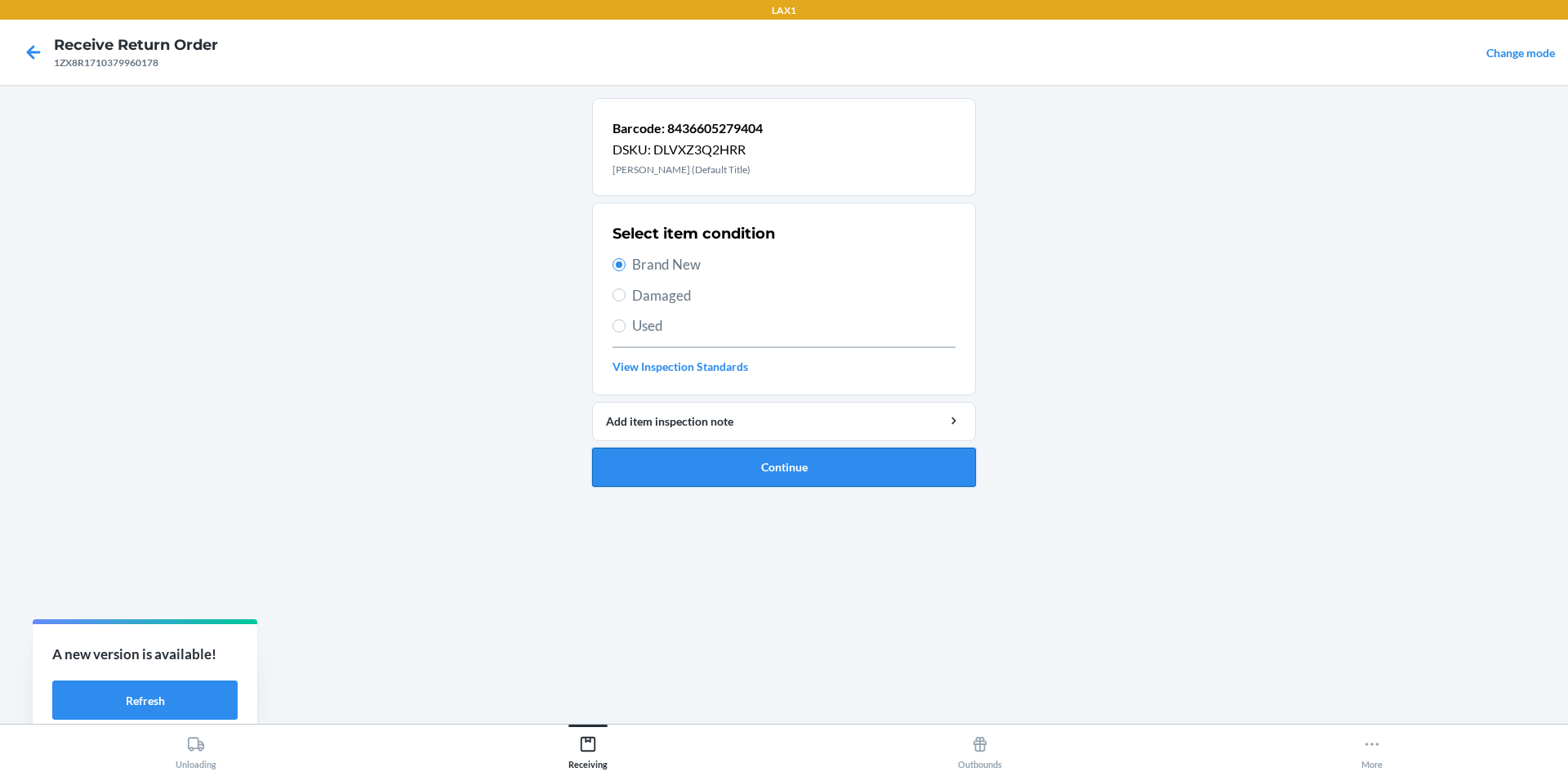
click at [771, 466] on button "Continue" at bounding box center [784, 467] width 384 height 39
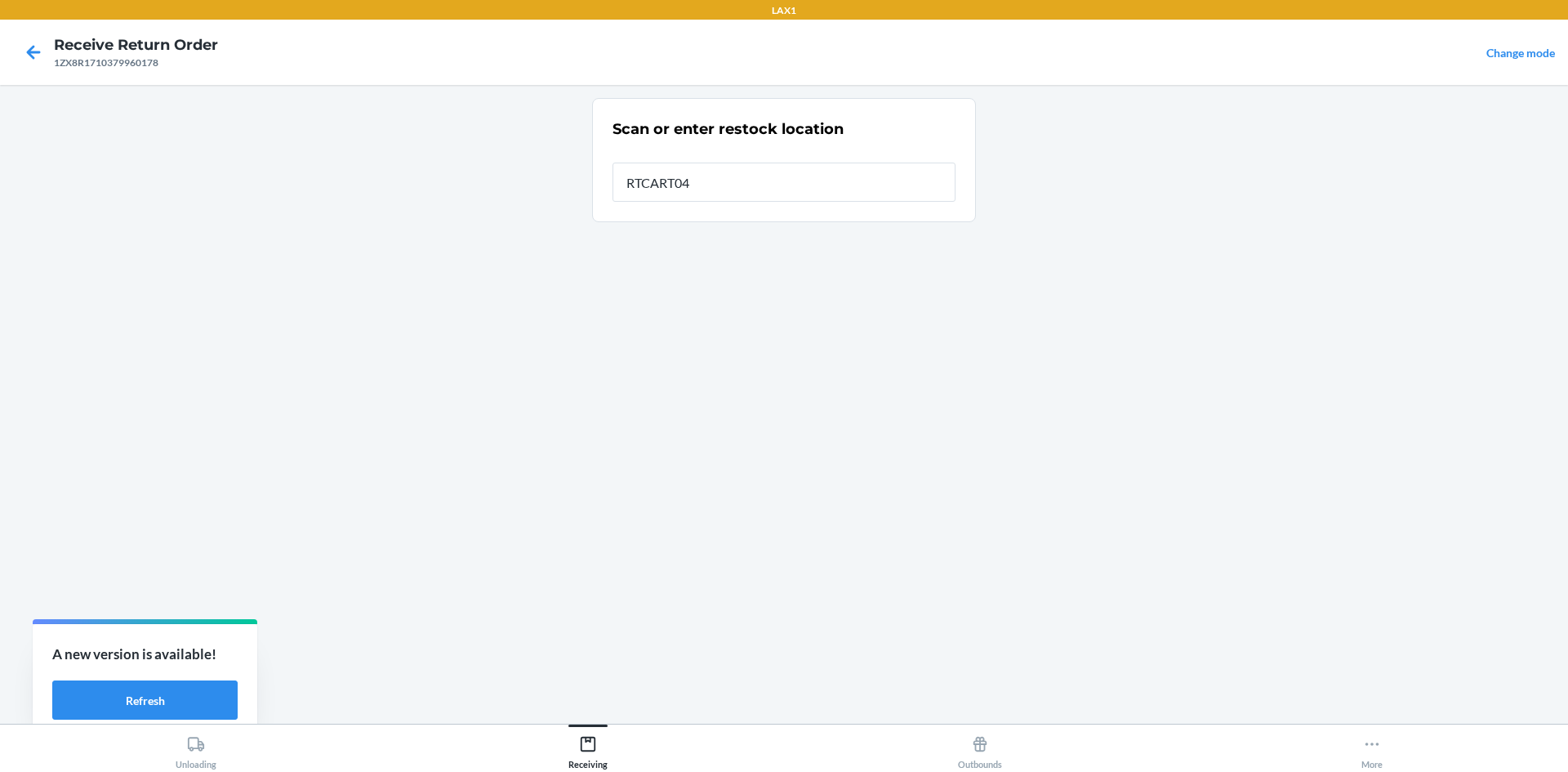
type input "RTCART047"
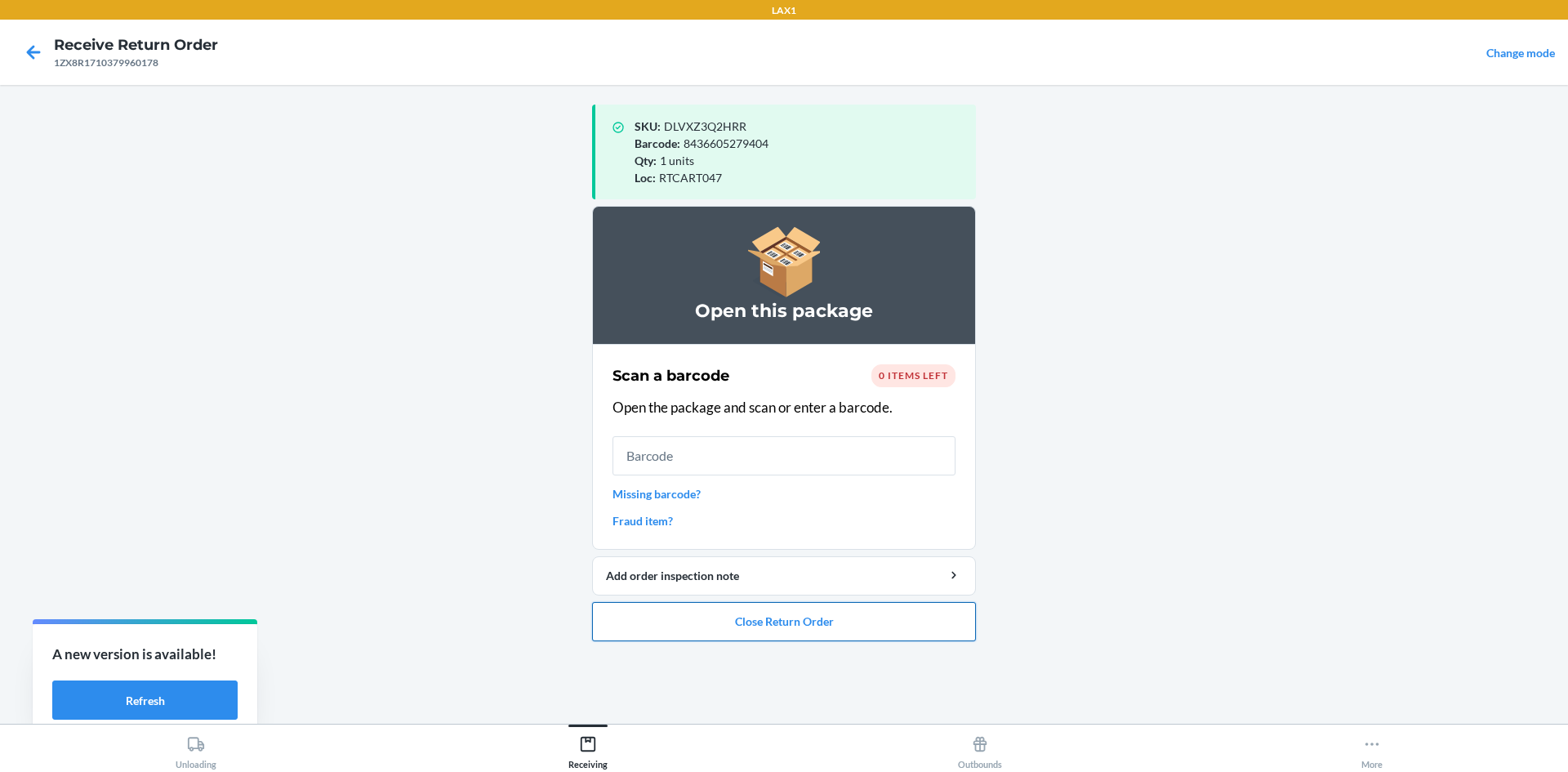
click at [840, 615] on button "Close Return Order" at bounding box center [784, 621] width 384 height 39
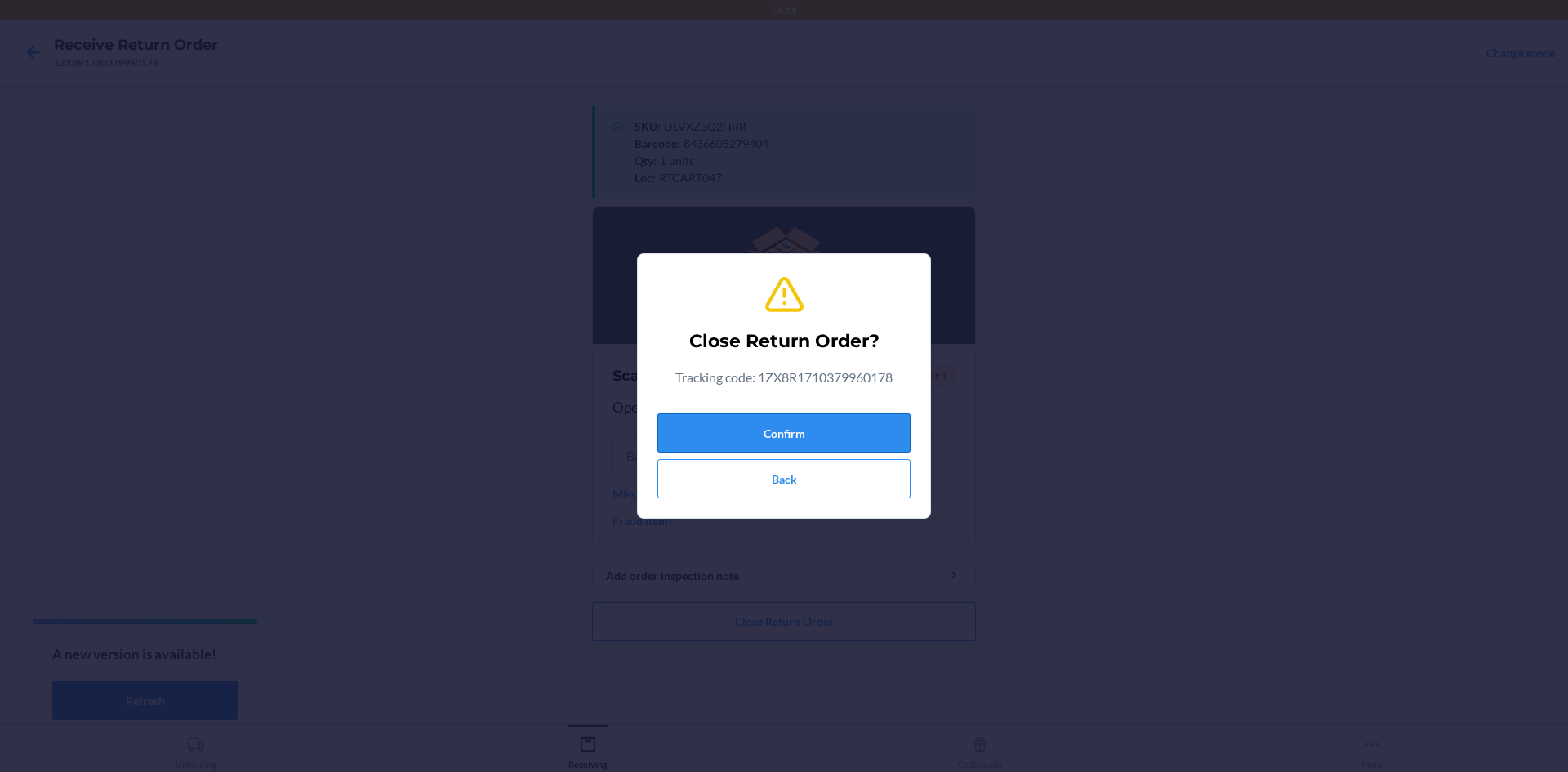
click at [760, 426] on button "Confirm" at bounding box center [783, 433] width 253 height 39
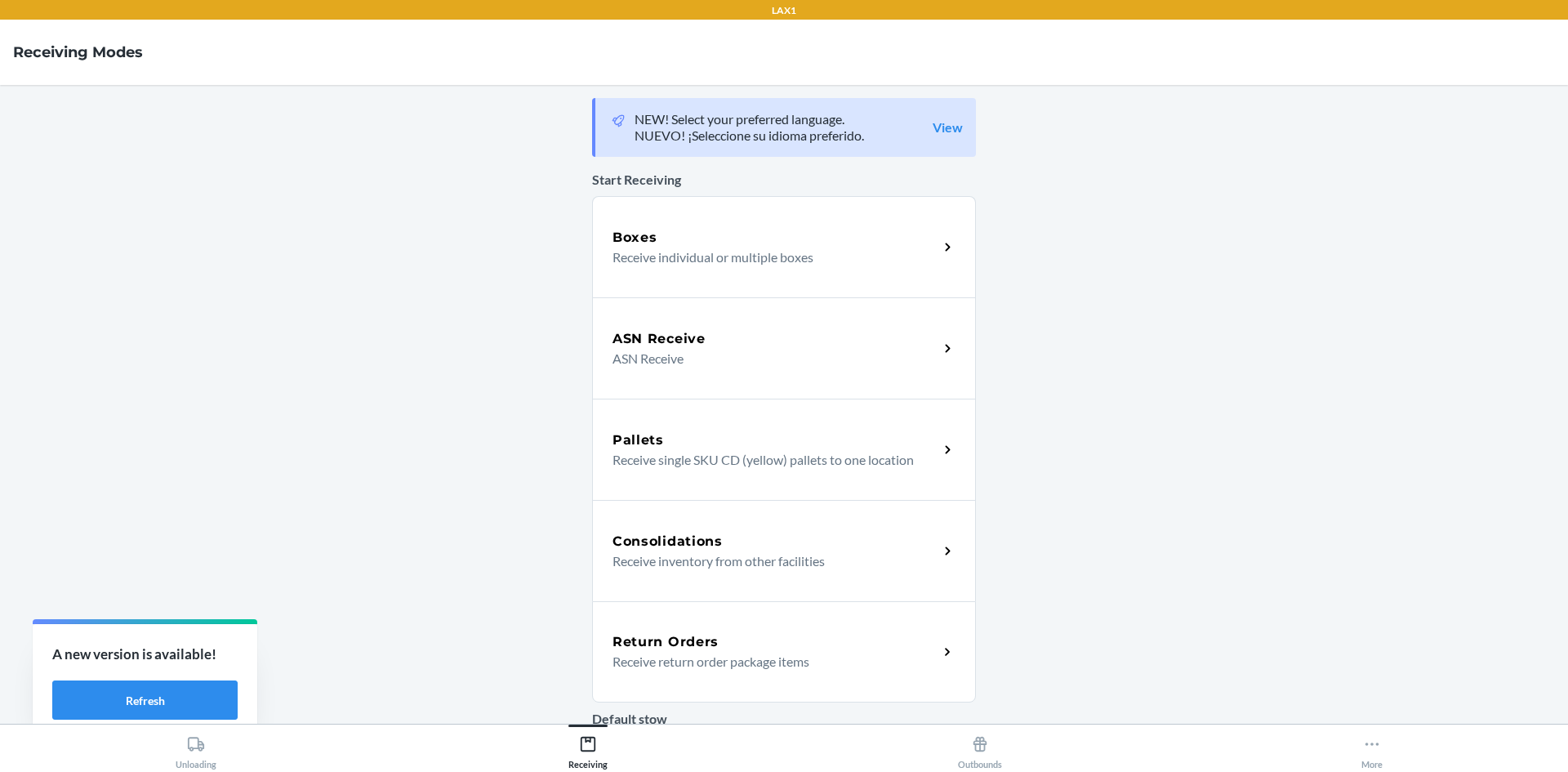
click link "Return Orders Receive return order package items" at bounding box center [784, 652] width 384 height 101
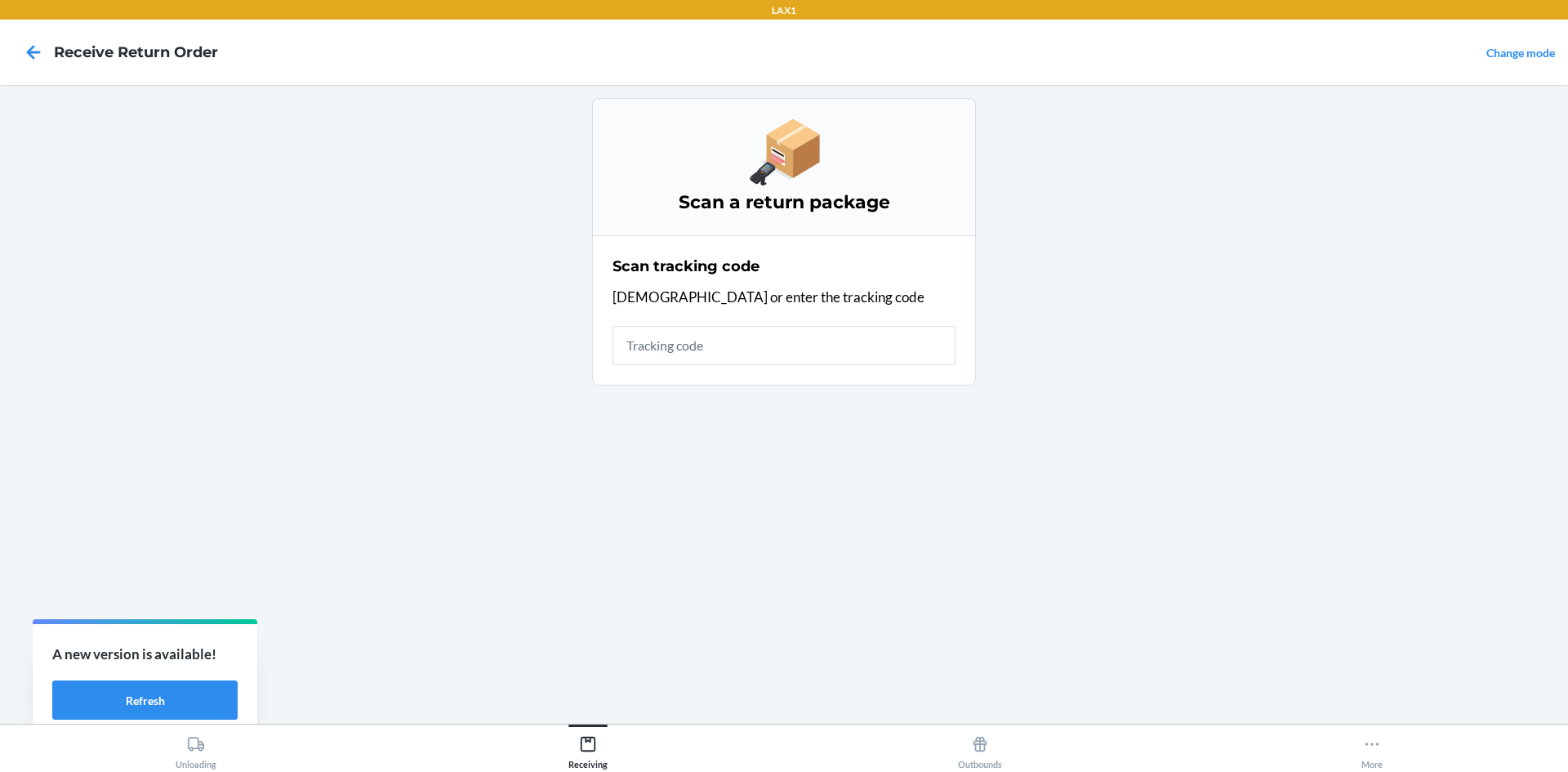
click at [768, 347] on input "text" at bounding box center [783, 345] width 343 height 39
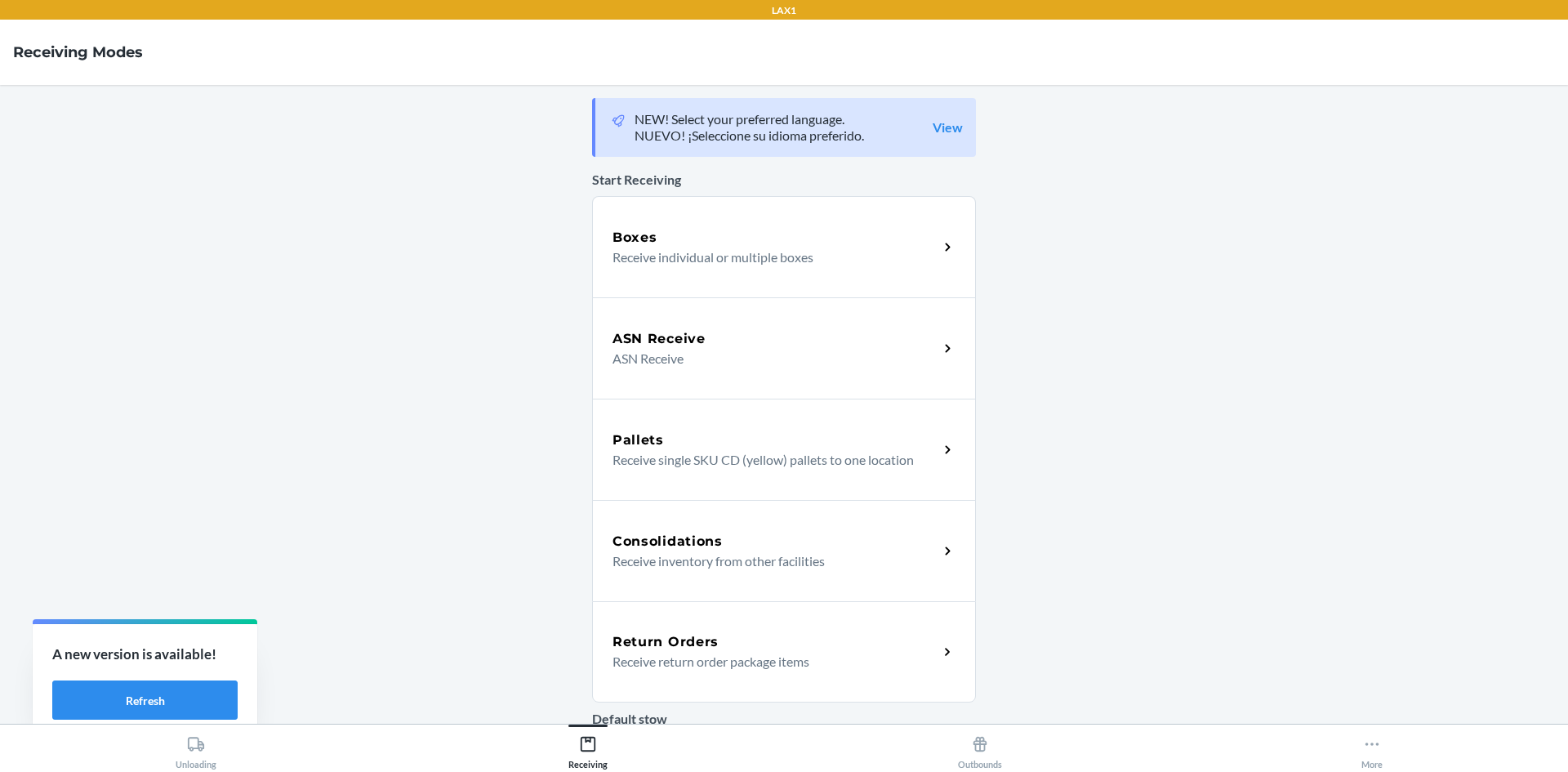
click at [783, 642] on div "Return Orders" at bounding box center [774, 642] width 326 height 20
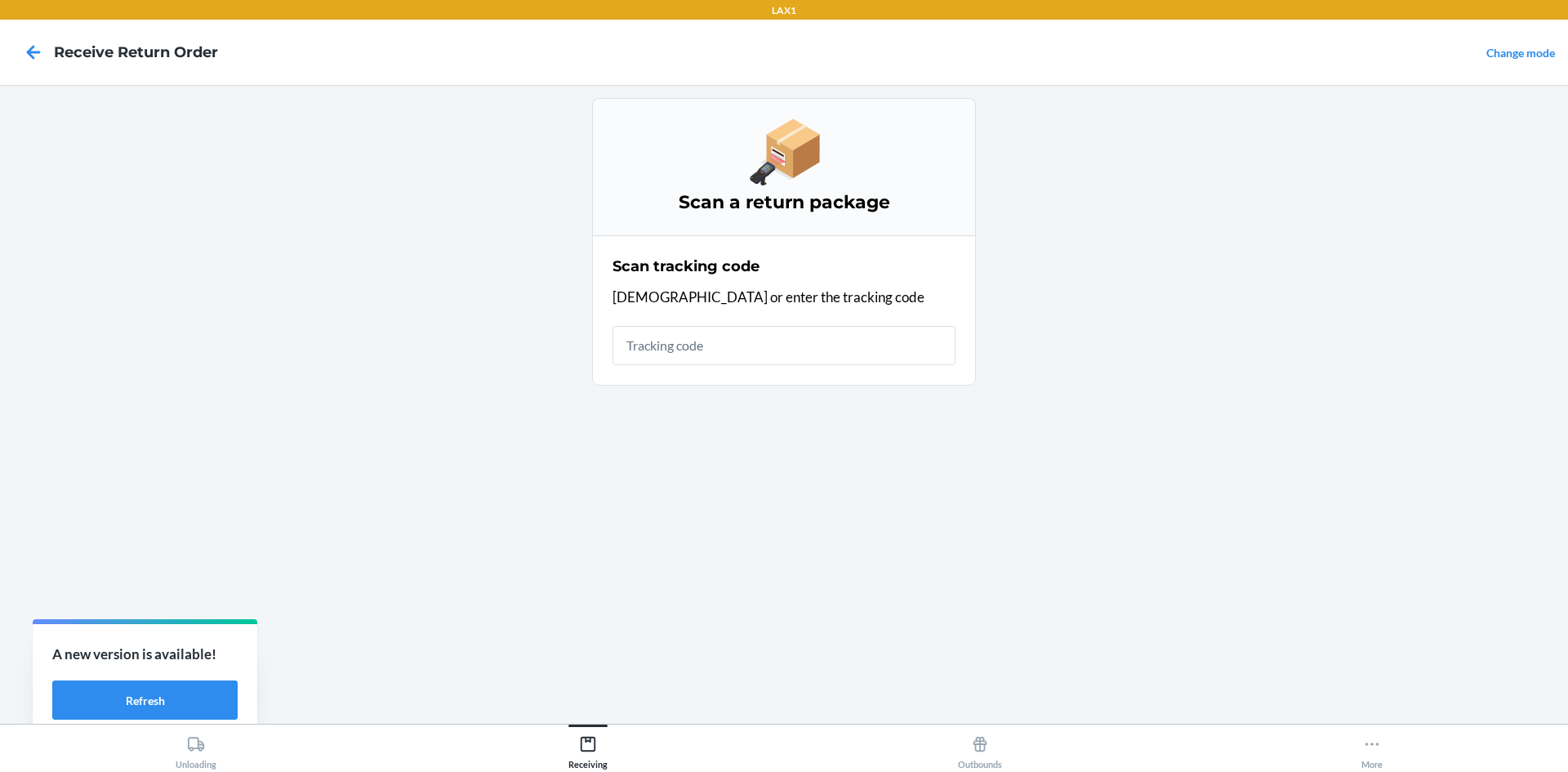
click at [737, 335] on input "text" at bounding box center [783, 345] width 343 height 39
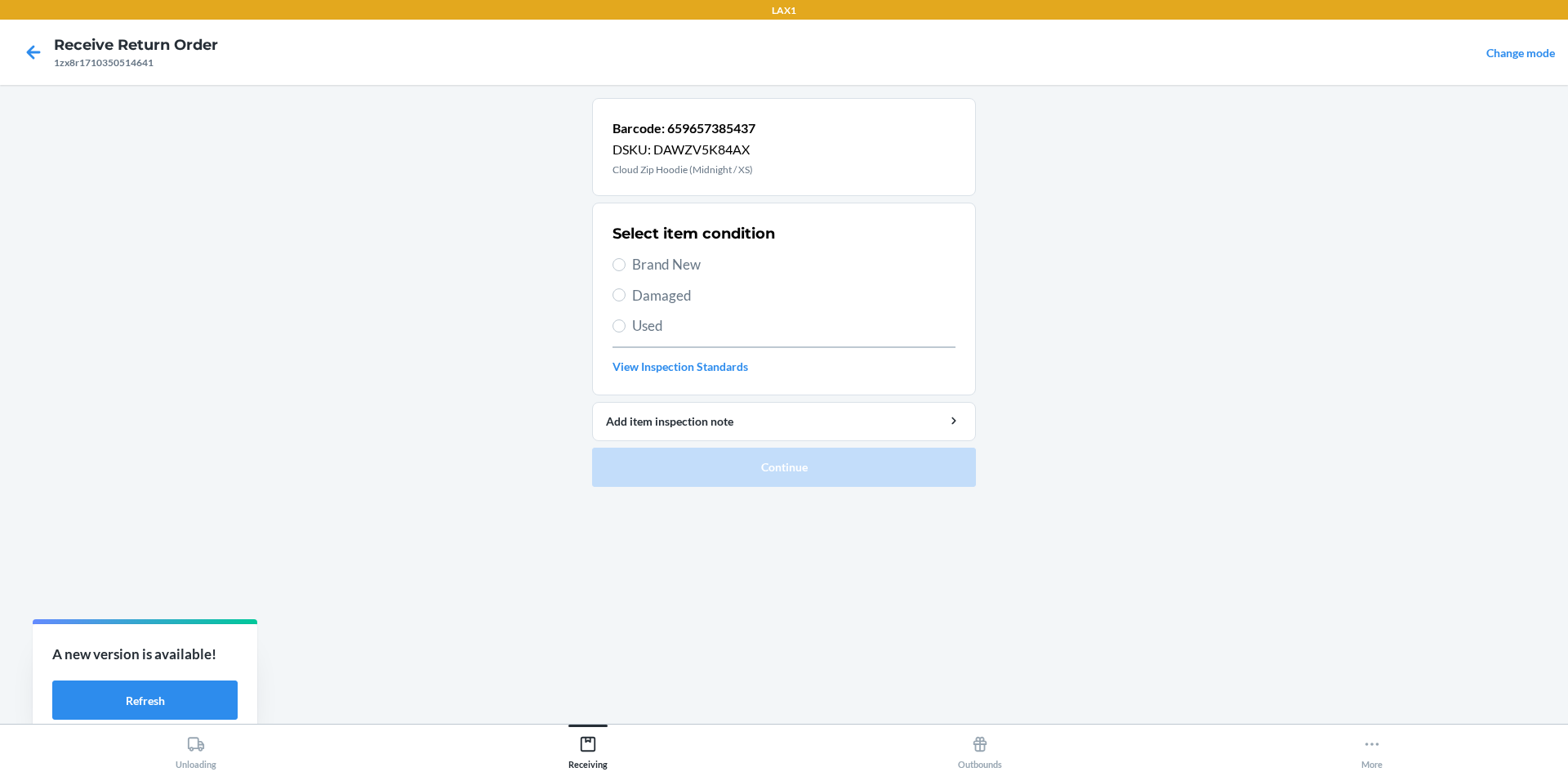
click at [662, 337] on div "Select item condition Brand New Damaged Used View Inspection Standards" at bounding box center [783, 298] width 343 height 161
click at [677, 320] on span "Used" at bounding box center [794, 326] width 324 height 21
click at [625, 320] on input "Used" at bounding box center [619, 326] width 13 height 13
radio input "true"
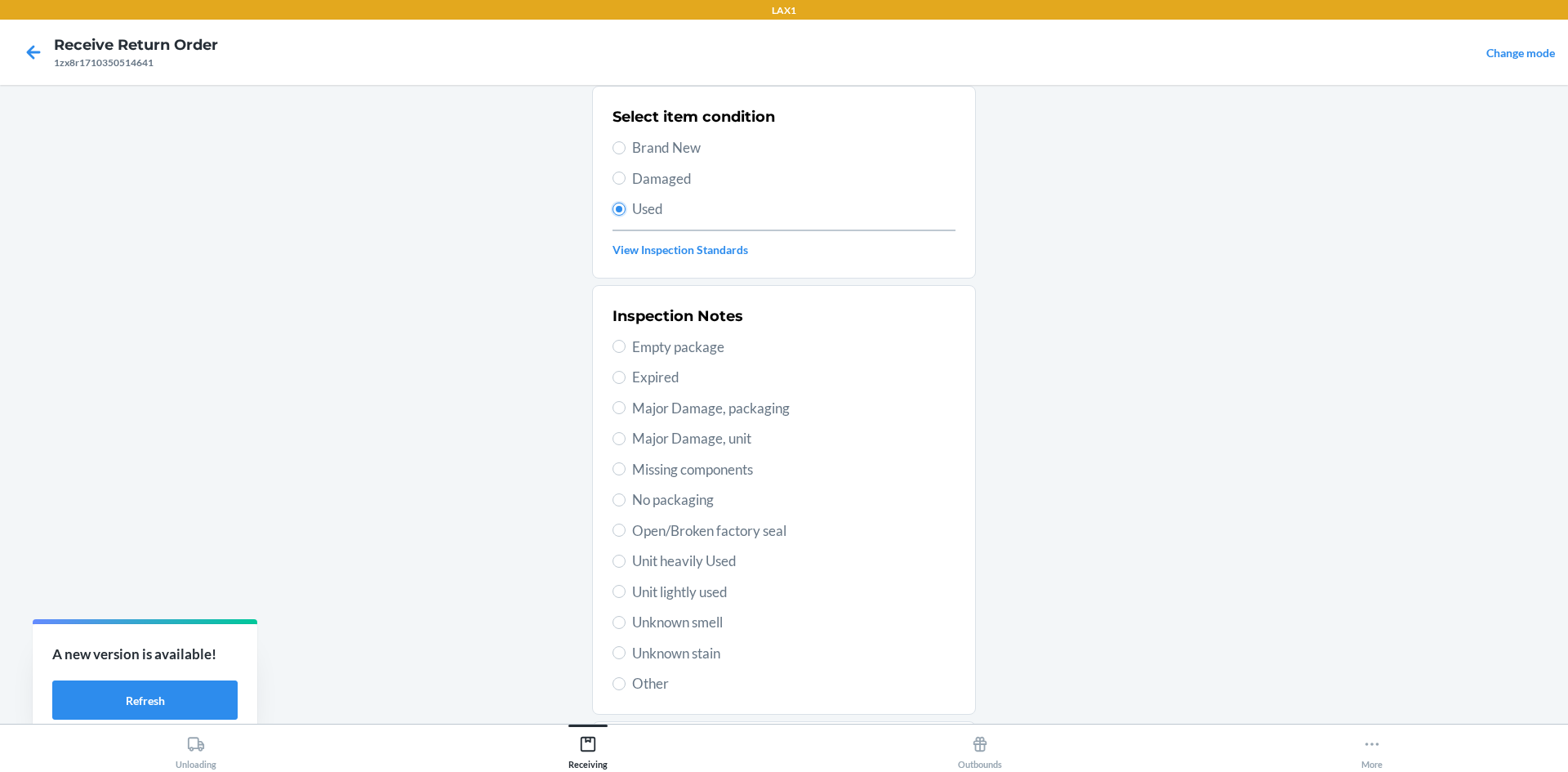
scroll to position [212, 0]
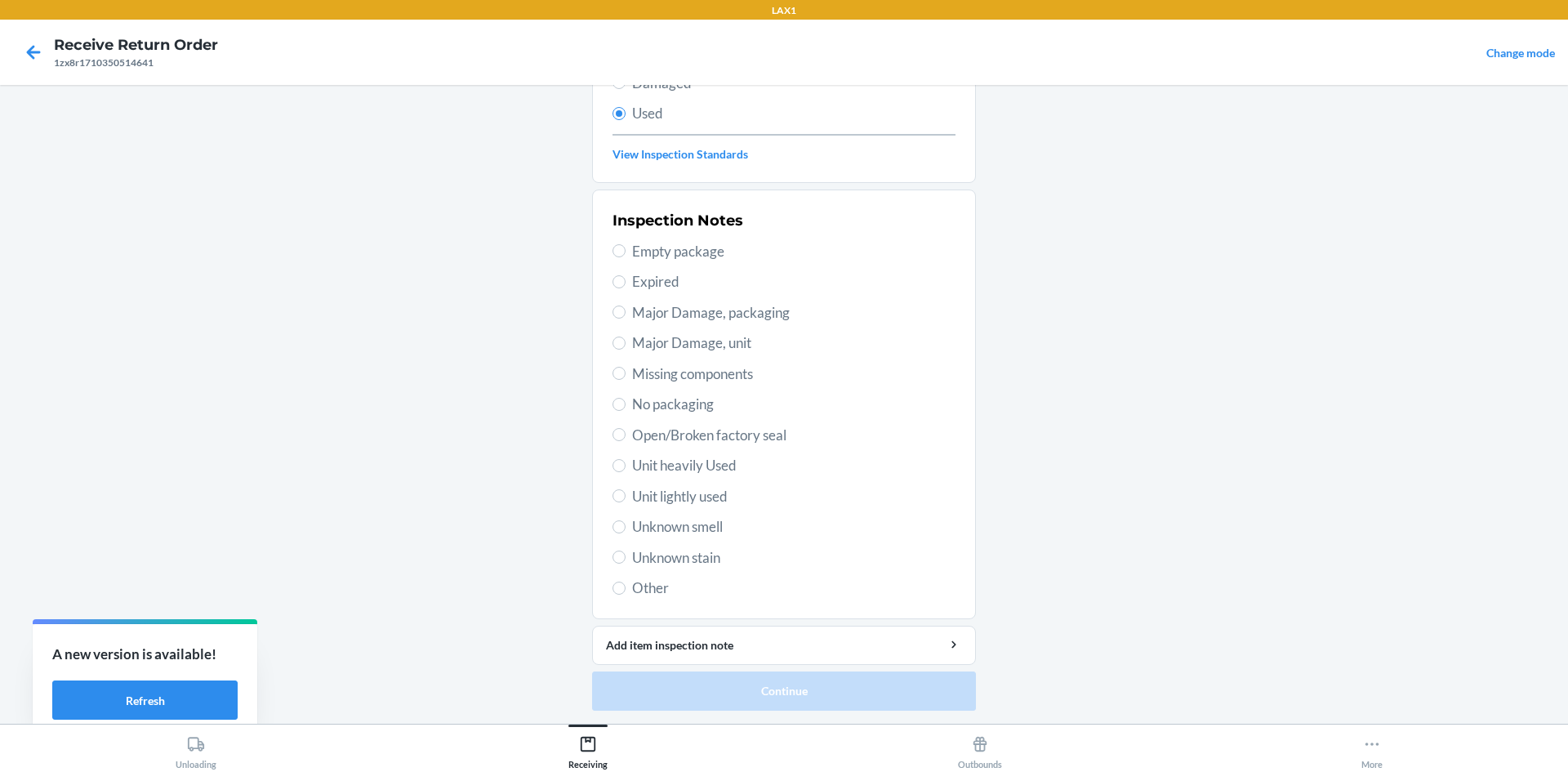
click at [718, 463] on span "Unit heavily Used" at bounding box center [794, 465] width 324 height 21
click at [625, 463] on input "Unit heavily Used" at bounding box center [619, 466] width 13 height 13
radio input "true"
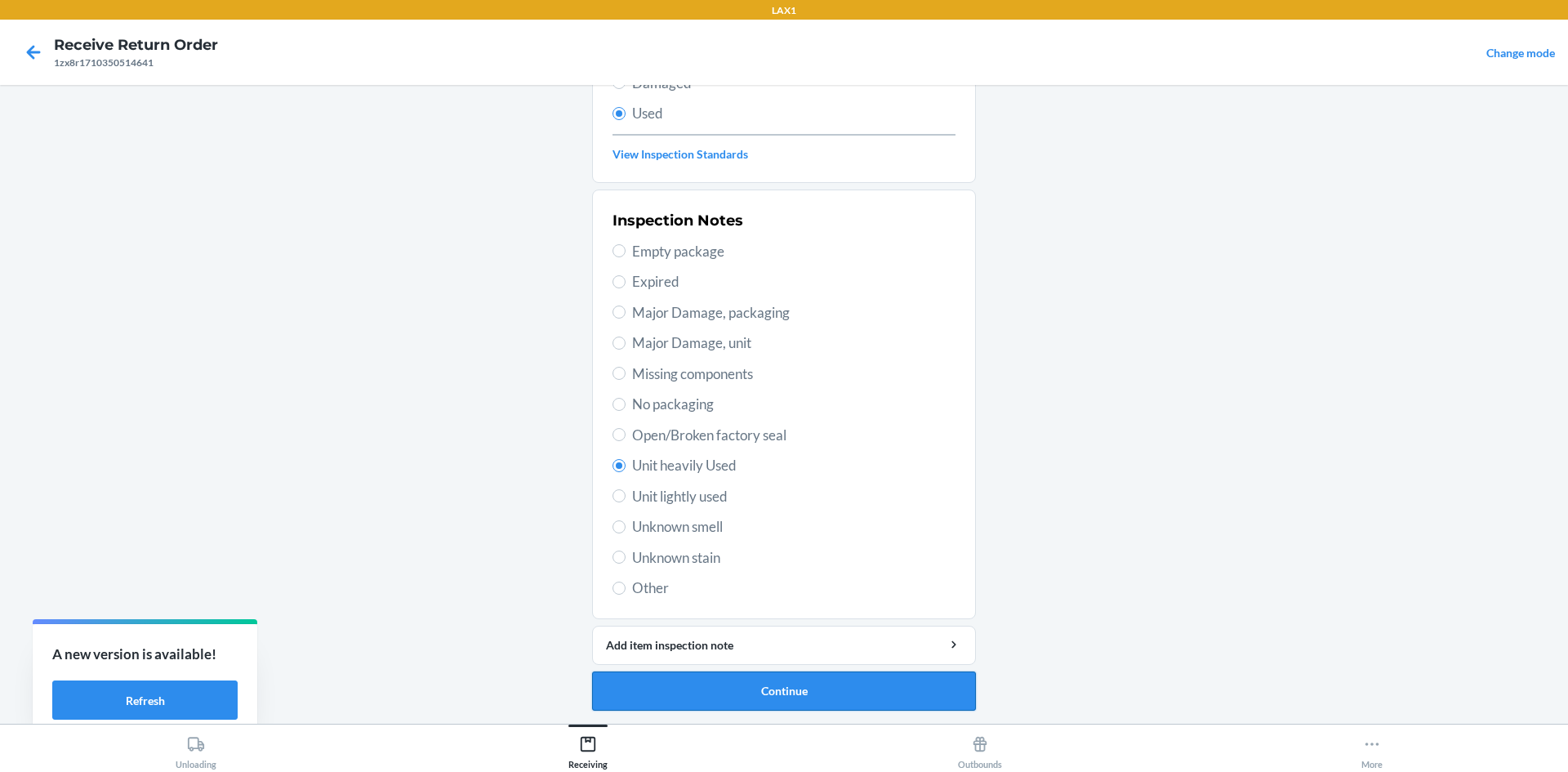
click at [832, 688] on button "Continue" at bounding box center [784, 691] width 384 height 39
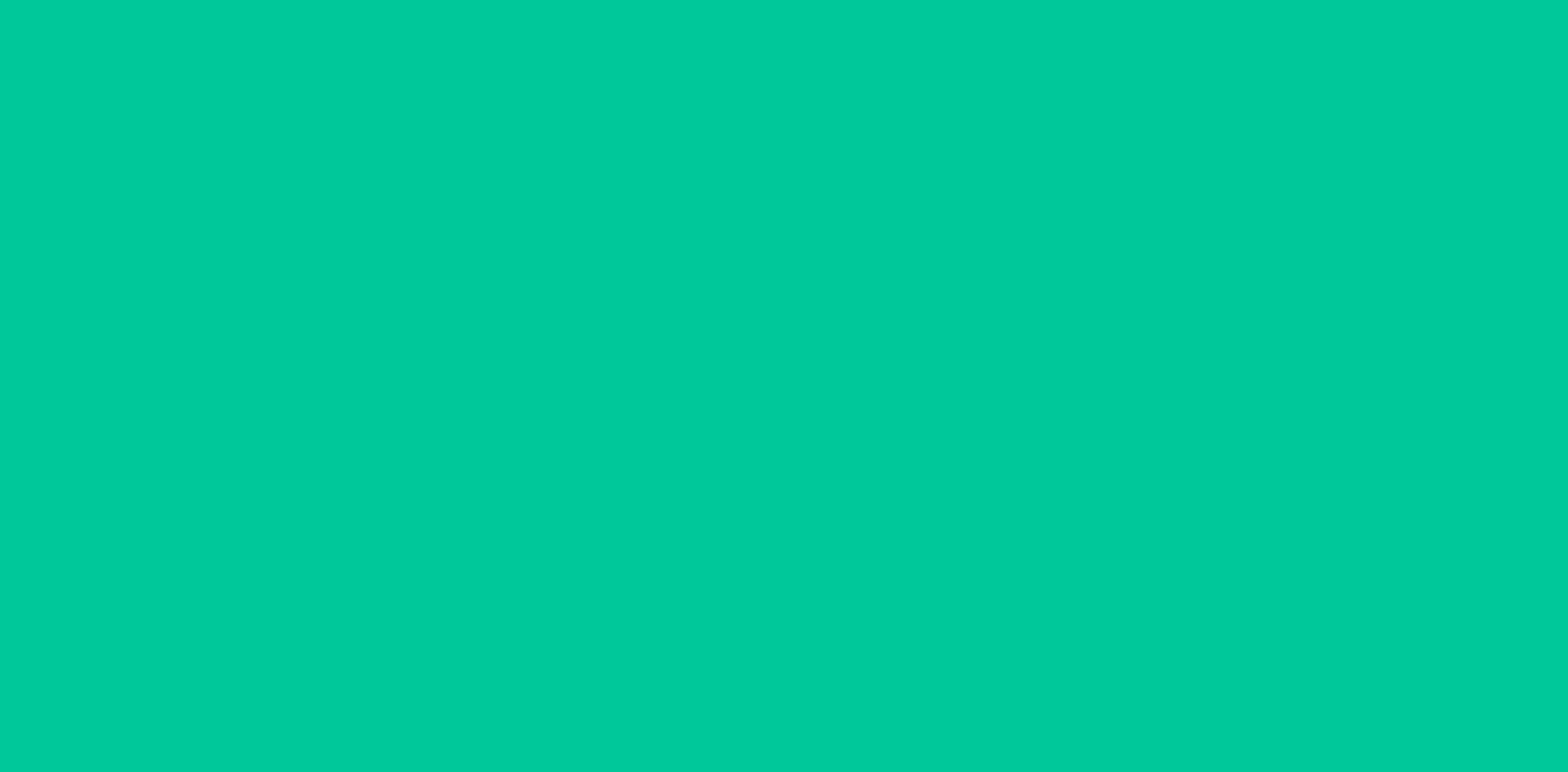
scroll to position [0, 0]
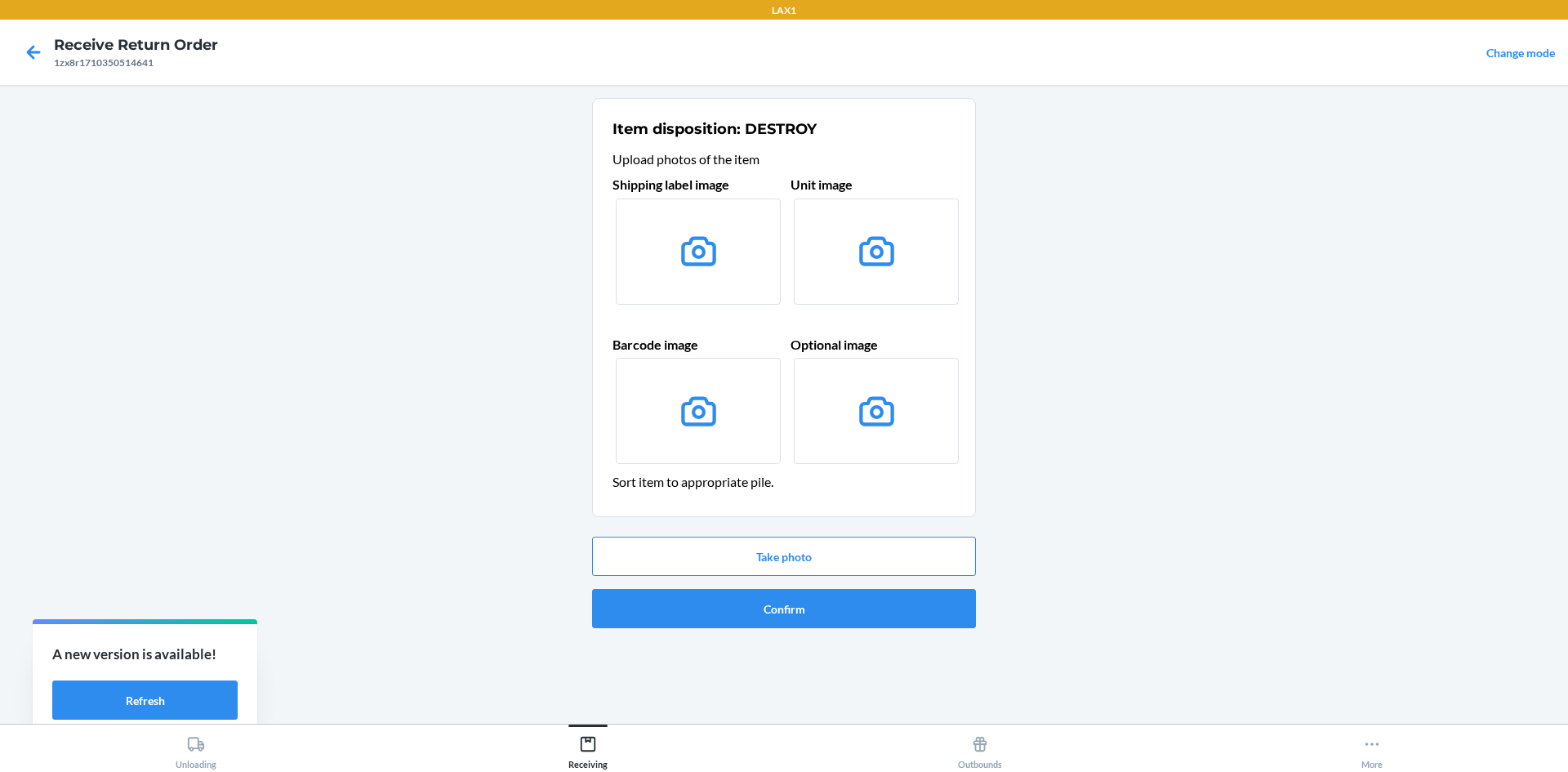
click at [792, 633] on div "Take photo Confirm" at bounding box center [784, 582] width 384 height 104
click at [803, 611] on button "Confirm" at bounding box center [784, 609] width 384 height 39
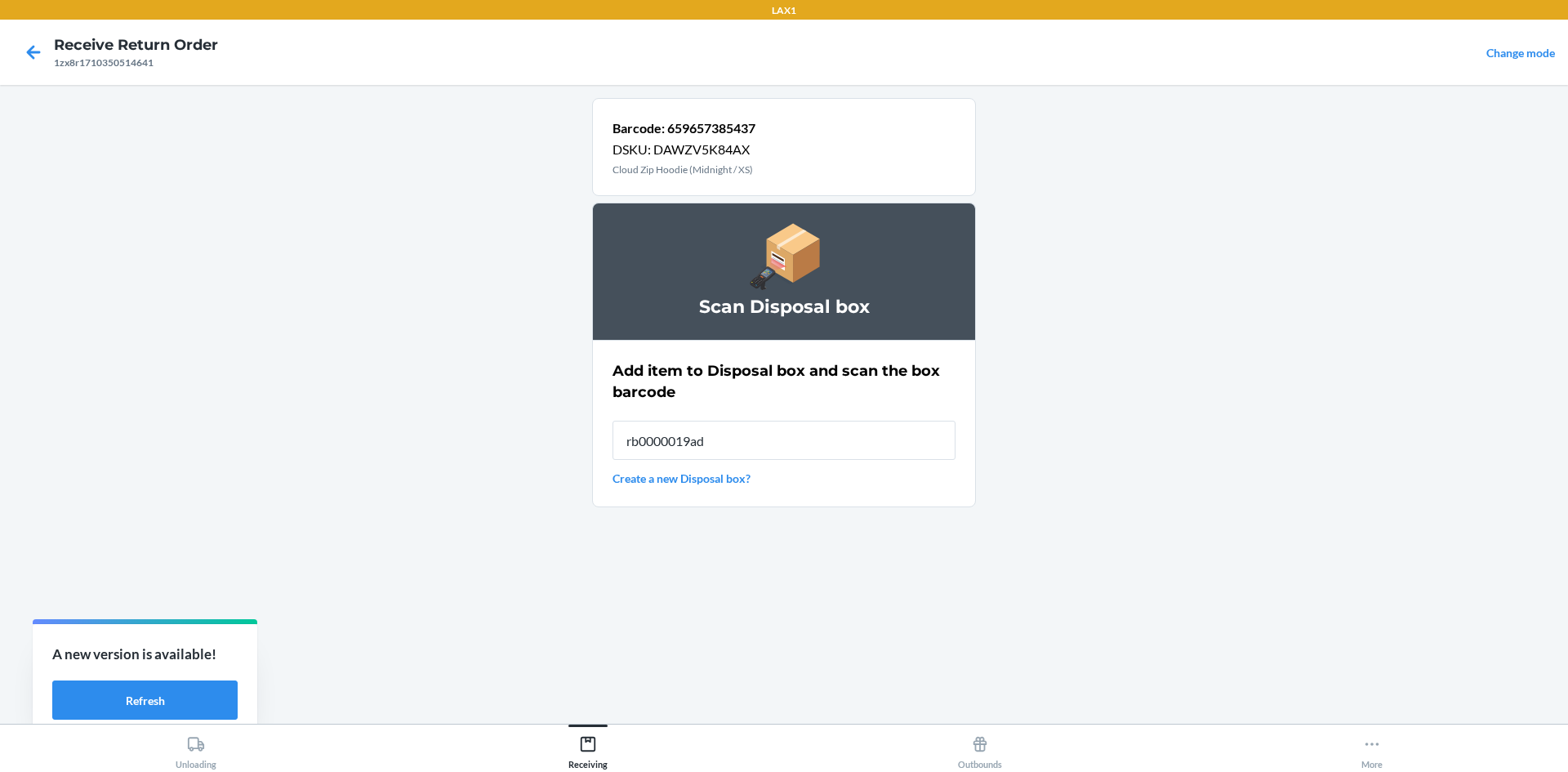
type input "rb0000019ad"
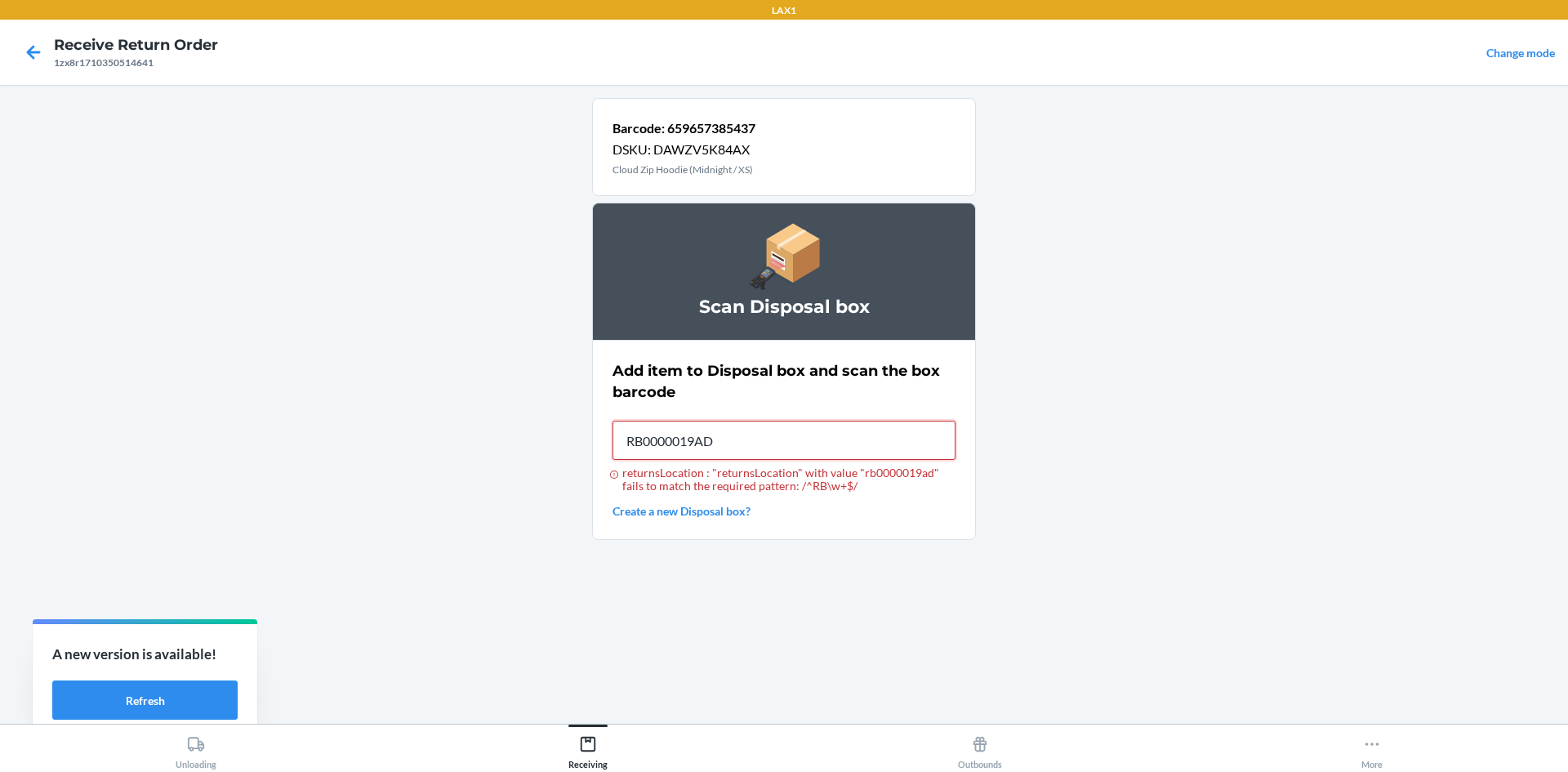
type input "RB0000019AD"
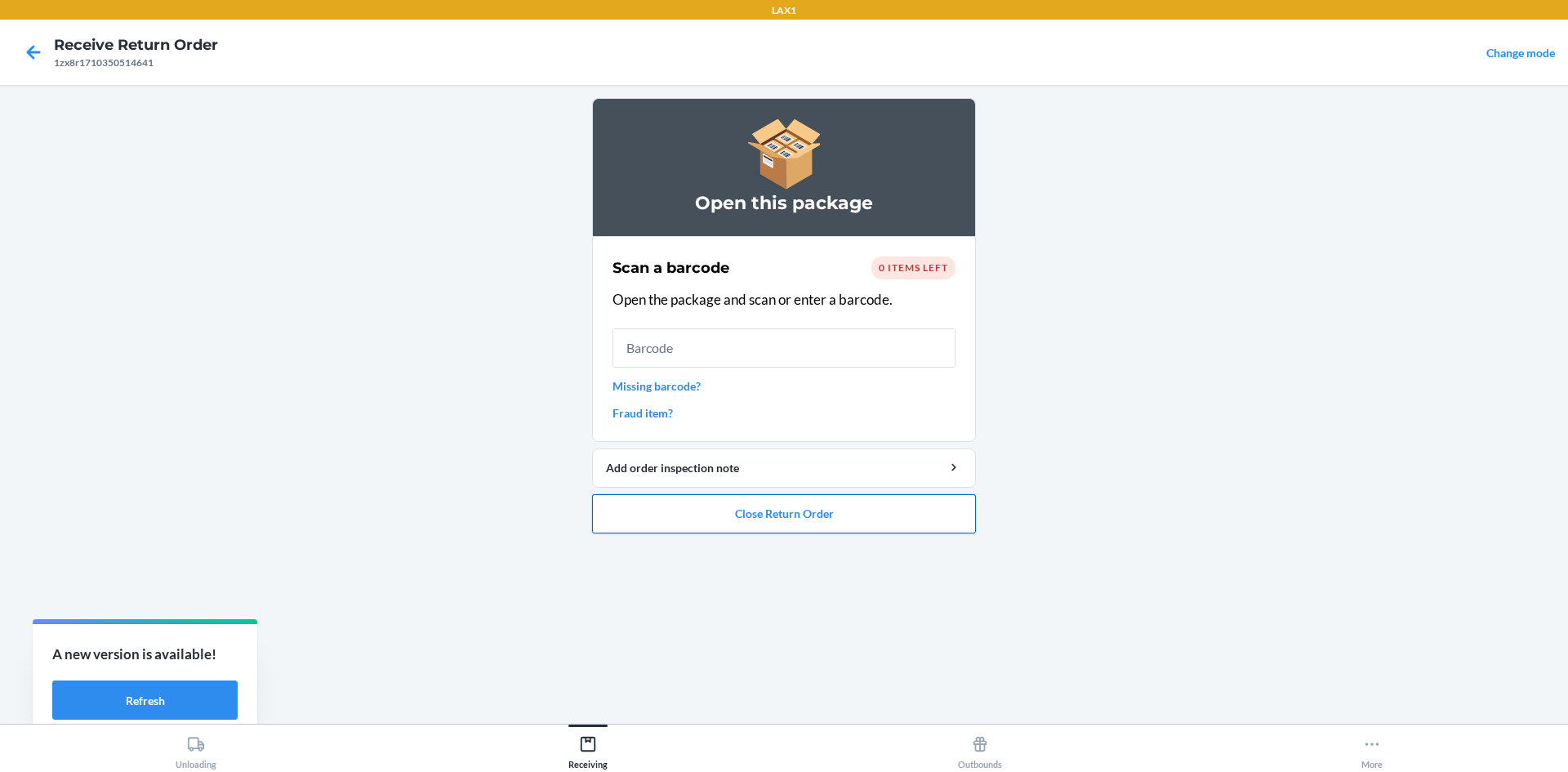
click at [892, 523] on button "Close Return Order" at bounding box center [784, 513] width 384 height 39
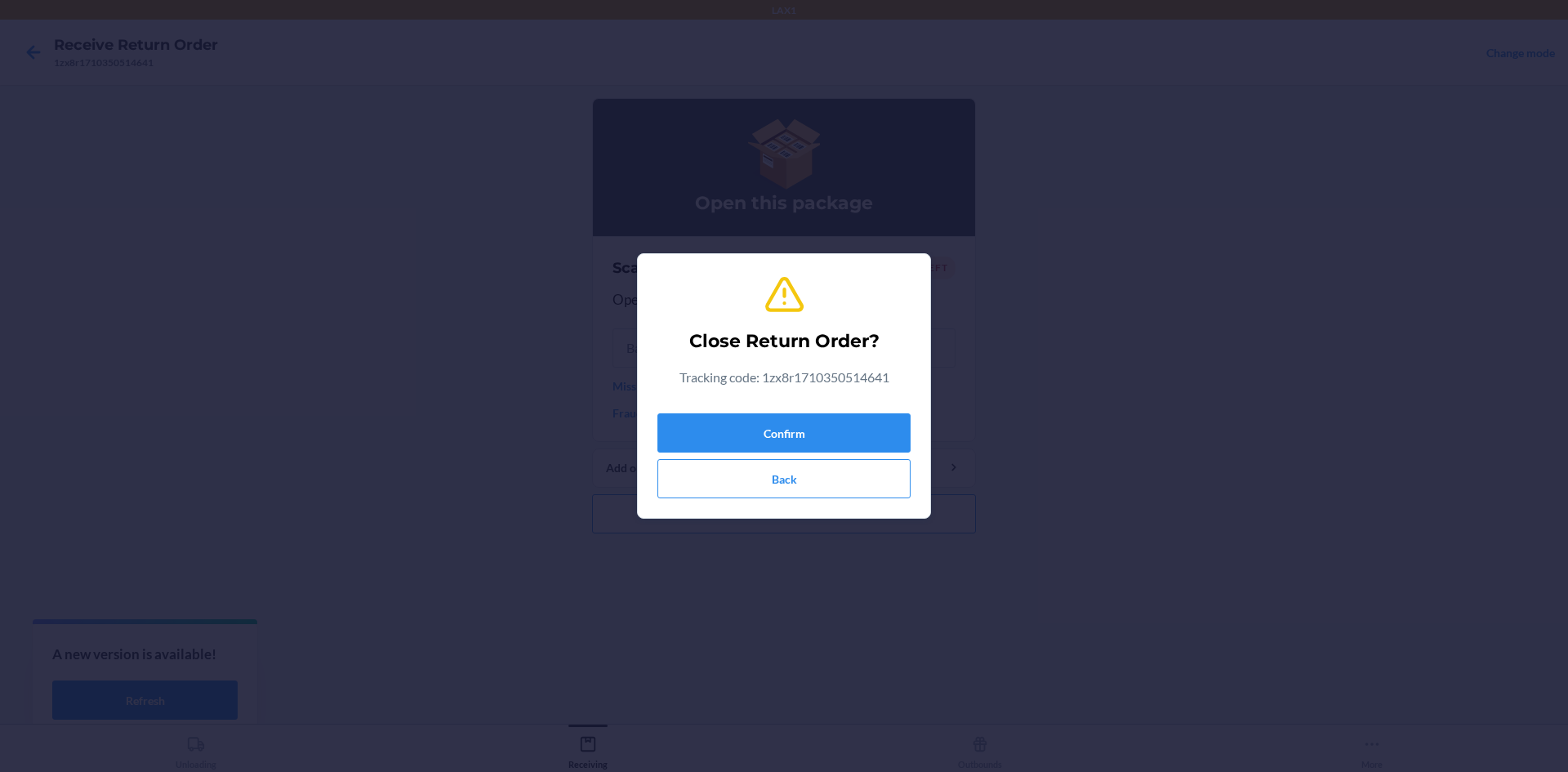
drag, startPoint x: 858, startPoint y: 412, endPoint x: 860, endPoint y: 424, distance: 12.2
click at [858, 414] on div "Confirm Back" at bounding box center [783, 453] width 253 height 92
click at [860, 425] on button "Confirm" at bounding box center [783, 433] width 253 height 39
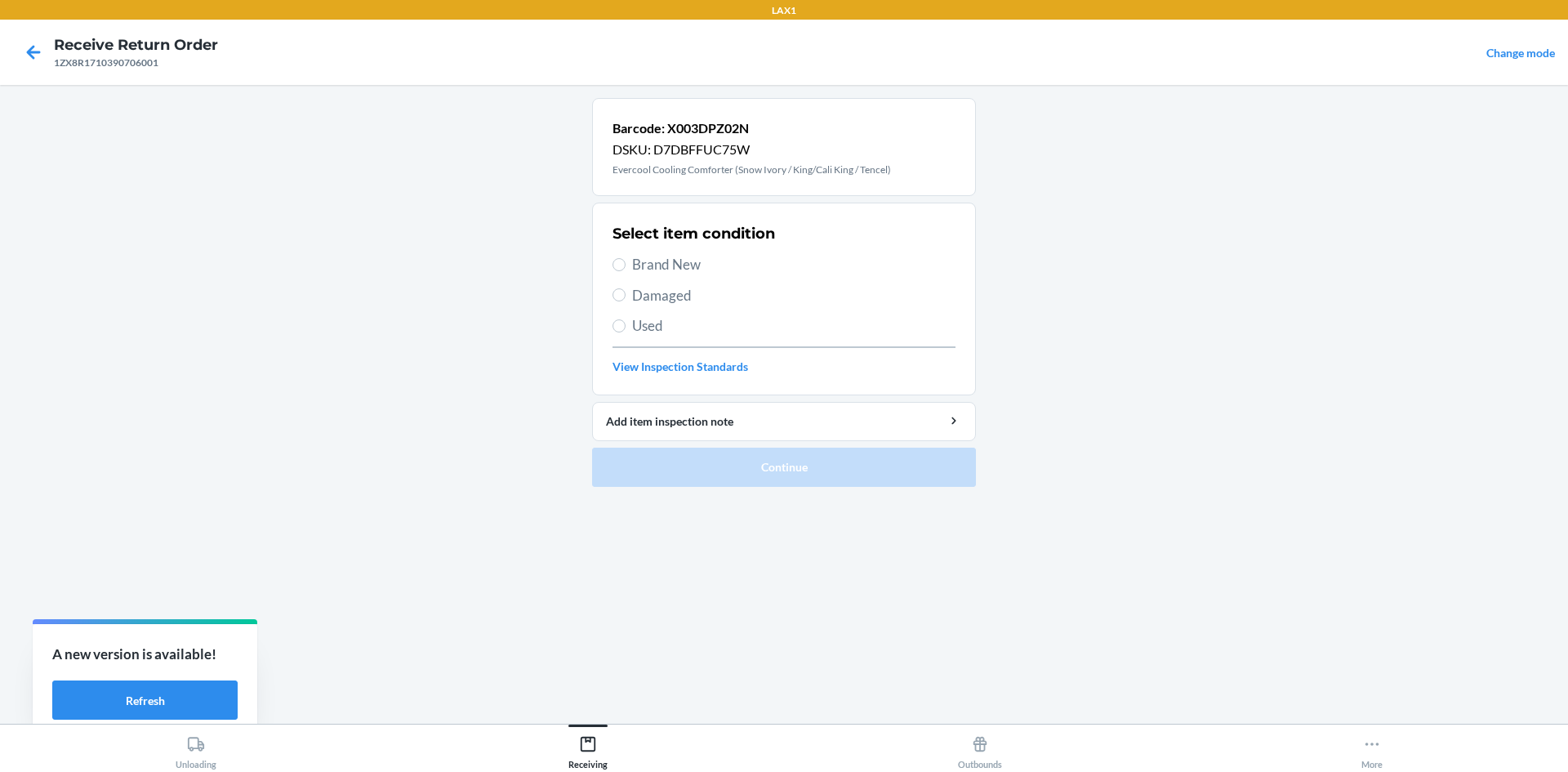
click at [692, 258] on span "Brand New" at bounding box center [794, 265] width 324 height 21
click at [625, 258] on input "Brand New" at bounding box center [619, 265] width 13 height 13
radio input "true"
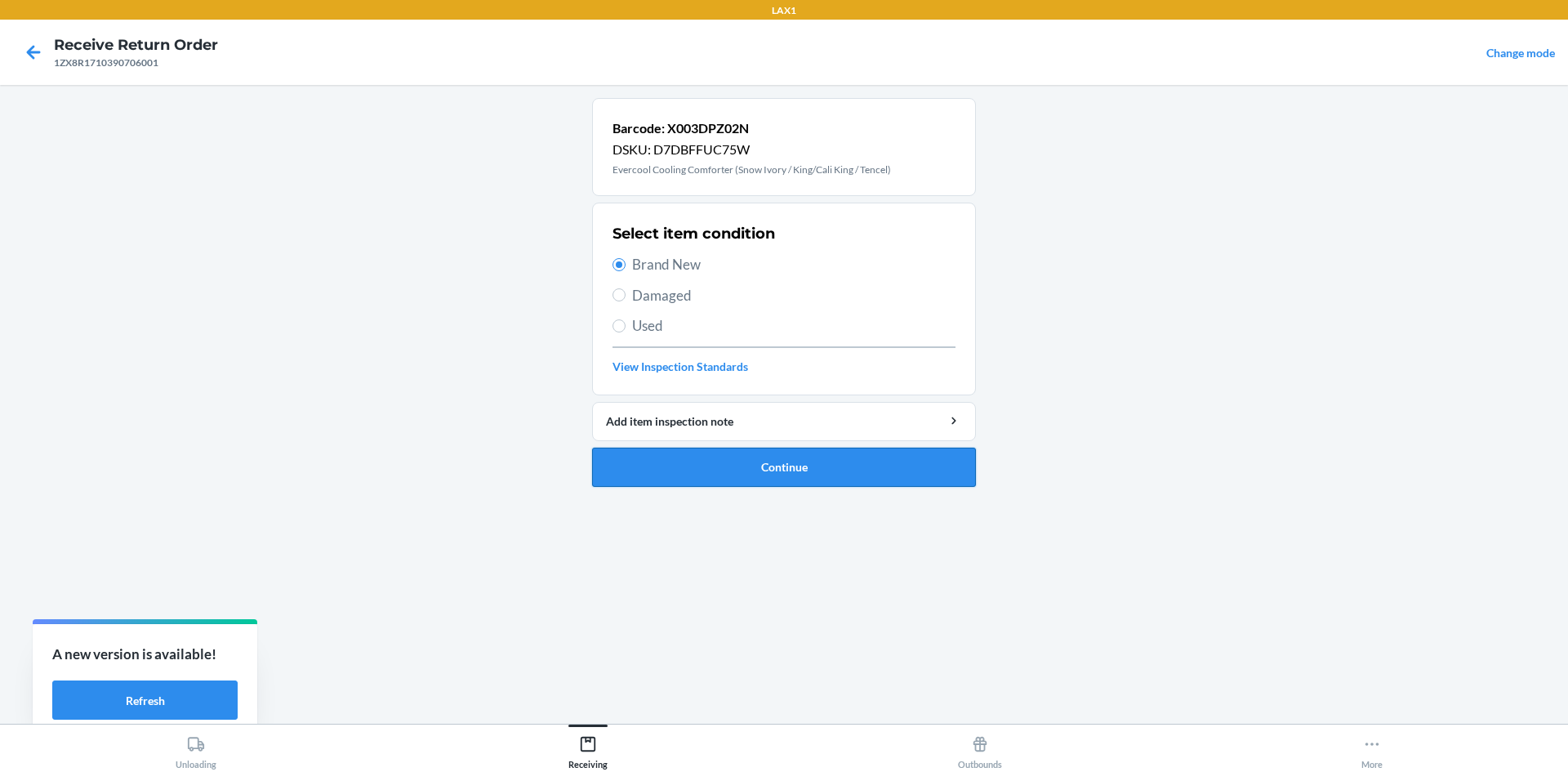
click at [710, 461] on button "Continue" at bounding box center [784, 467] width 384 height 39
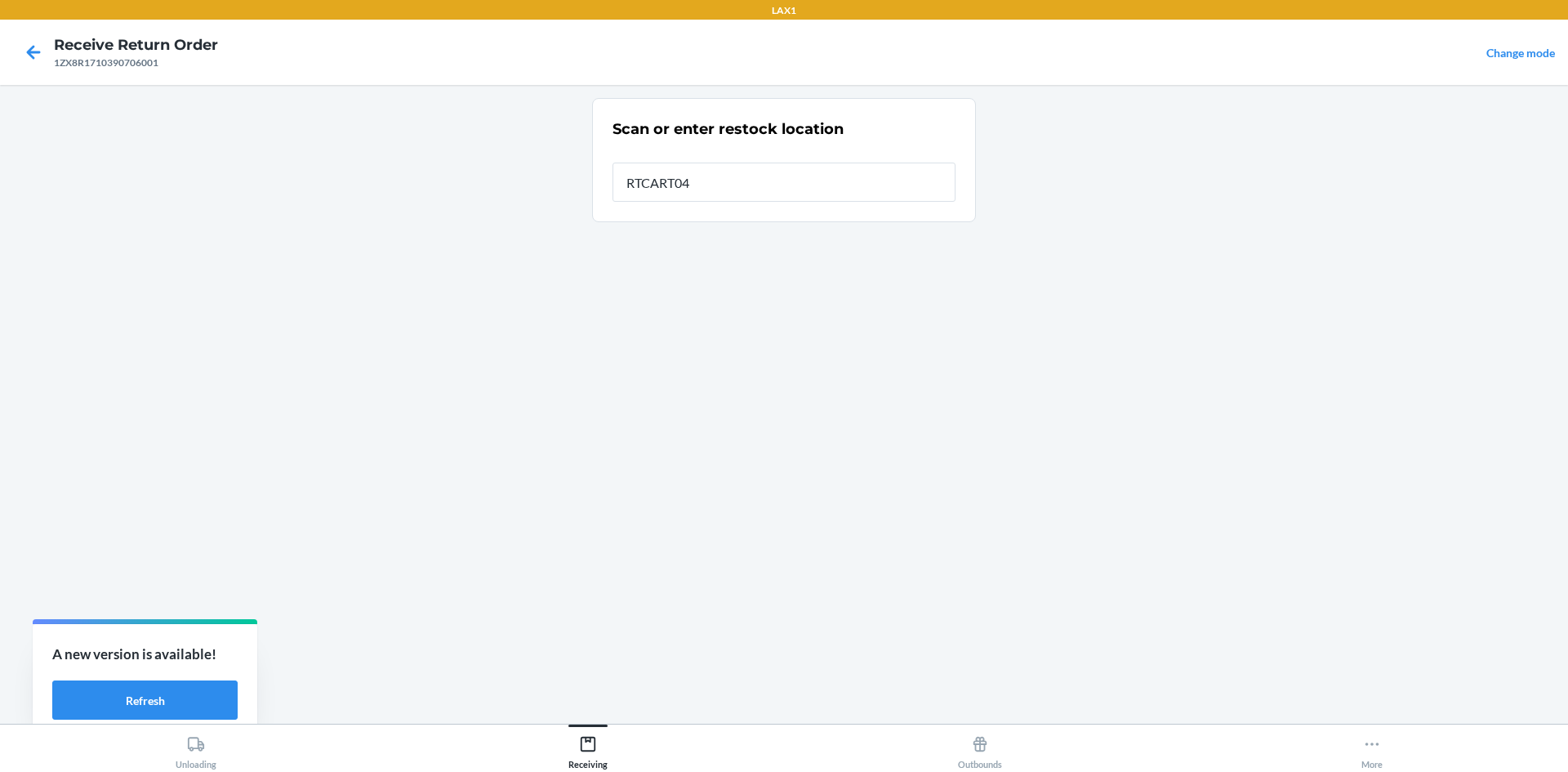
type input "RTCART047"
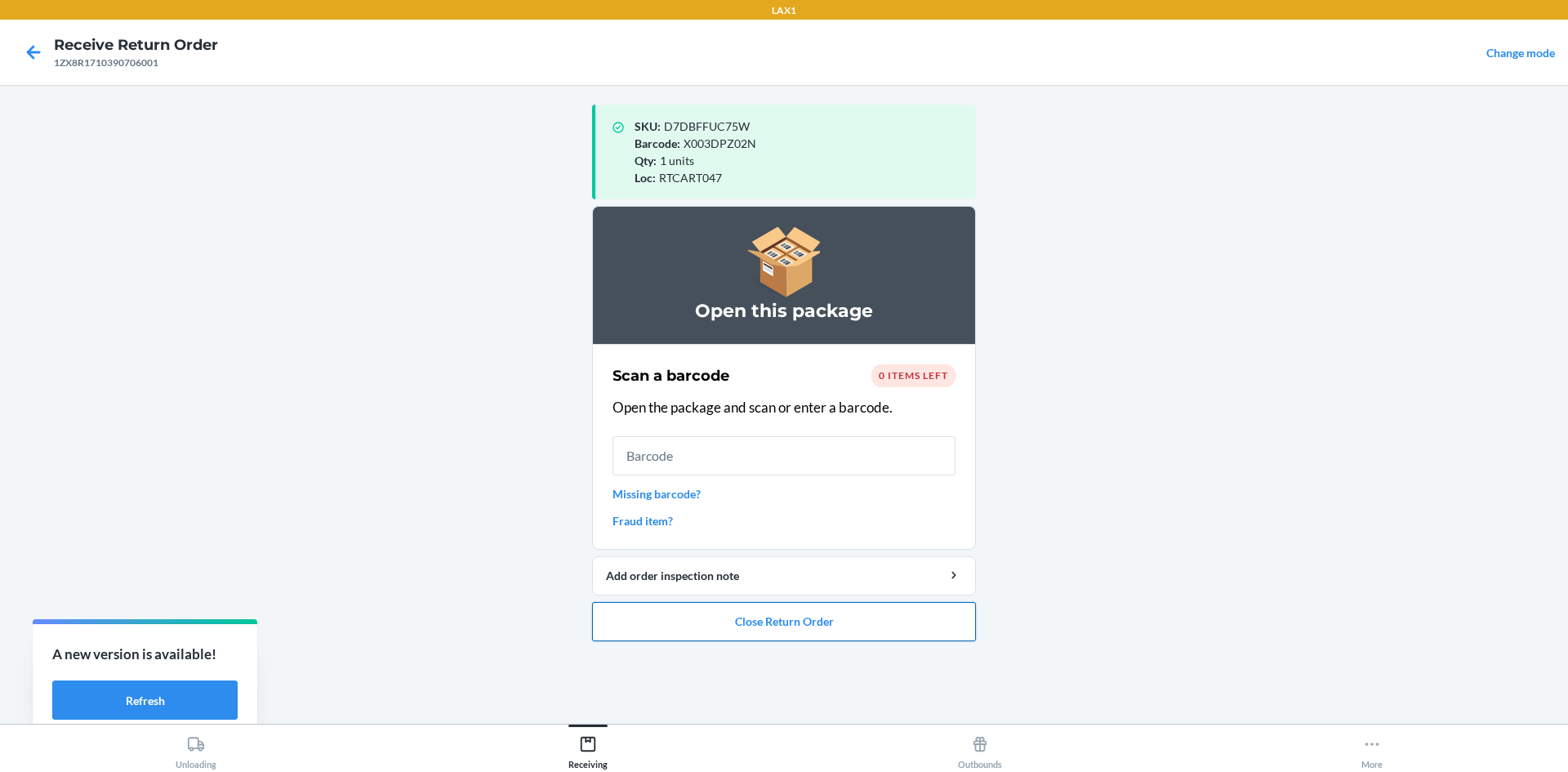
click at [809, 622] on button "Close Return Order" at bounding box center [784, 621] width 384 height 39
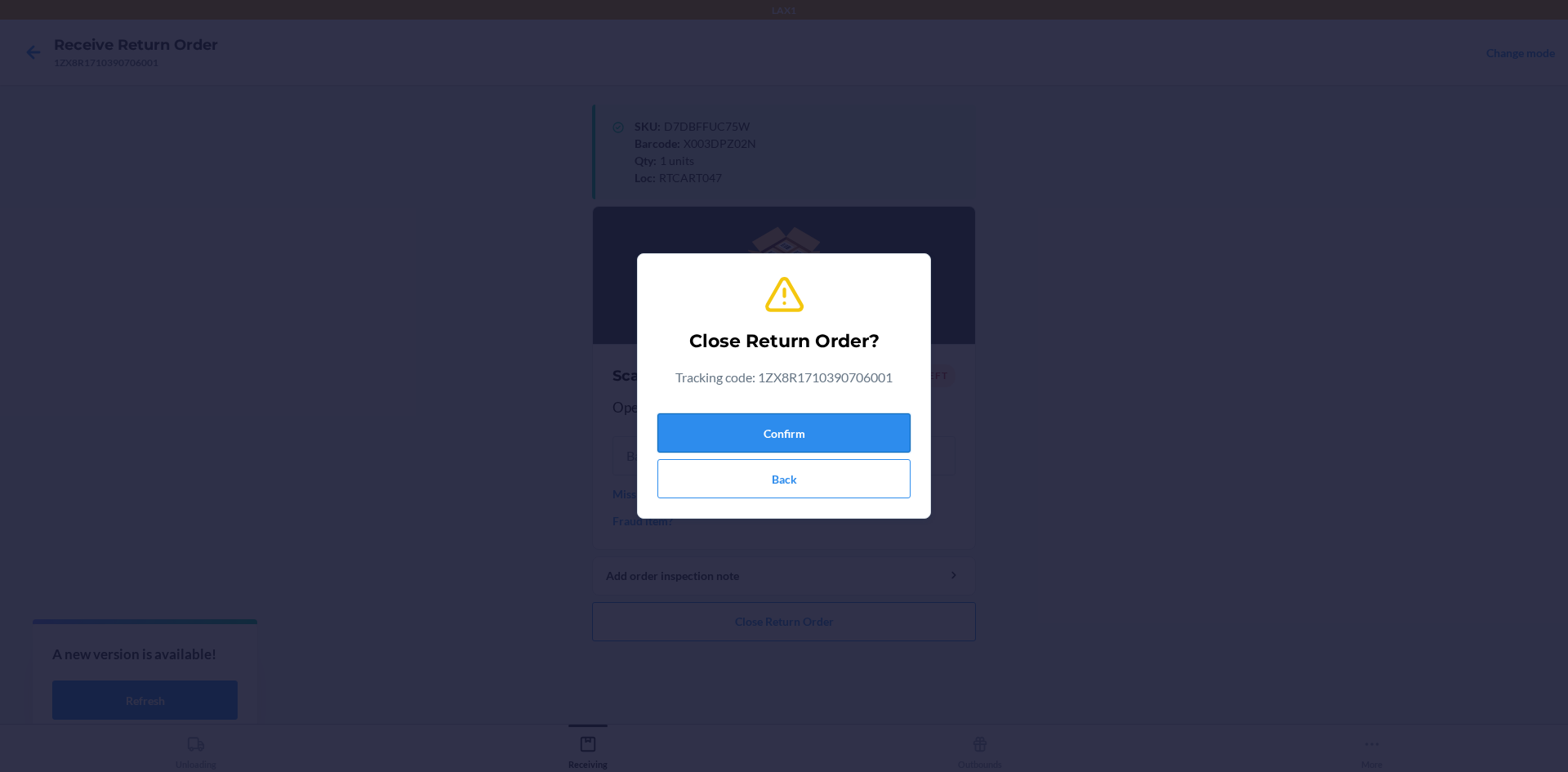
click at [898, 434] on button "Confirm" at bounding box center [783, 433] width 253 height 39
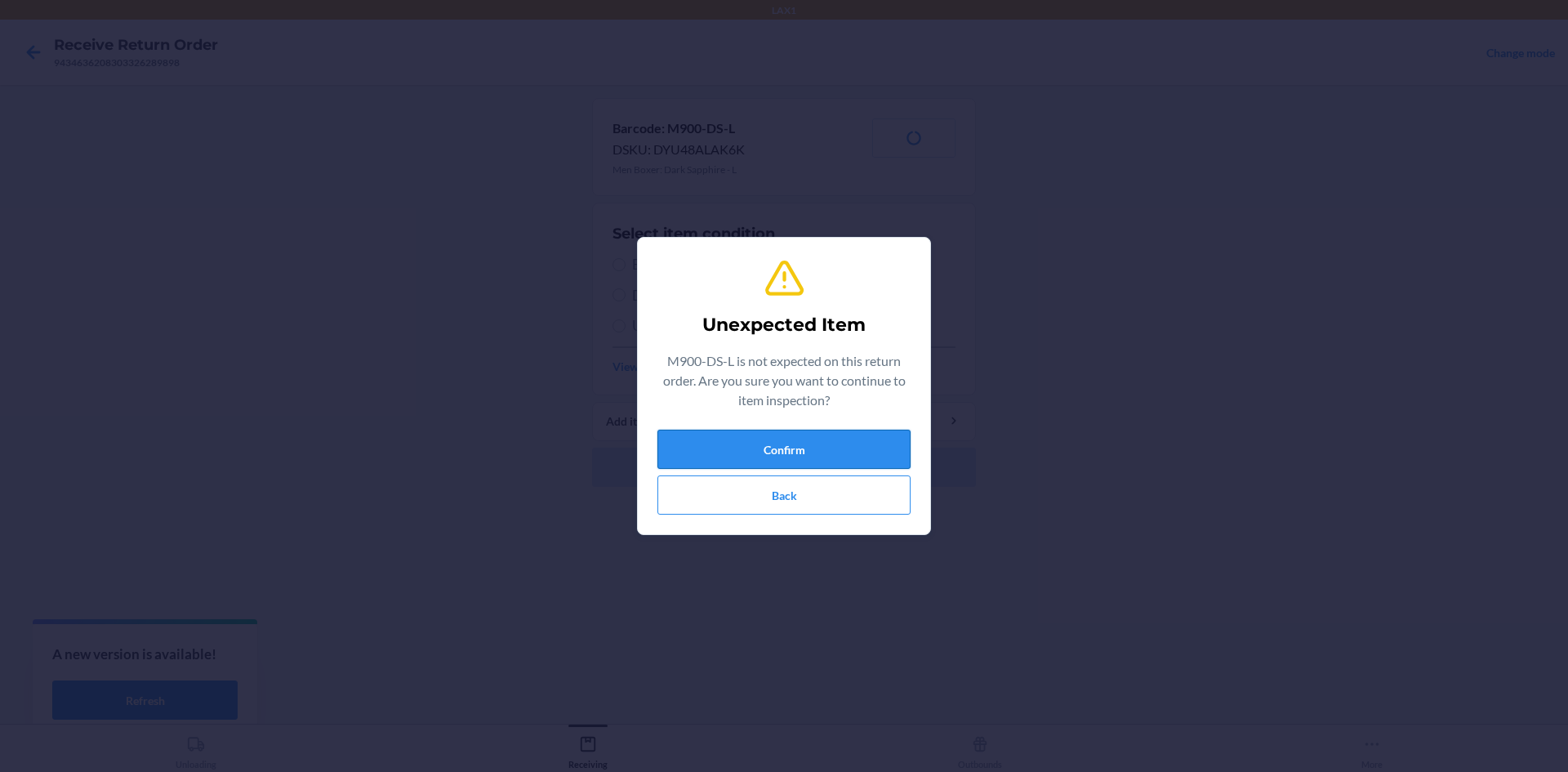
click at [775, 438] on button "Confirm" at bounding box center [783, 449] width 253 height 39
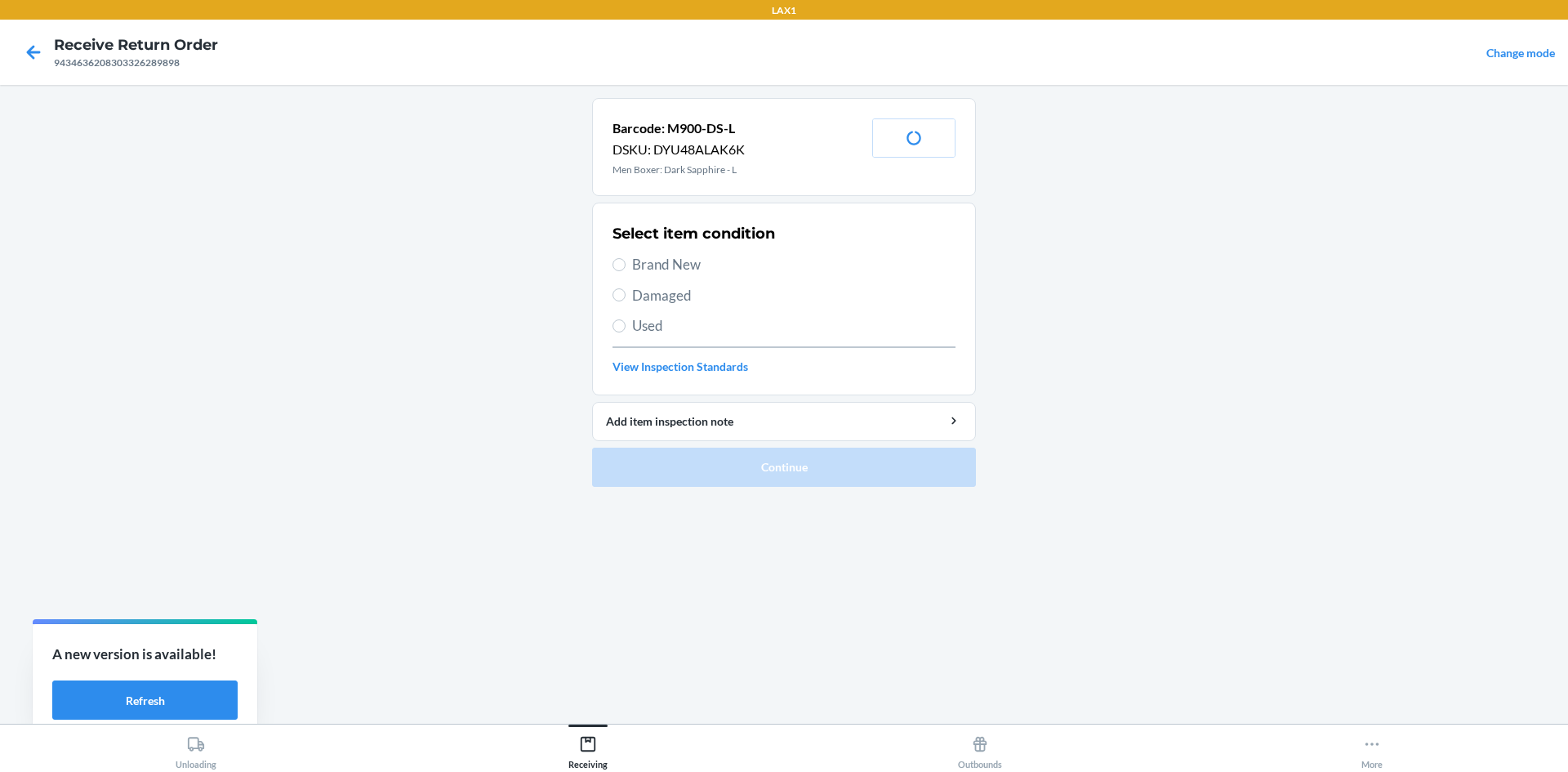
click at [653, 263] on span "Brand New" at bounding box center [794, 265] width 324 height 21
click at [625, 263] on input "Brand New" at bounding box center [619, 265] width 13 height 13
radio input "true"
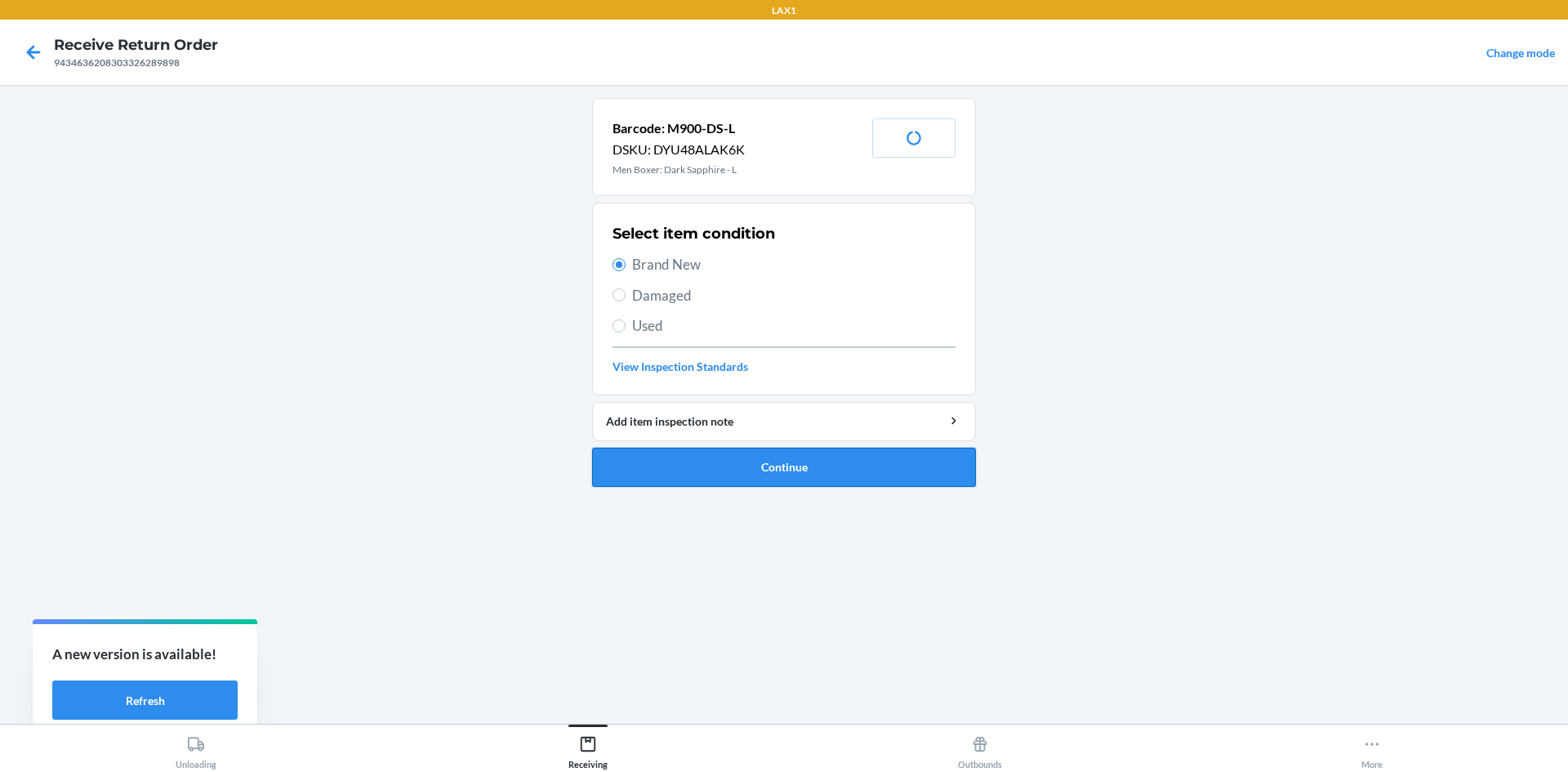
click at [727, 480] on button "Continue" at bounding box center [784, 467] width 384 height 39
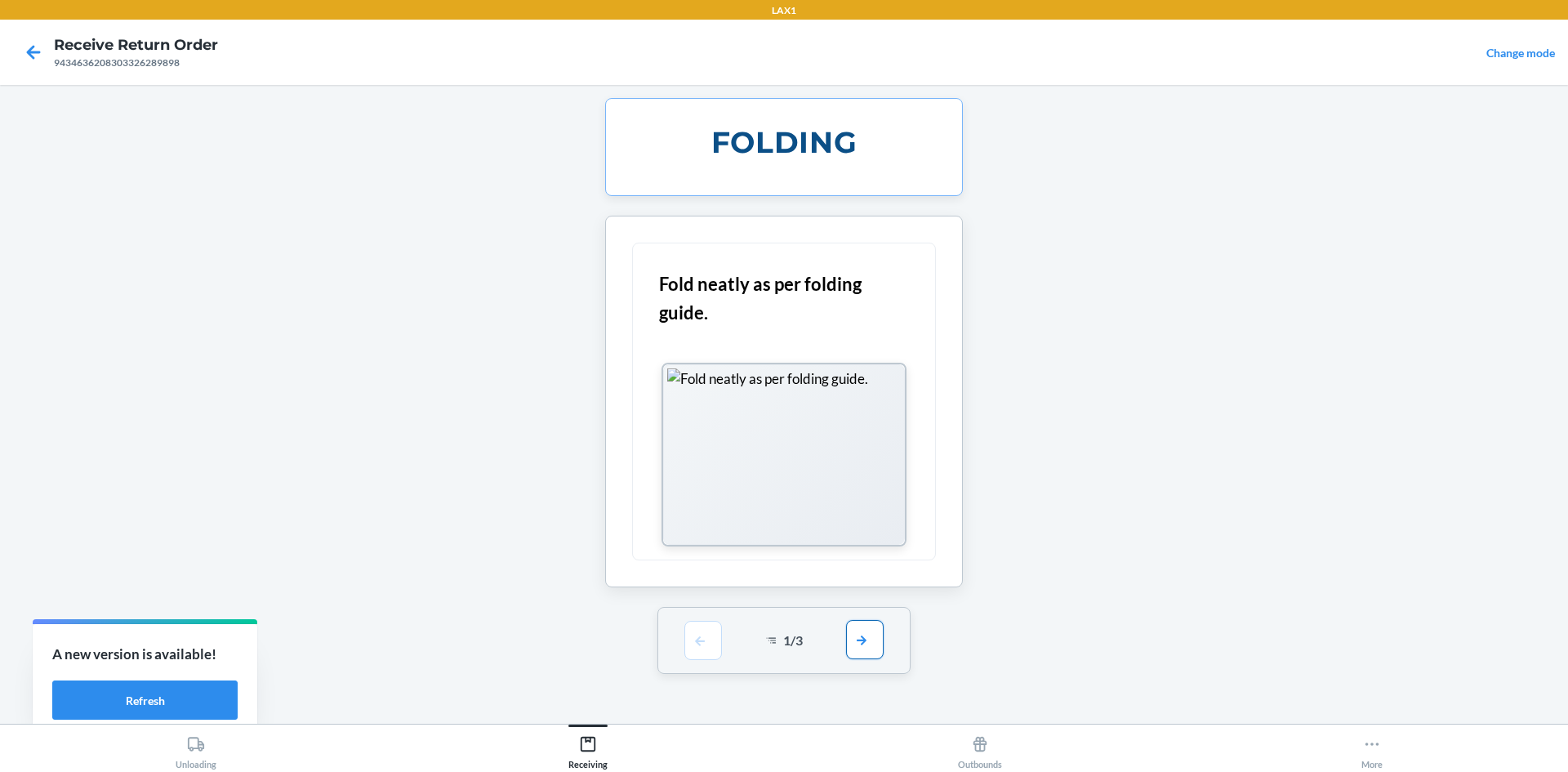
click at [869, 628] on button "button" at bounding box center [864, 639] width 37 height 39
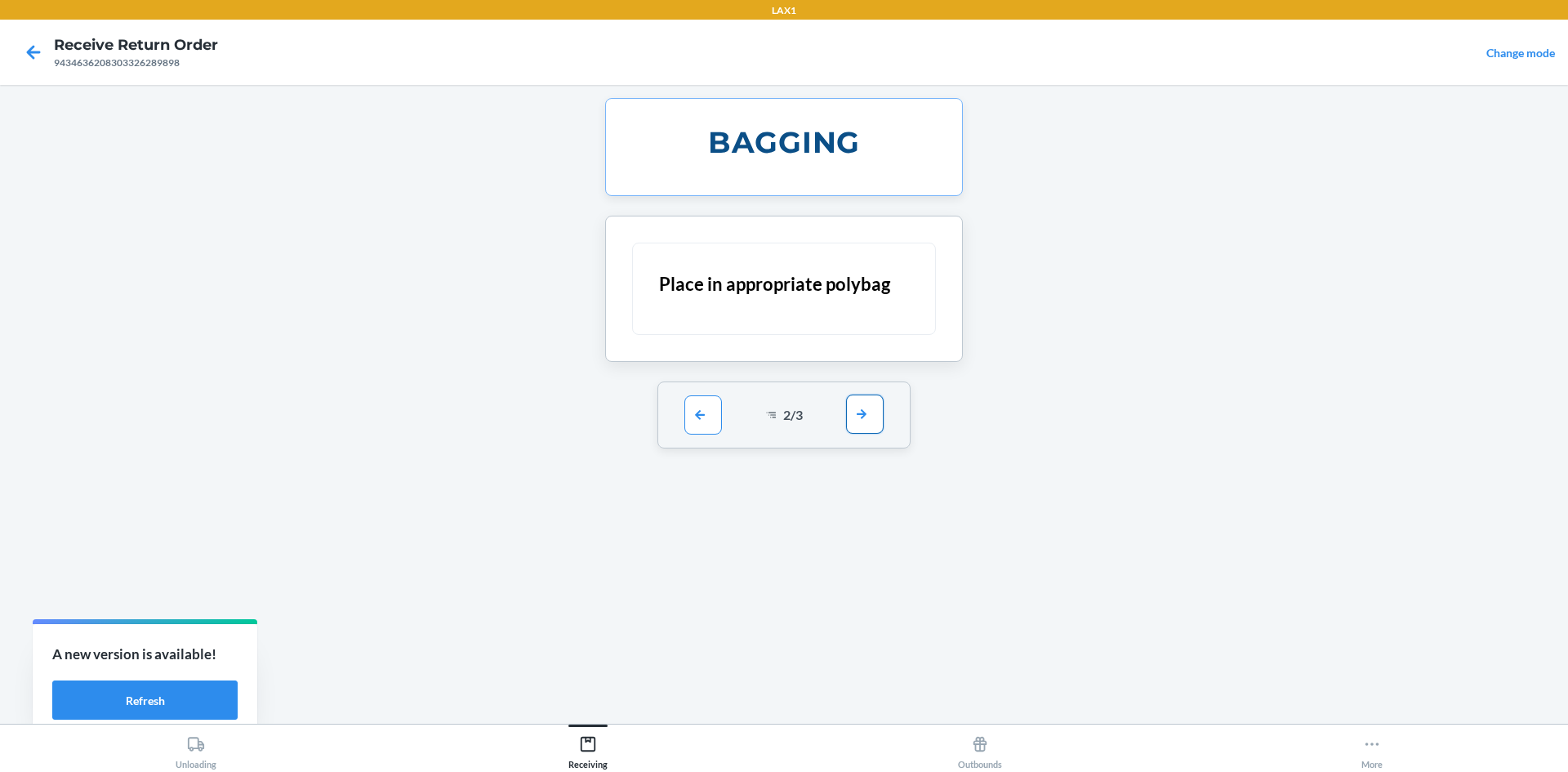
drag, startPoint x: 873, startPoint y: 424, endPoint x: 854, endPoint y: 443, distance: 26.9
click at [873, 425] on button "button" at bounding box center [864, 415] width 37 height 39
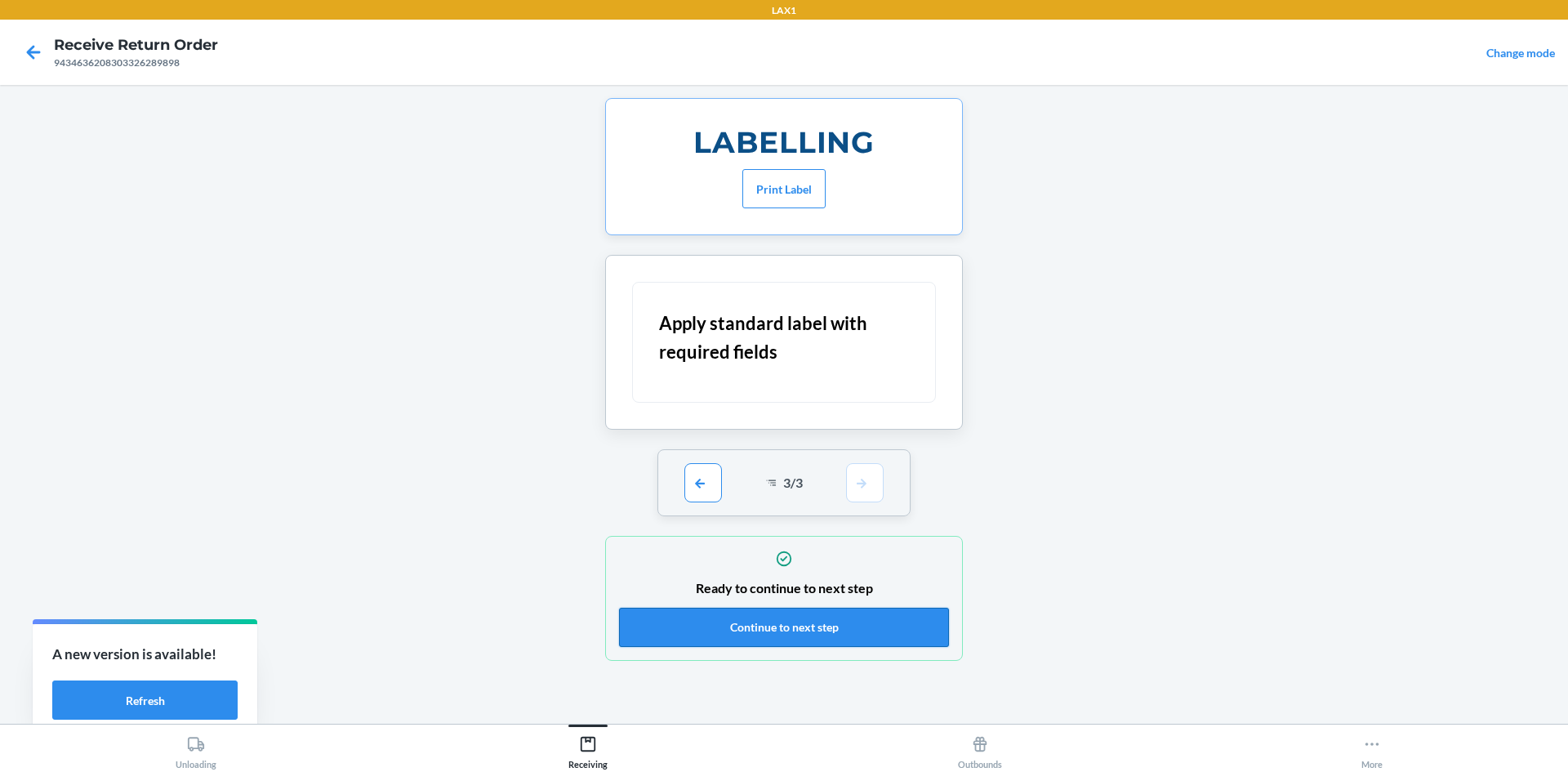
click at [836, 634] on button "Continue to next step" at bounding box center [783, 627] width 329 height 39
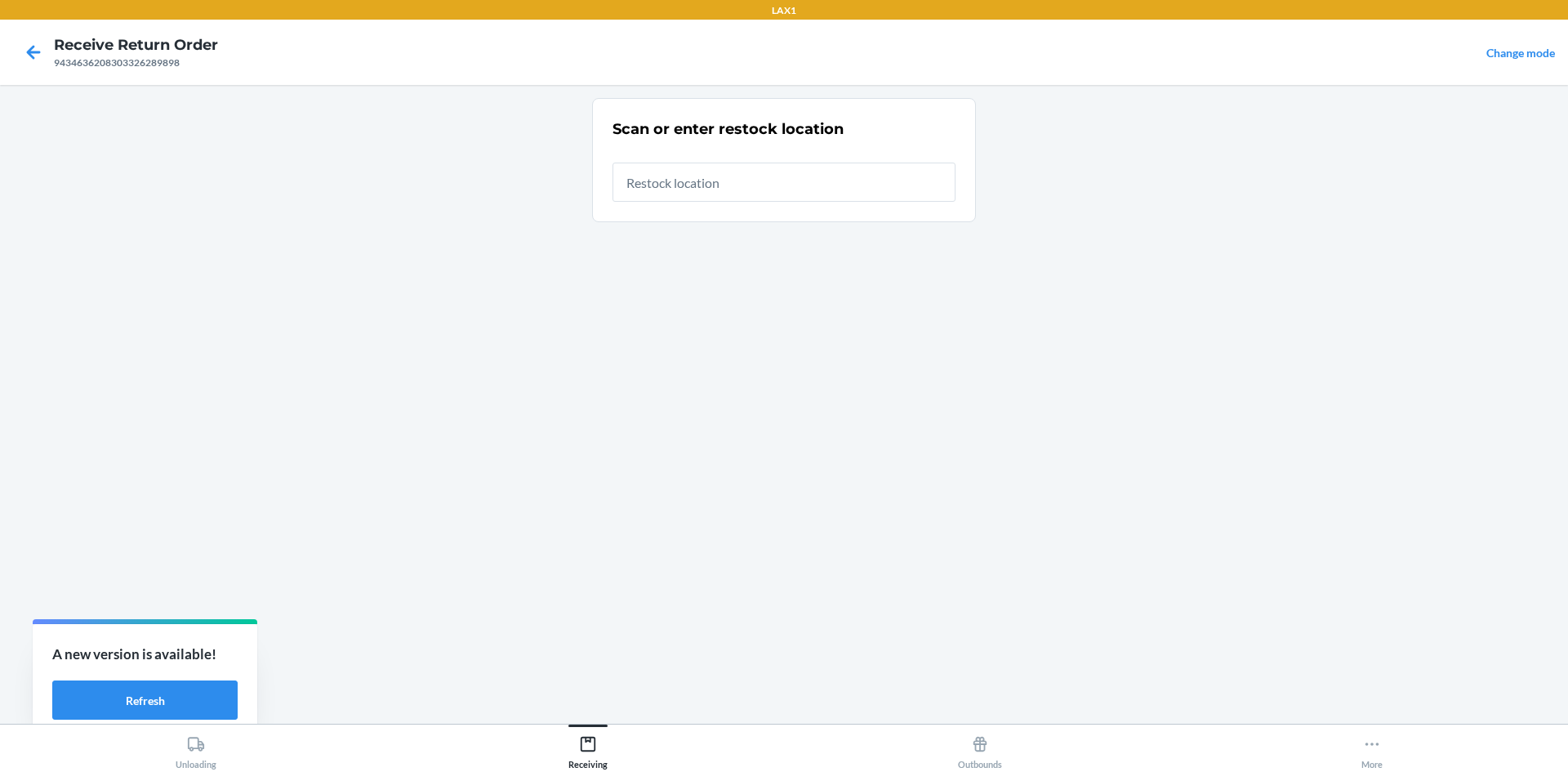
click at [795, 180] on input "text" at bounding box center [783, 182] width 343 height 39
type input "RTCART047"
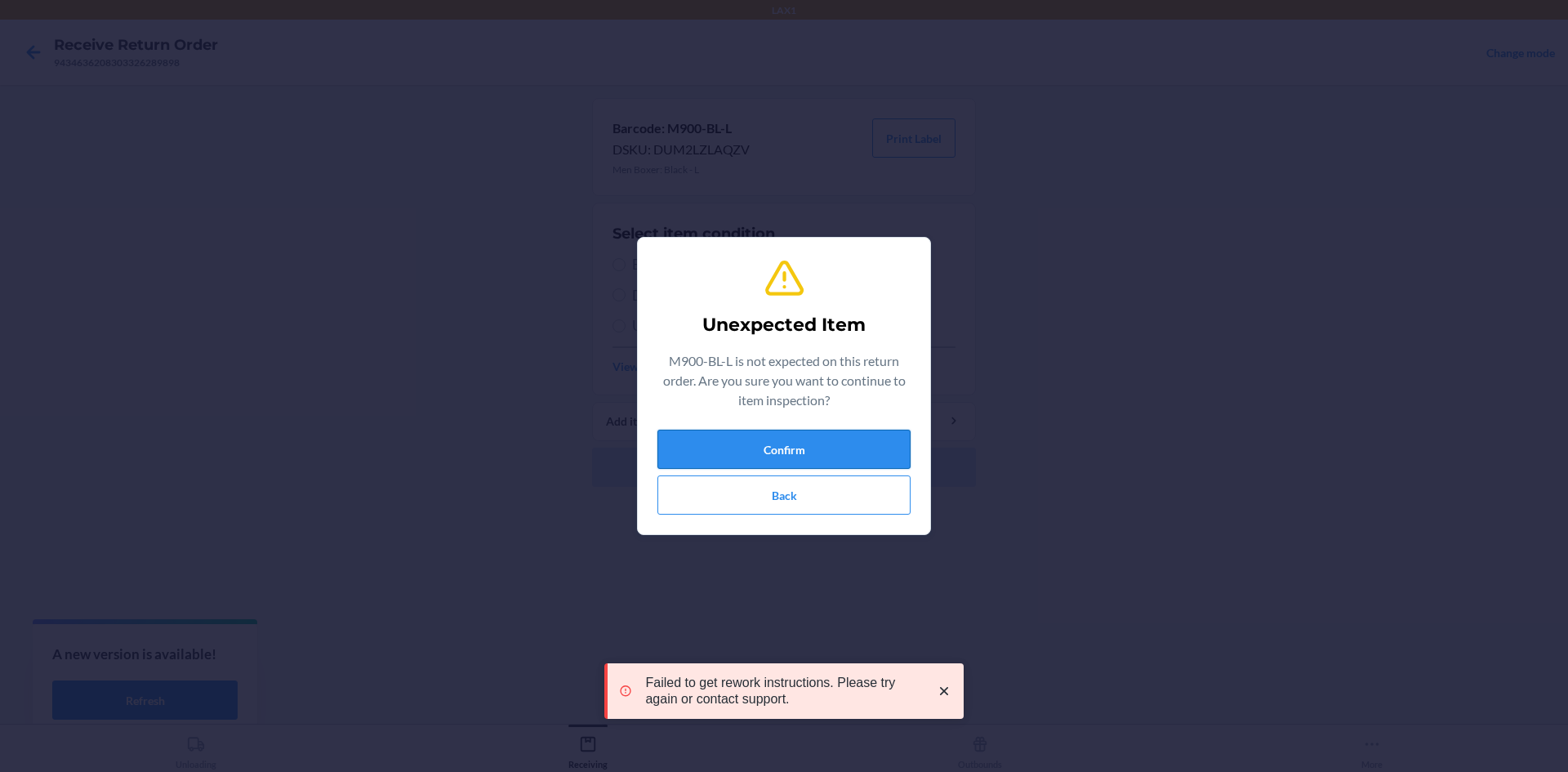
click at [862, 451] on button "Confirm" at bounding box center [783, 449] width 253 height 39
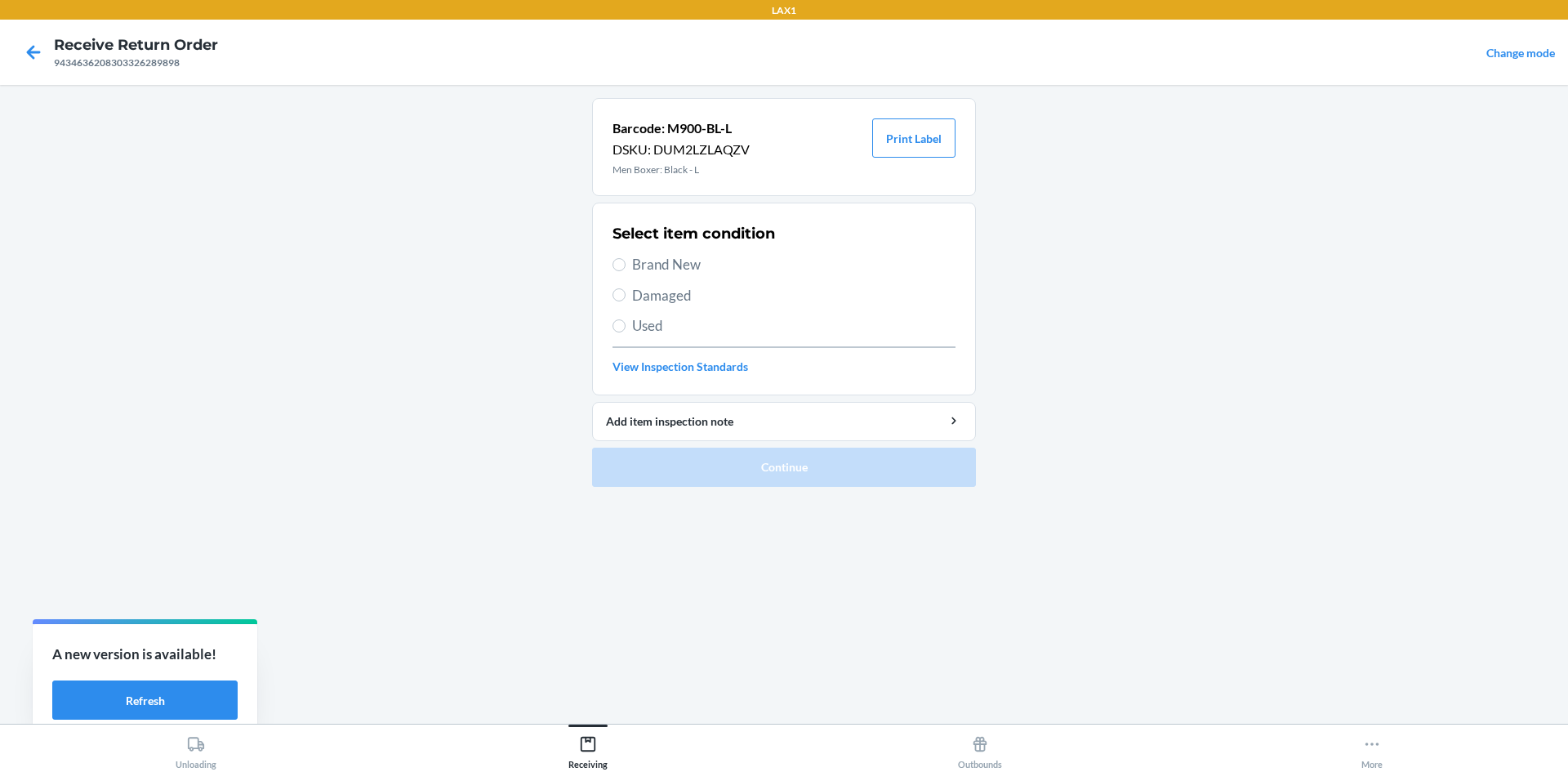
click at [711, 276] on div "Select item condition Brand New Damaged Used View Inspection Standards" at bounding box center [783, 298] width 343 height 161
click at [667, 266] on span "Brand New" at bounding box center [794, 265] width 324 height 21
click at [625, 266] on input "Brand New" at bounding box center [619, 265] width 13 height 13
radio input "true"
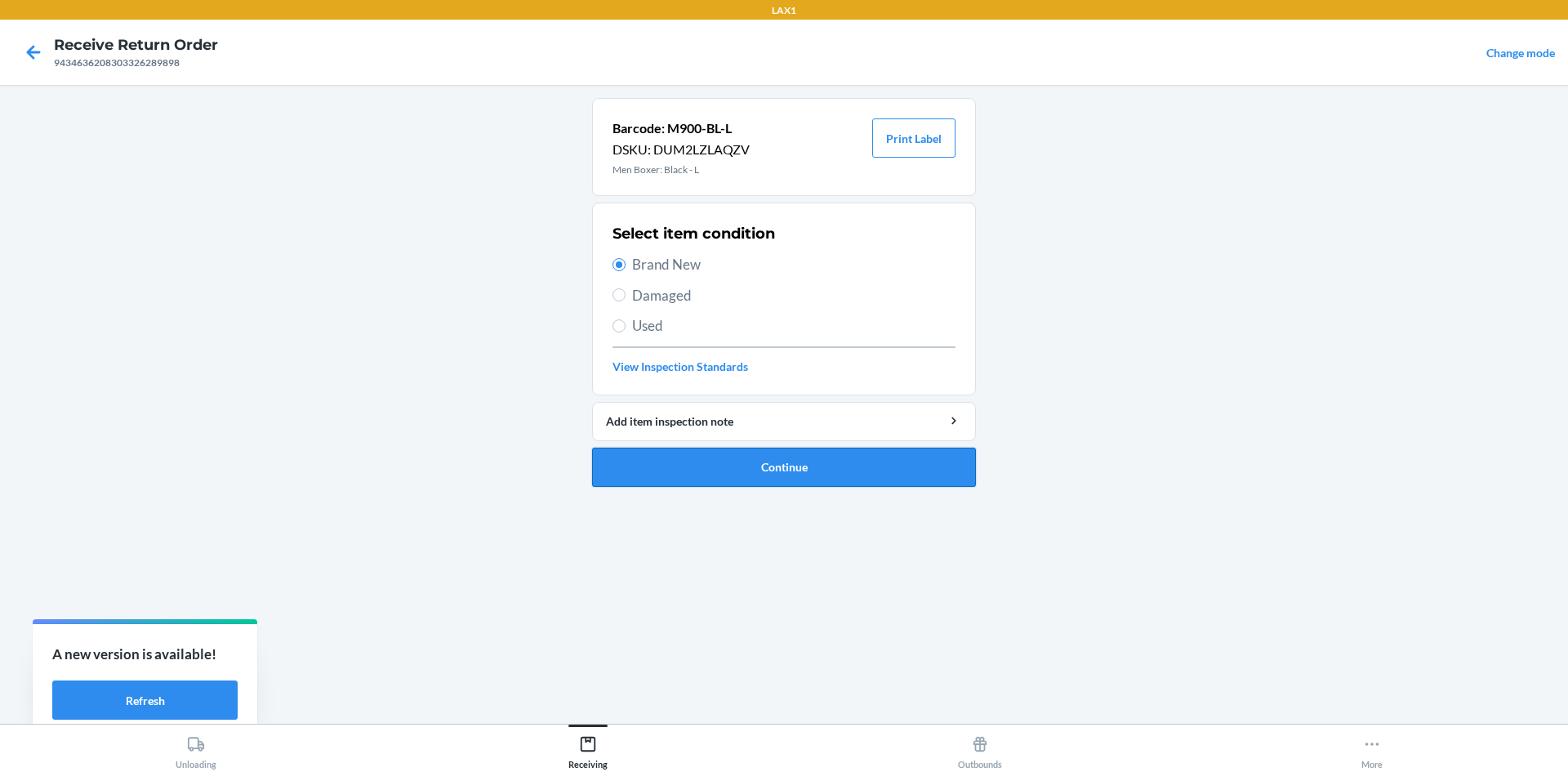
click at [780, 468] on button "Continue" at bounding box center [784, 467] width 384 height 39
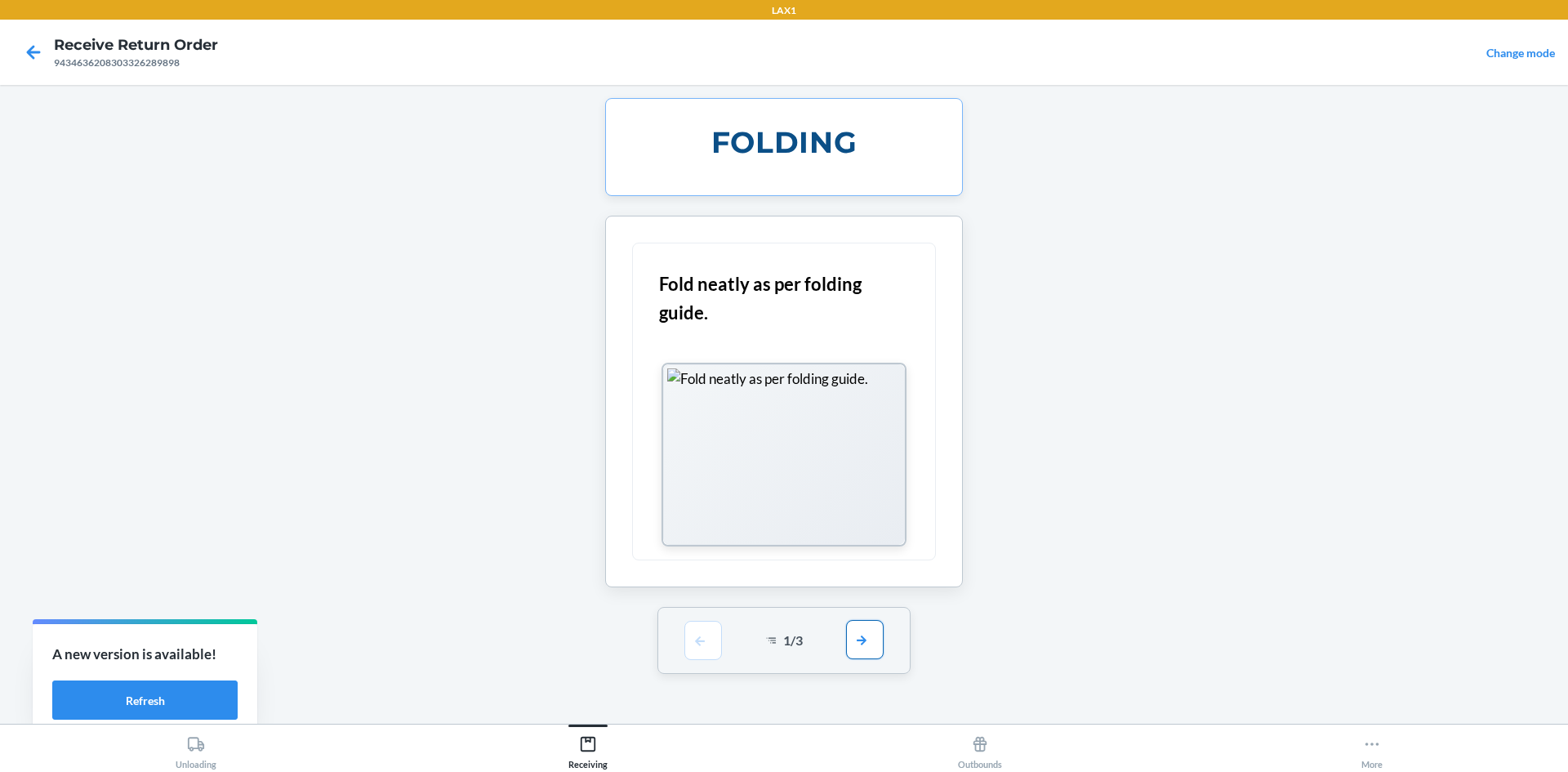
click at [857, 648] on button "button" at bounding box center [864, 639] width 37 height 39
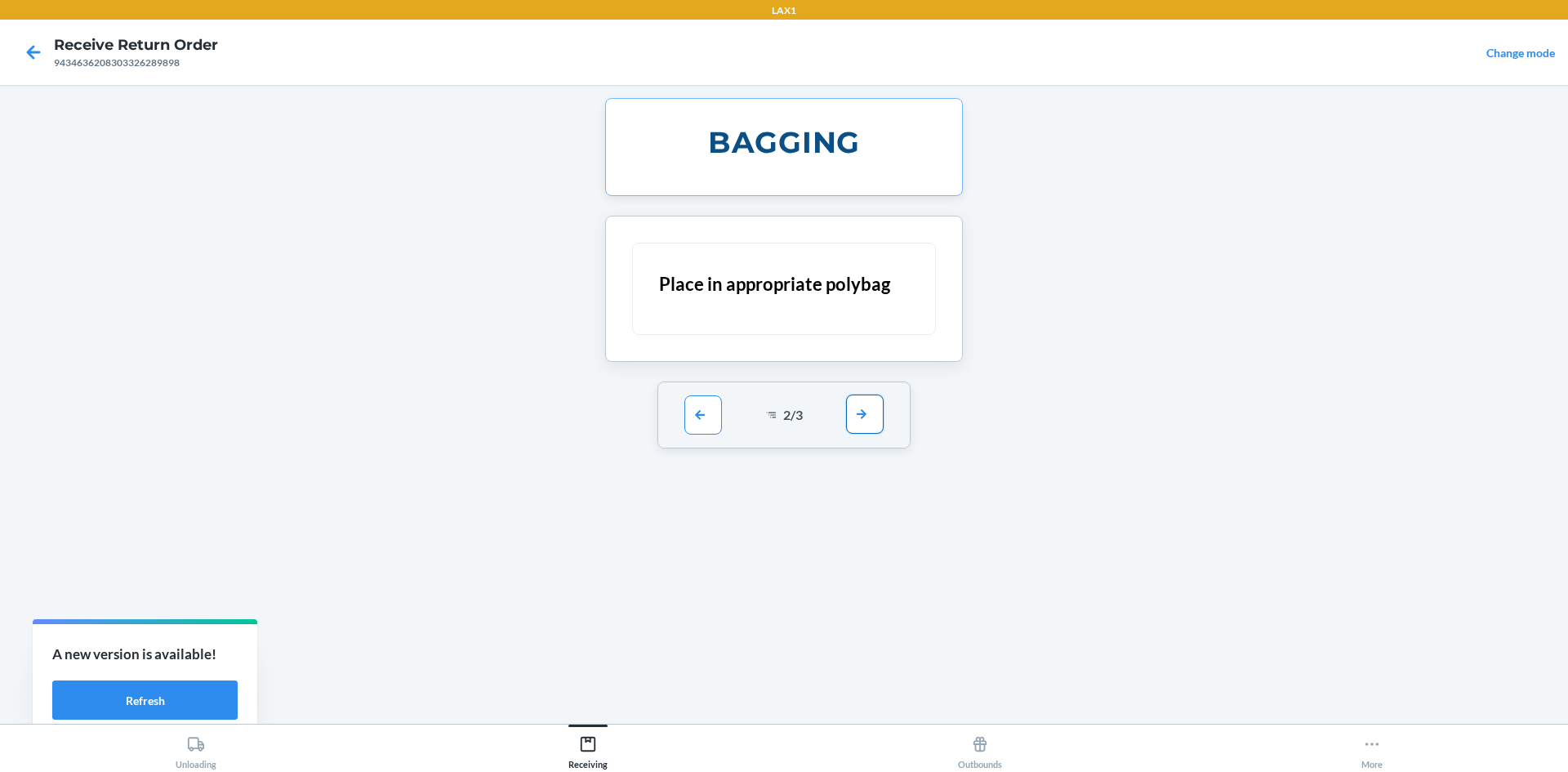
click at [866, 415] on button "button" at bounding box center [864, 414] width 37 height 39
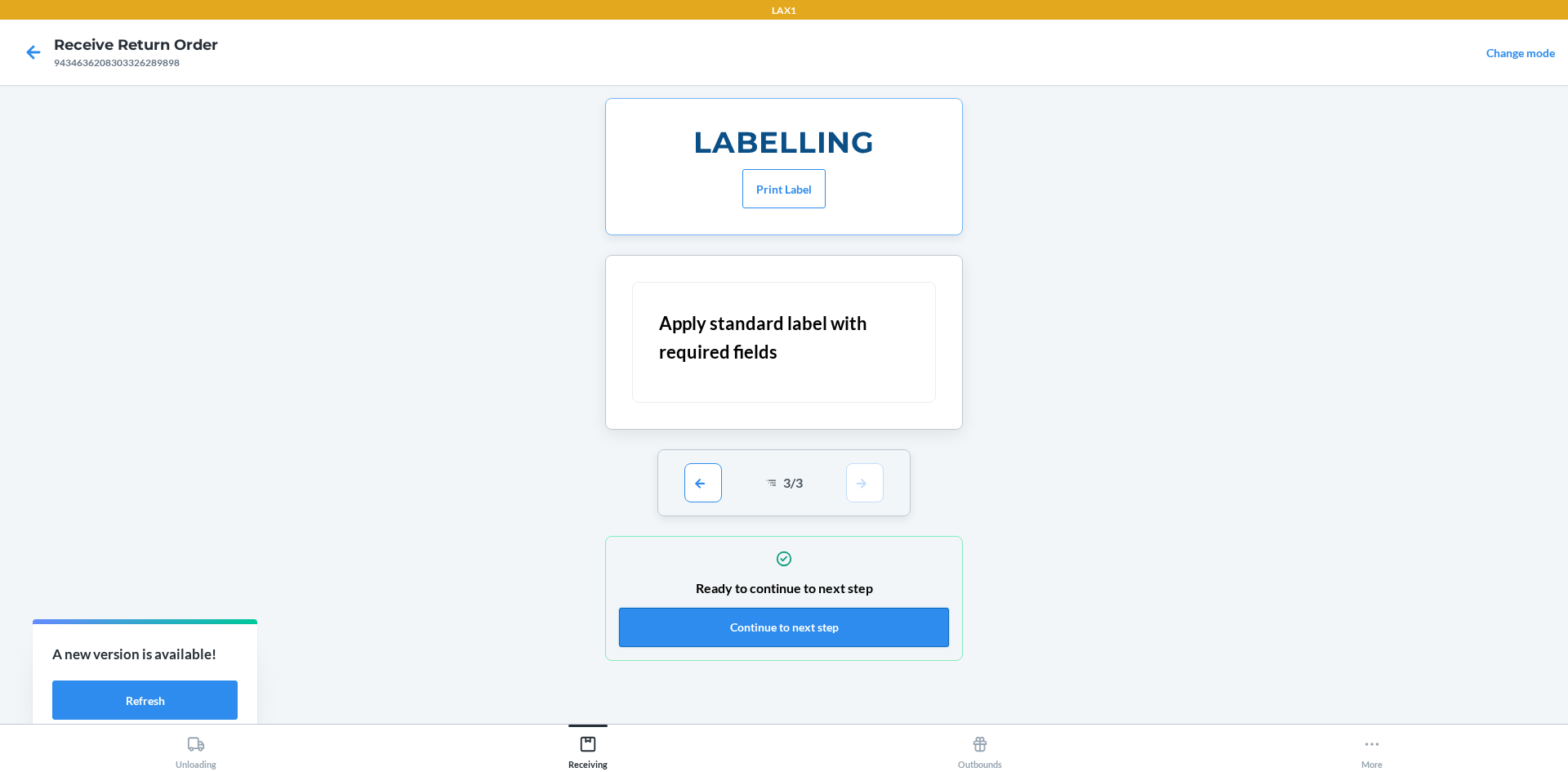
click at [793, 623] on button "Continue to next step" at bounding box center [783, 627] width 329 height 39
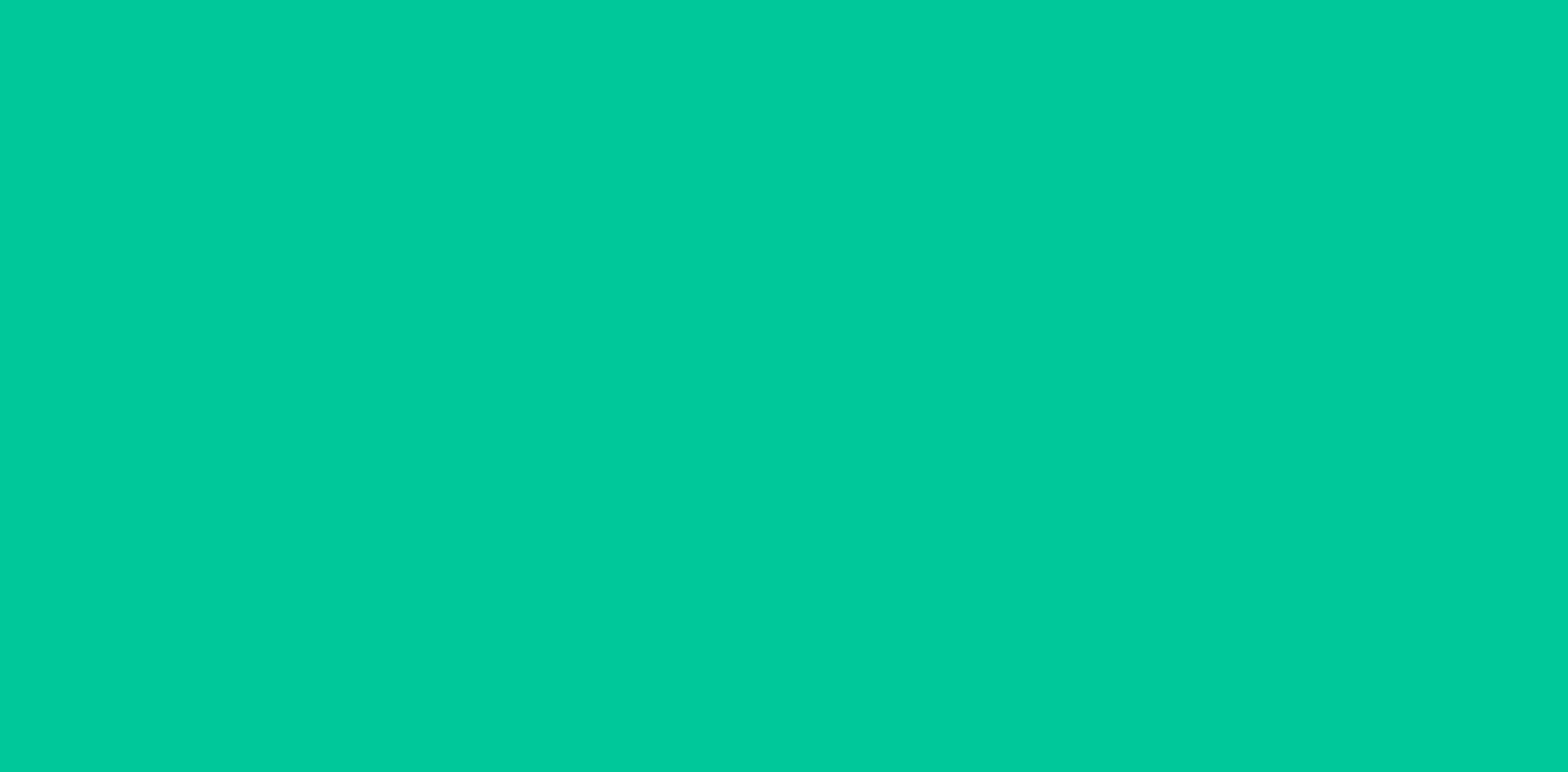
type input "M900-CAB-L"
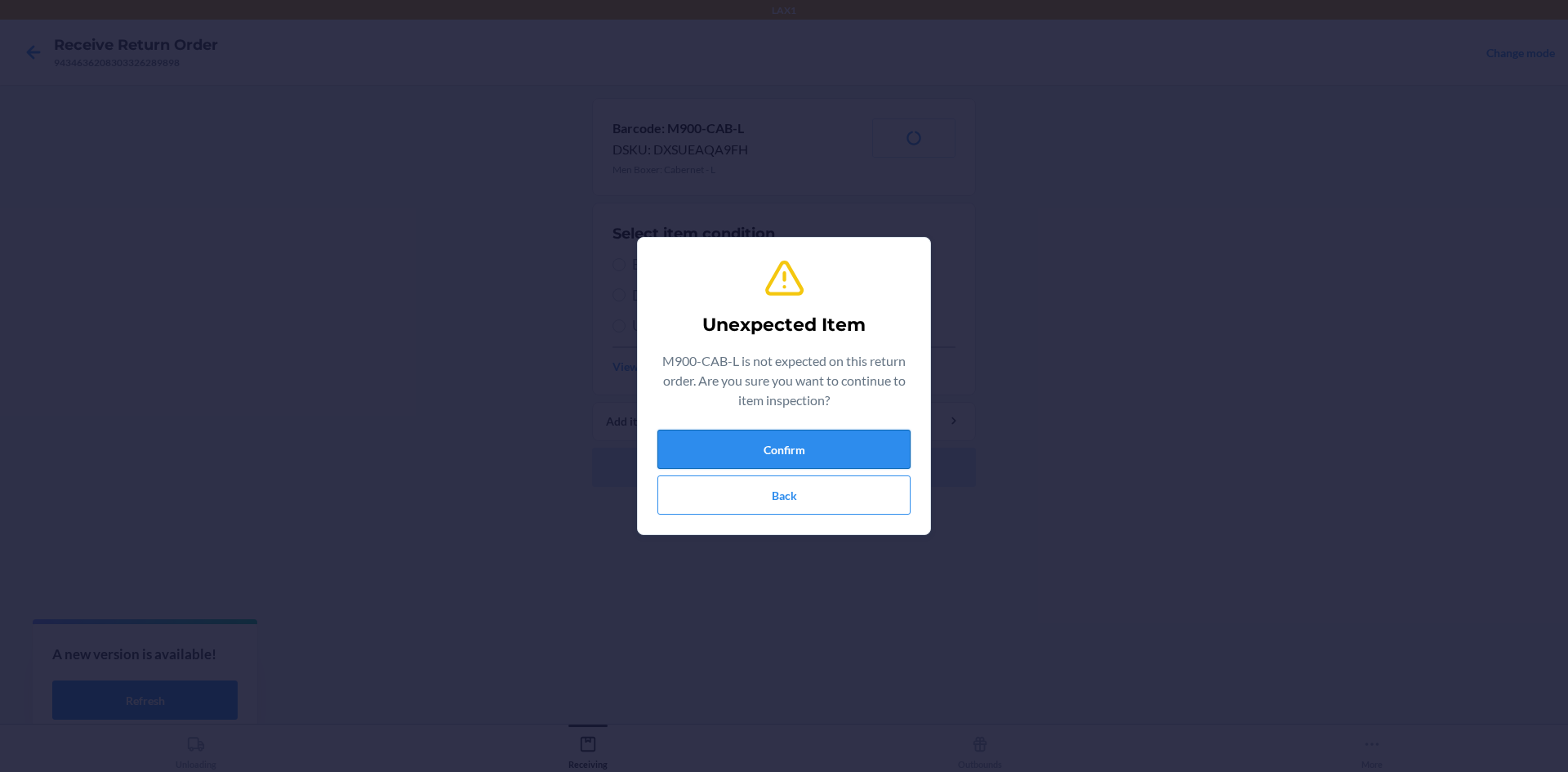
click at [743, 442] on button "Confirm" at bounding box center [783, 449] width 253 height 39
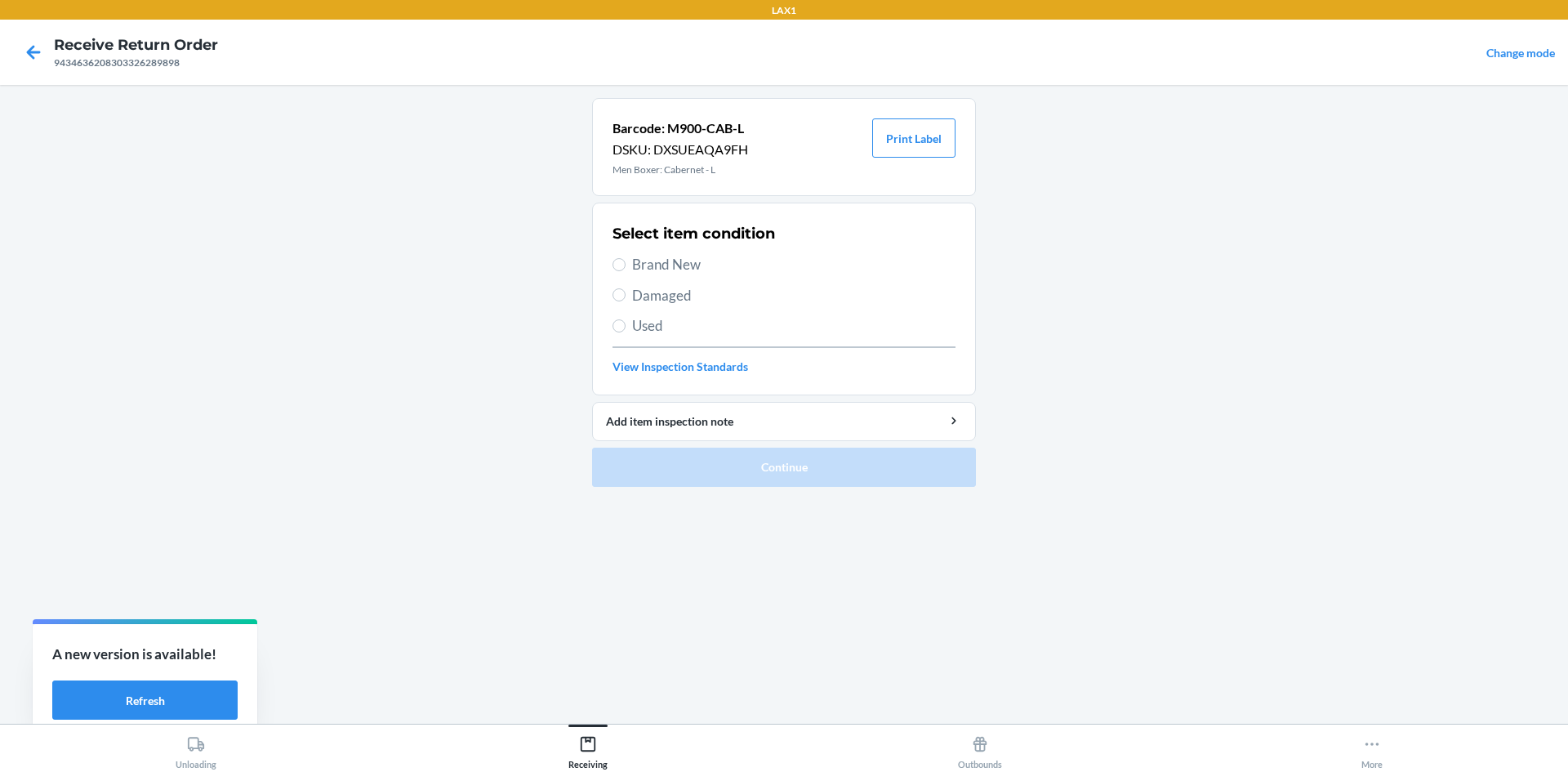
click at [630, 292] on label "Damaged" at bounding box center [783, 295] width 343 height 21
click at [625, 292] on input "Damaged" at bounding box center [619, 295] width 13 height 13
radio input "true"
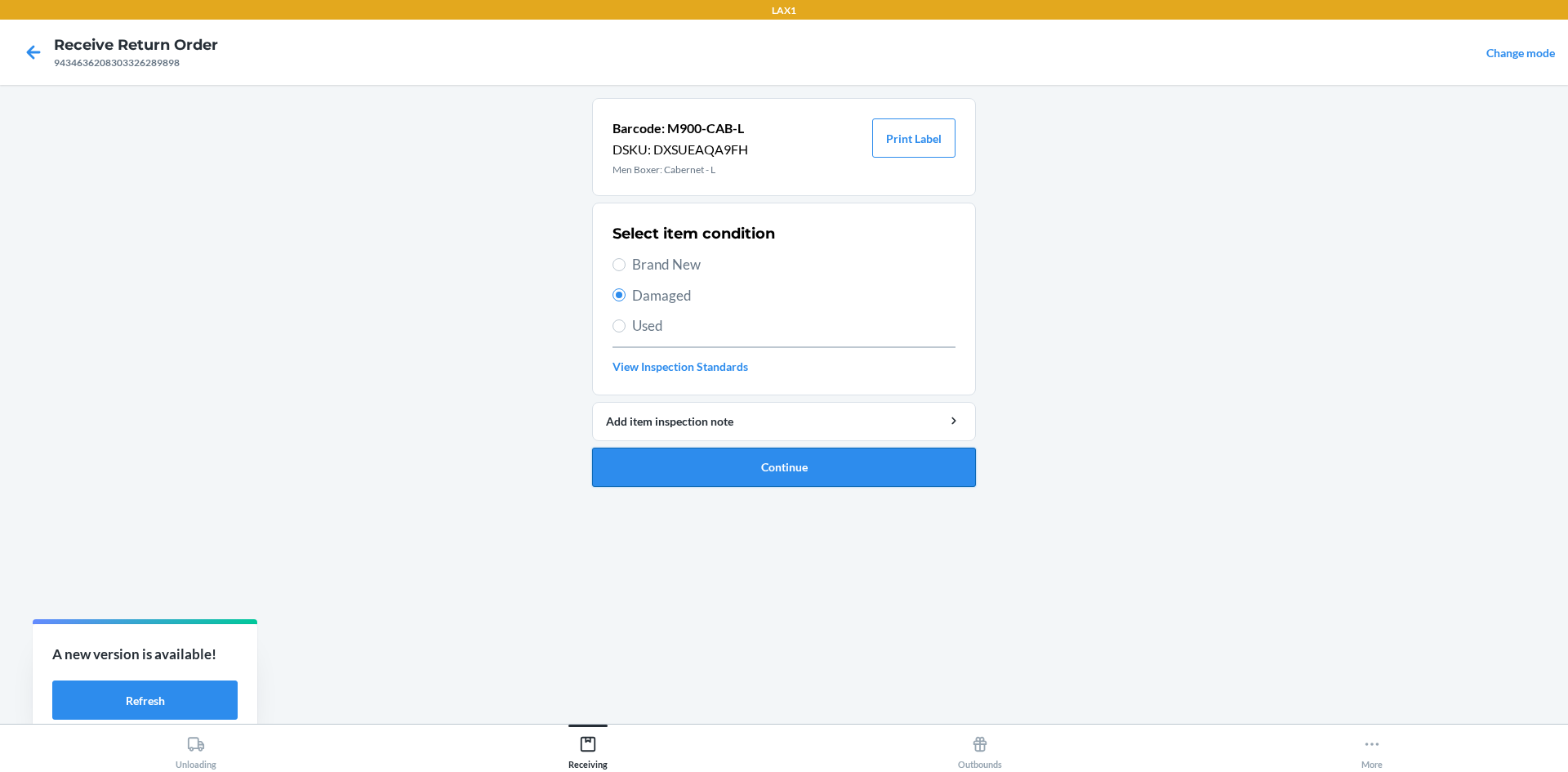
click at [731, 469] on button "Continue" at bounding box center [784, 467] width 384 height 39
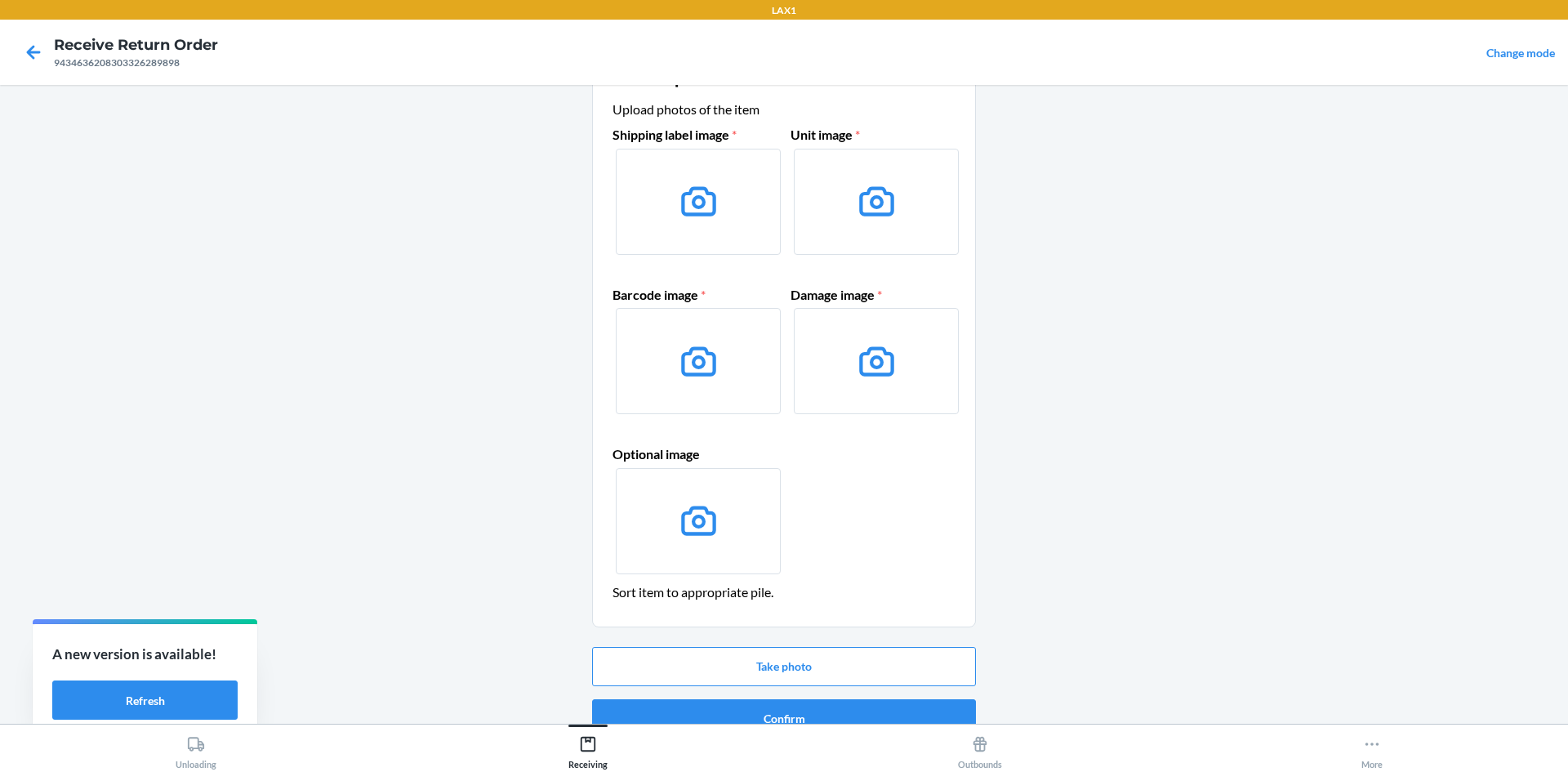
scroll to position [77, 0]
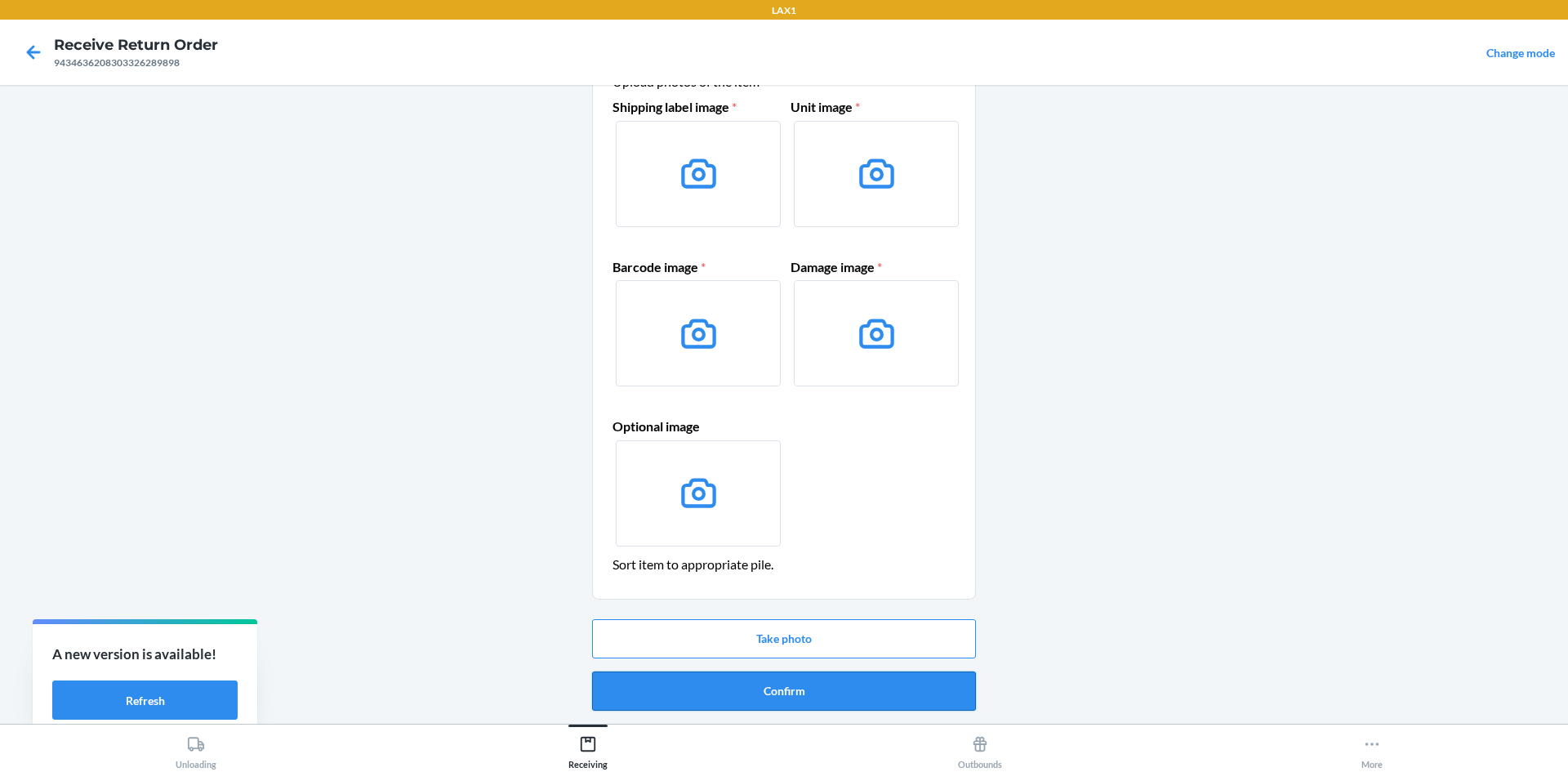
click at [814, 694] on button "Confirm" at bounding box center [784, 691] width 384 height 39
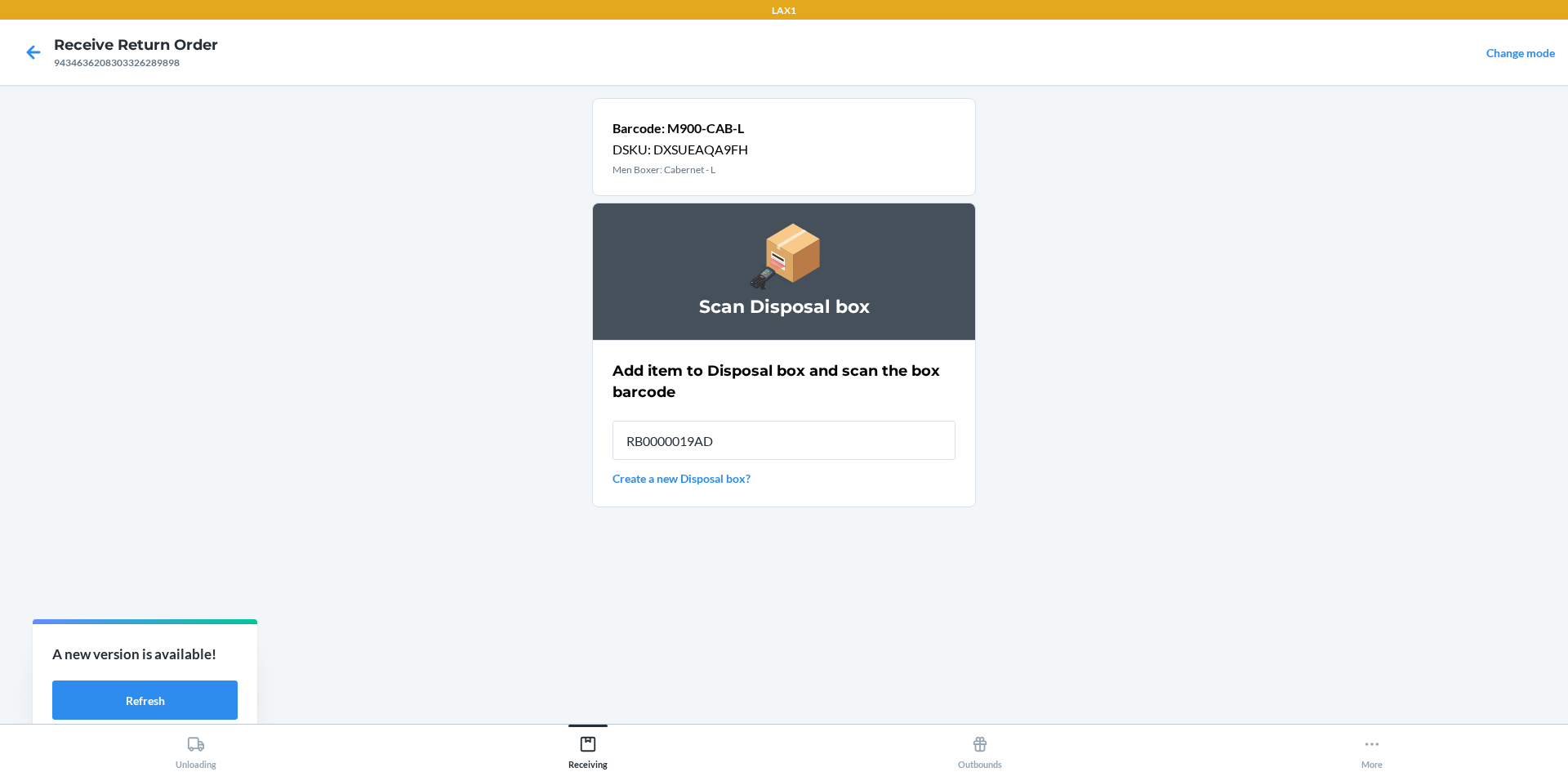
type input "RB0000019AD"
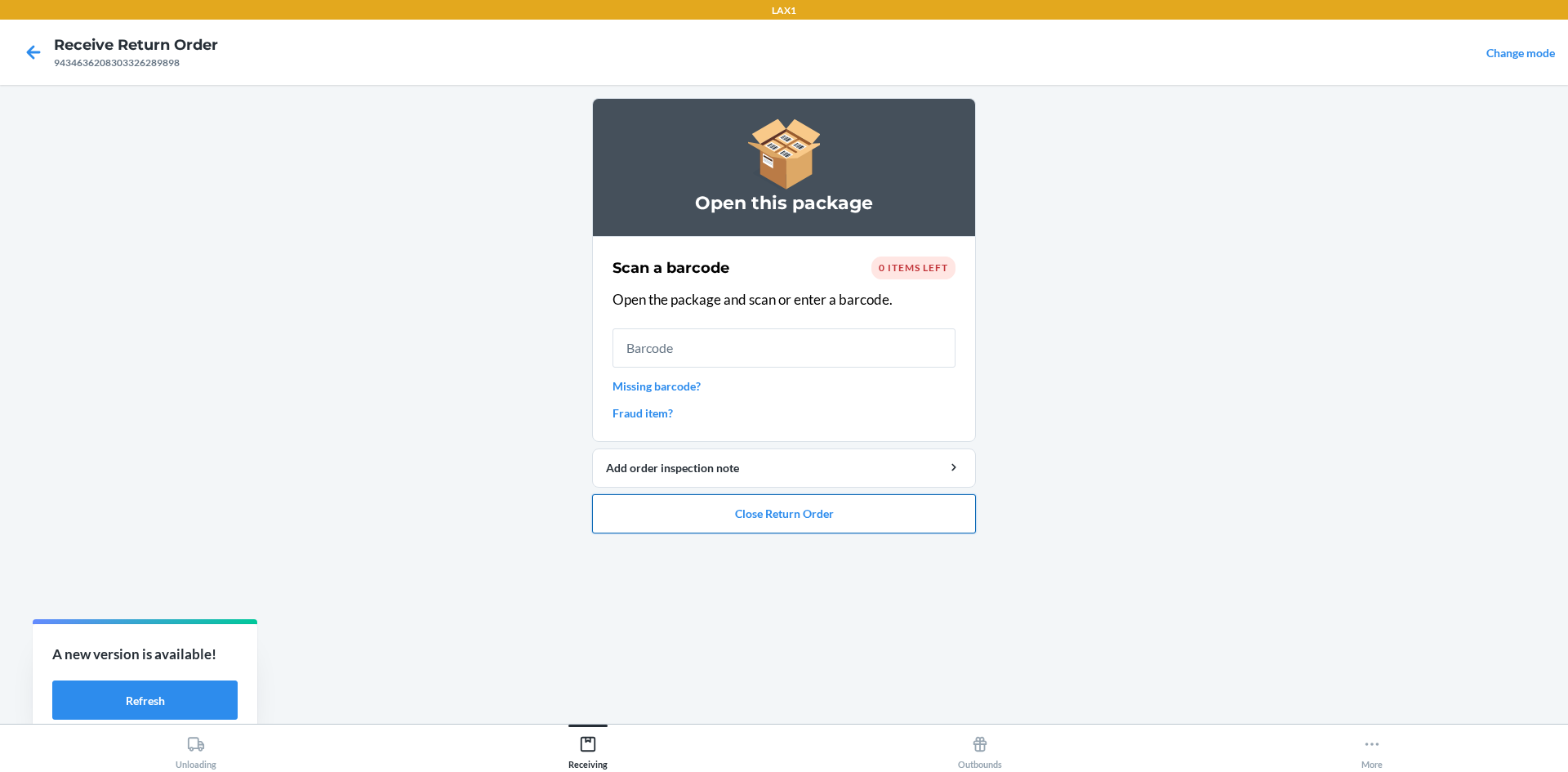
click at [860, 520] on button "Close Return Order" at bounding box center [784, 513] width 384 height 39
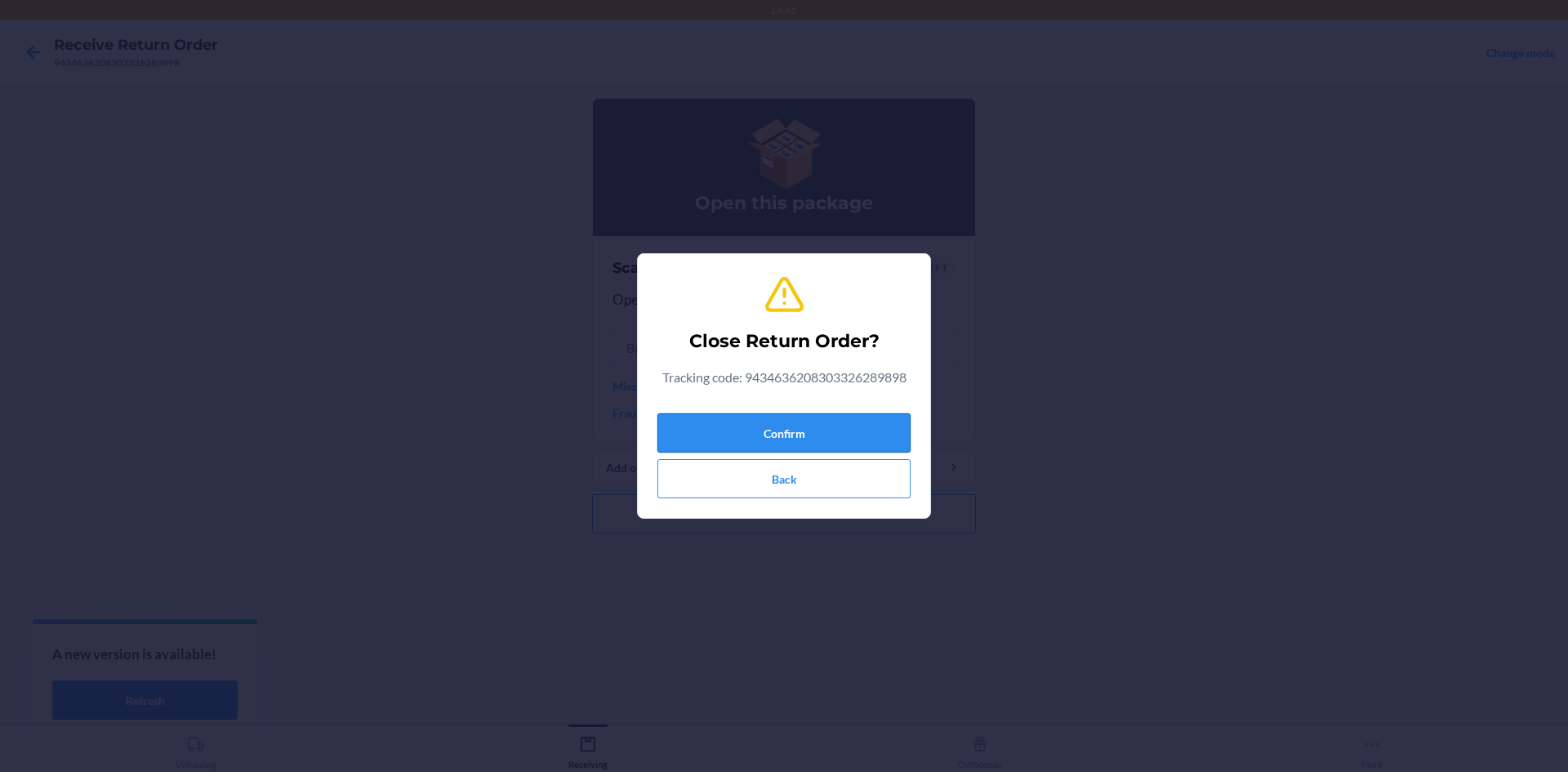
click at [838, 432] on button "Confirm" at bounding box center [783, 433] width 253 height 39
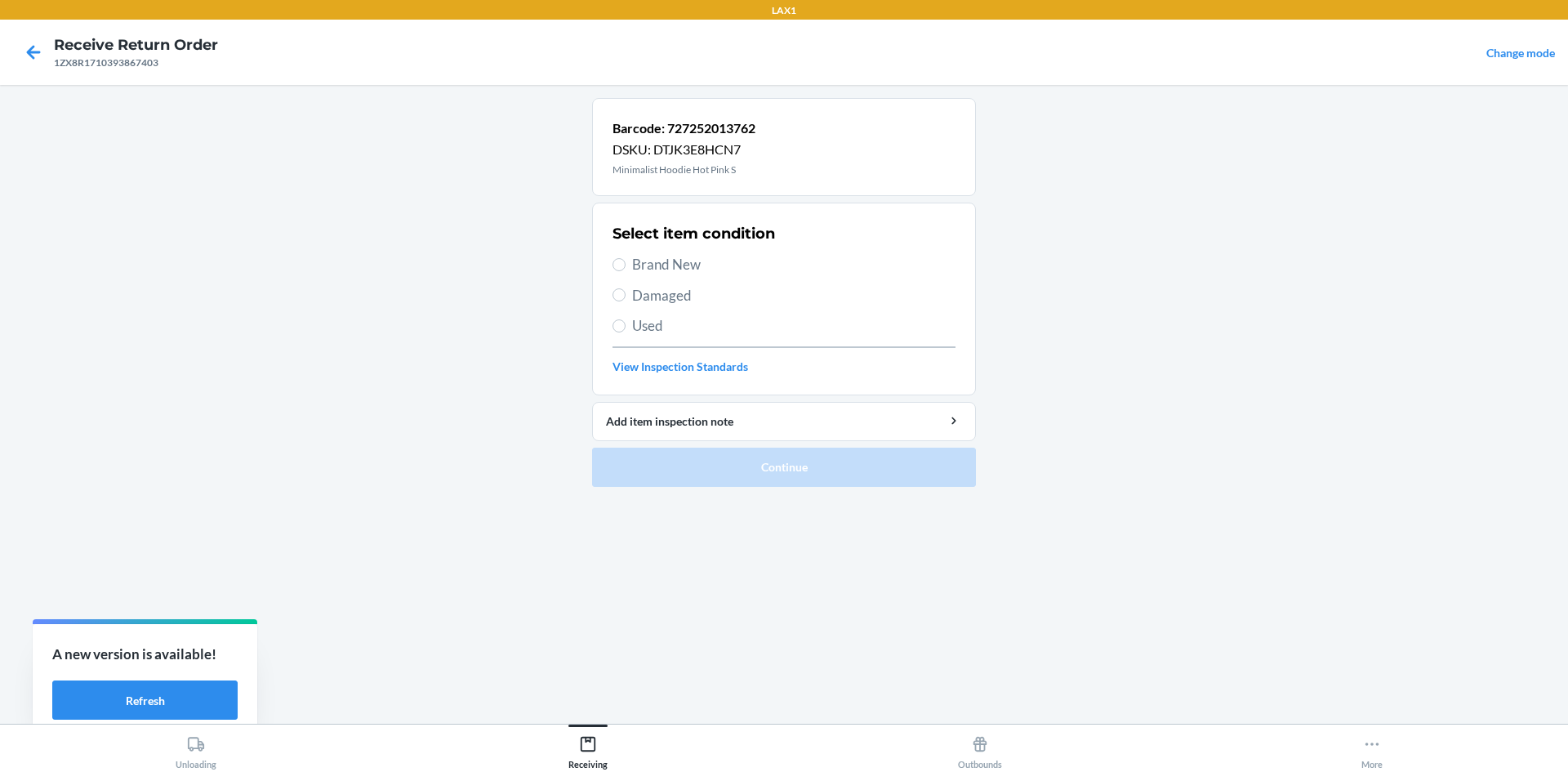
click at [695, 268] on span "Brand New" at bounding box center [794, 265] width 324 height 21
click at [625, 268] on input "Brand New" at bounding box center [619, 265] width 13 height 13
radio input "true"
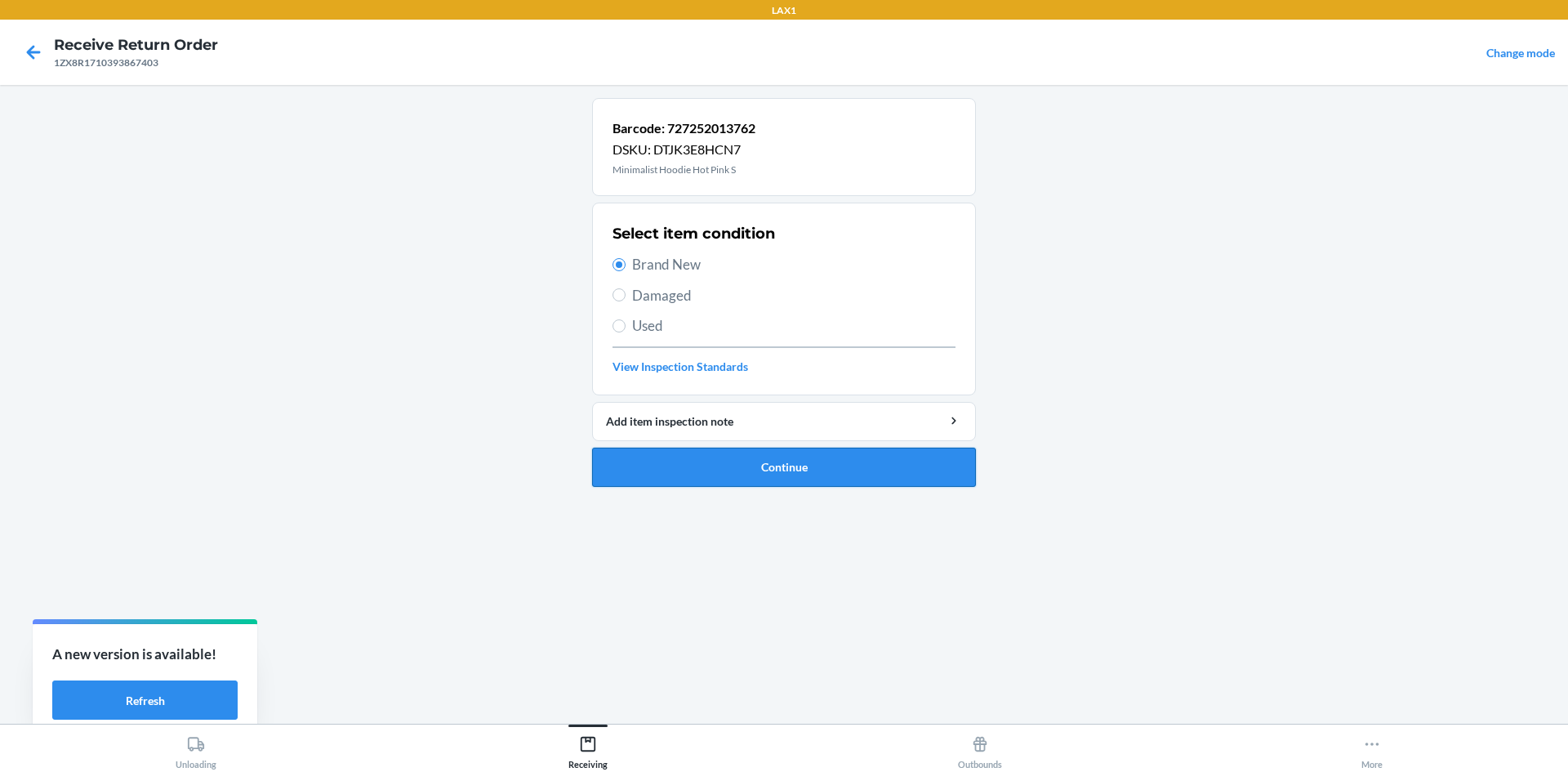
click at [755, 471] on button "Continue" at bounding box center [784, 467] width 384 height 39
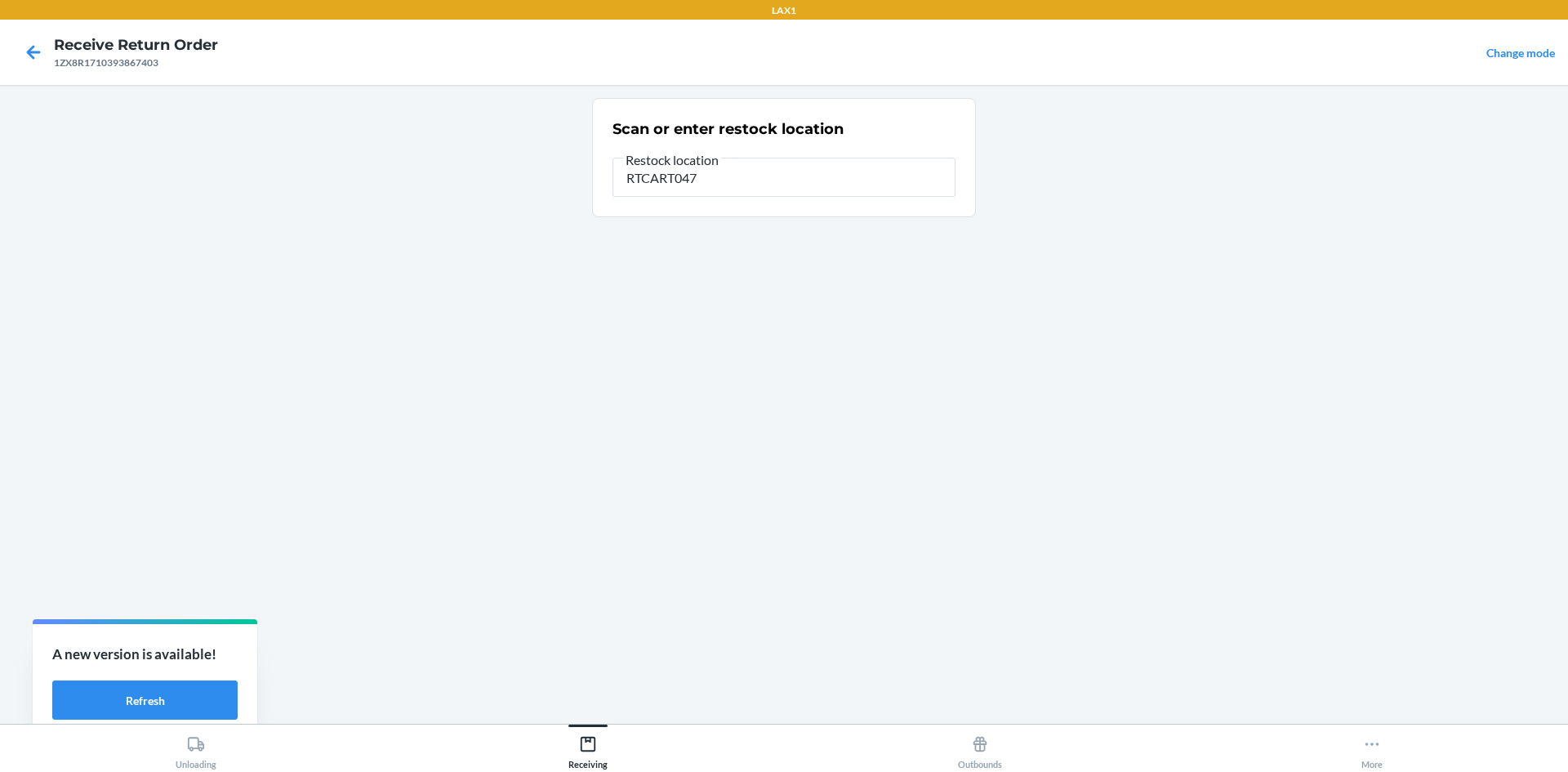
type input "RTCART047"
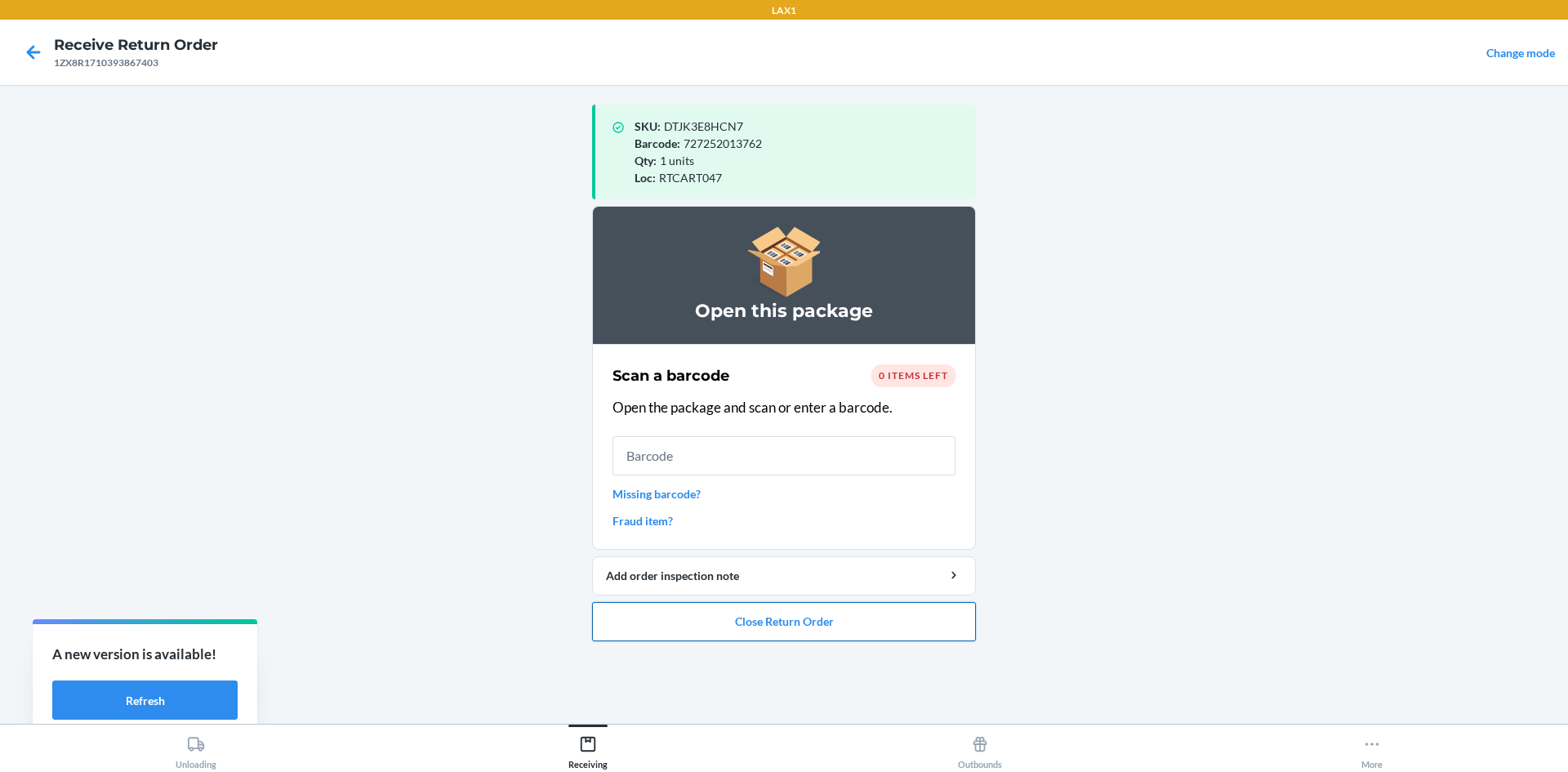
click at [819, 635] on button "Close Return Order" at bounding box center [784, 621] width 384 height 39
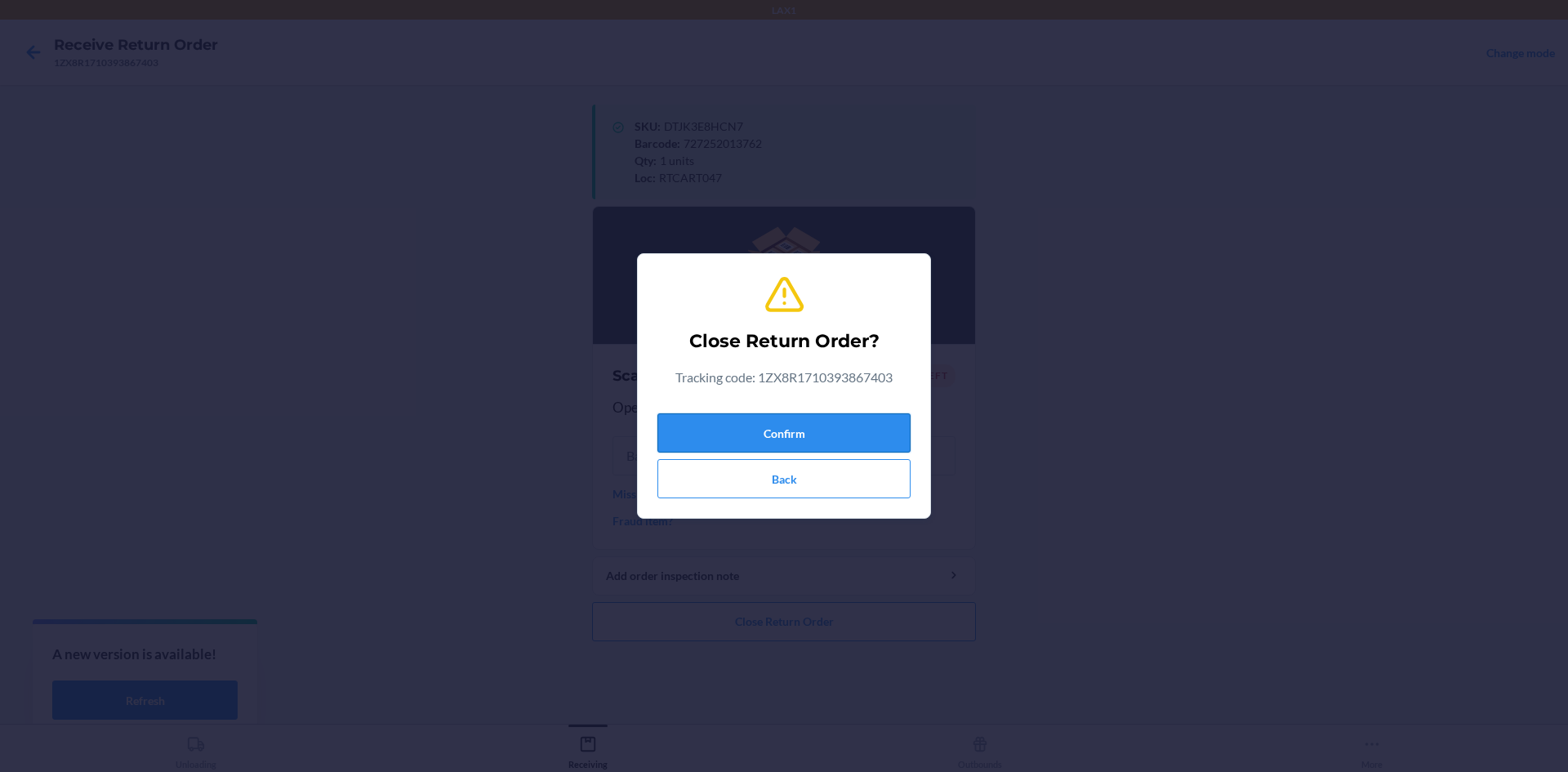
click at [851, 418] on button "Confirm" at bounding box center [783, 433] width 253 height 39
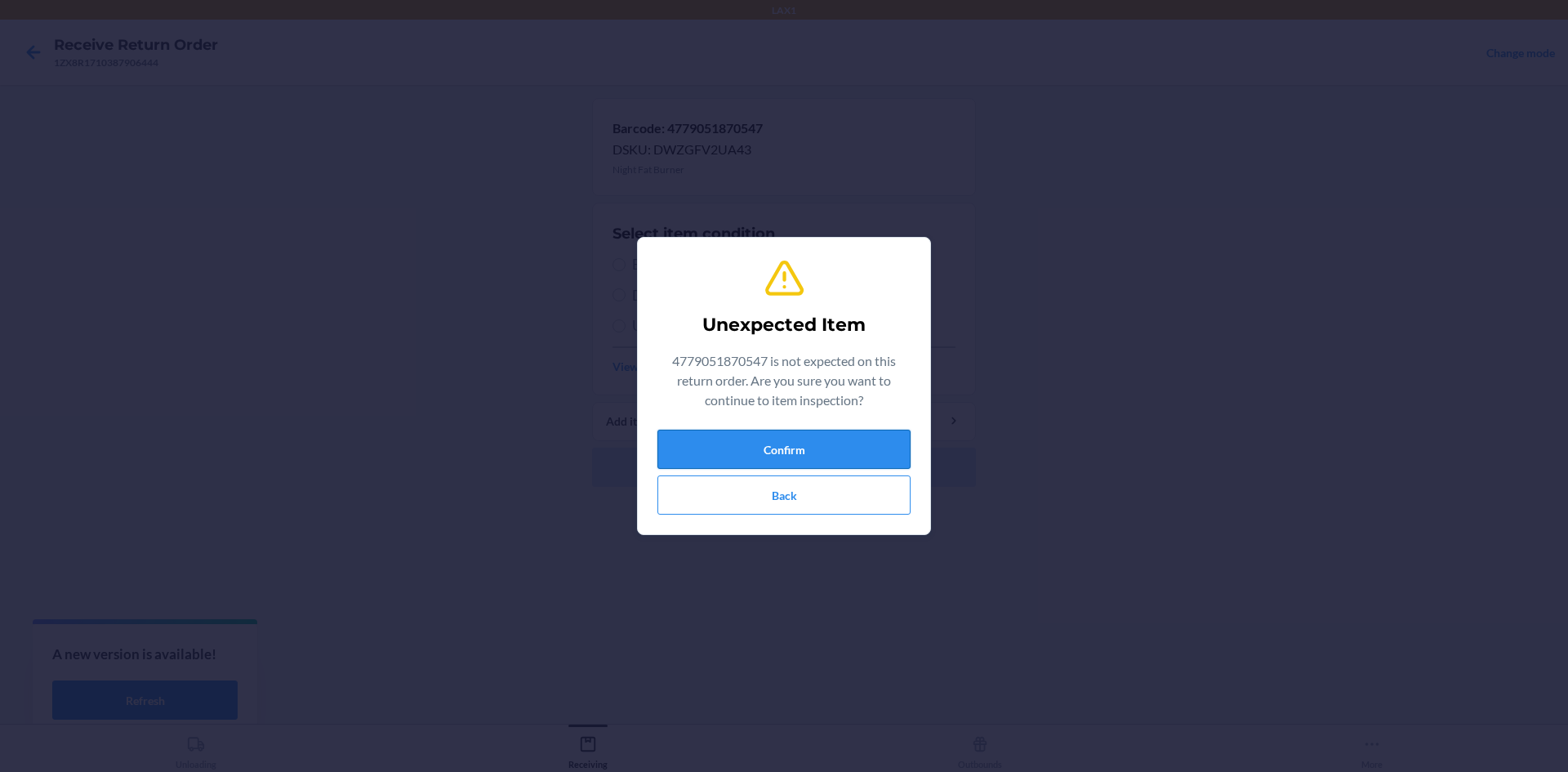
click at [854, 444] on button "Confirm" at bounding box center [783, 449] width 253 height 39
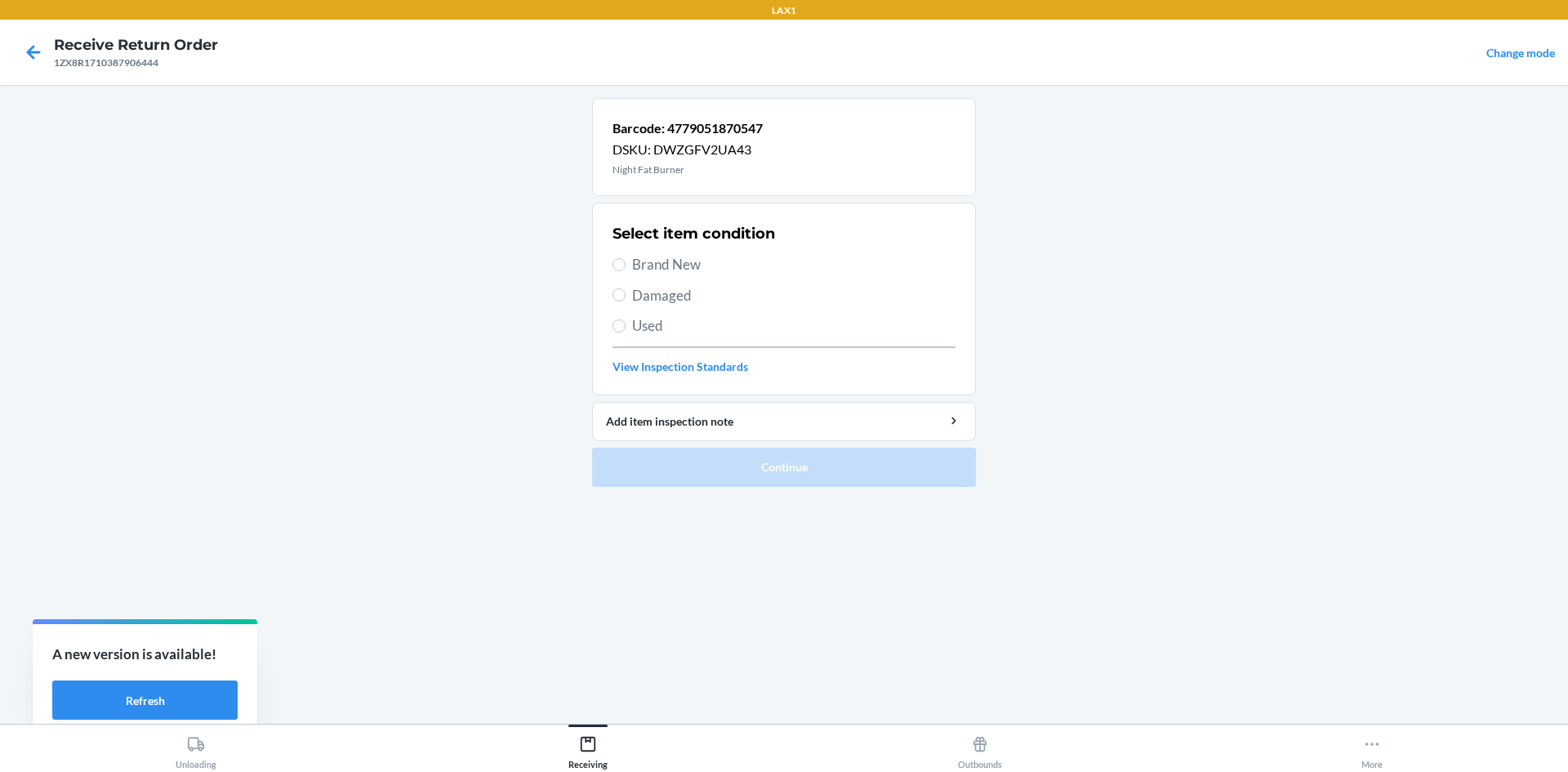
click at [651, 268] on span "Brand New" at bounding box center [794, 265] width 324 height 21
click at [625, 268] on input "Brand New" at bounding box center [619, 265] width 13 height 13
radio input "true"
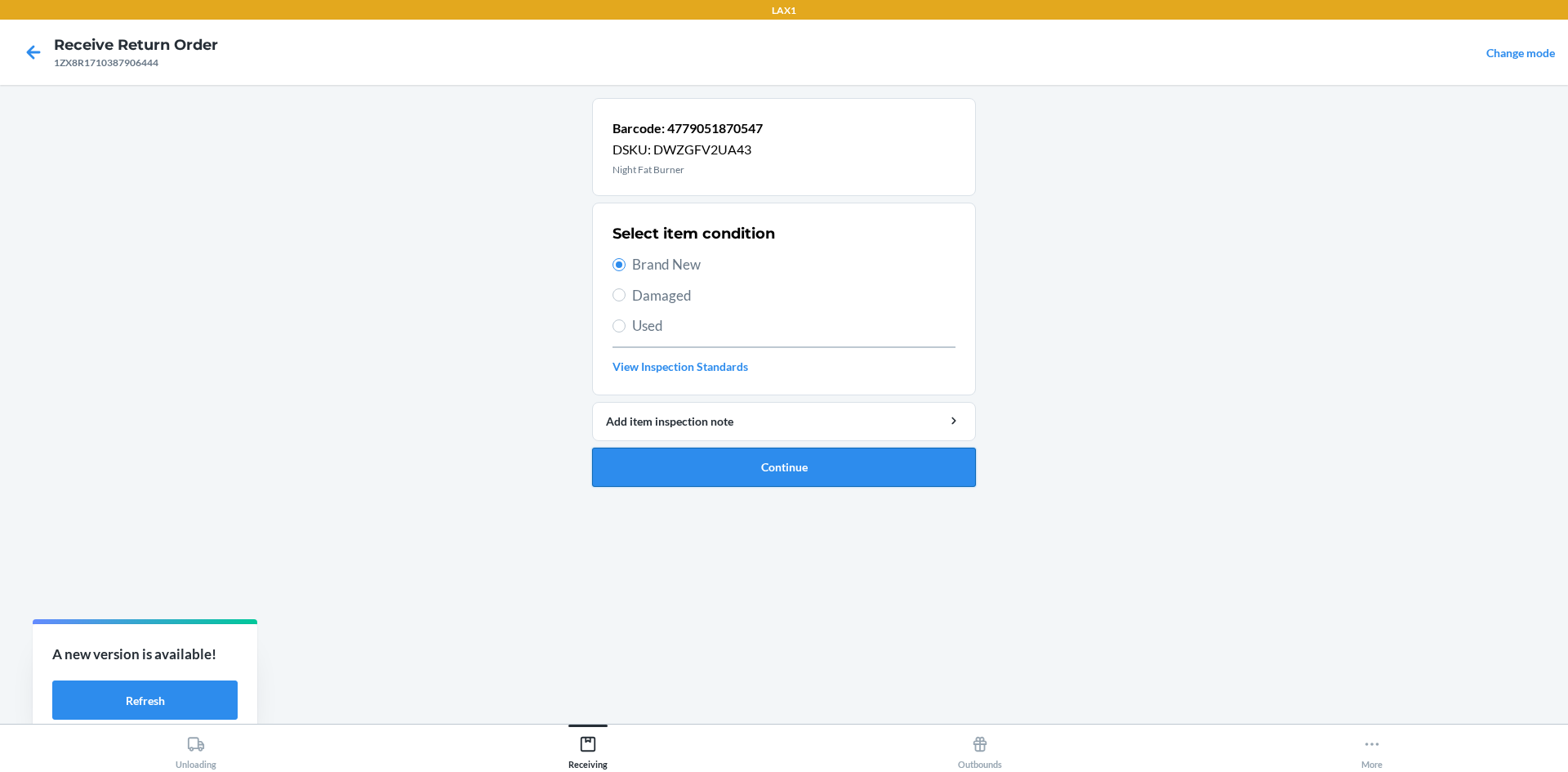
click at [760, 468] on button "Continue" at bounding box center [784, 467] width 384 height 39
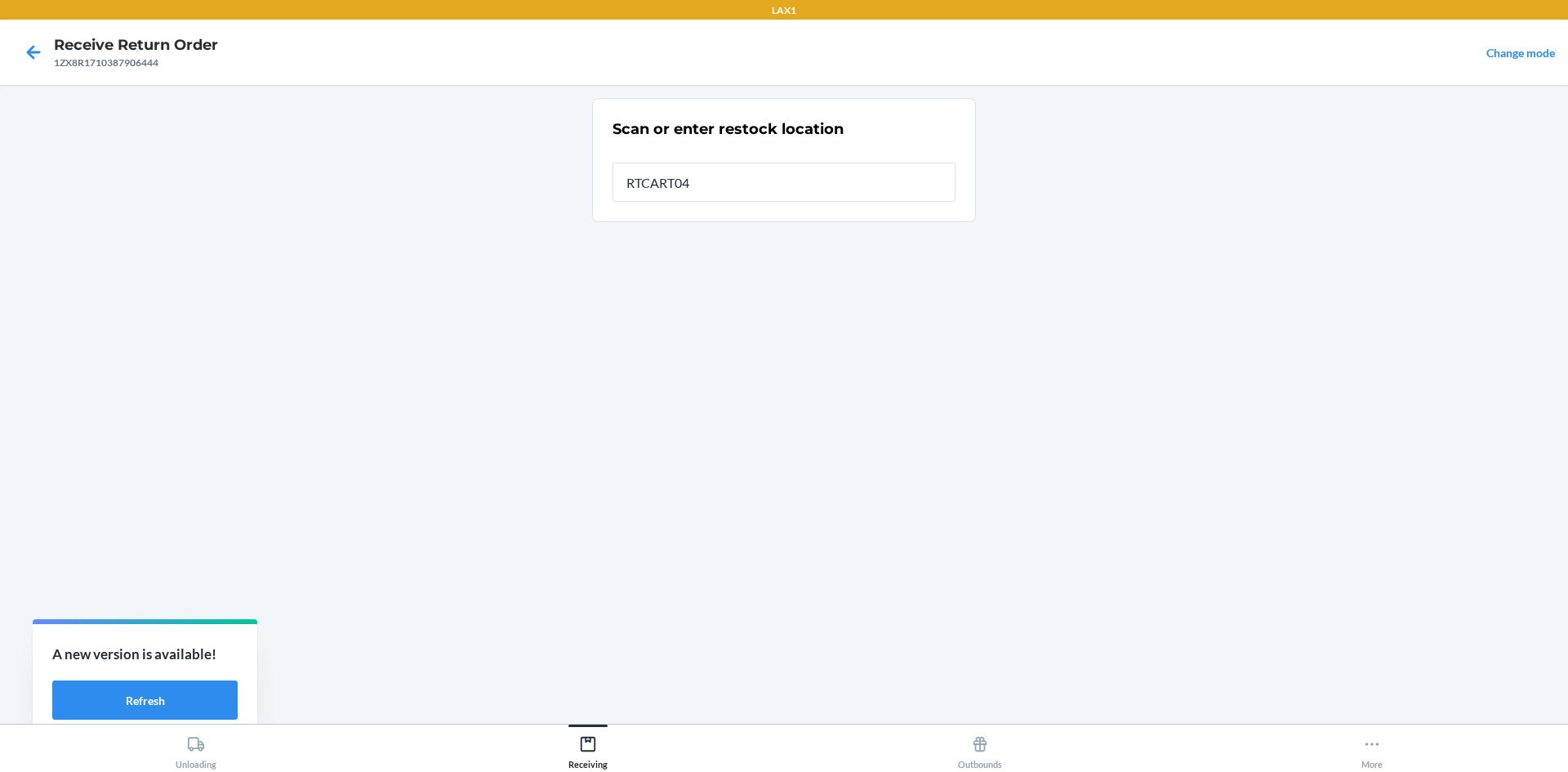
type input "RTCART047"
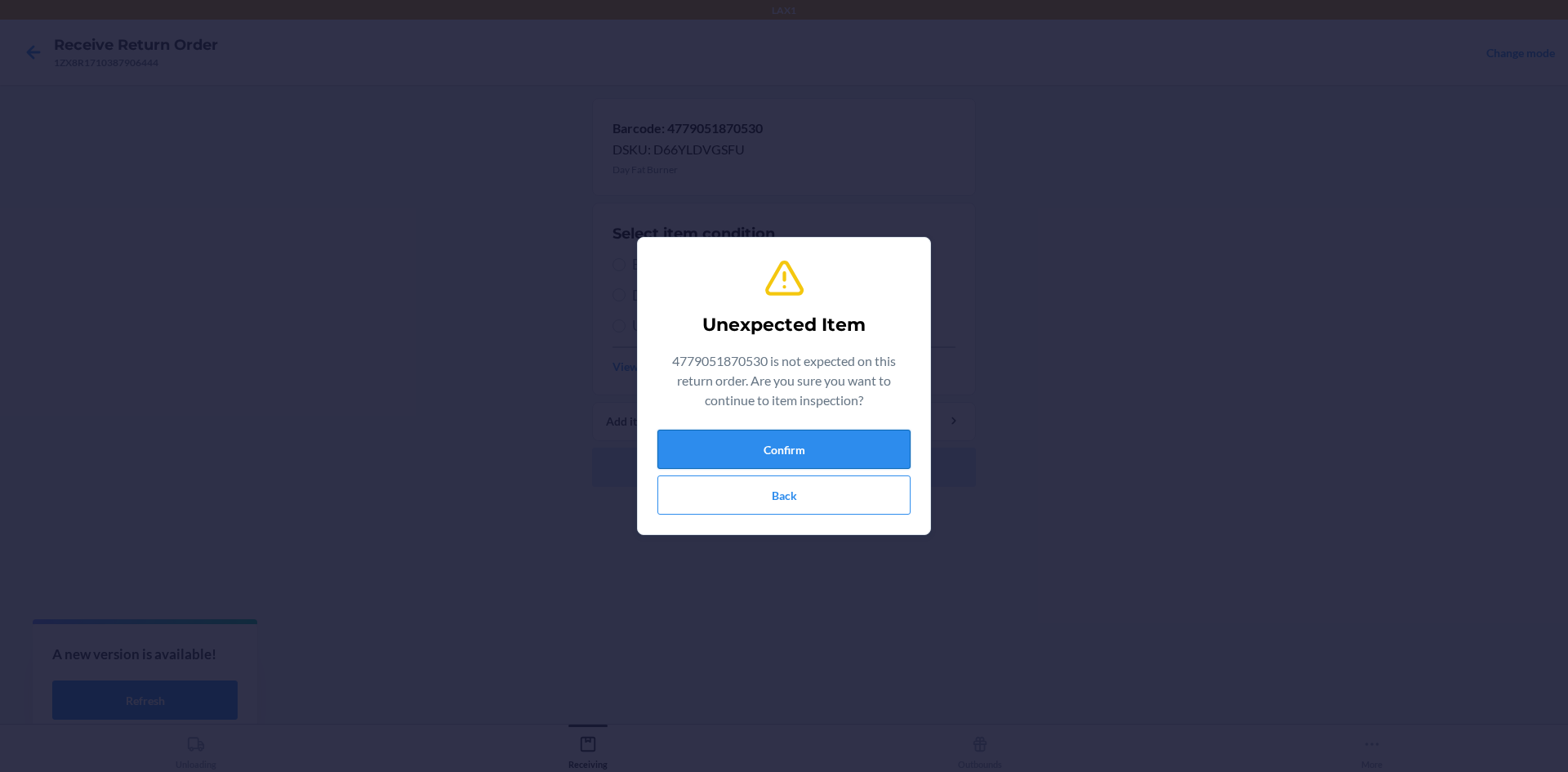
click at [702, 443] on button "Confirm" at bounding box center [783, 449] width 253 height 39
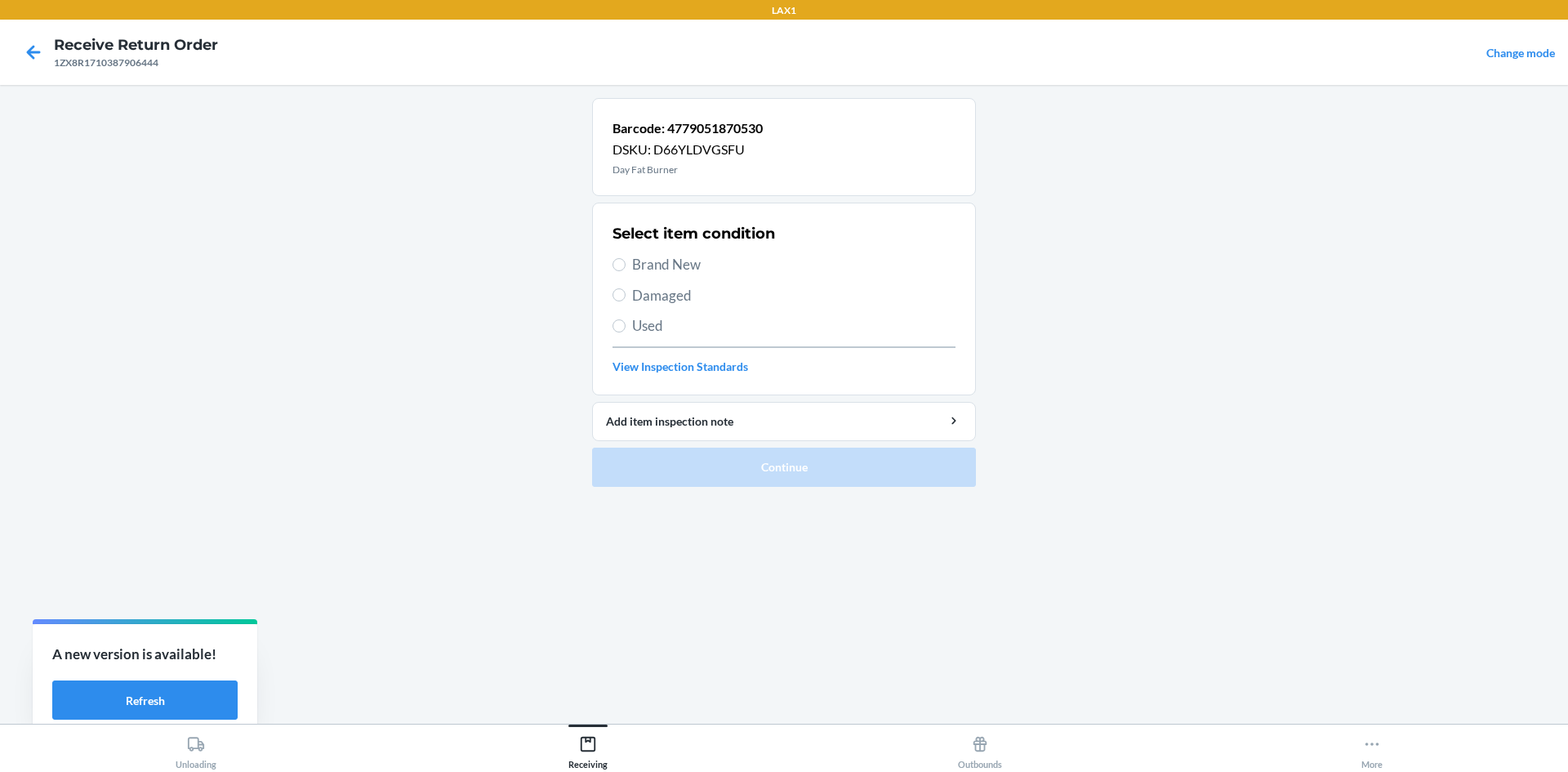
click at [671, 268] on span "Brand New" at bounding box center [794, 265] width 324 height 21
click at [625, 268] on input "Brand New" at bounding box center [619, 265] width 13 height 13
radio input "true"
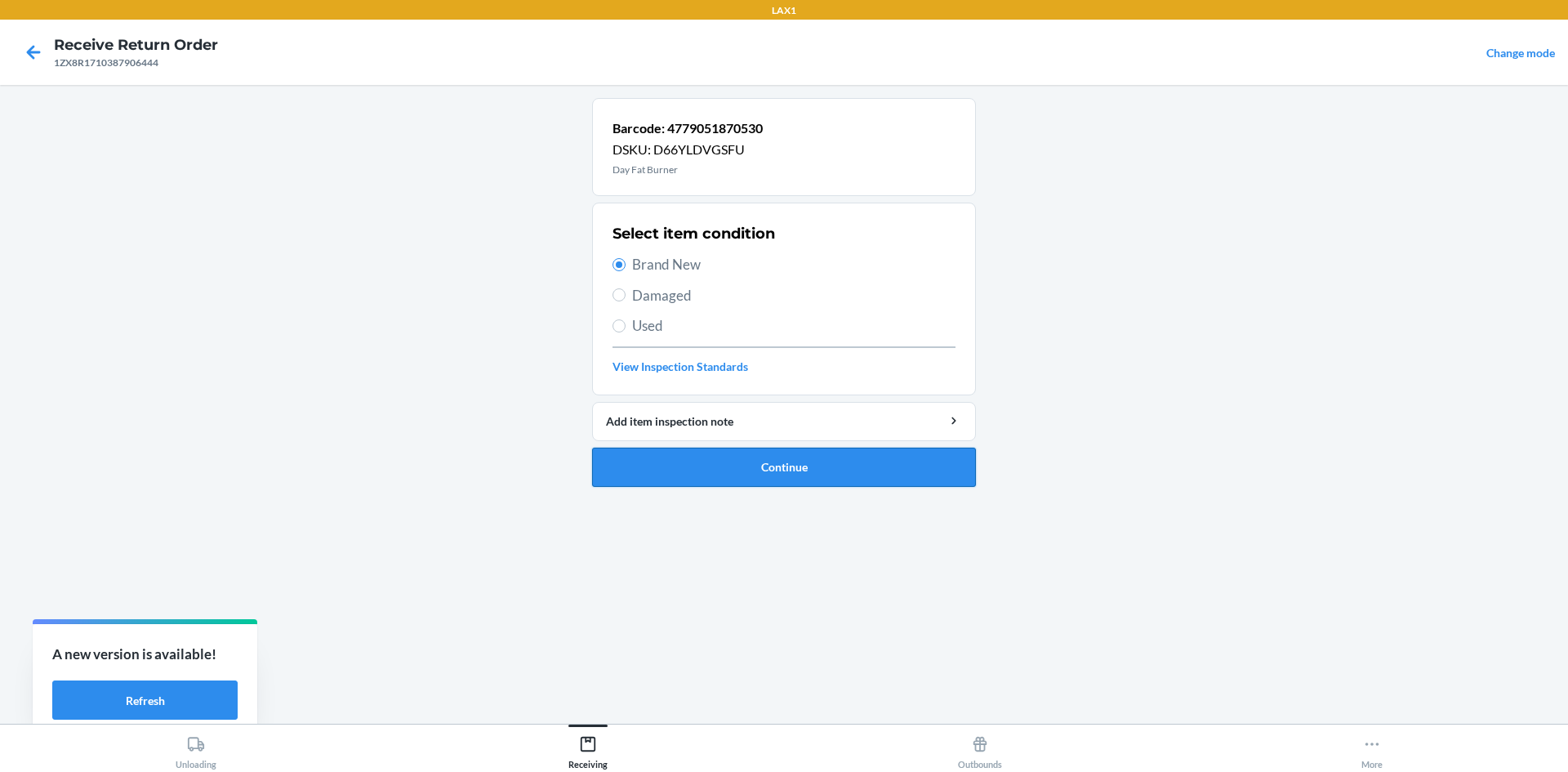
click at [756, 465] on button "Continue" at bounding box center [784, 467] width 384 height 39
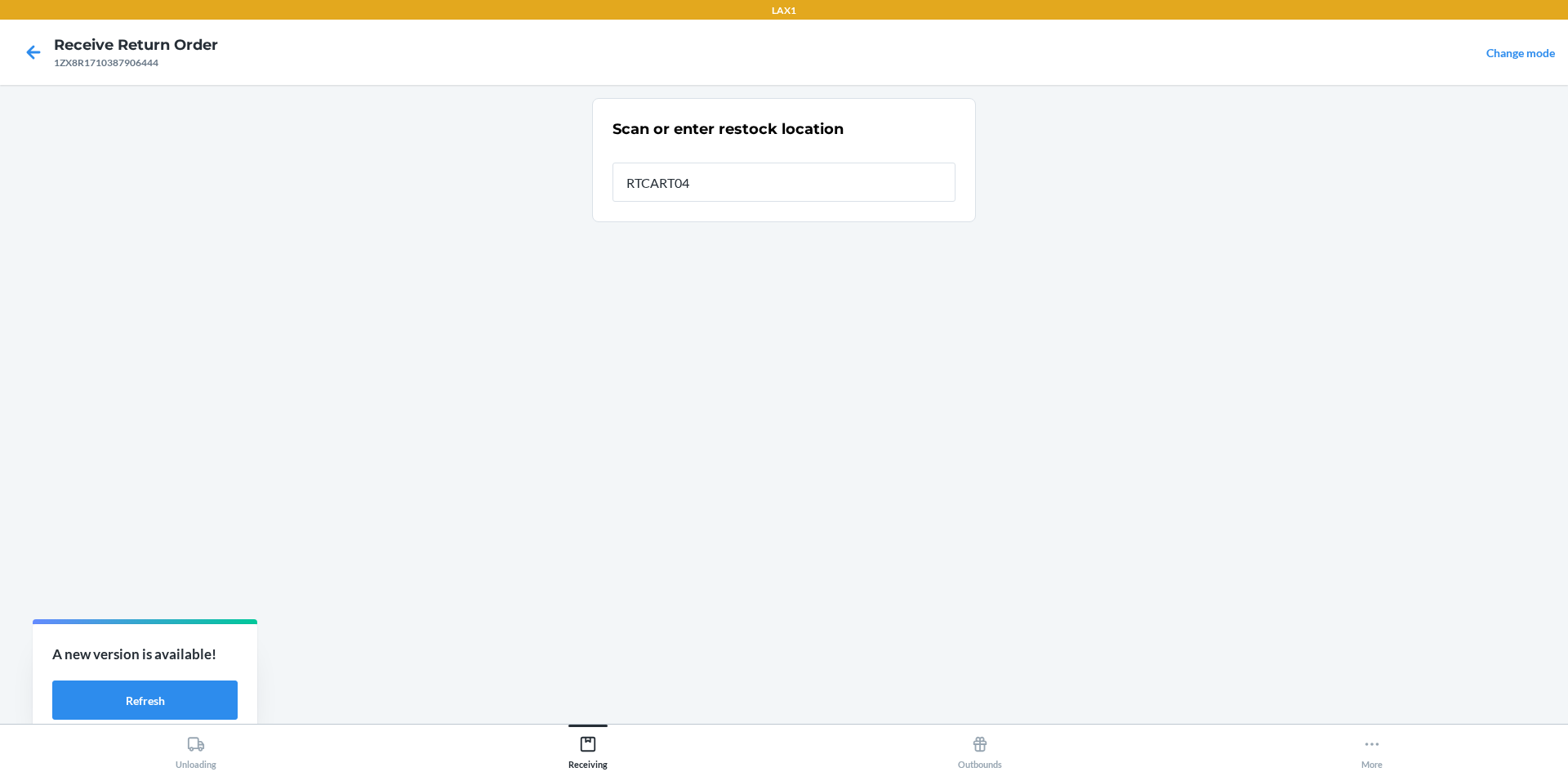
type input "RTCART047"
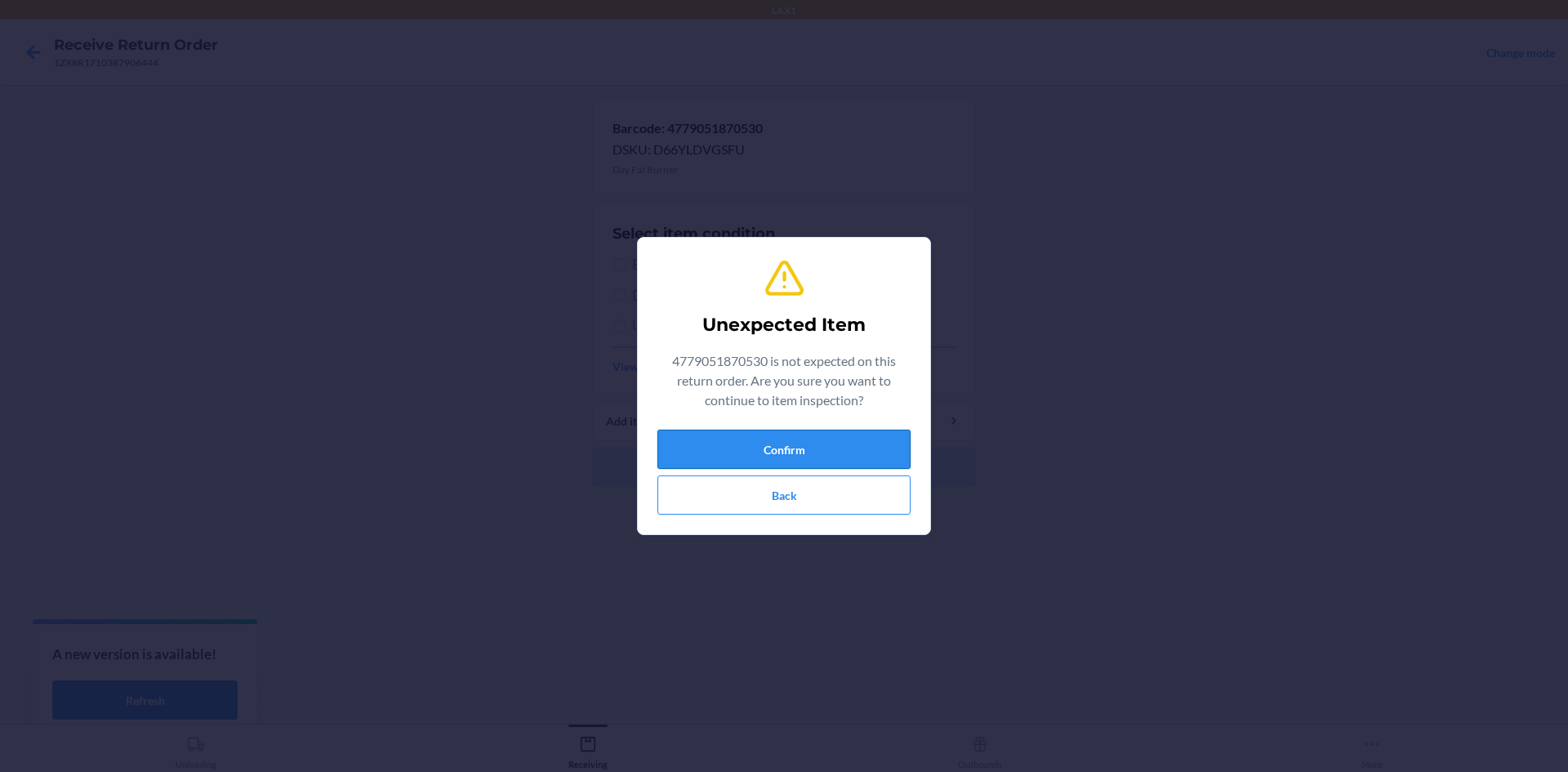
click at [755, 440] on button "Confirm" at bounding box center [783, 449] width 253 height 39
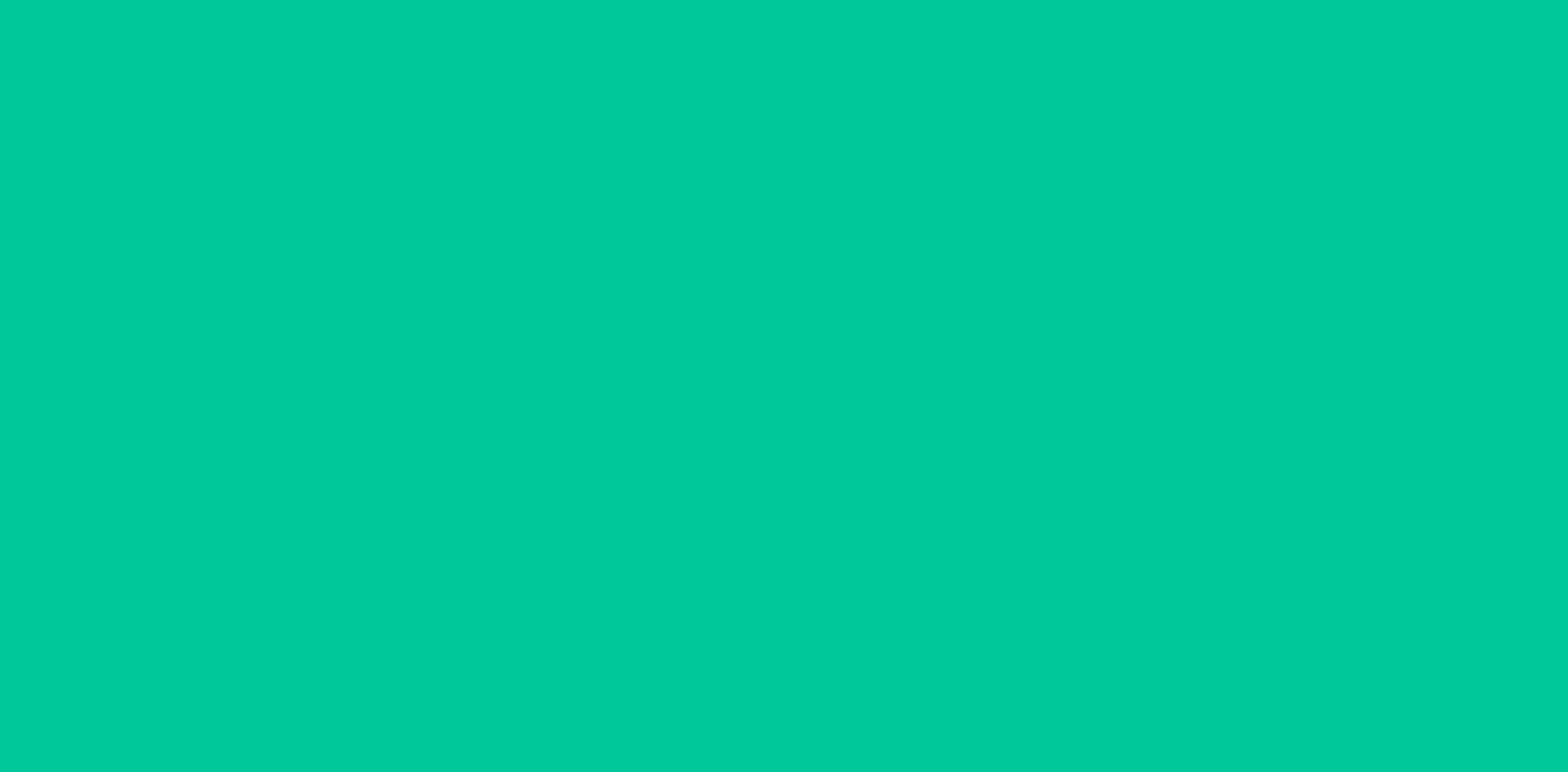
click at [613, 268] on input "Brand New" at bounding box center [619, 265] width 13 height 13
radio input "true"
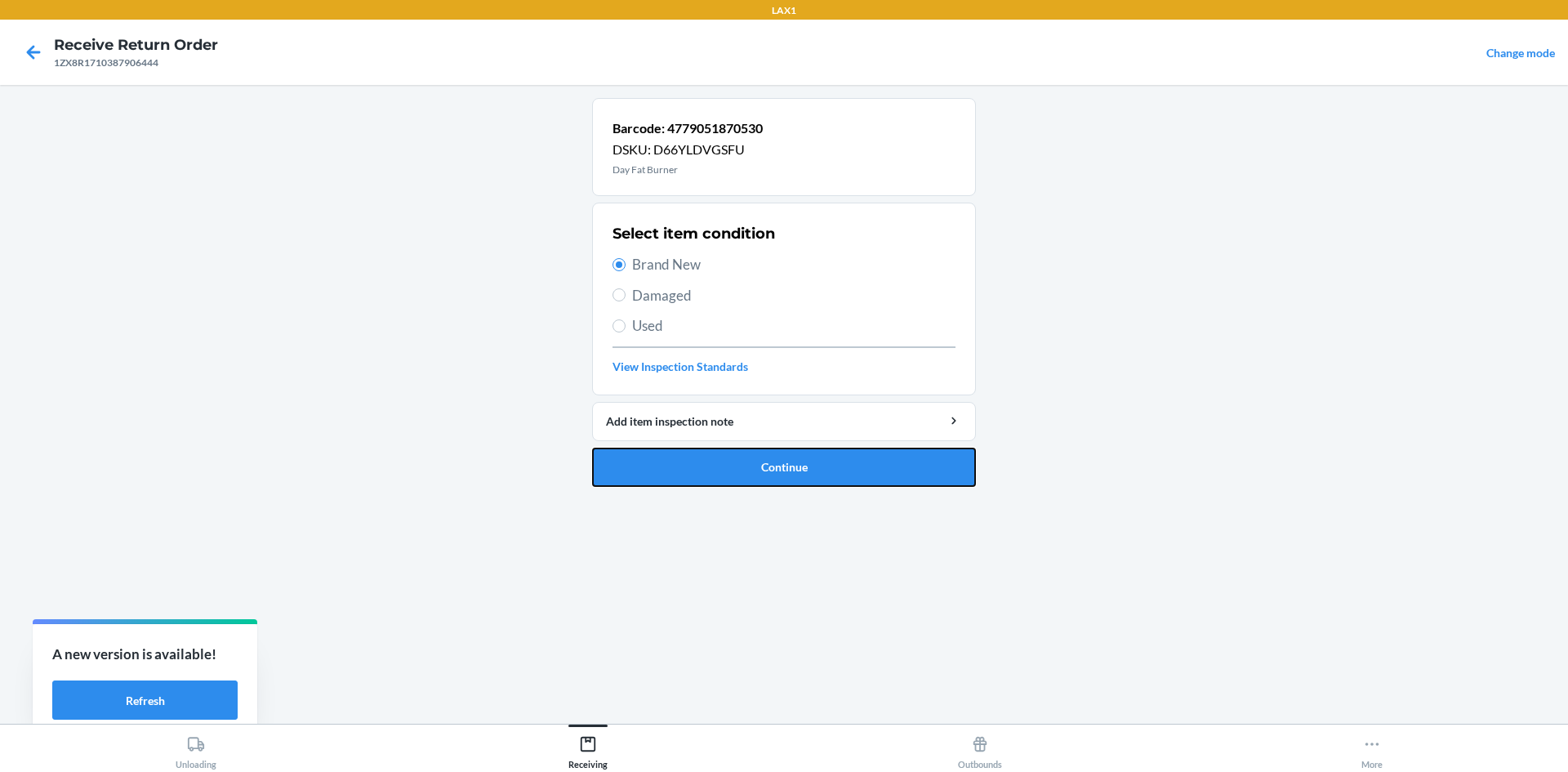
click at [758, 458] on button "Continue" at bounding box center [784, 467] width 384 height 39
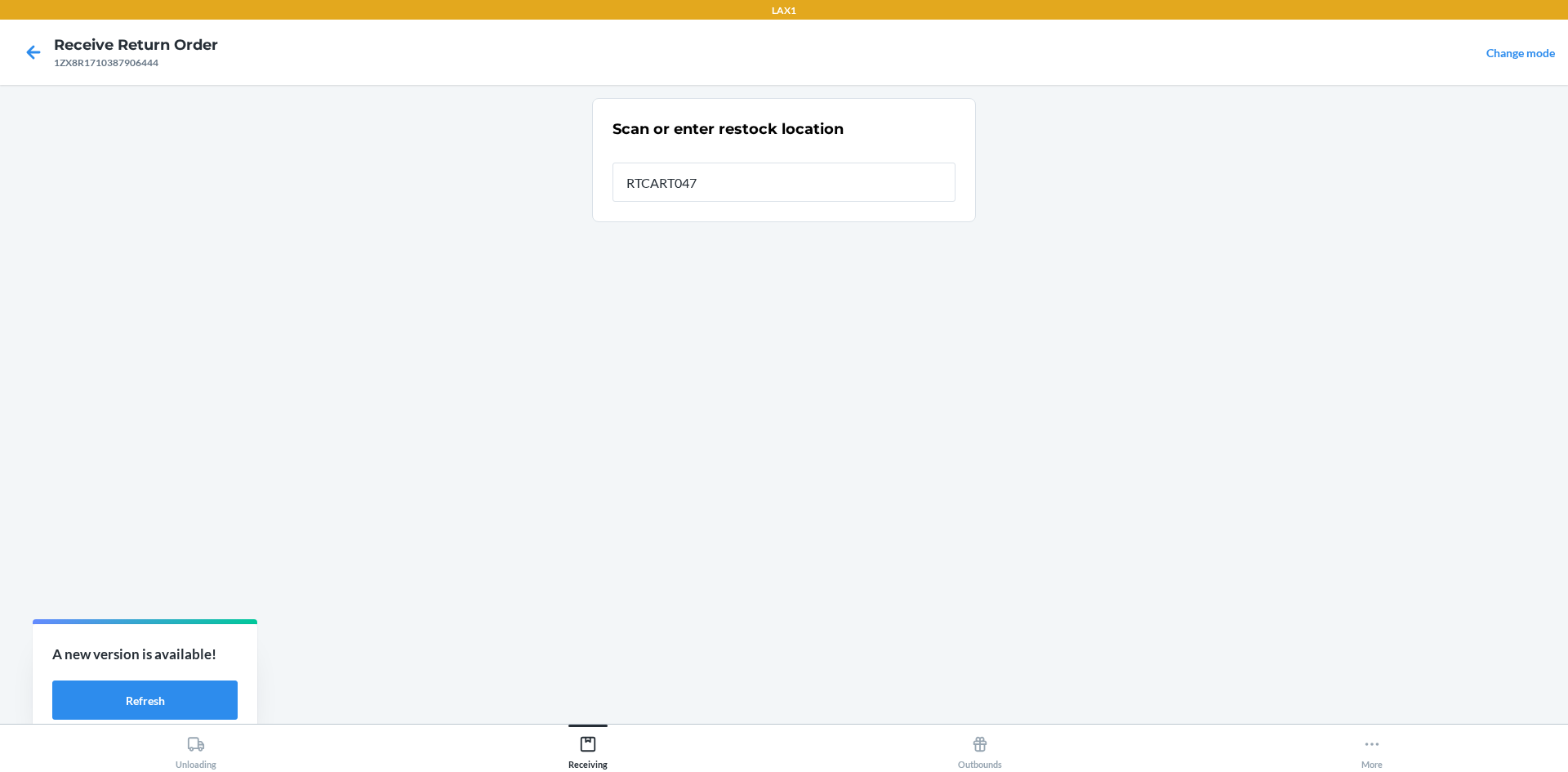
type input "RTCART047"
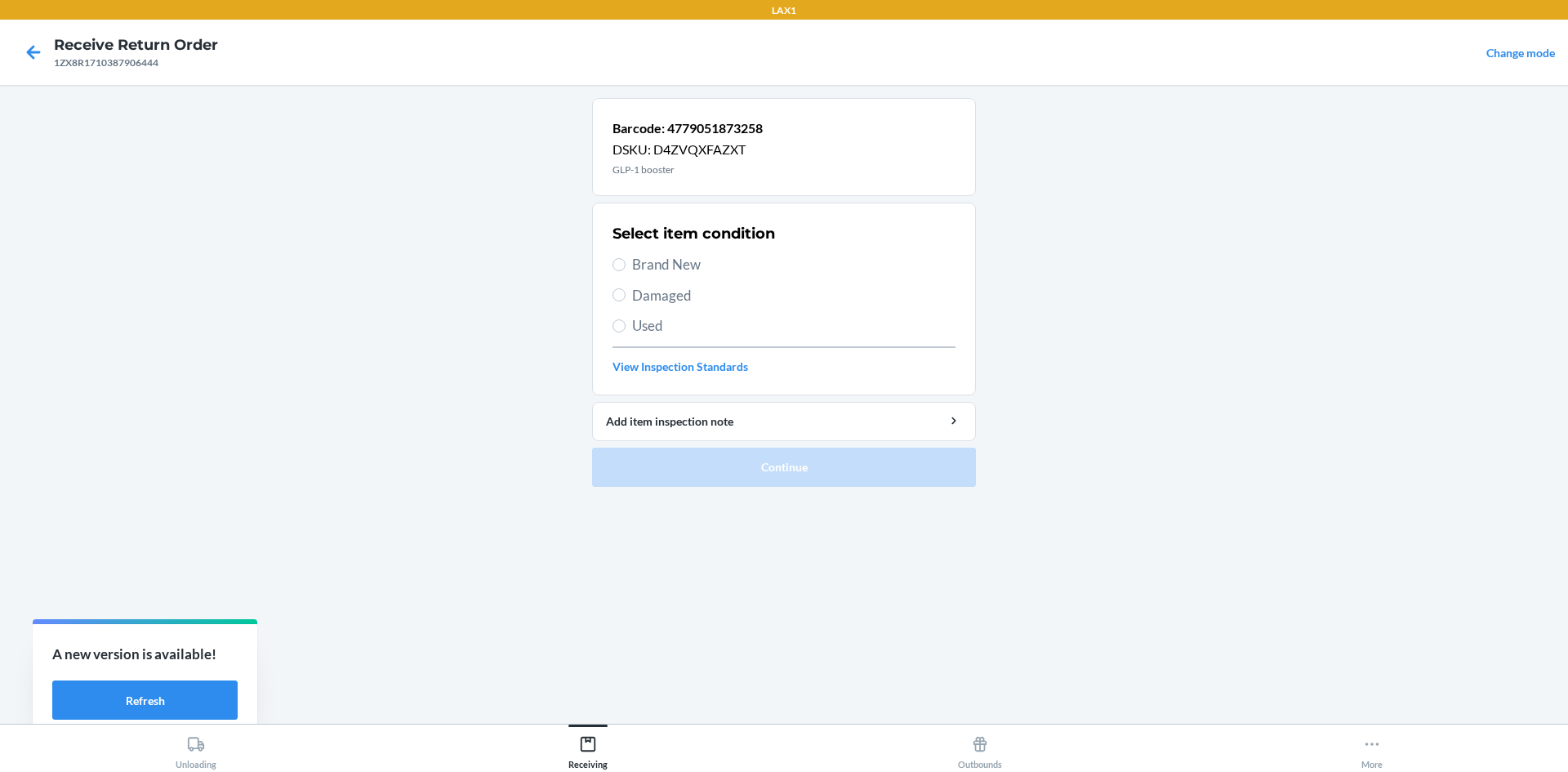
click at [662, 268] on span "Brand New" at bounding box center [794, 265] width 324 height 21
click at [625, 268] on input "Brand New" at bounding box center [619, 265] width 13 height 13
radio input "true"
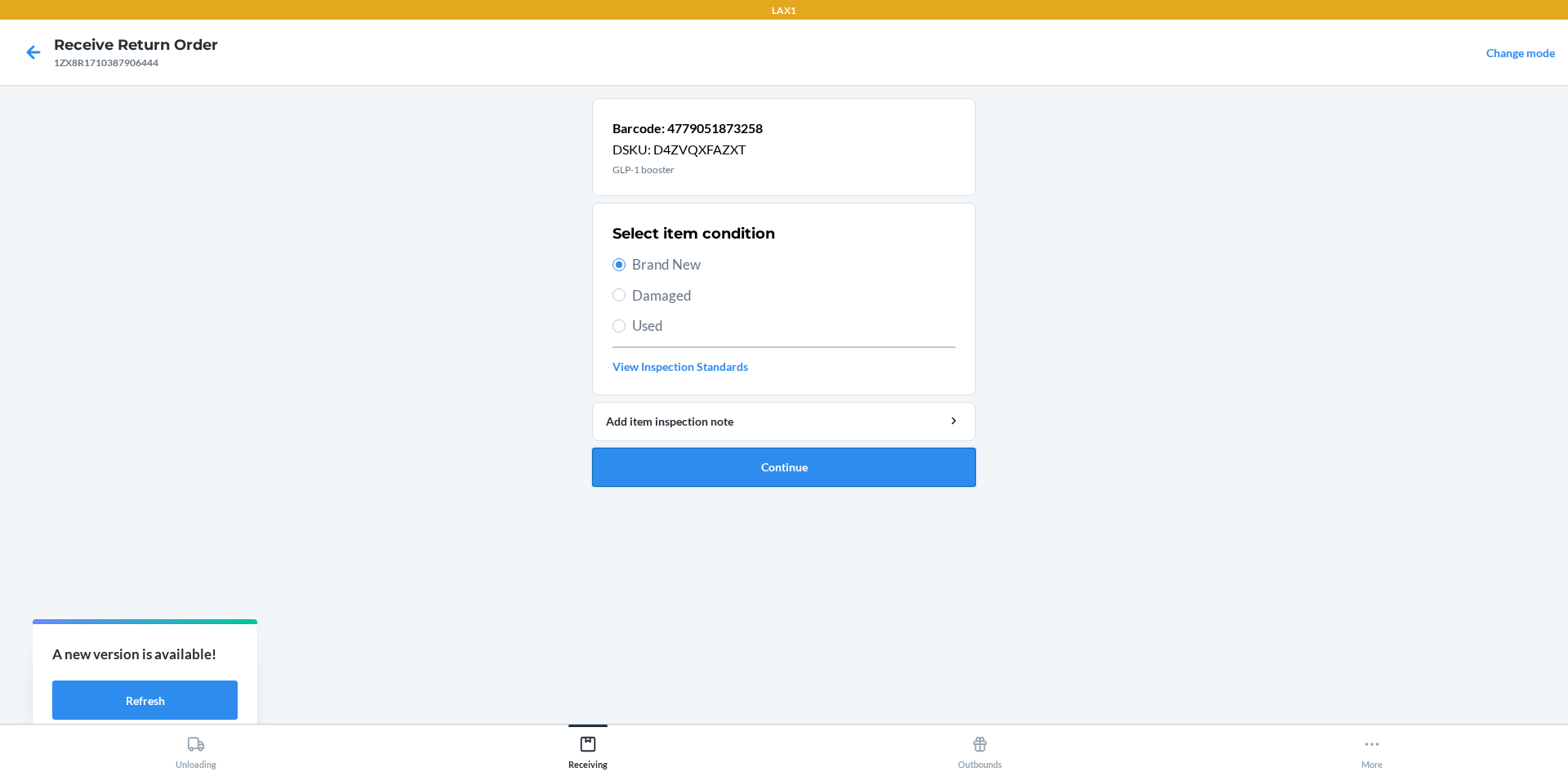
click at [686, 483] on button "Continue" at bounding box center [784, 467] width 384 height 39
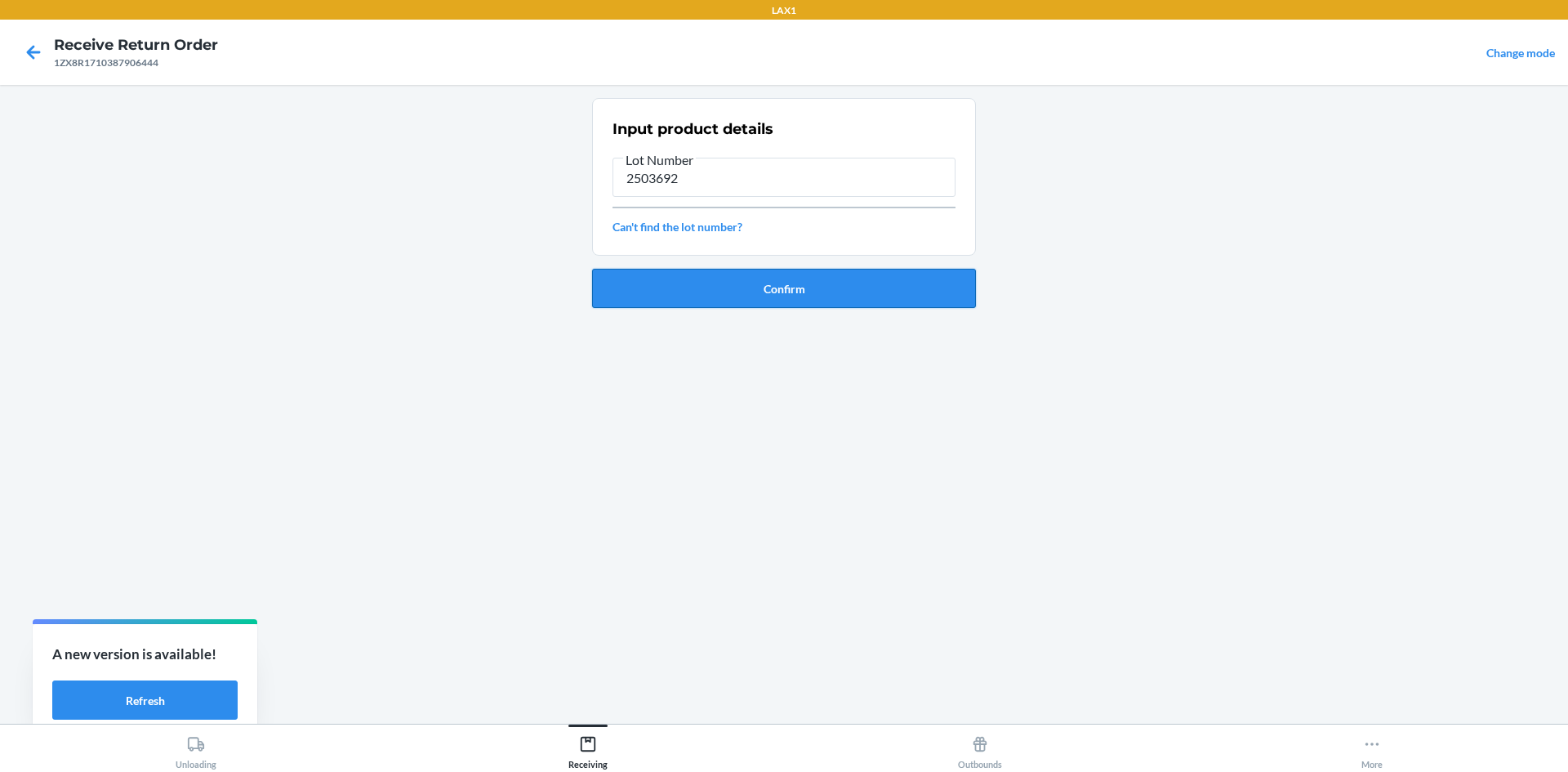
type input "2503692"
click at [799, 286] on button "Confirm" at bounding box center [784, 288] width 384 height 39
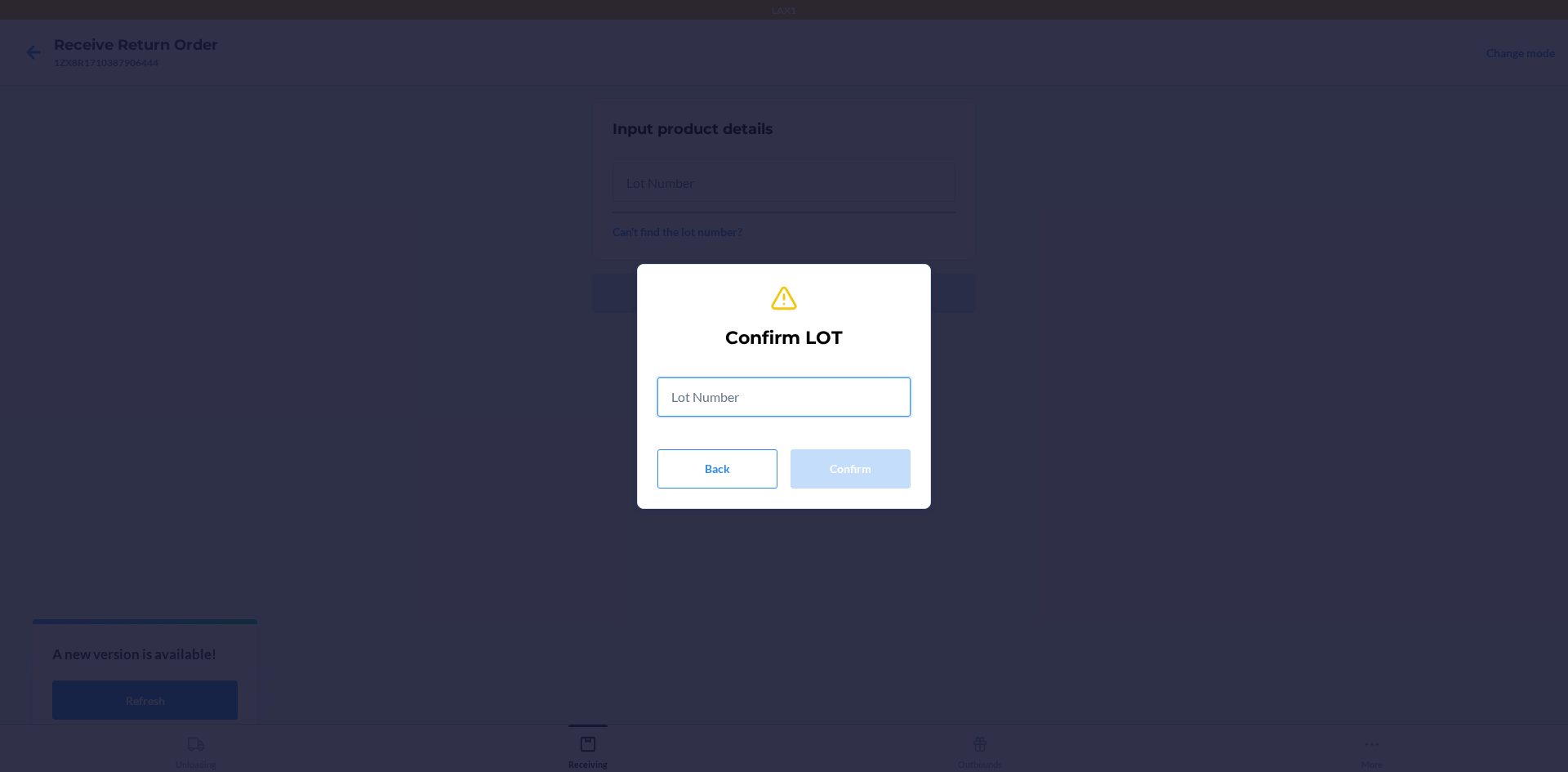
click at [777, 394] on input "text" at bounding box center [783, 397] width 253 height 39
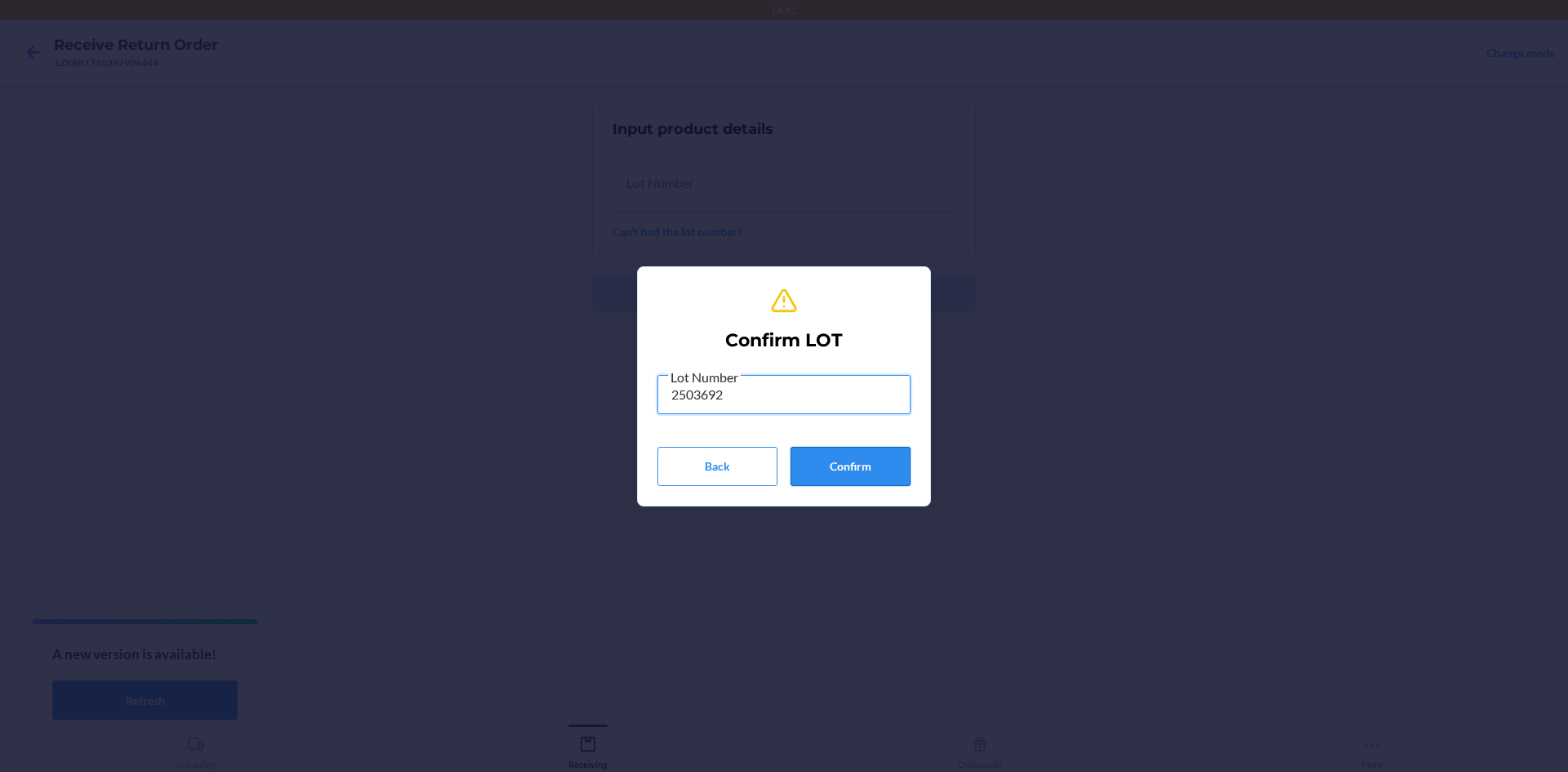
type input "2503692"
click at [848, 465] on button "Confirm" at bounding box center [851, 466] width 120 height 39
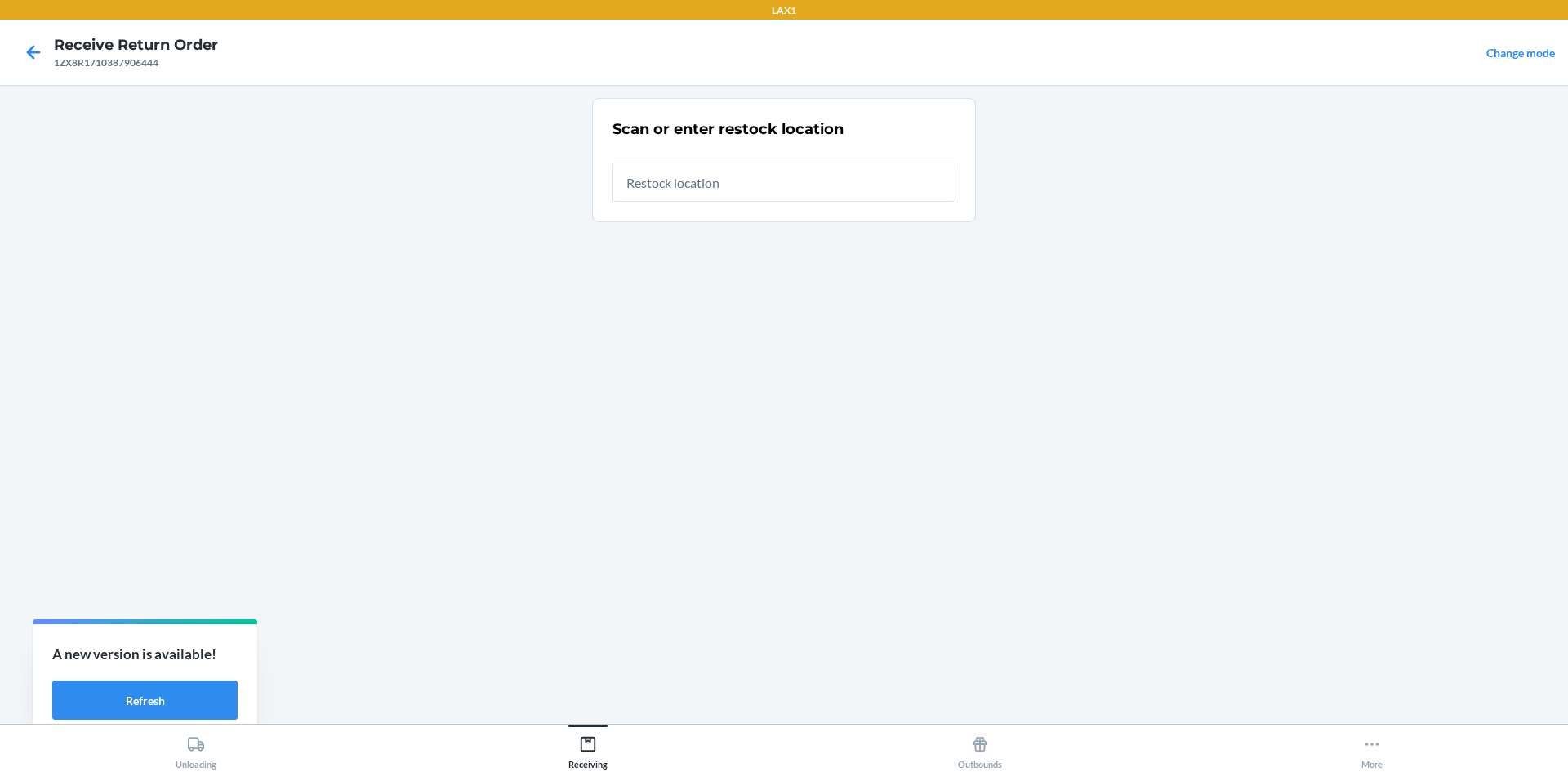
click at [727, 193] on input "text" at bounding box center [783, 182] width 343 height 39
type input "RTCART047"
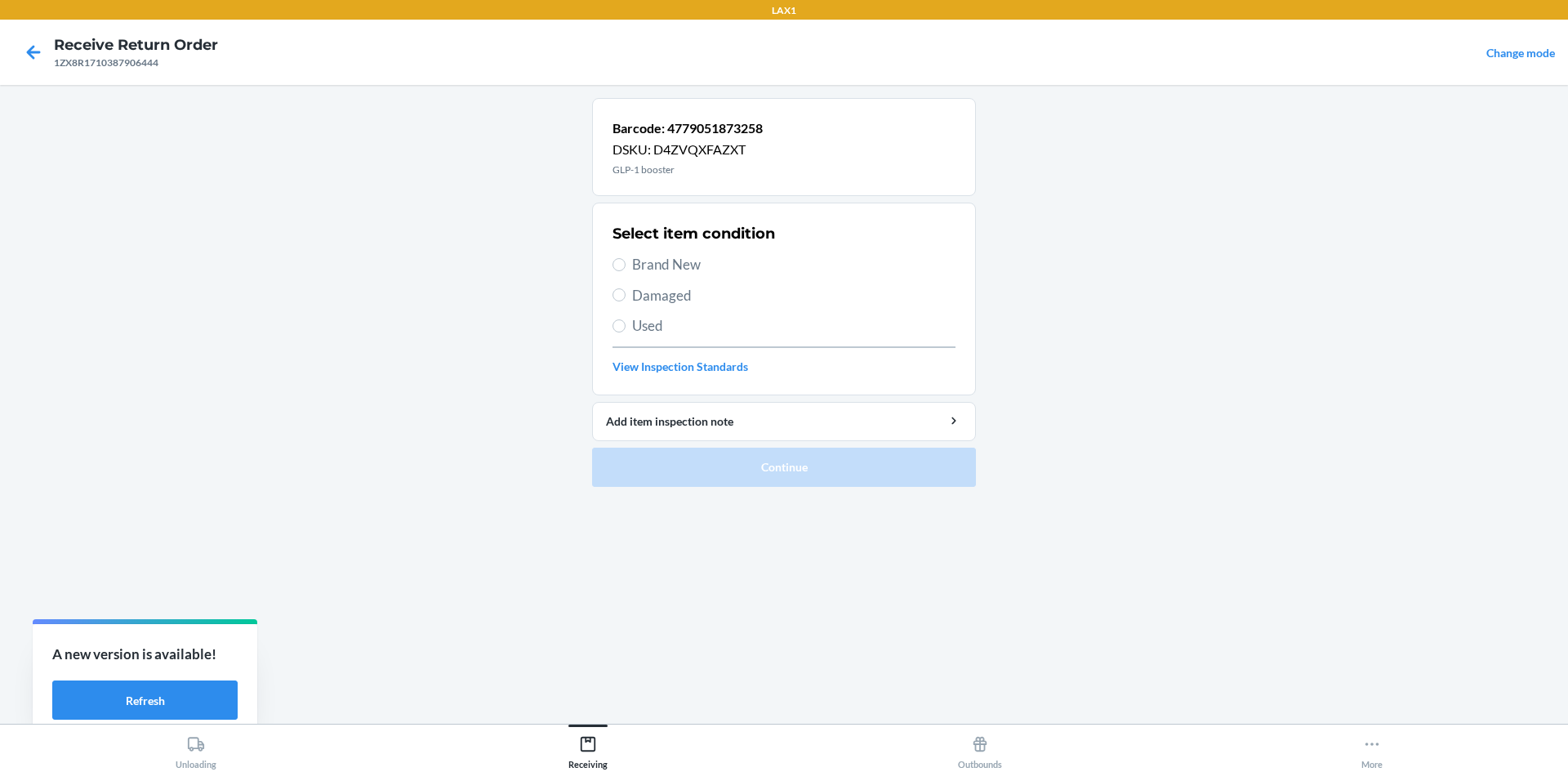
click at [716, 266] on span "Brand New" at bounding box center [794, 265] width 324 height 21
click at [625, 266] on input "Brand New" at bounding box center [619, 265] width 13 height 13
radio input "true"
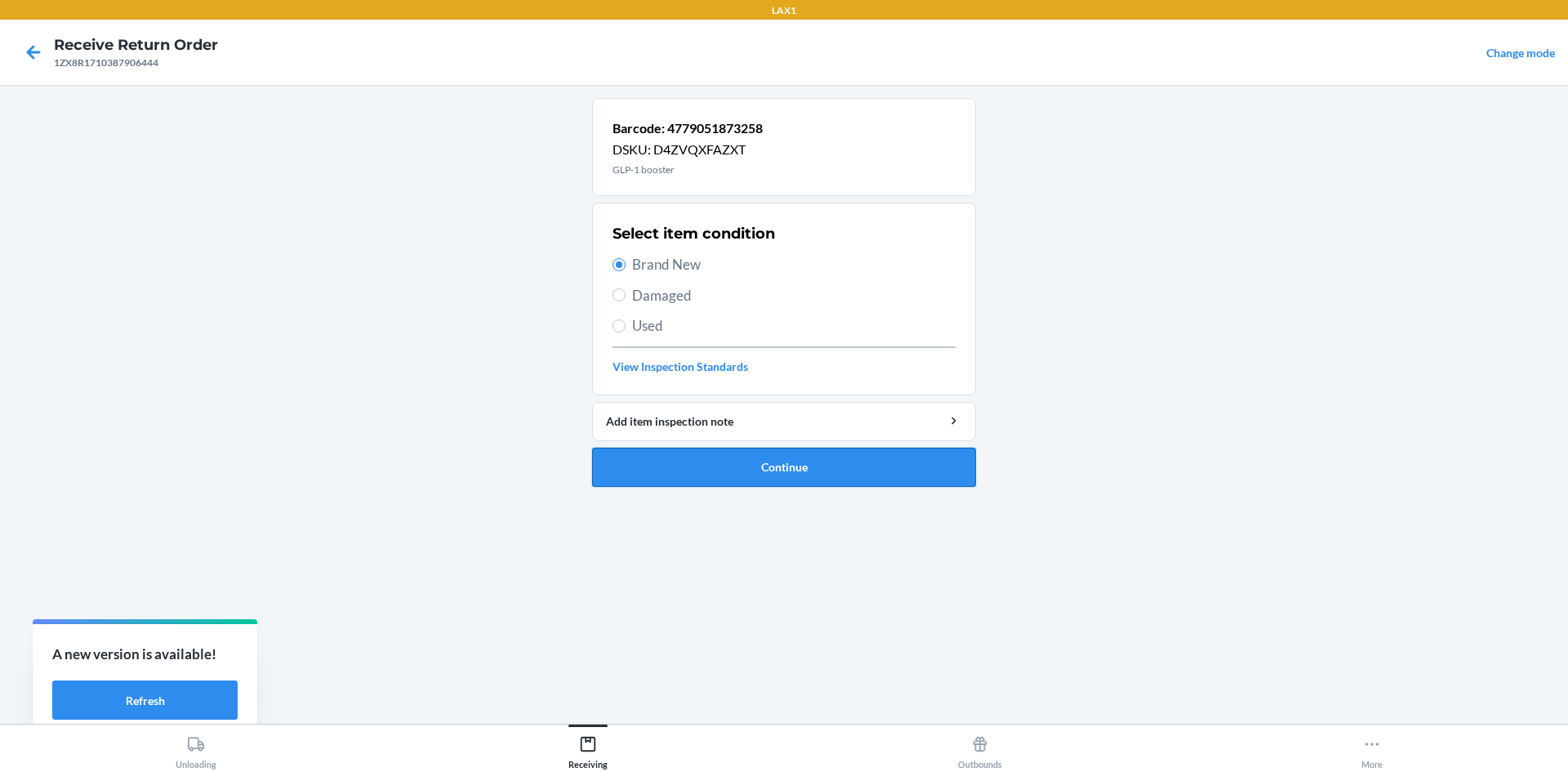
click at [684, 458] on button "Continue" at bounding box center [784, 467] width 384 height 39
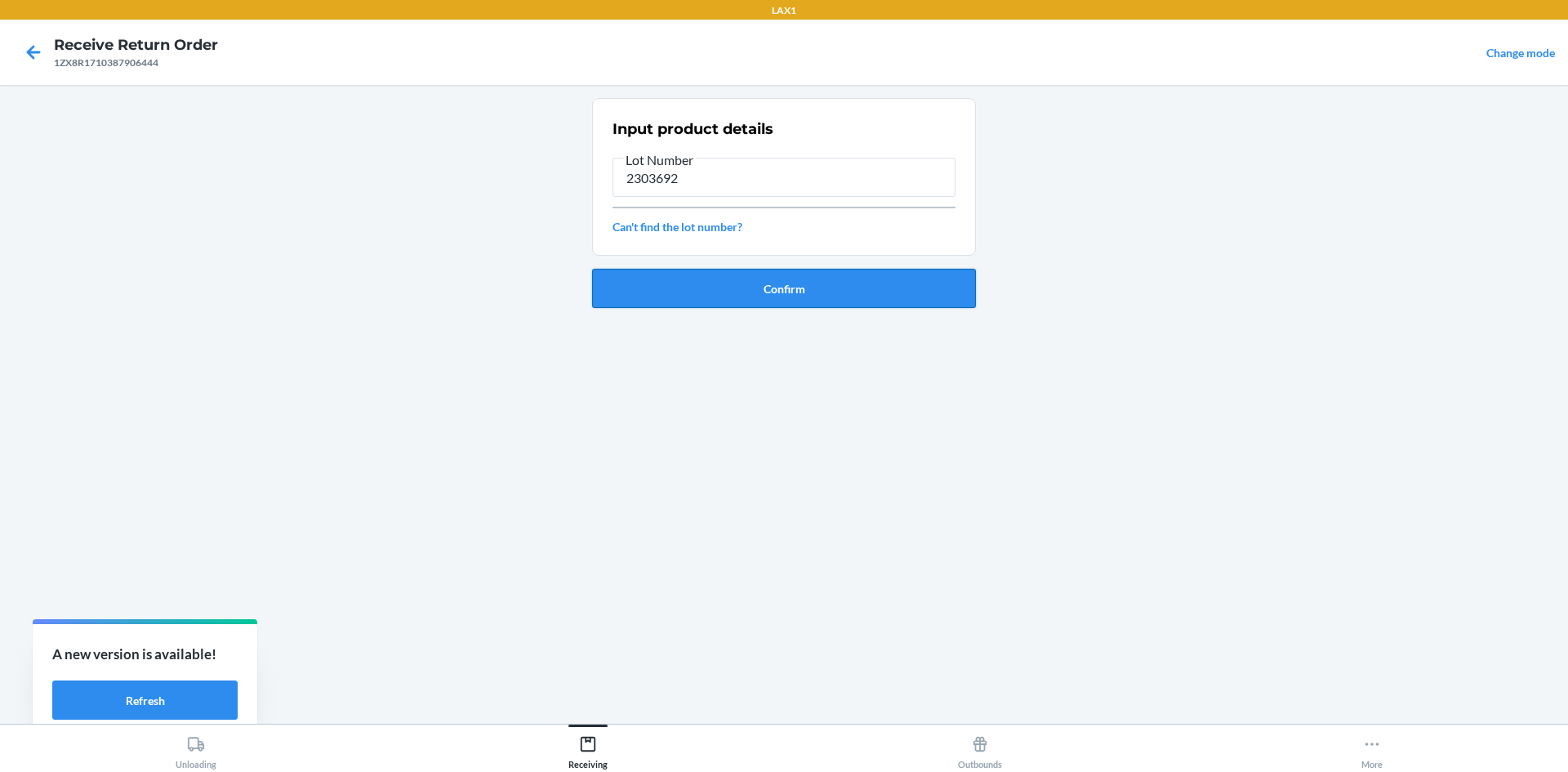
type input "2303692"
click at [686, 290] on button "Confirm" at bounding box center [784, 288] width 384 height 39
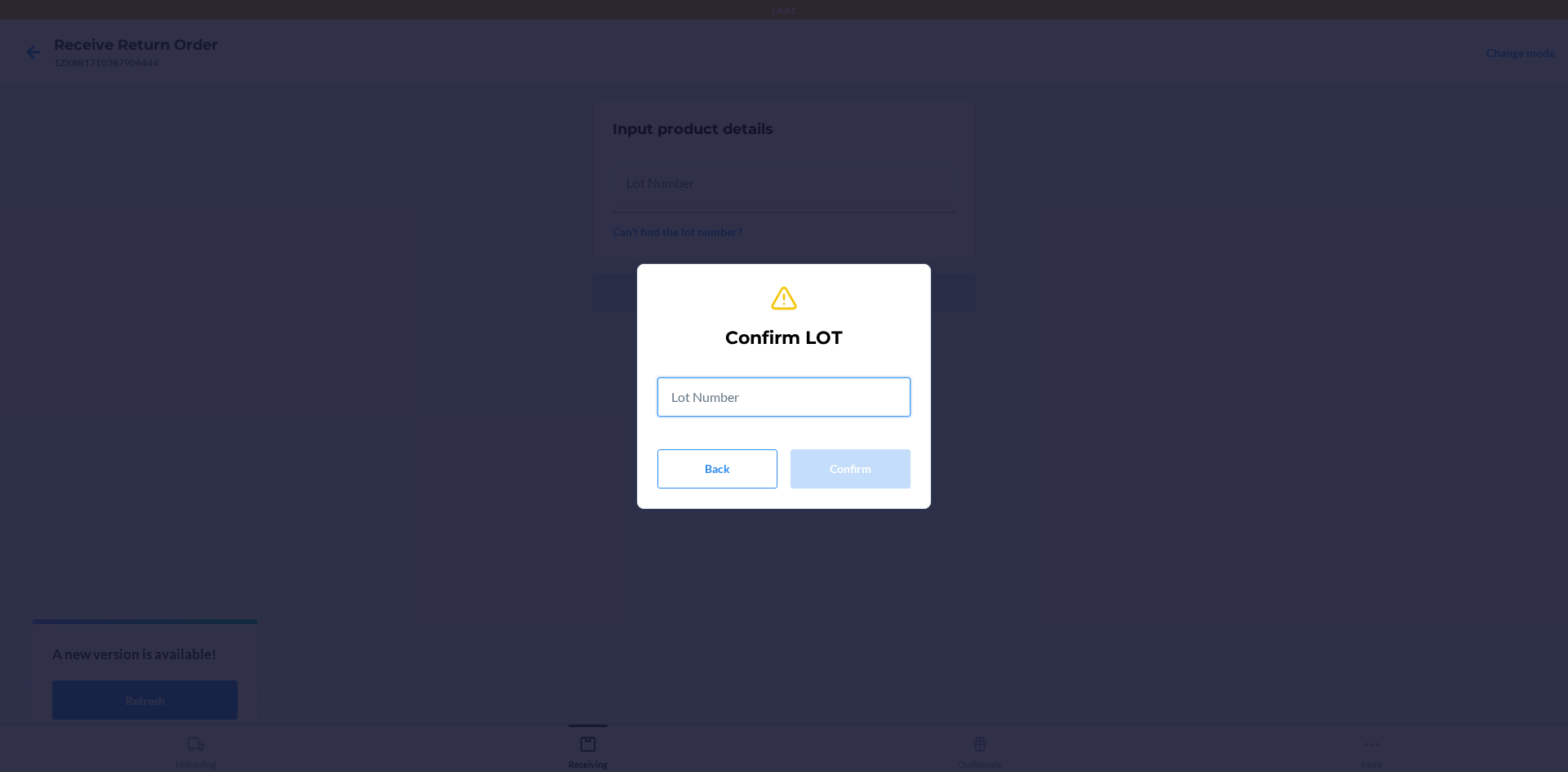
click at [705, 403] on input "text" at bounding box center [783, 397] width 253 height 39
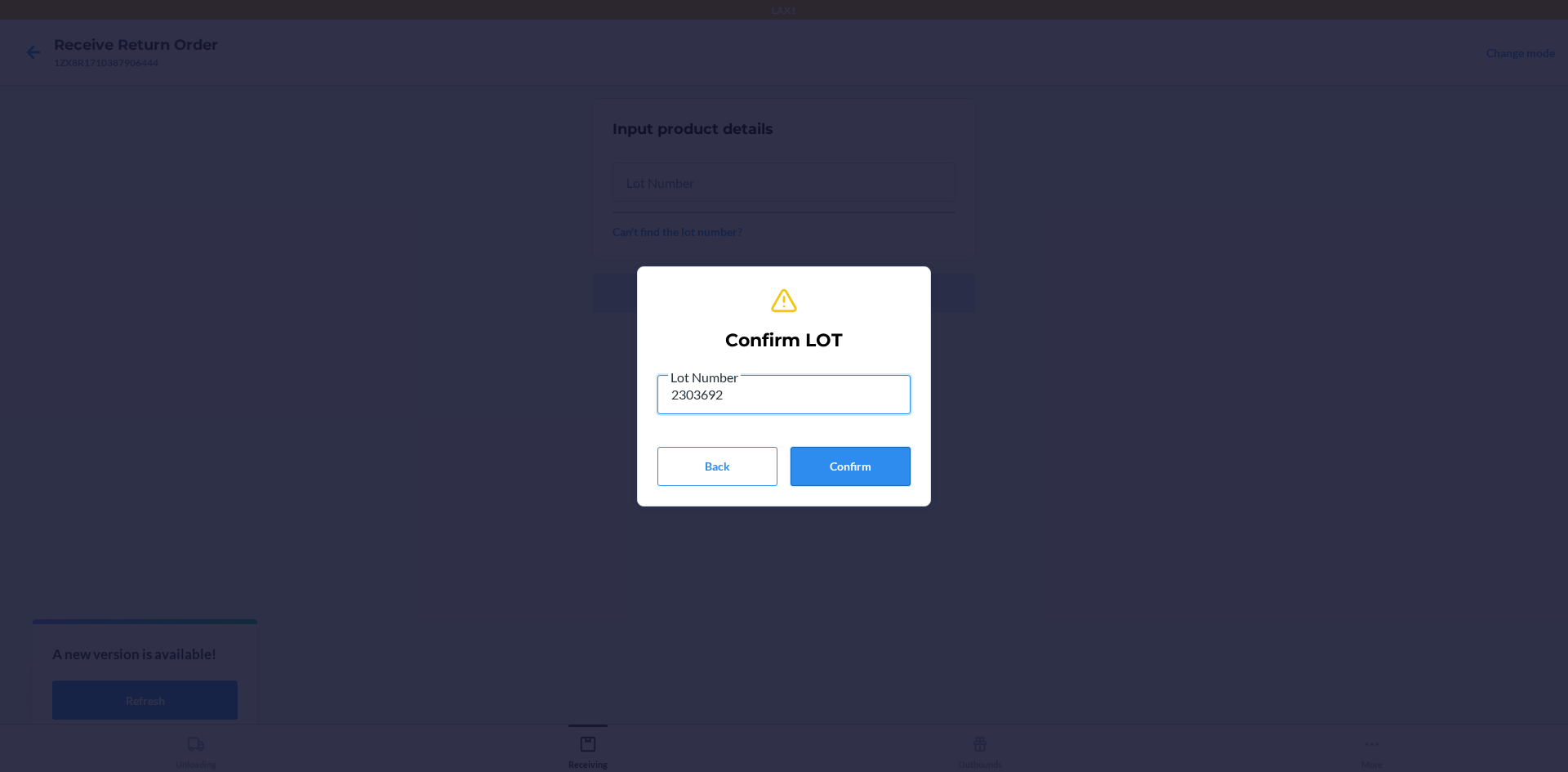
type input "2303692"
click at [901, 477] on button "Confirm" at bounding box center [851, 466] width 120 height 39
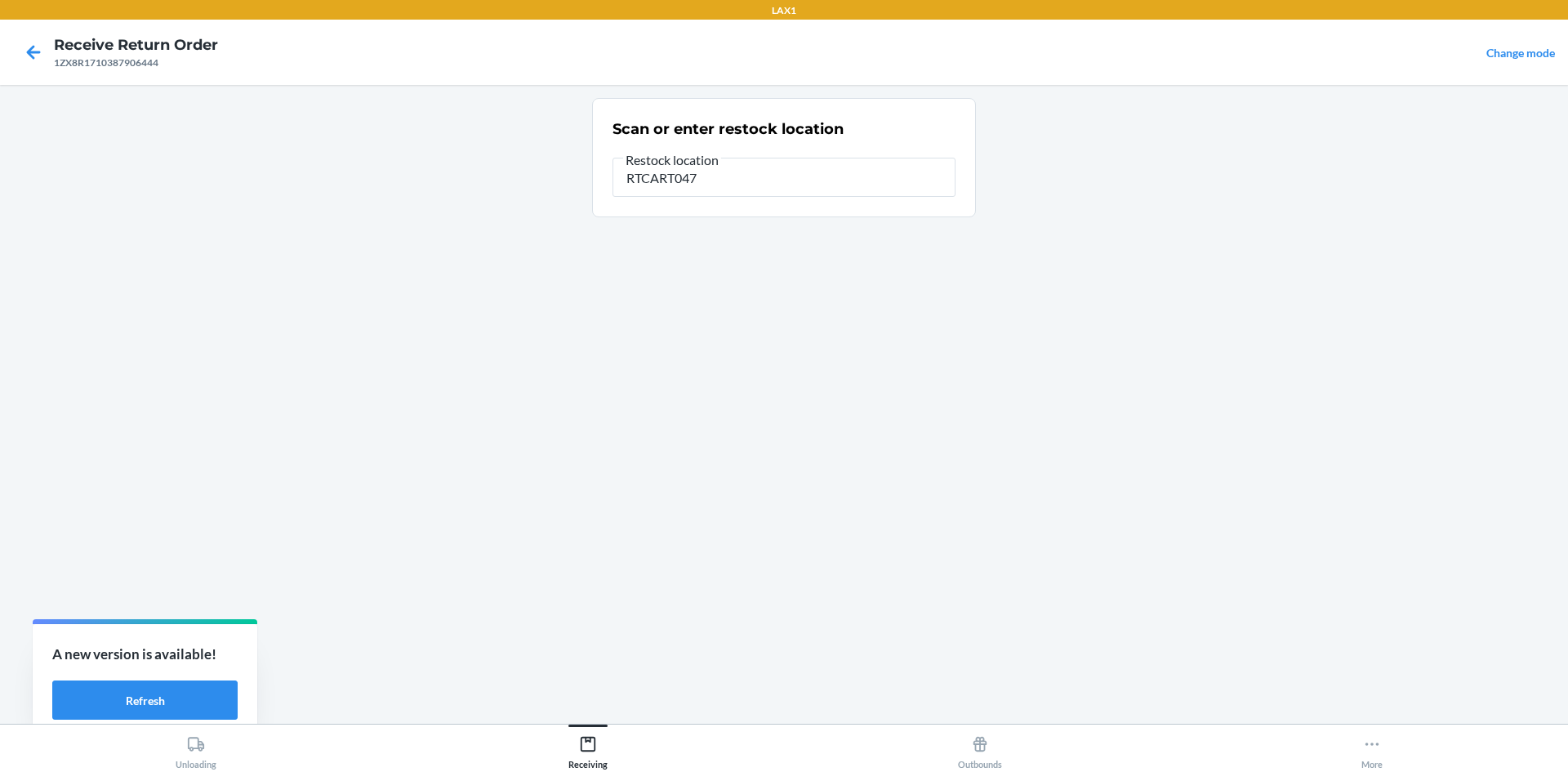
type input "RTCART047"
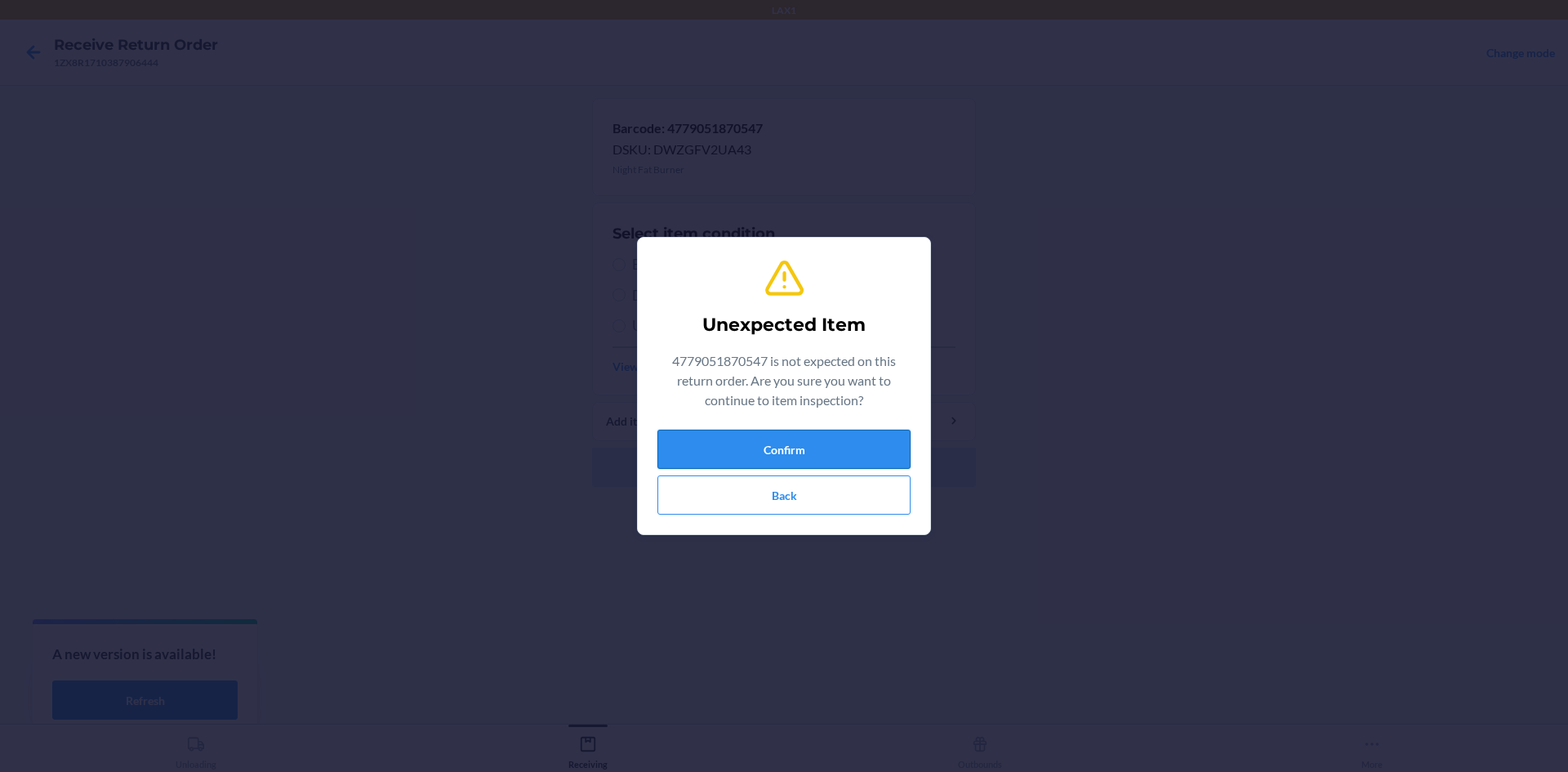
click at [844, 442] on button "Confirm" at bounding box center [783, 449] width 253 height 39
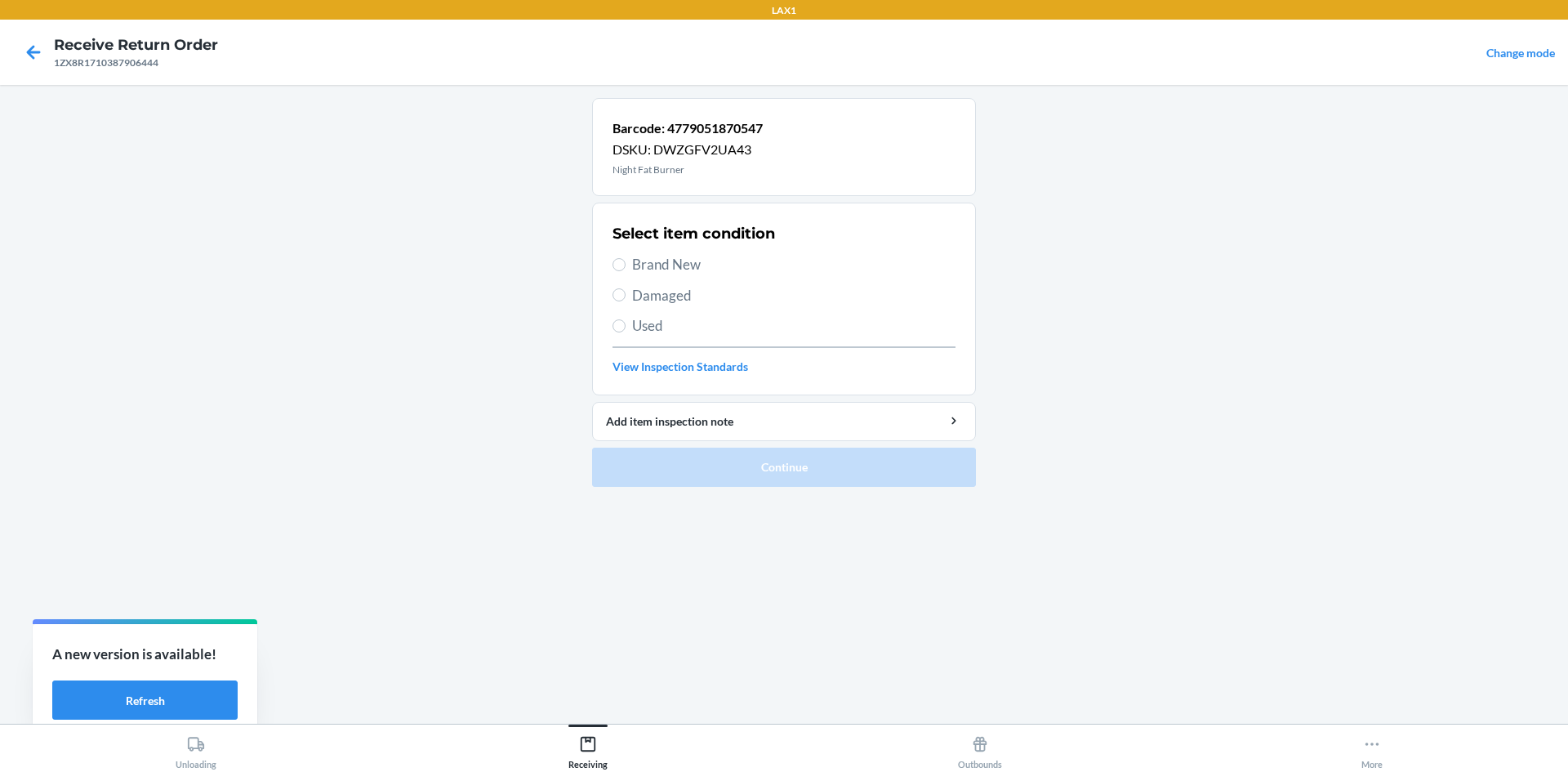
click at [747, 261] on span "Brand New" at bounding box center [794, 265] width 324 height 21
click at [625, 261] on input "Brand New" at bounding box center [619, 265] width 13 height 13
radio input "true"
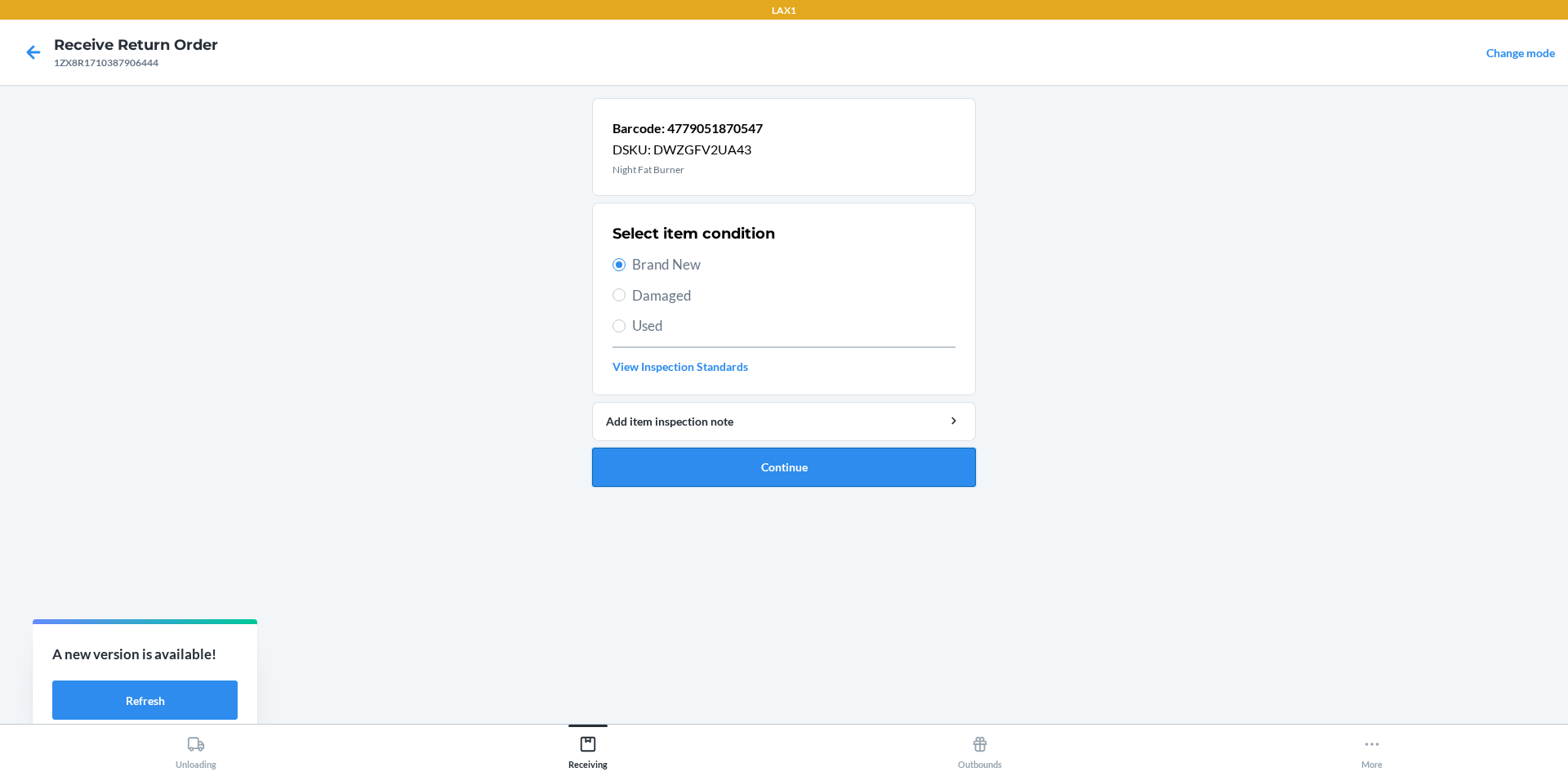
click at [772, 465] on button "Continue" at bounding box center [784, 467] width 384 height 39
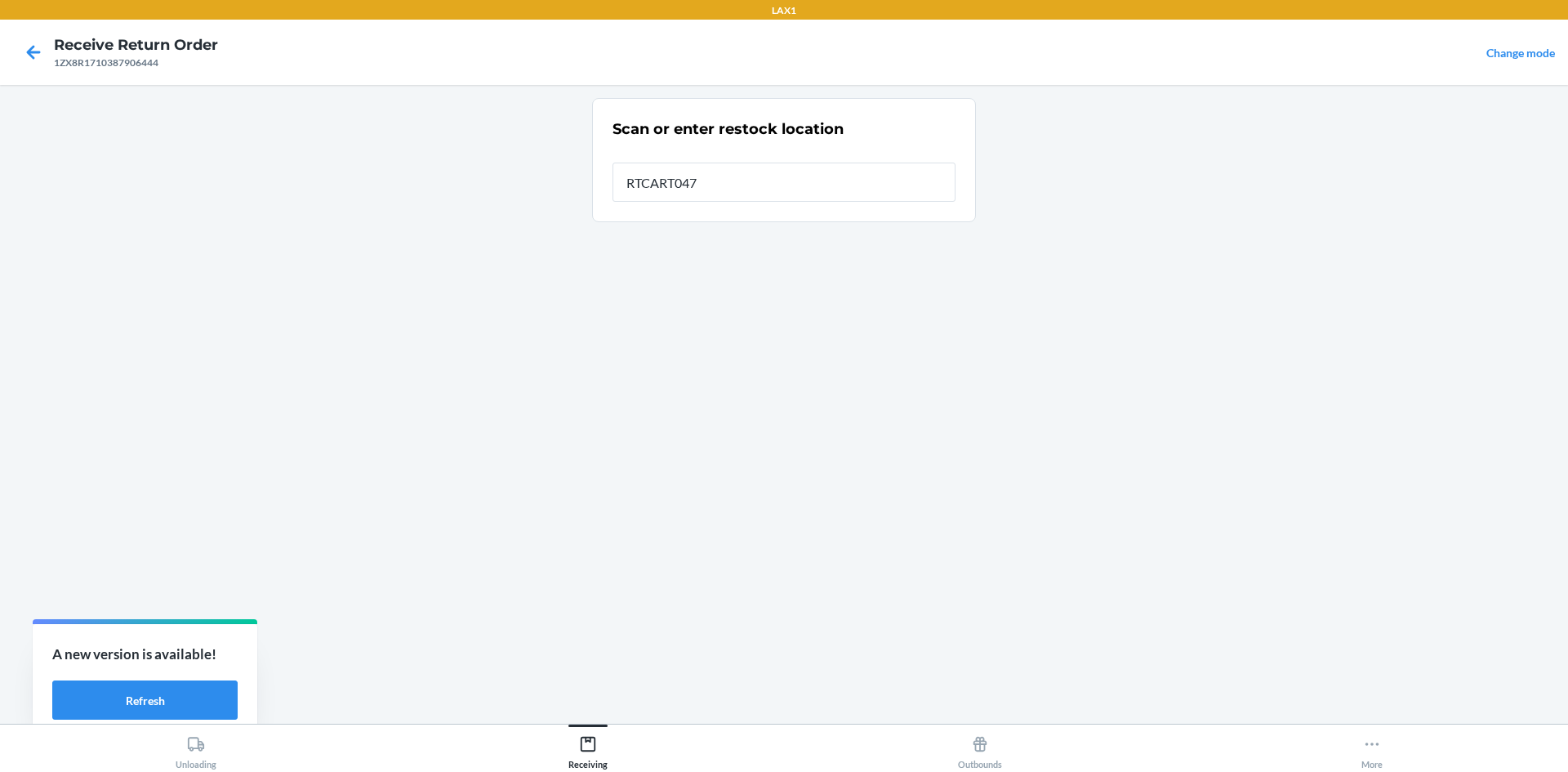
type input "RTCART047"
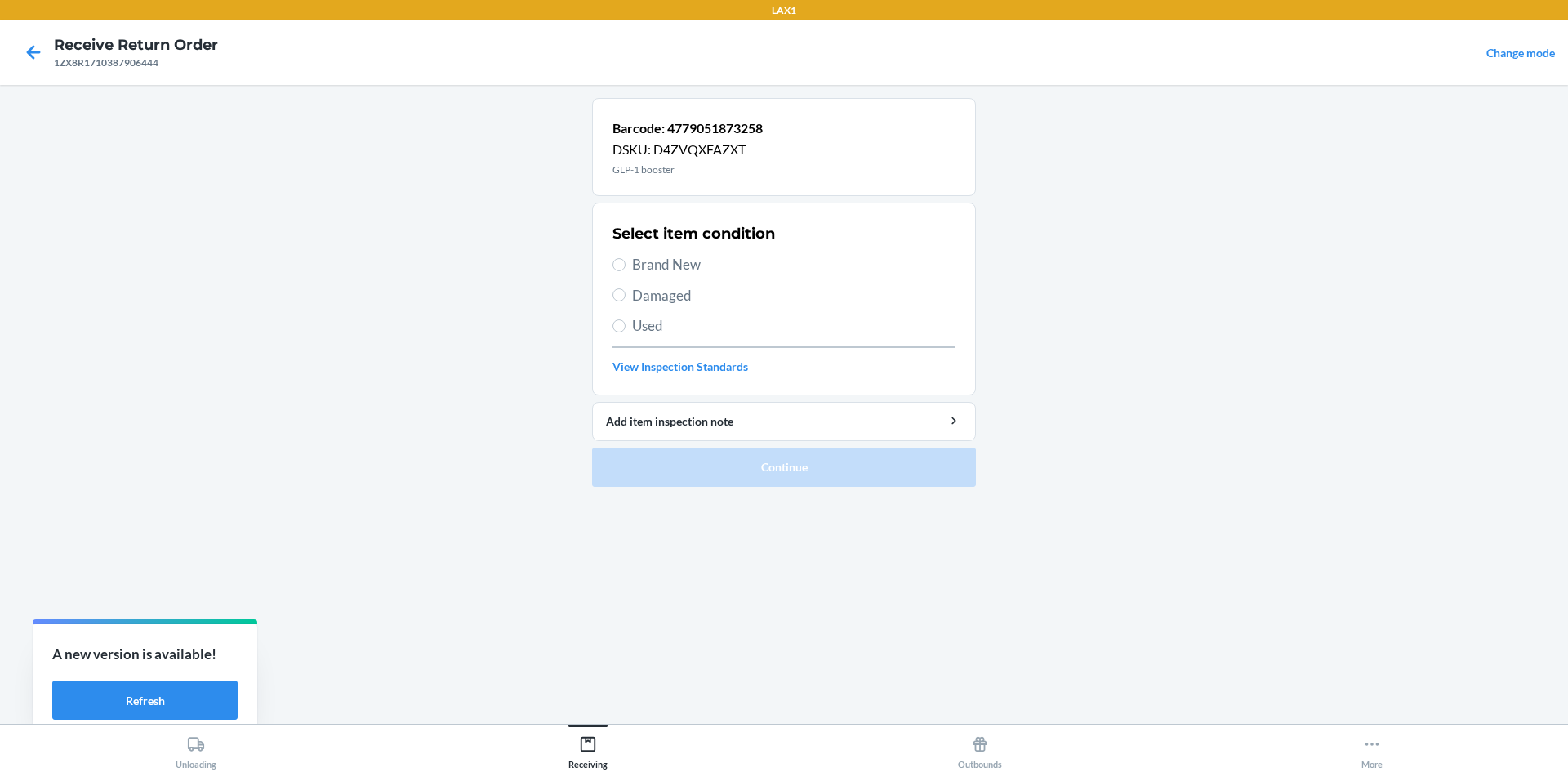
click at [707, 261] on span "Brand New" at bounding box center [794, 265] width 324 height 21
click at [625, 261] on input "Brand New" at bounding box center [619, 265] width 13 height 13
radio input "true"
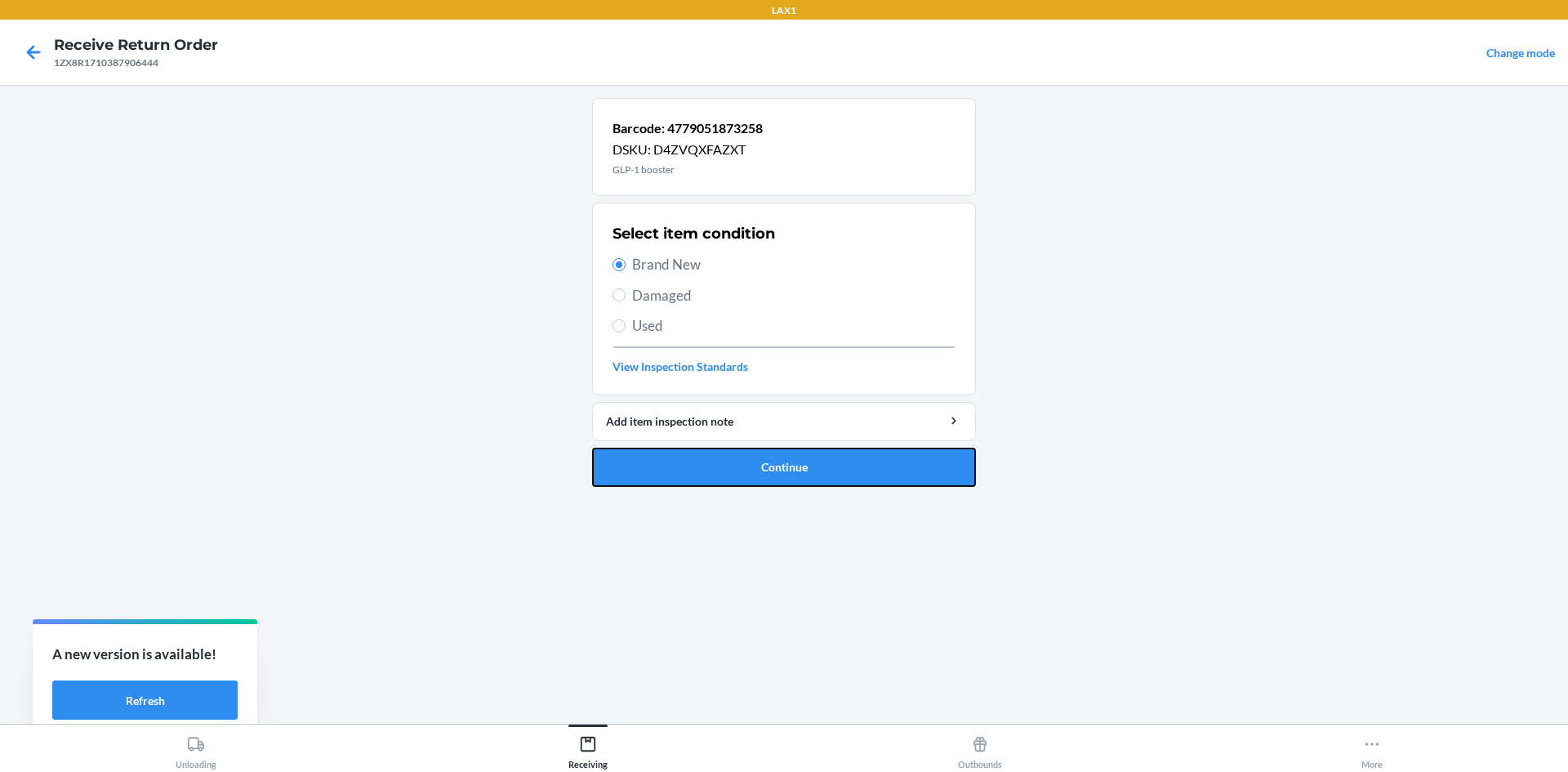
click at [752, 477] on button "Continue" at bounding box center [784, 467] width 384 height 39
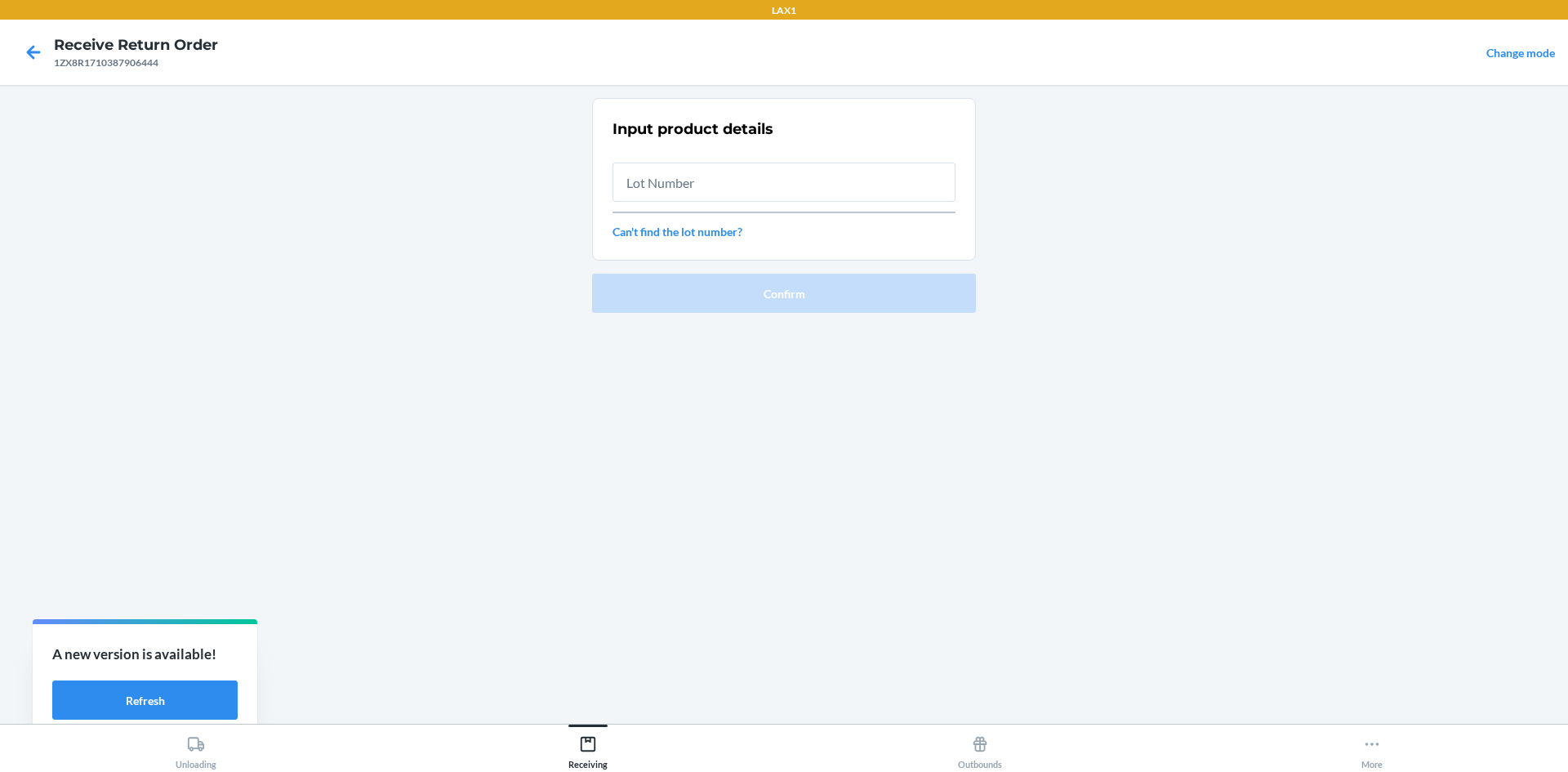
click at [700, 186] on input "text" at bounding box center [783, 182] width 343 height 39
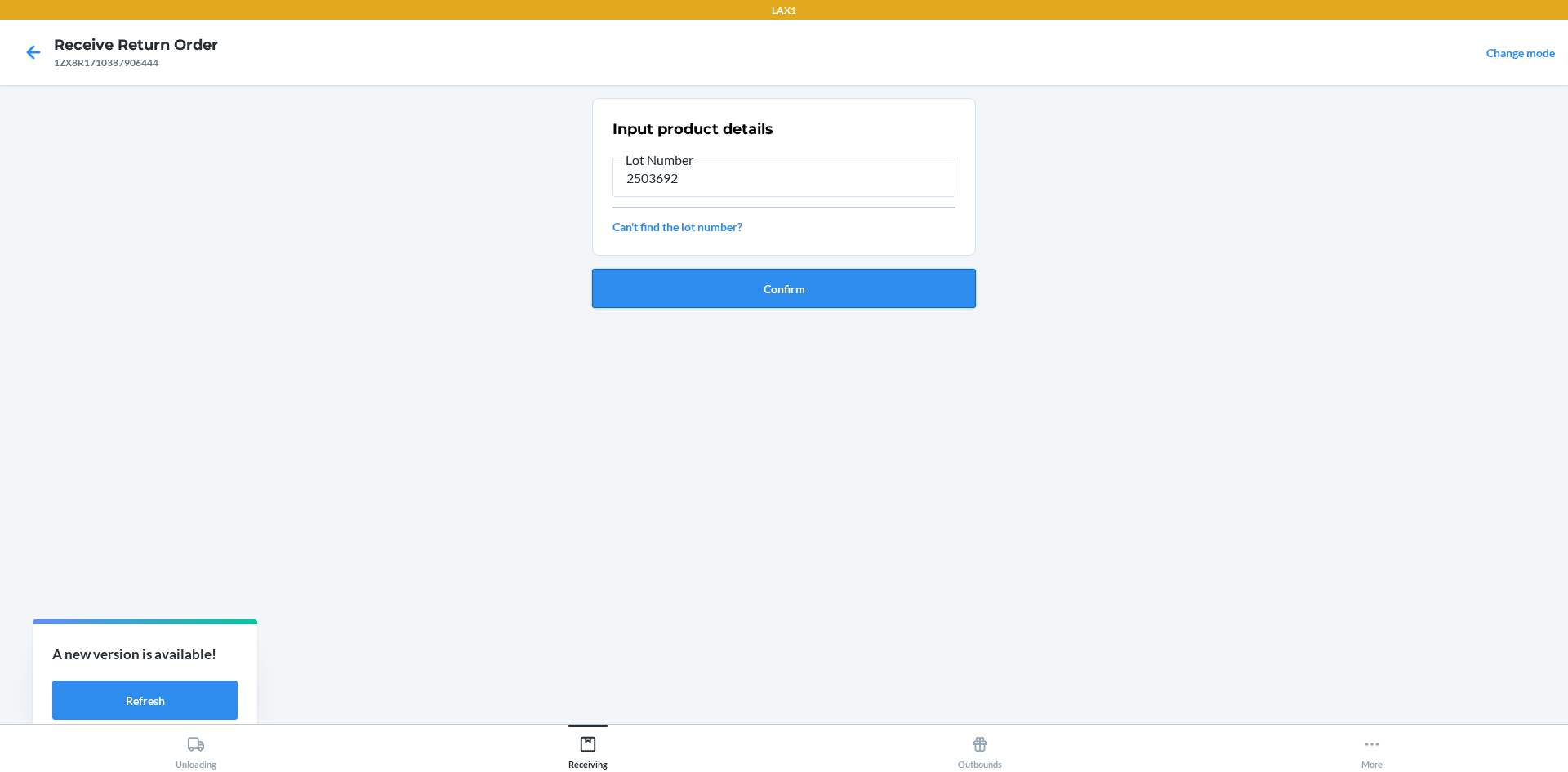
type input "2503692"
click at [710, 290] on button "Confirm" at bounding box center [784, 288] width 384 height 39
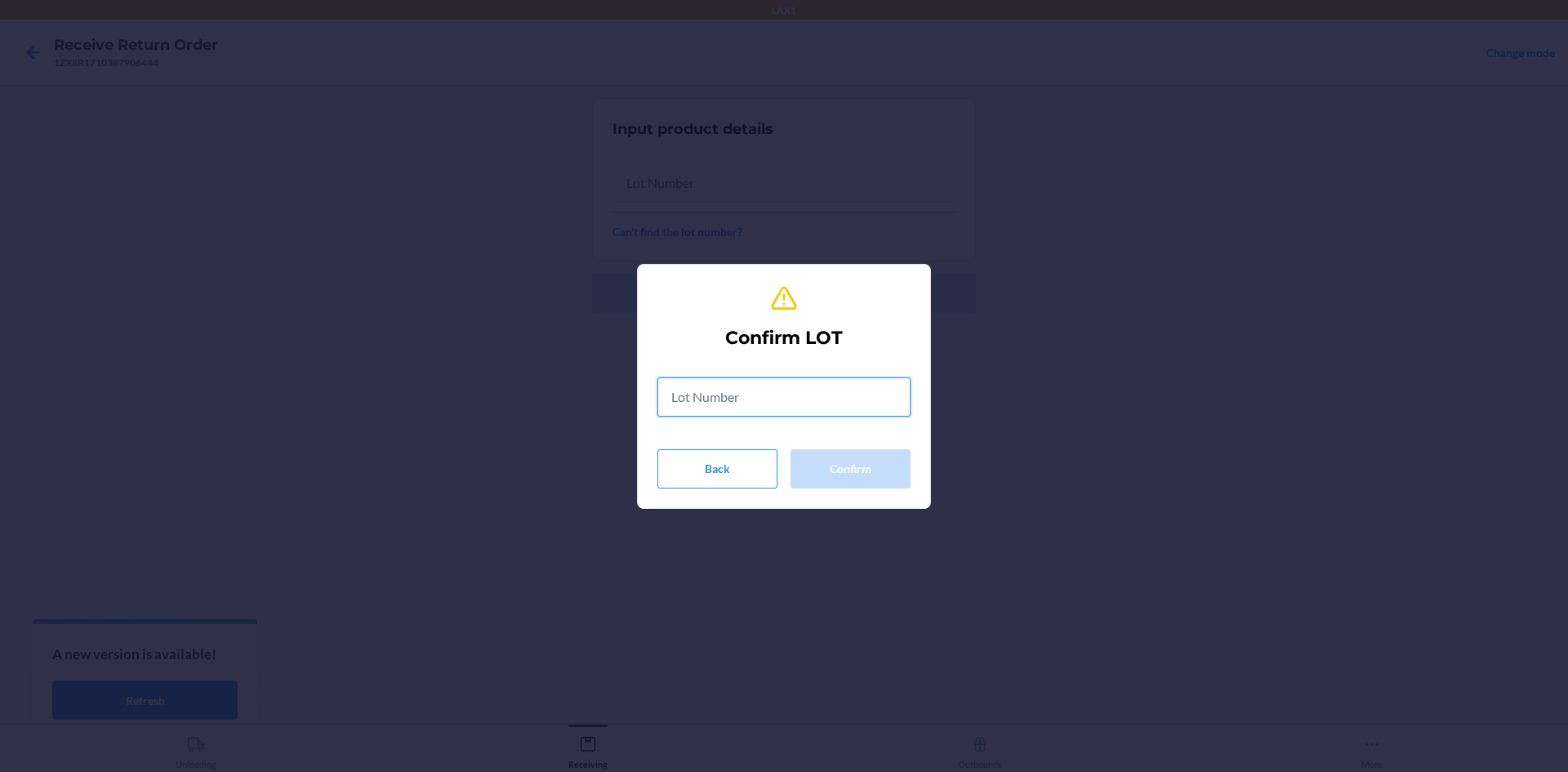
click at [709, 400] on input "text" at bounding box center [783, 397] width 253 height 39
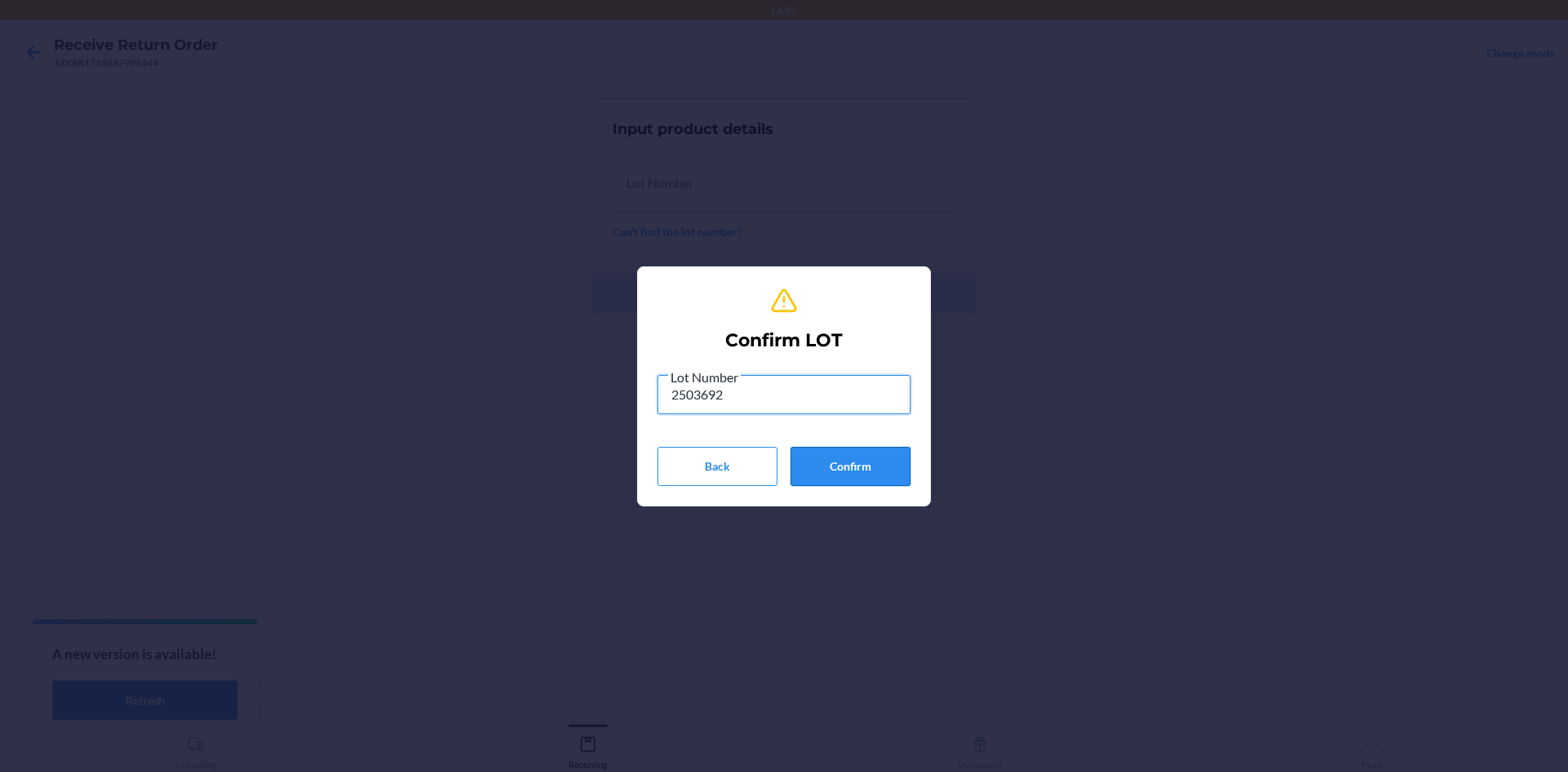
type input "2503692"
click at [884, 478] on button "Confirm" at bounding box center [851, 466] width 120 height 39
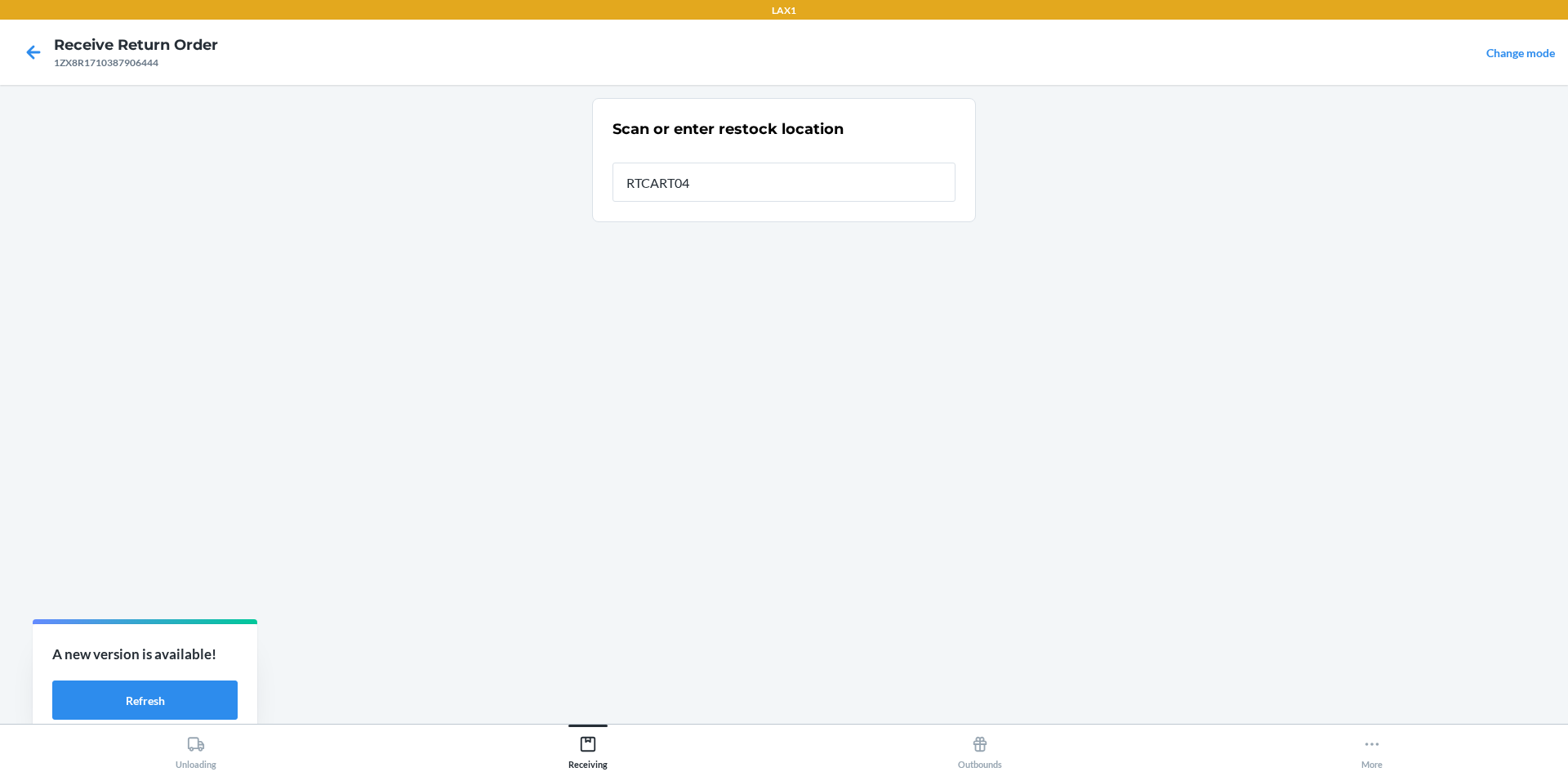
type input "RTCART047"
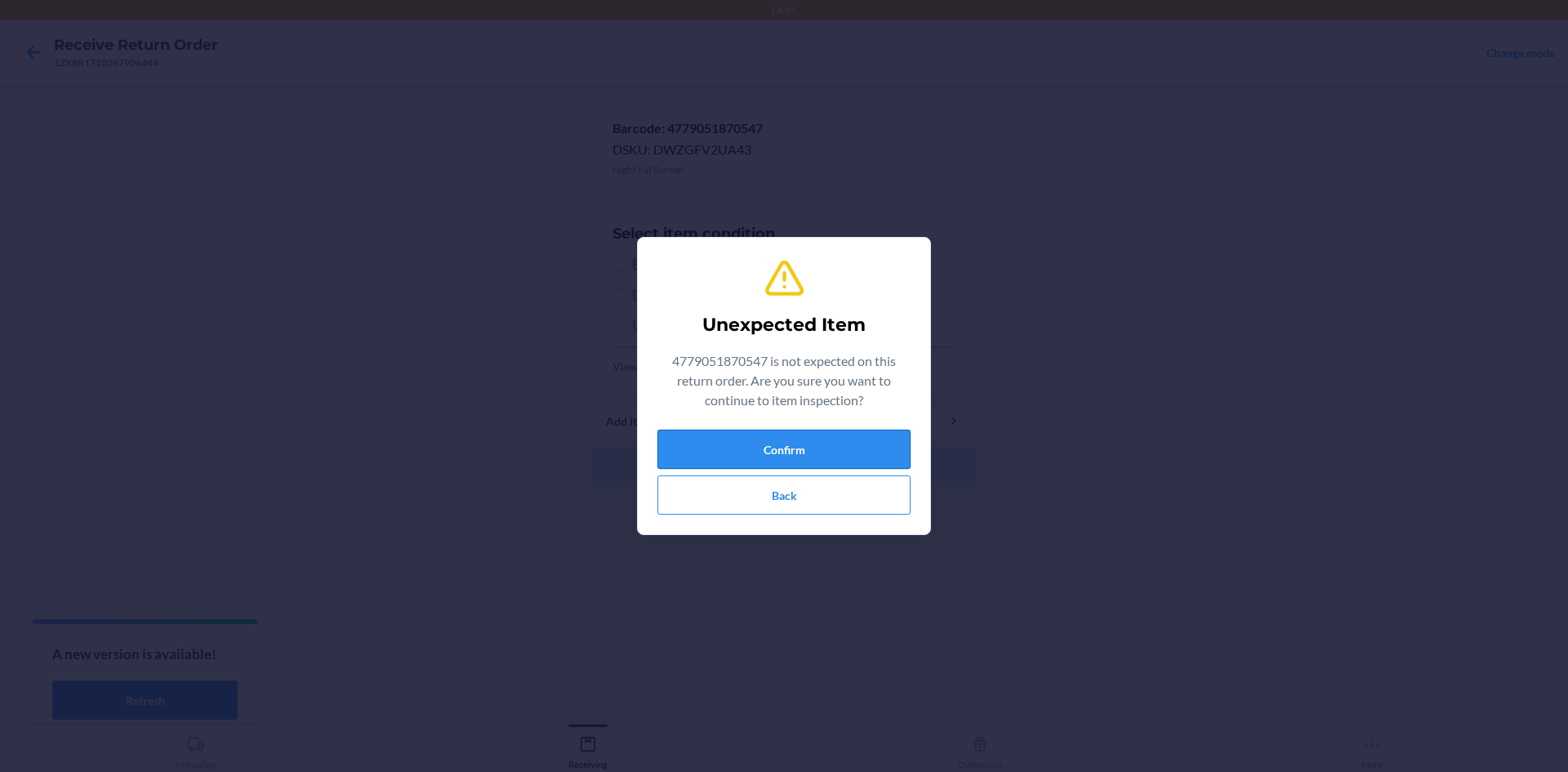
click at [803, 448] on button "Confirm" at bounding box center [783, 449] width 253 height 39
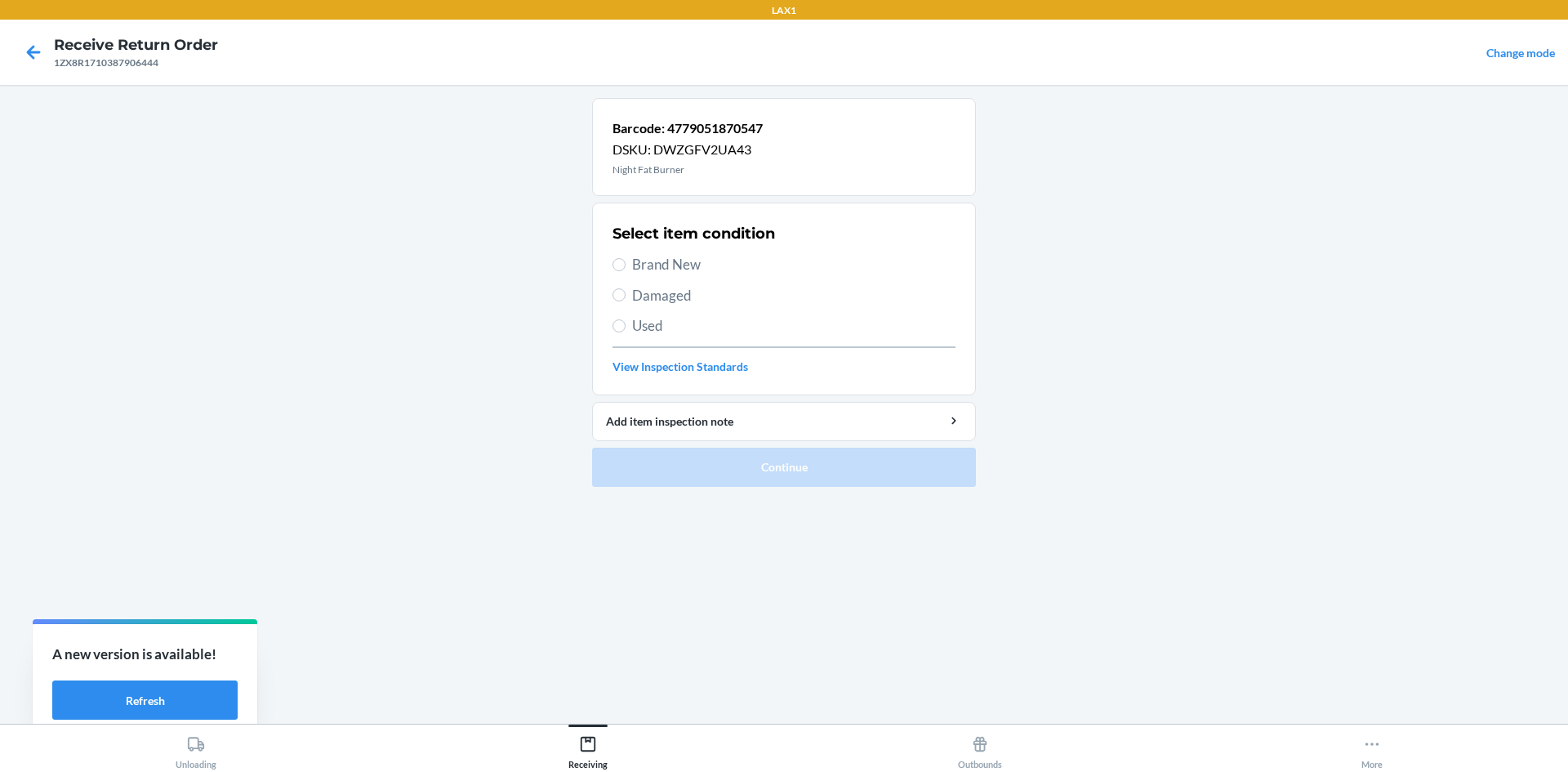
click at [707, 268] on span "Brand New" at bounding box center [794, 265] width 324 height 21
click at [625, 268] on input "Brand New" at bounding box center [619, 265] width 13 height 13
radio input "true"
click at [685, 264] on span "Brand New" at bounding box center [794, 265] width 324 height 21
click at [625, 264] on input "Brand New" at bounding box center [619, 265] width 13 height 13
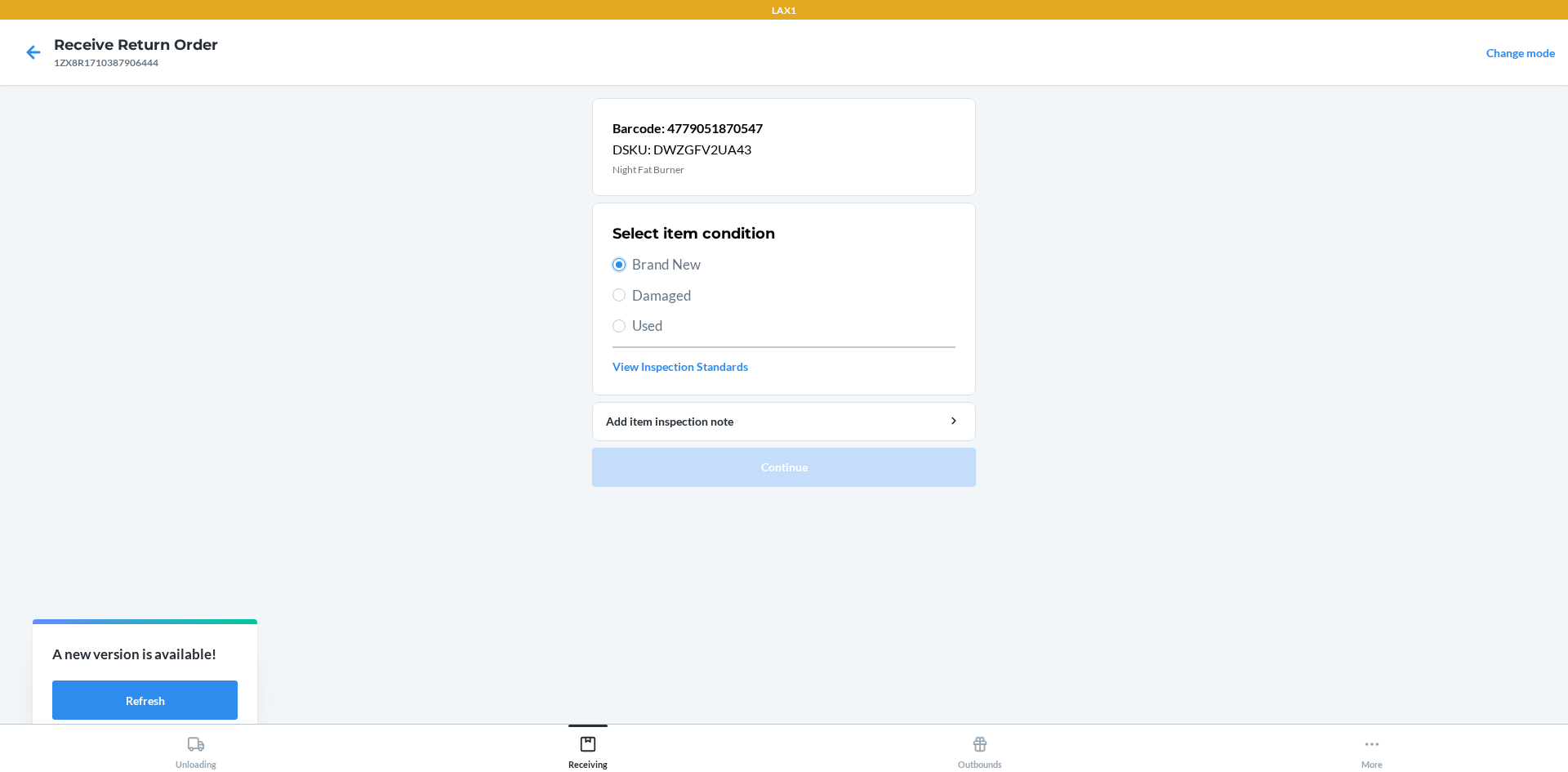
radio input "true"
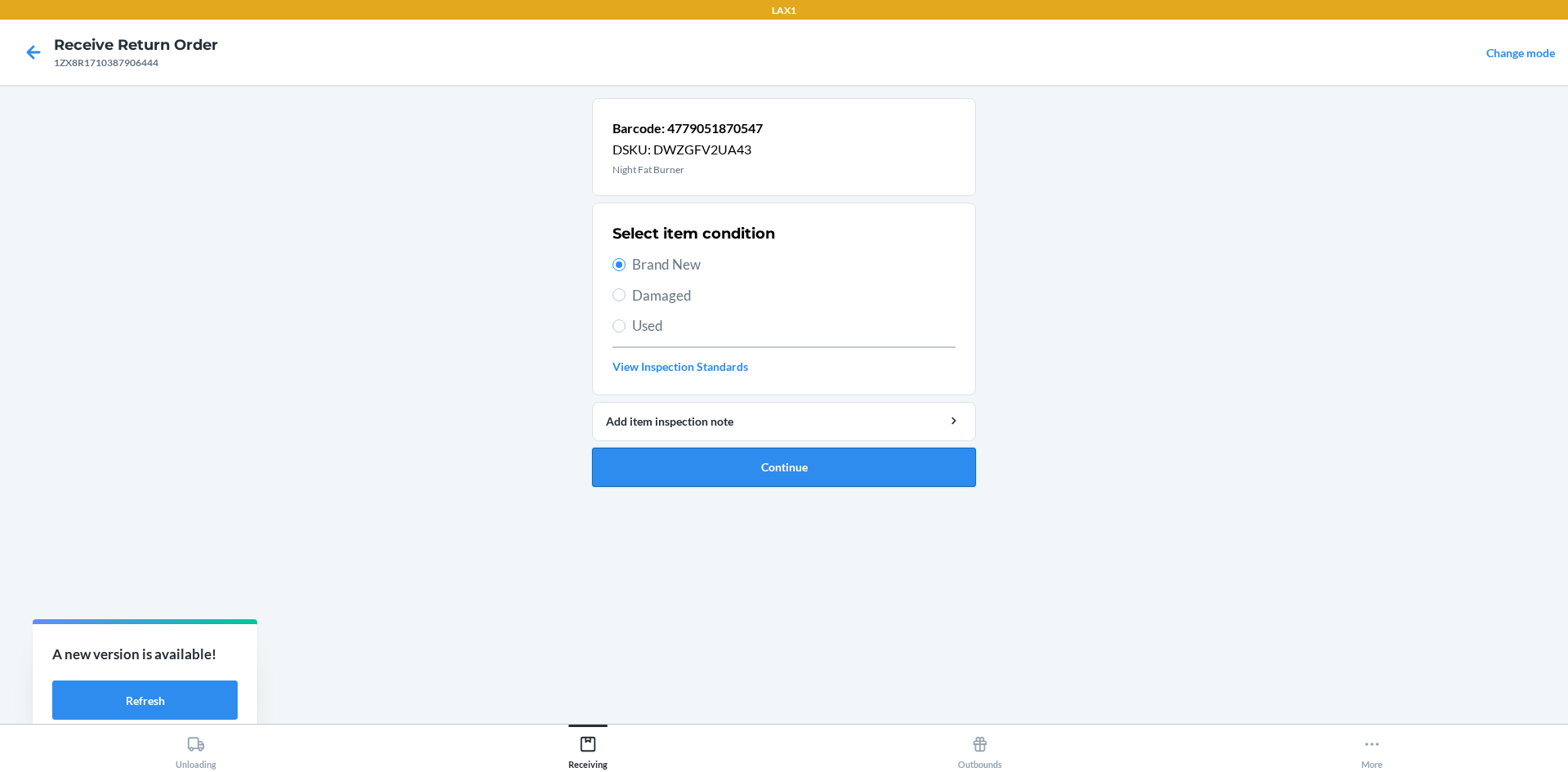
click at [684, 469] on button "Continue" at bounding box center [784, 467] width 384 height 39
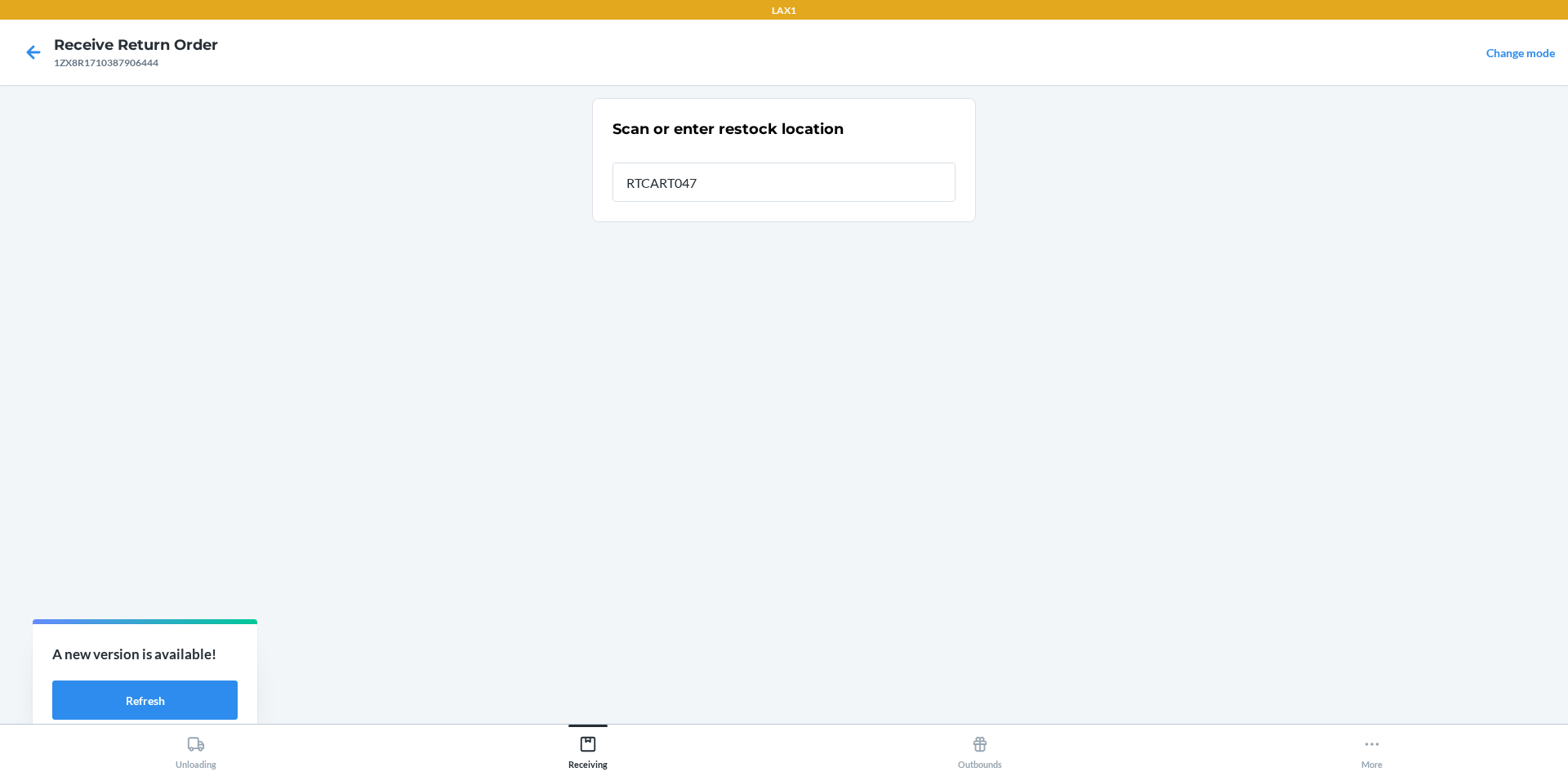
type input "RTCART047"
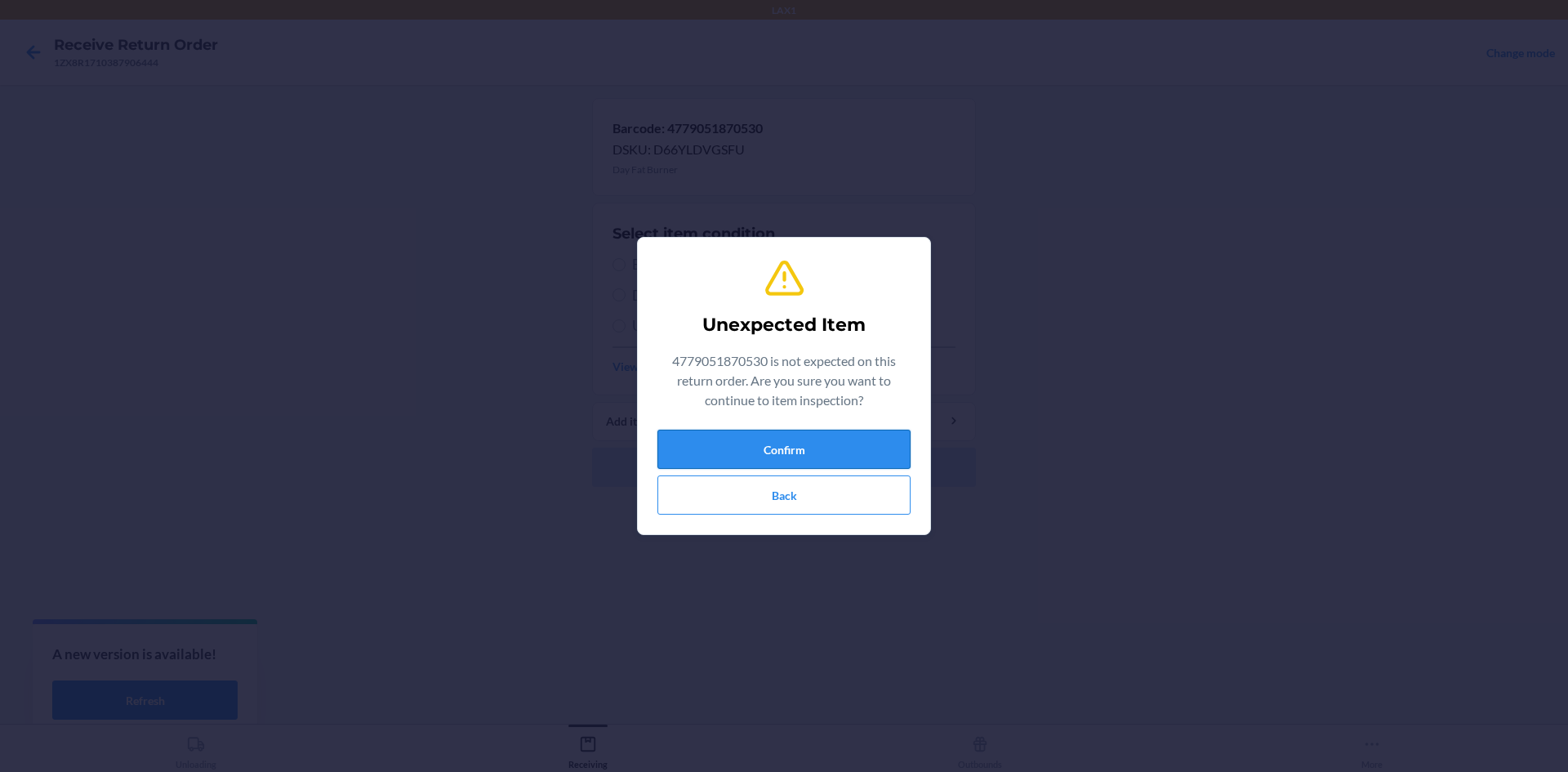
click at [723, 455] on button "Confirm" at bounding box center [783, 449] width 253 height 39
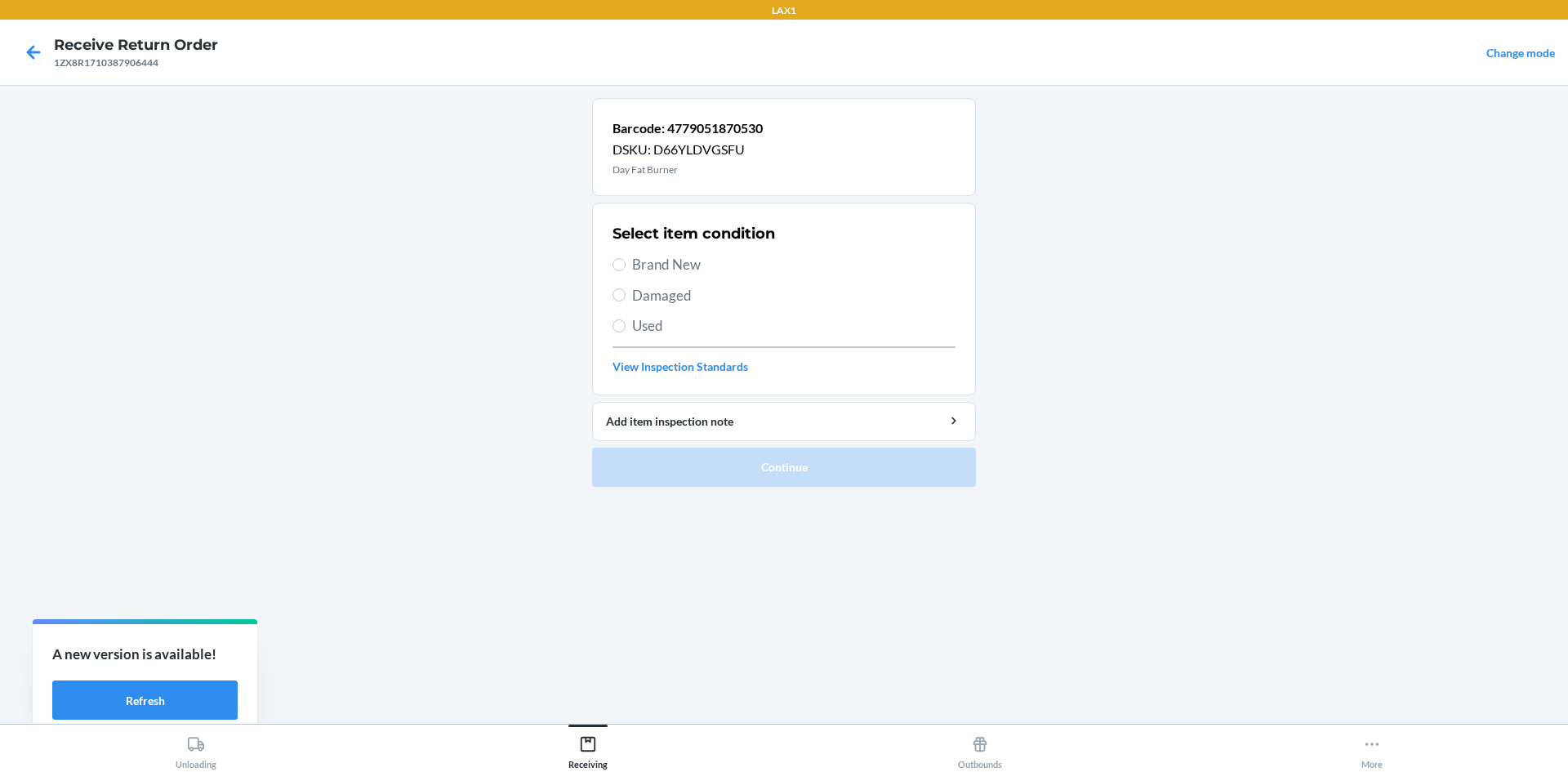
click at [644, 271] on span "Brand New" at bounding box center [794, 265] width 324 height 21
click at [625, 271] on input "Brand New" at bounding box center [619, 265] width 13 height 13
radio input "true"
click at [637, 265] on span "Brand New" at bounding box center [794, 265] width 324 height 21
click at [625, 265] on input "Brand New" at bounding box center [619, 265] width 13 height 13
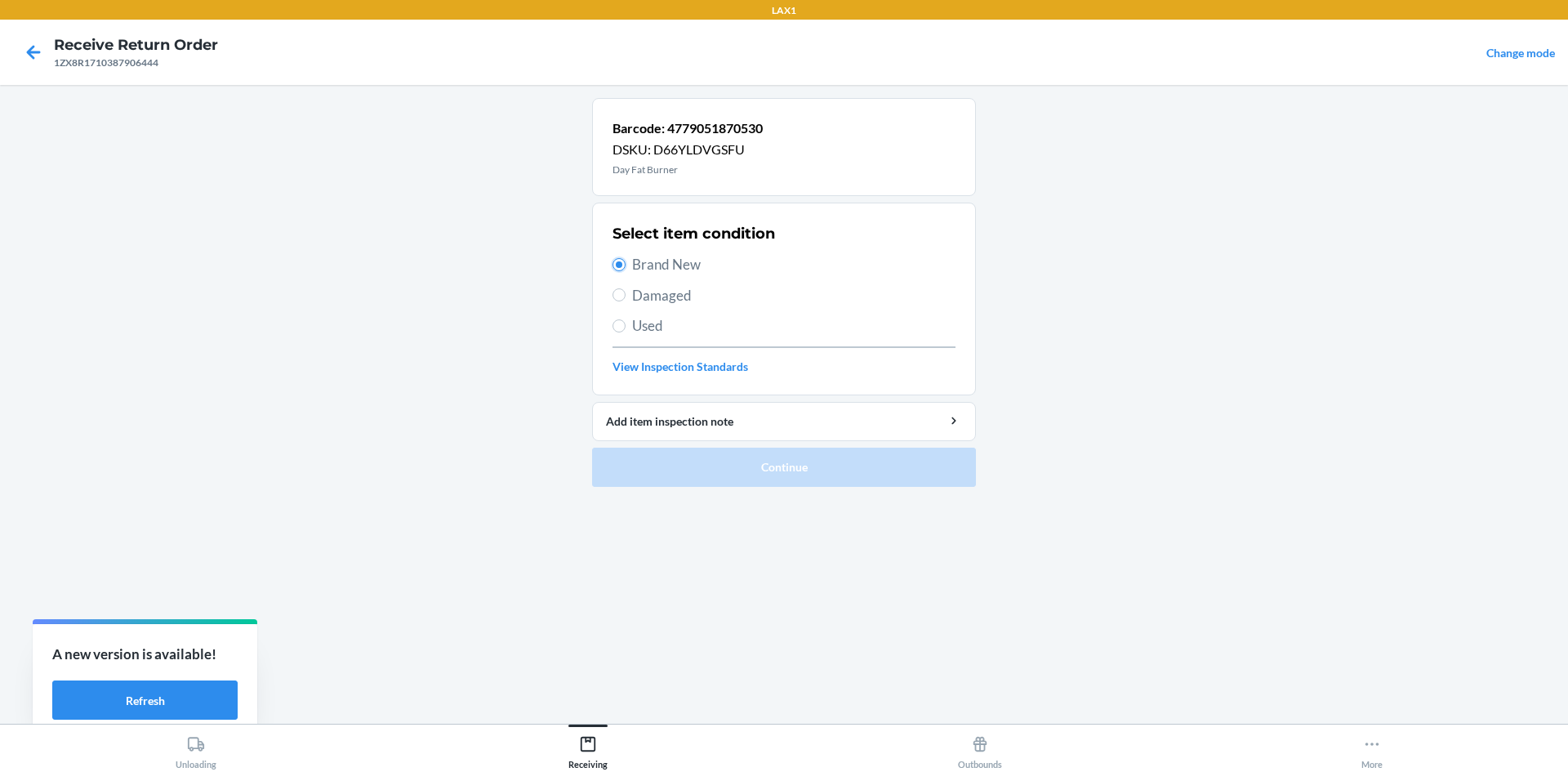
radio input "true"
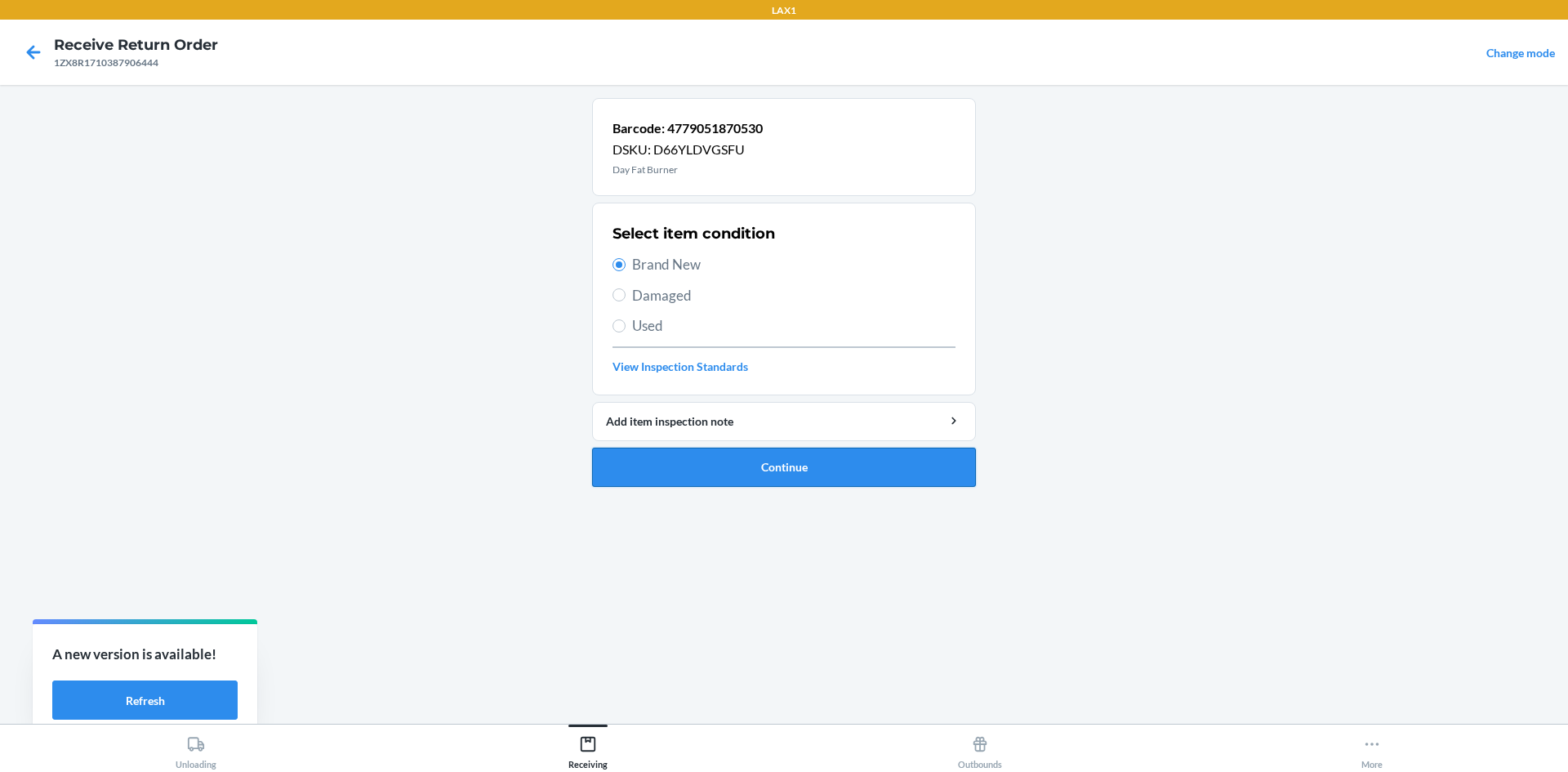
click at [650, 459] on button "Continue" at bounding box center [784, 467] width 384 height 39
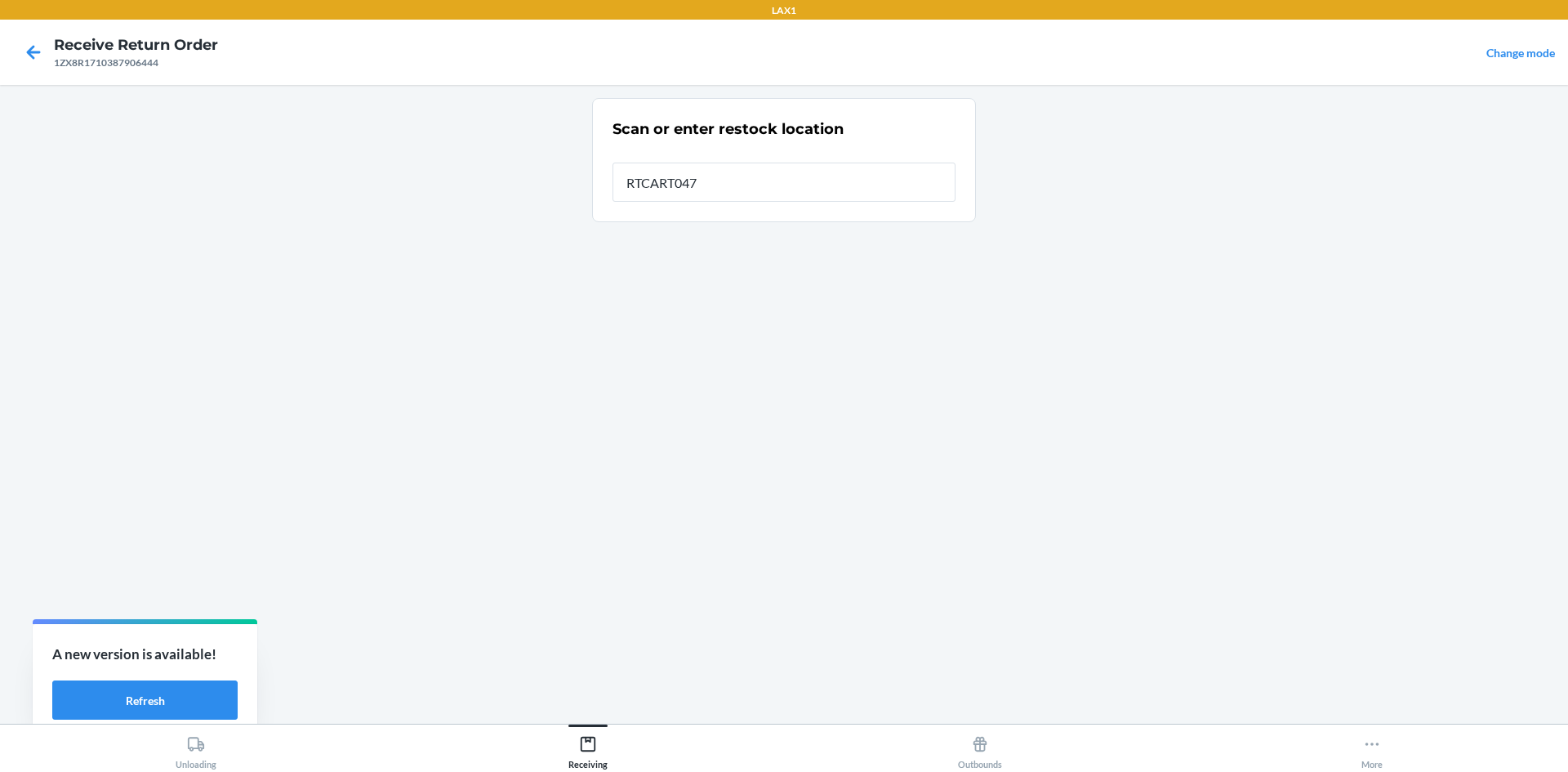
type input "RTCART047"
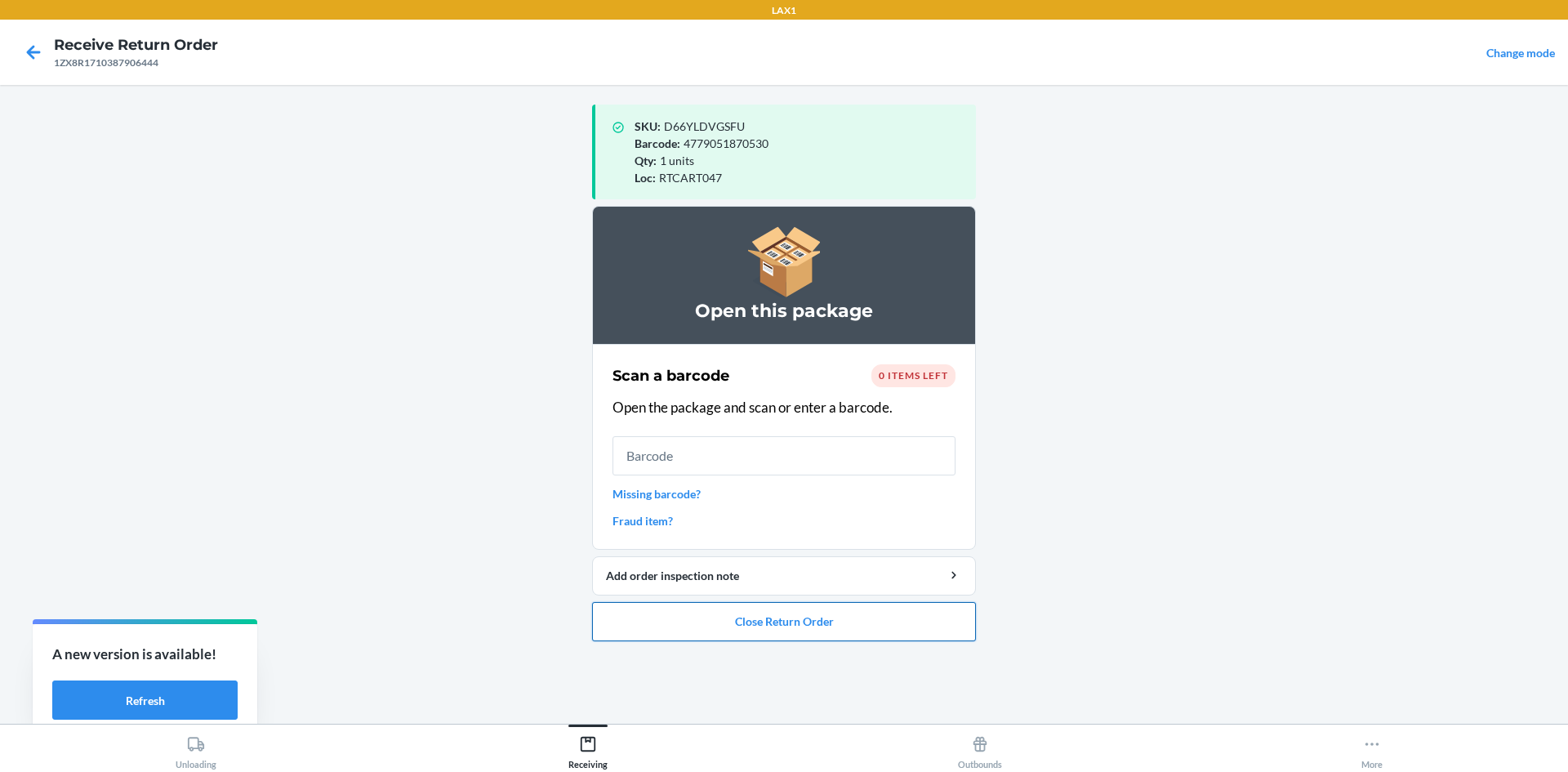
click at [662, 626] on button "Close Return Order" at bounding box center [784, 621] width 384 height 39
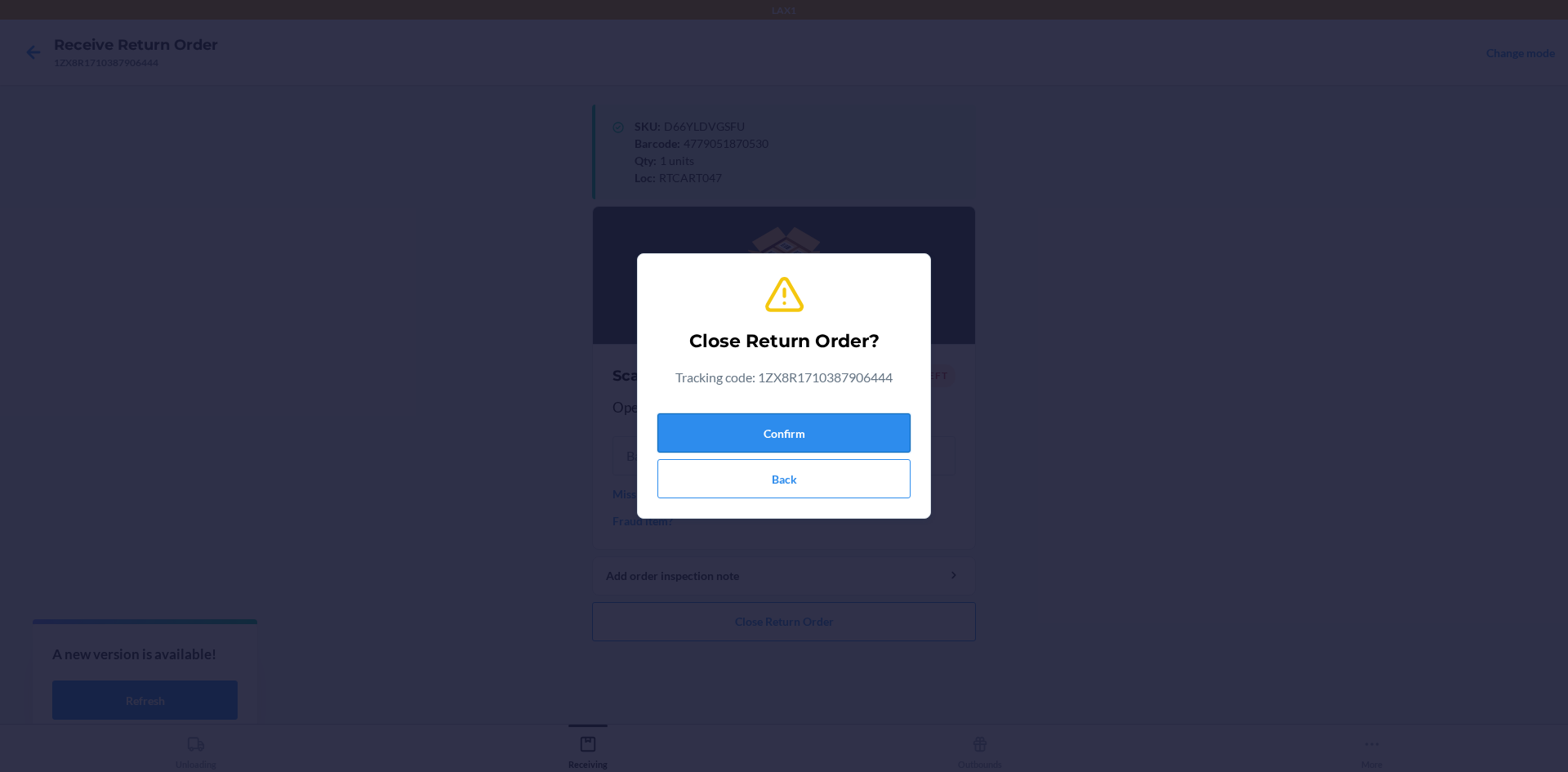
click at [756, 429] on button "Confirm" at bounding box center [783, 433] width 253 height 39
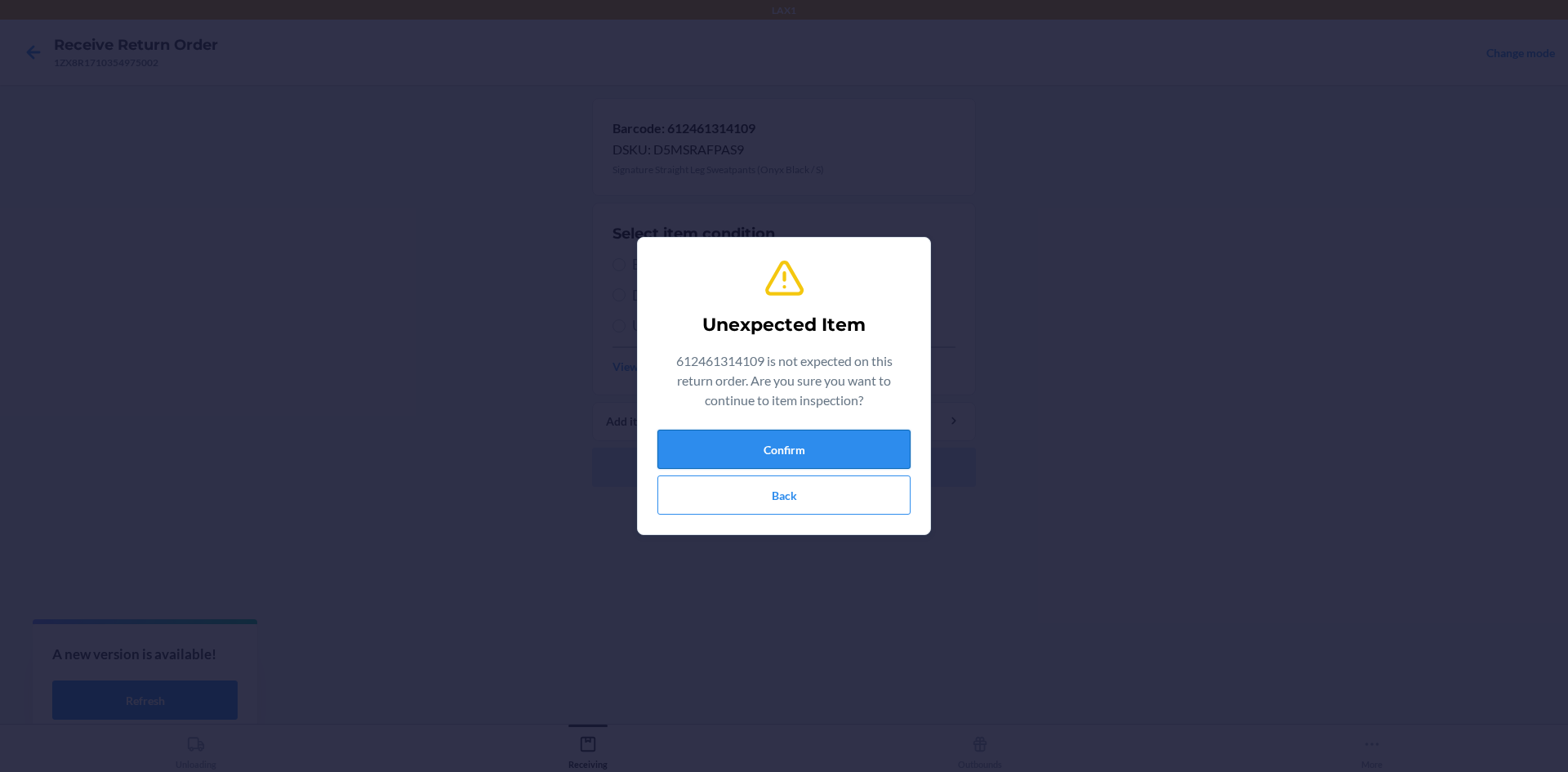
click at [780, 441] on button "Confirm" at bounding box center [783, 449] width 253 height 39
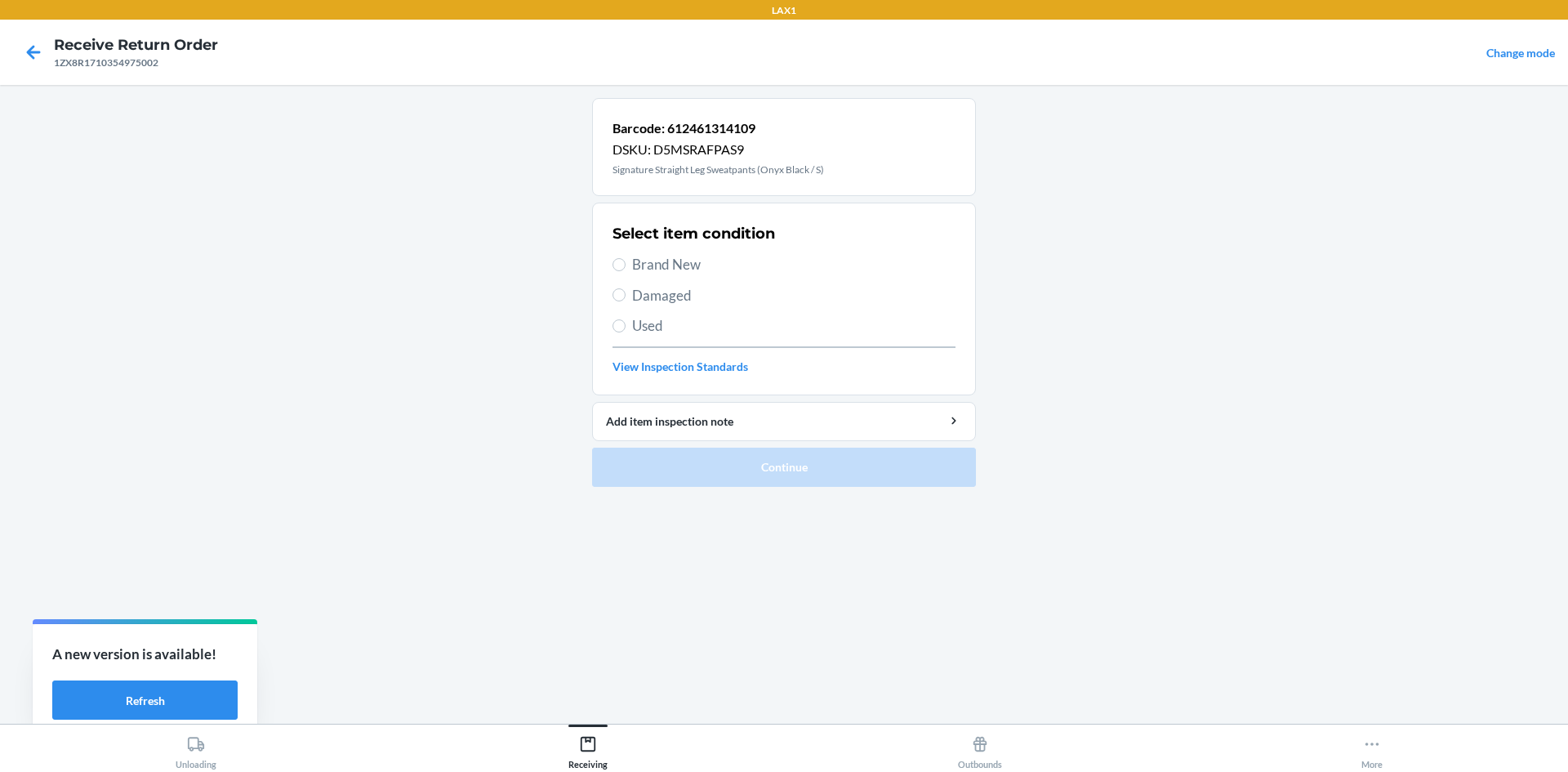
click at [689, 254] on span "Brand New" at bounding box center [794, 265] width 324 height 21
click at [625, 258] on input "Brand New" at bounding box center [619, 265] width 13 height 13
radio input "true"
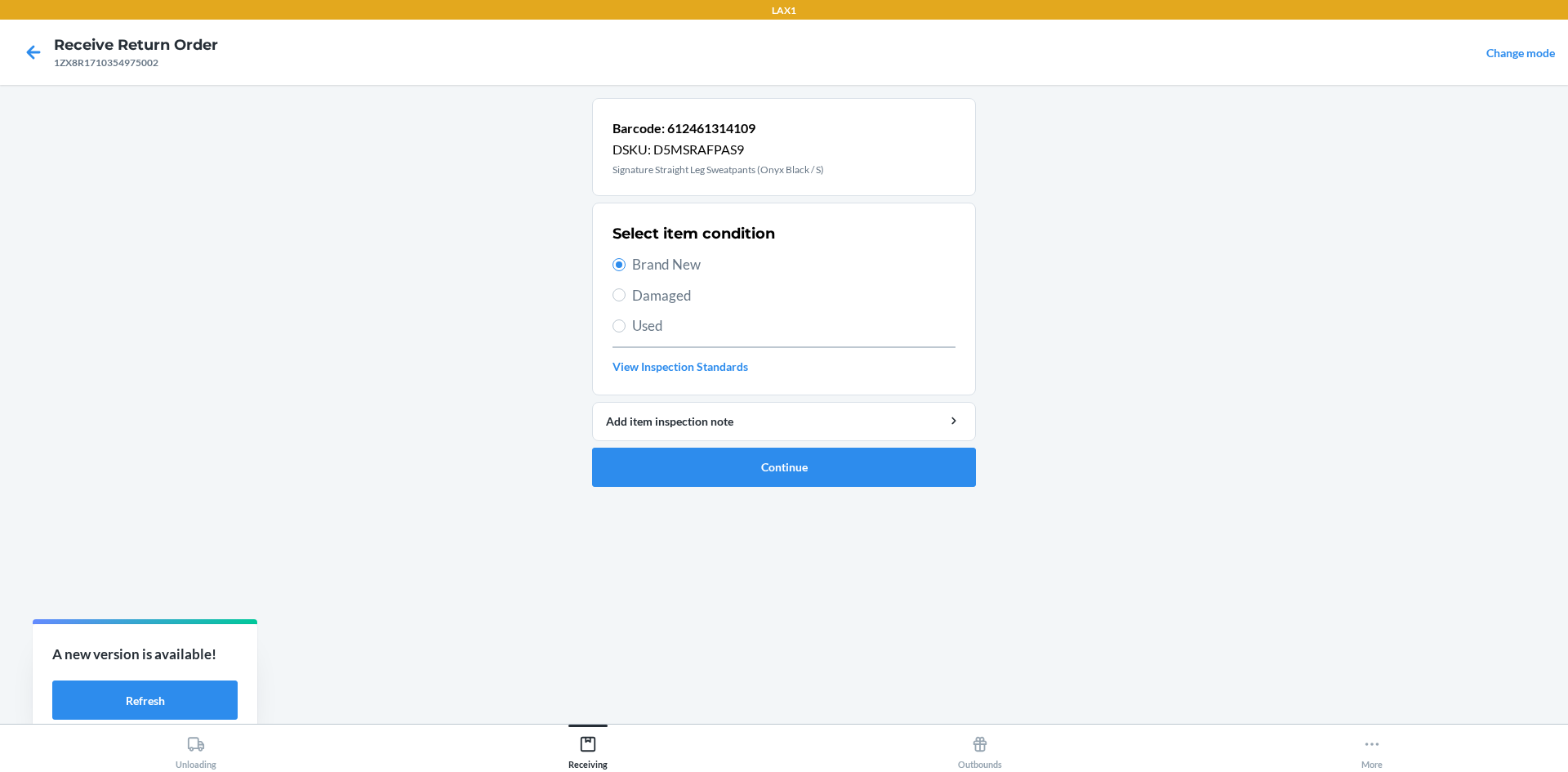
click at [858, 489] on ol "Barcode: 612461314109 DSKU: D5MSRAFPAS9 Signature Straight Leg Sweatpants (Onyx…" at bounding box center [784, 299] width 384 height 402
click at [937, 461] on button "Continue" at bounding box center [784, 467] width 384 height 39
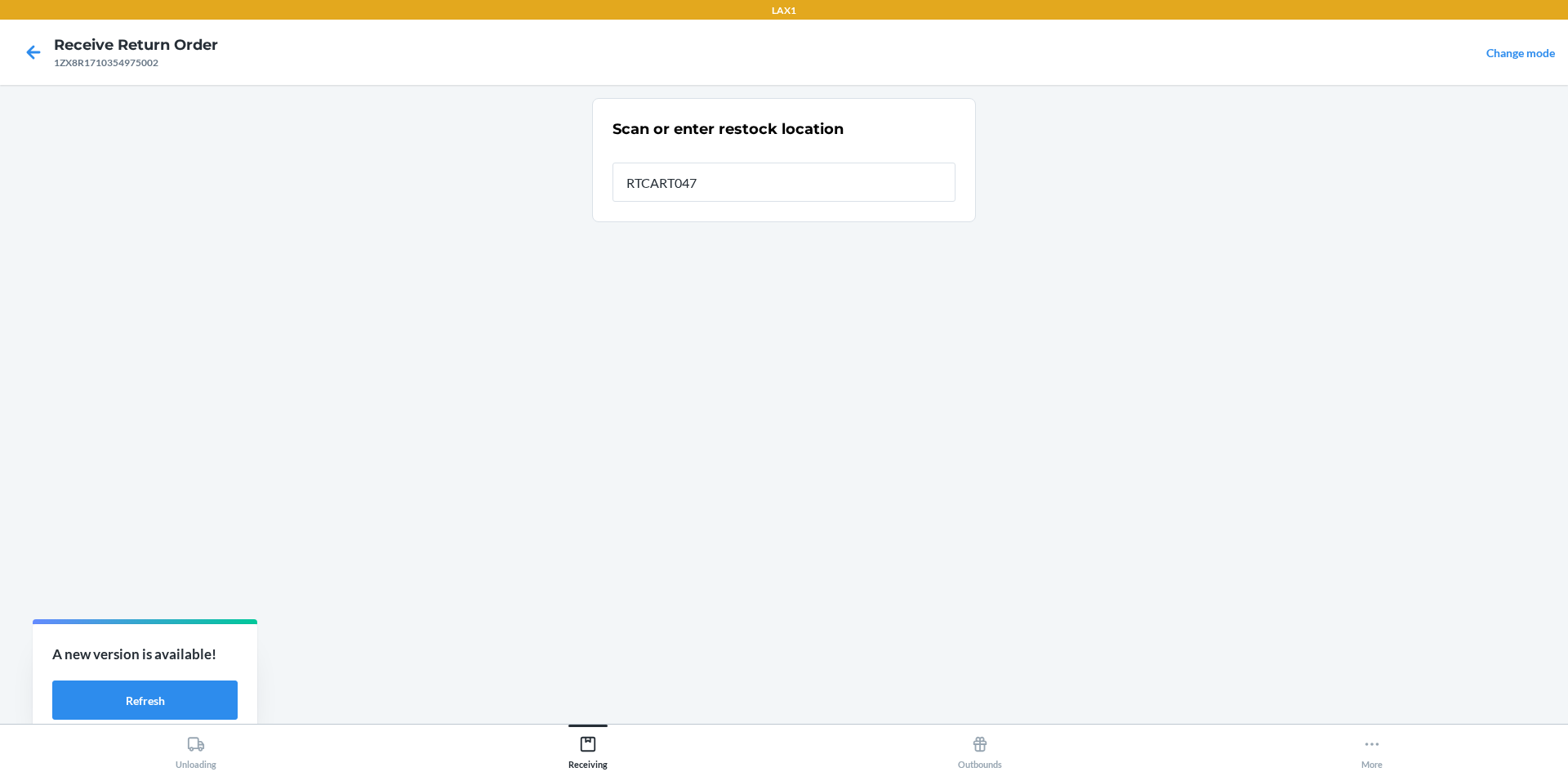
type input "RTCART047"
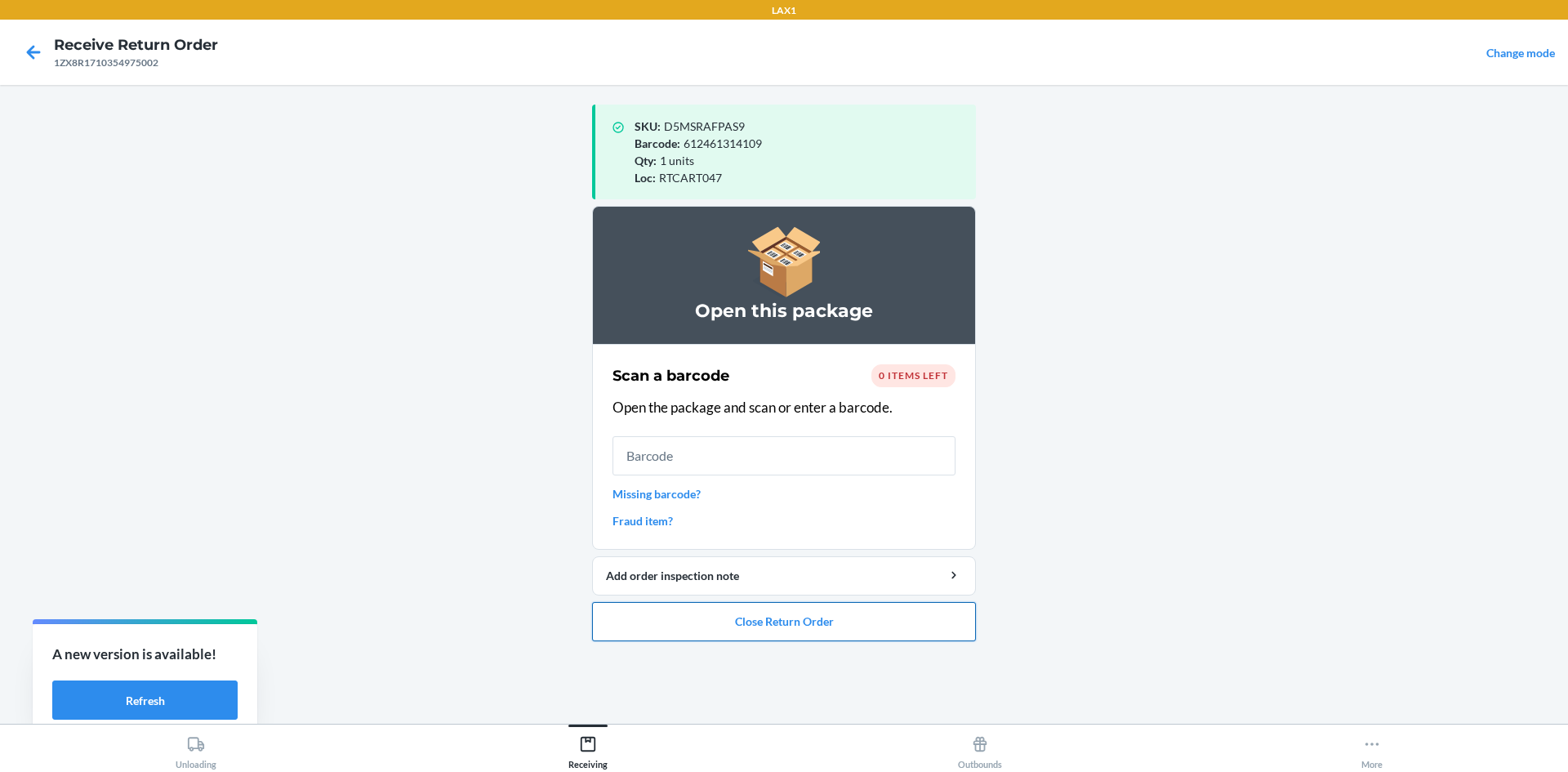
click at [900, 627] on button "Close Return Order" at bounding box center [784, 621] width 384 height 39
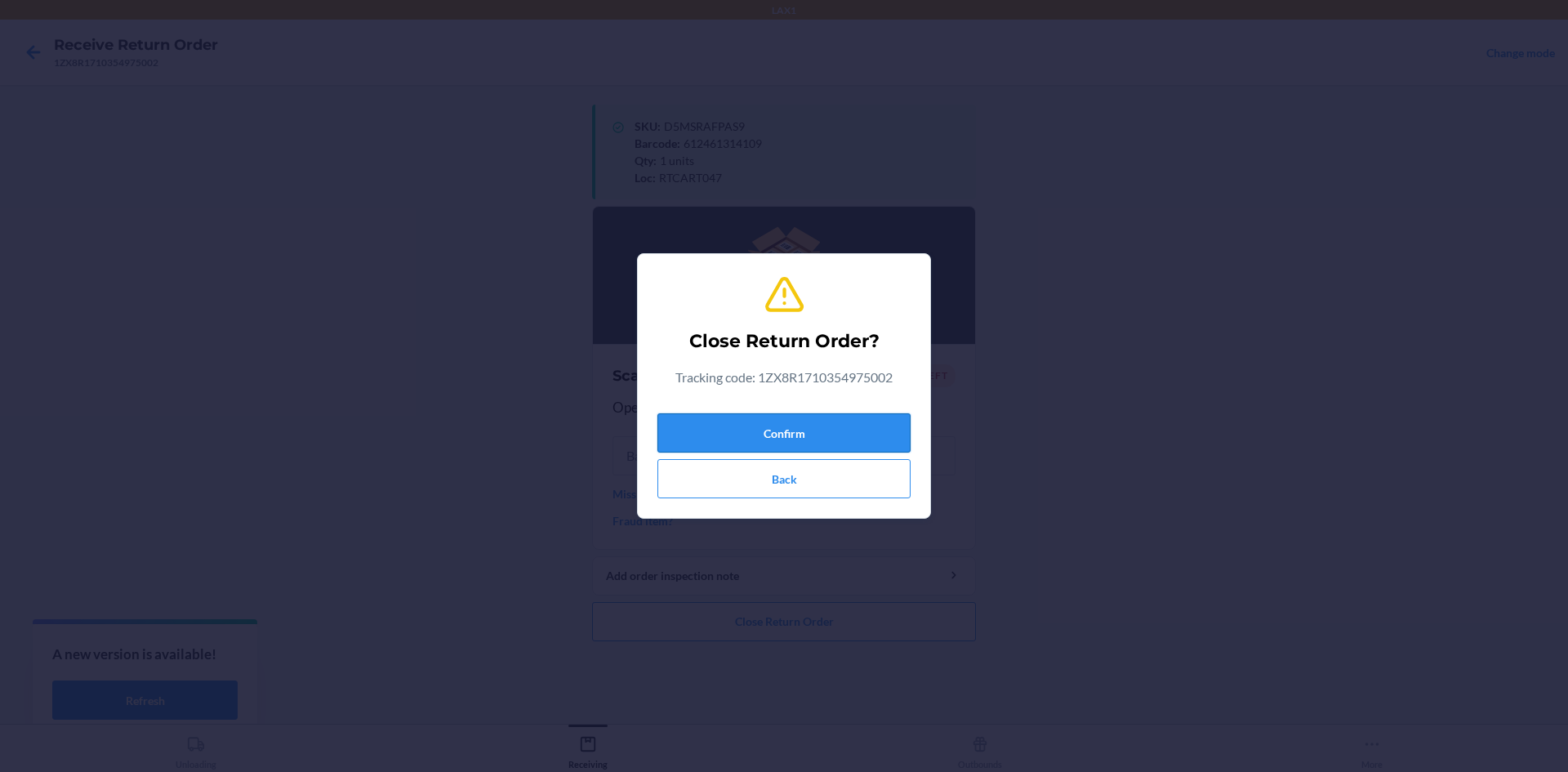
click at [868, 438] on button "Confirm" at bounding box center [783, 433] width 253 height 39
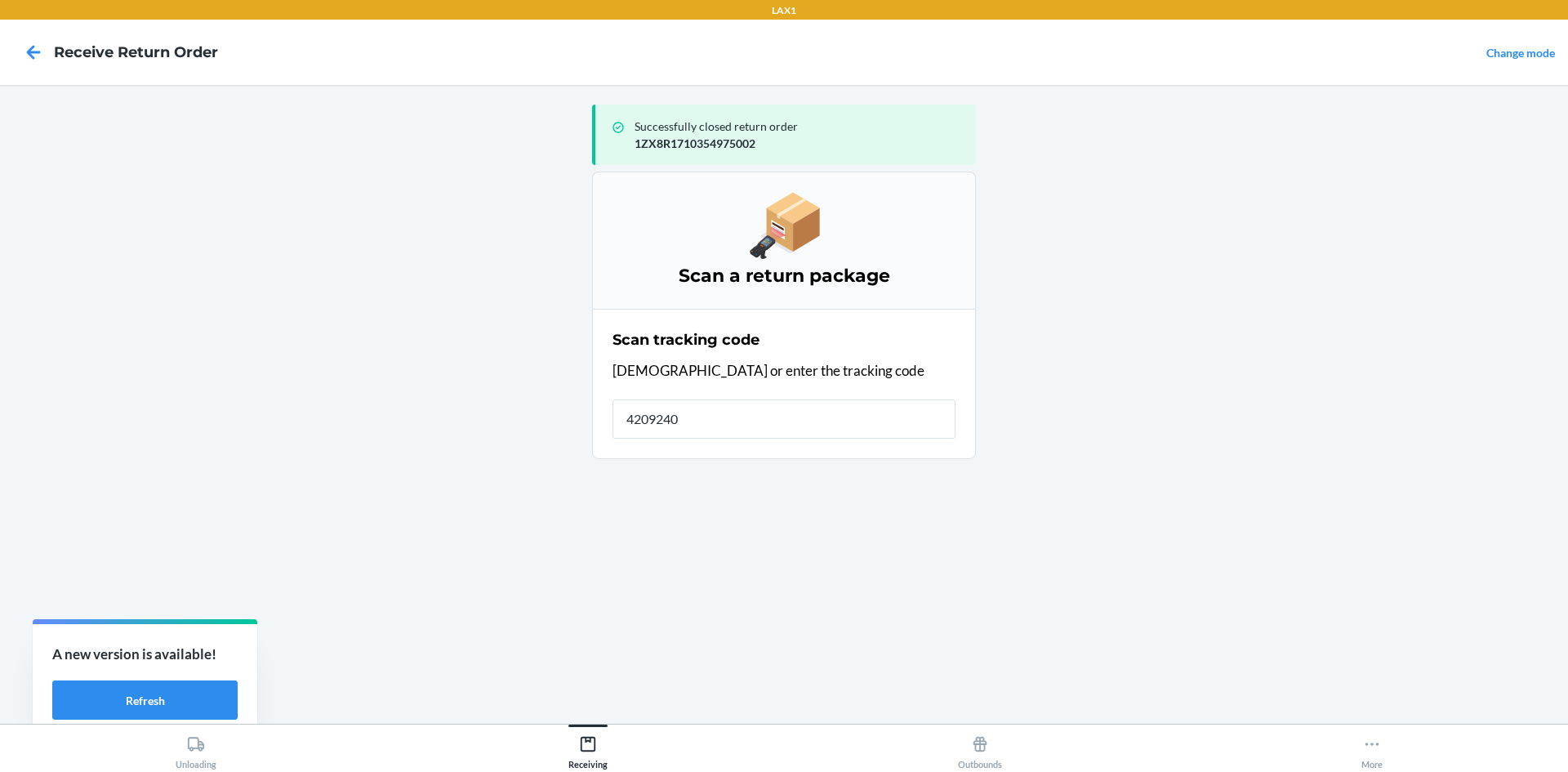
type input "42092408"
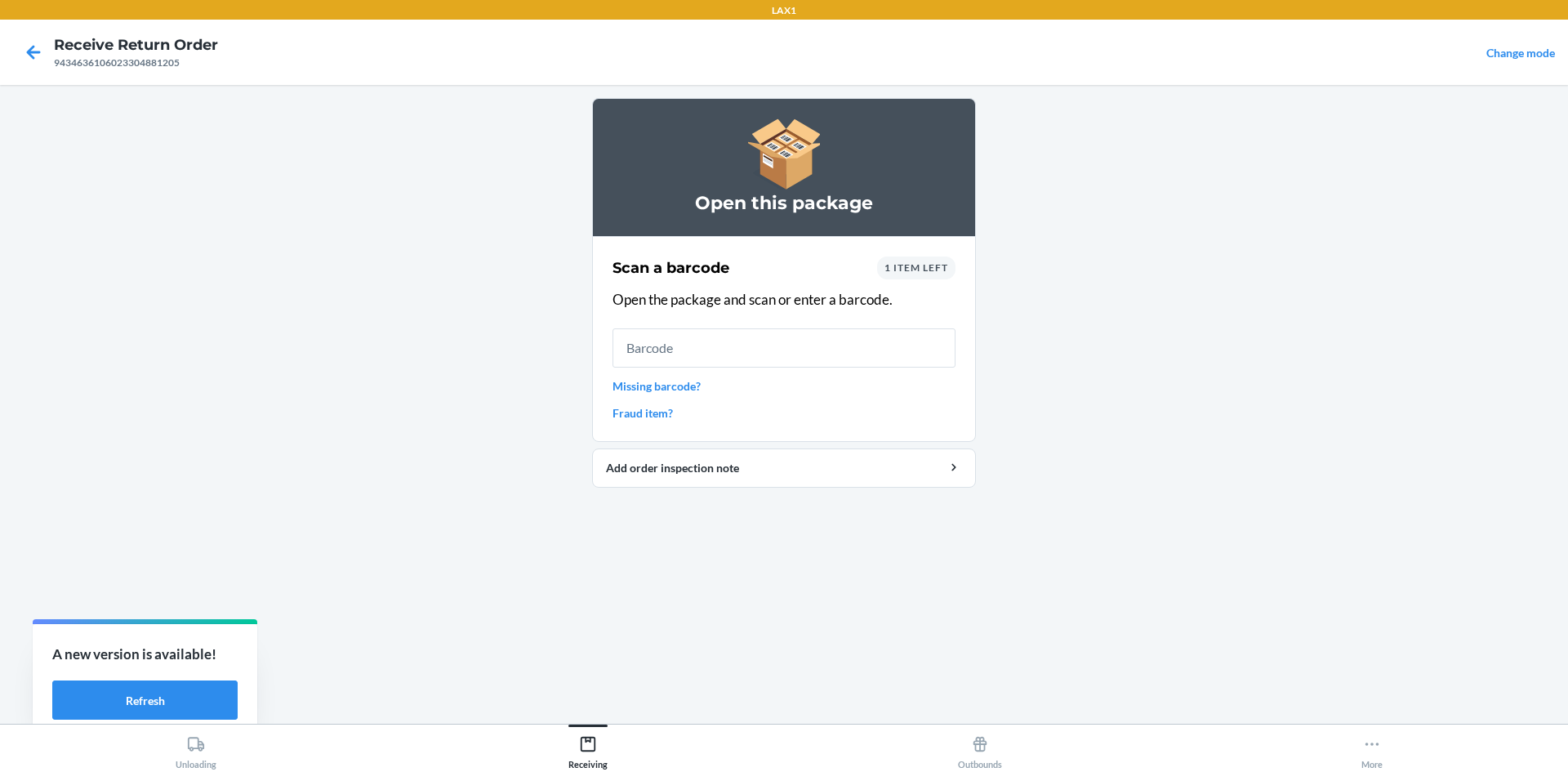
click at [1183, 220] on main "Open this package Scan a barcode 1 item left Open the package and scan or enter…" at bounding box center [784, 404] width 1568 height 639
